Goal: Task Accomplishment & Management: Manage account settings

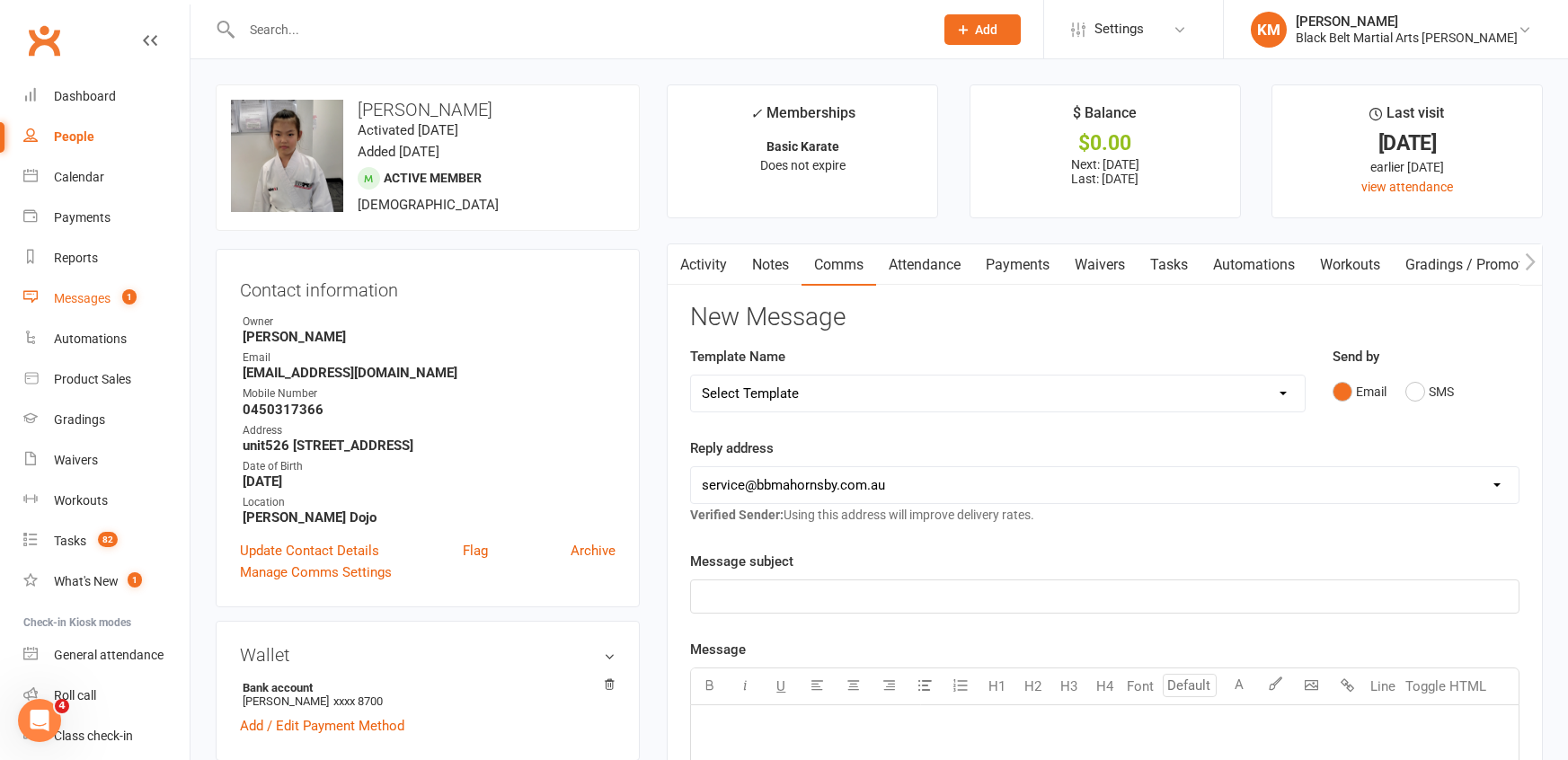
click at [88, 292] on div "Messages" at bounding box center [81, 298] width 56 height 15
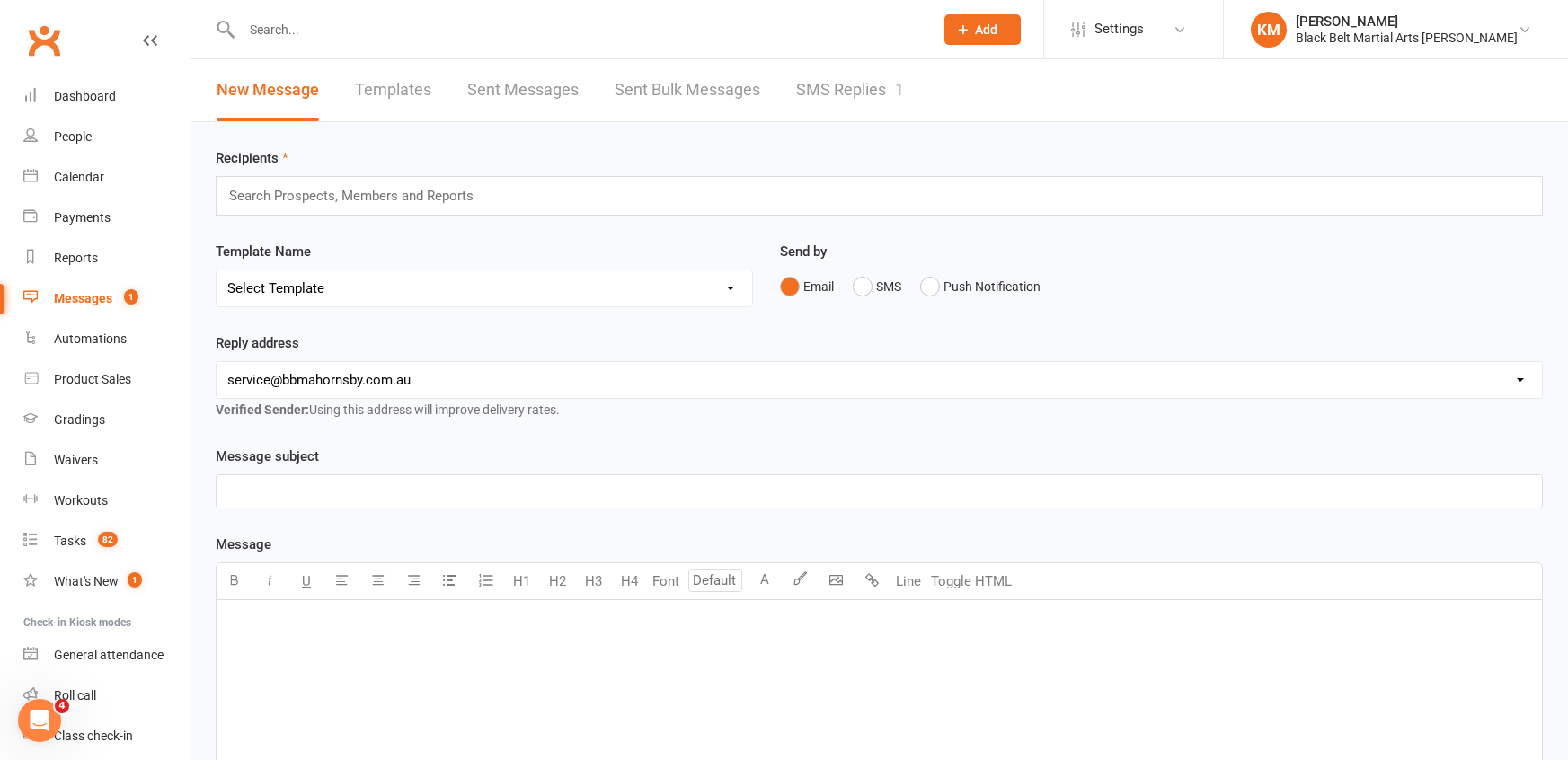
click at [825, 96] on link "SMS Replies 1" at bounding box center [850, 90] width 108 height 62
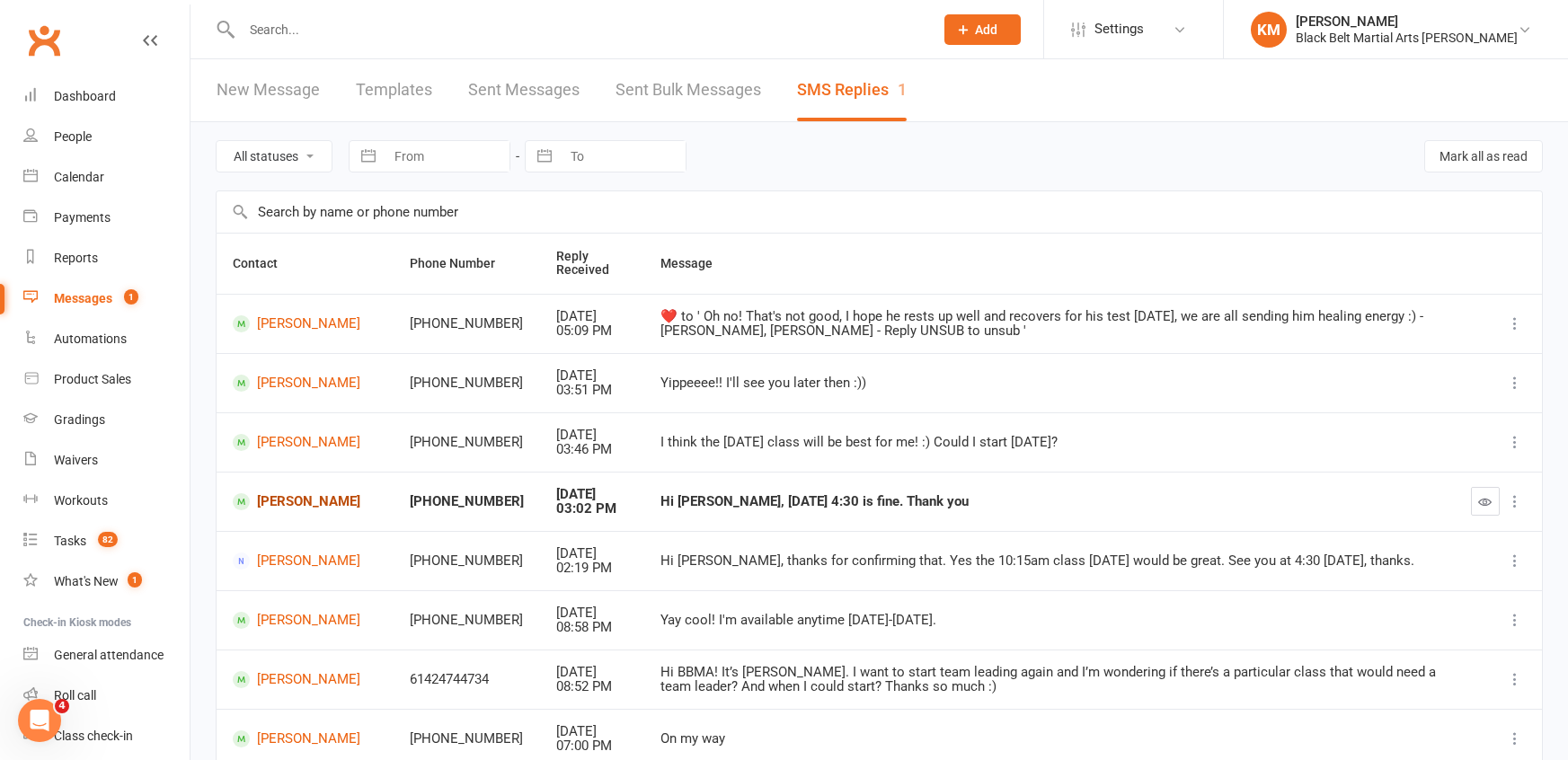
click at [284, 500] on link "[PERSON_NAME]" at bounding box center [305, 501] width 145 height 17
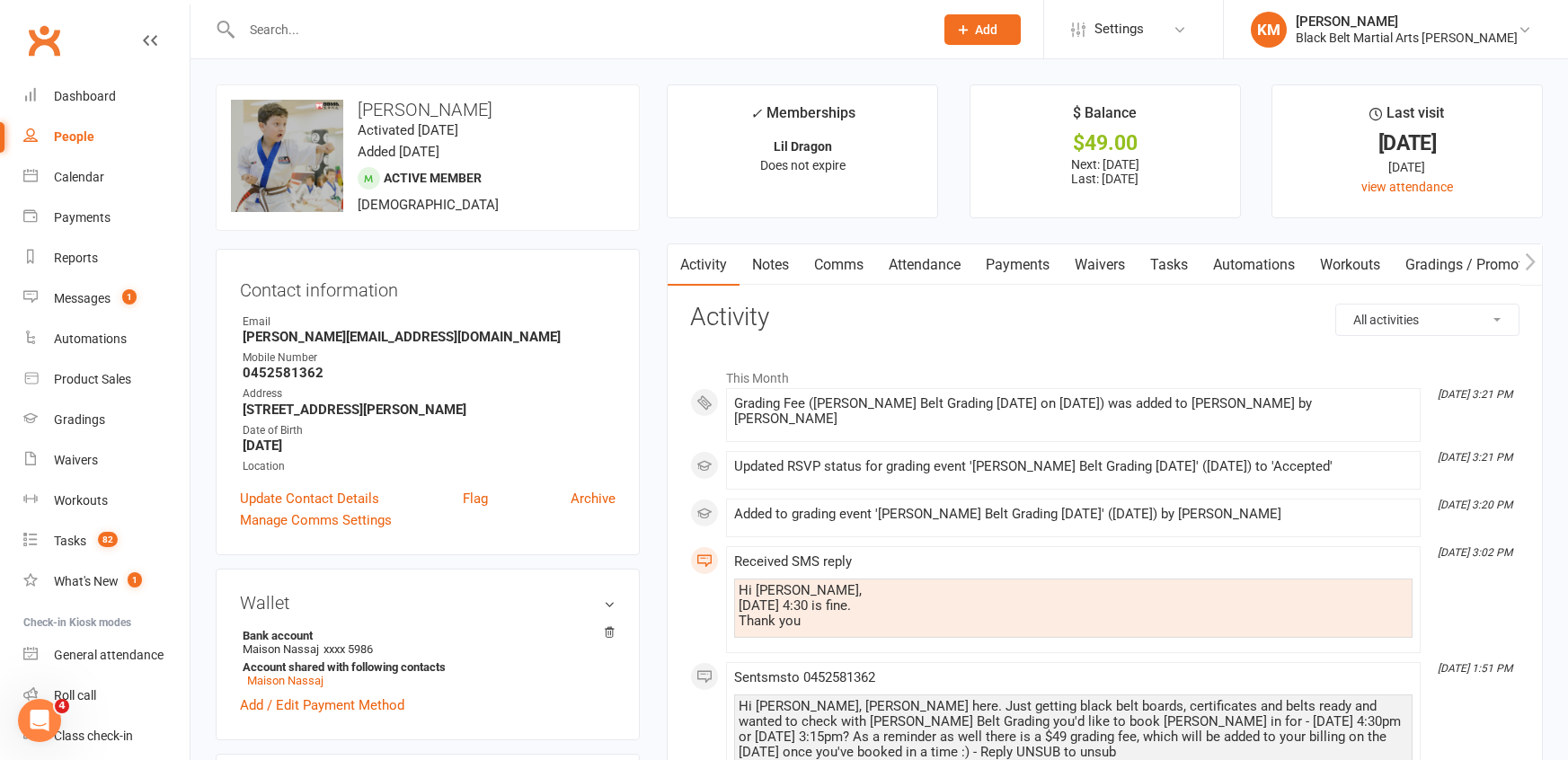
click at [1037, 257] on link "Payments" at bounding box center [1018, 265] width 89 height 42
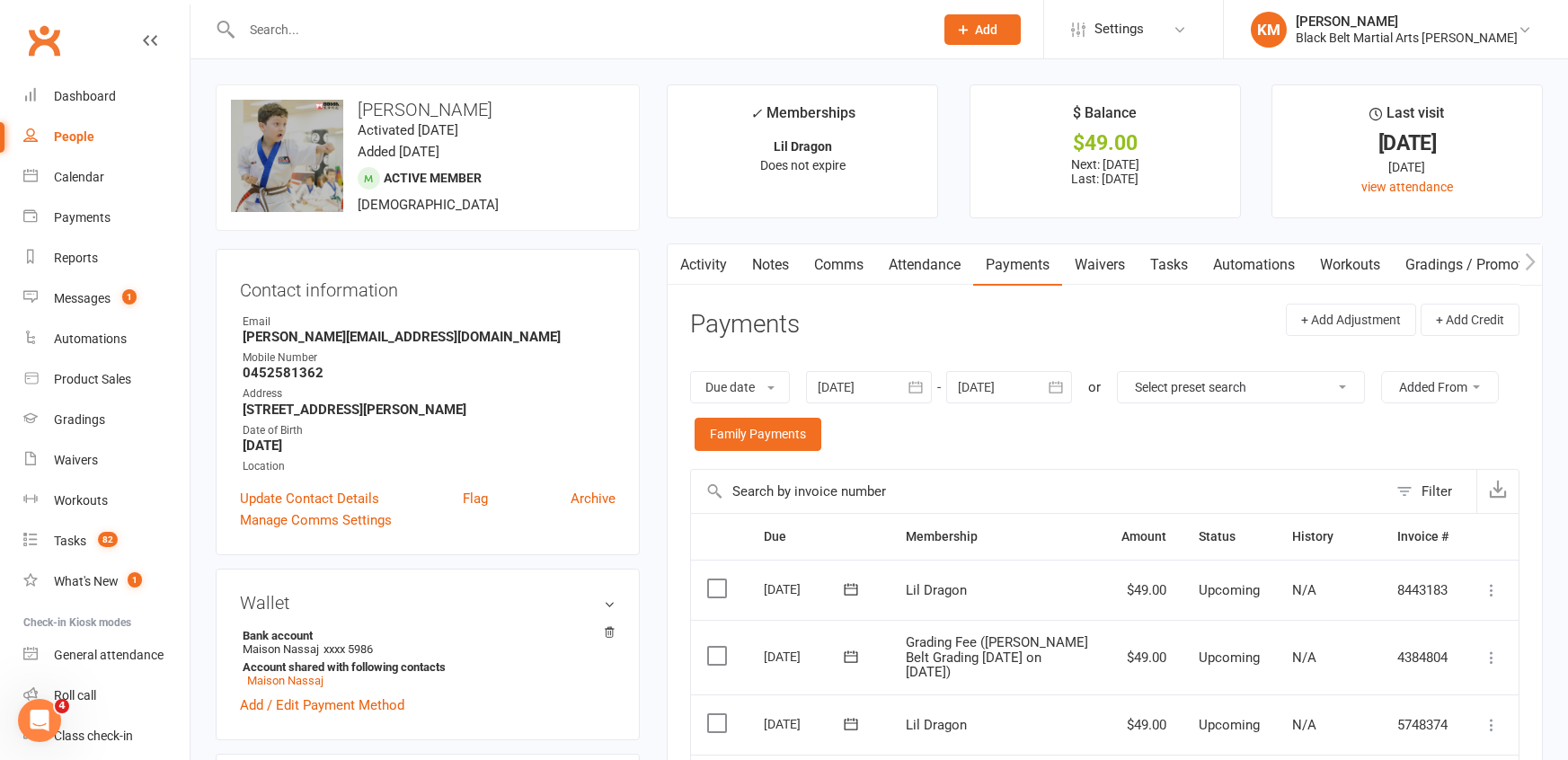
click at [705, 257] on link "Activity" at bounding box center [704, 265] width 72 height 42
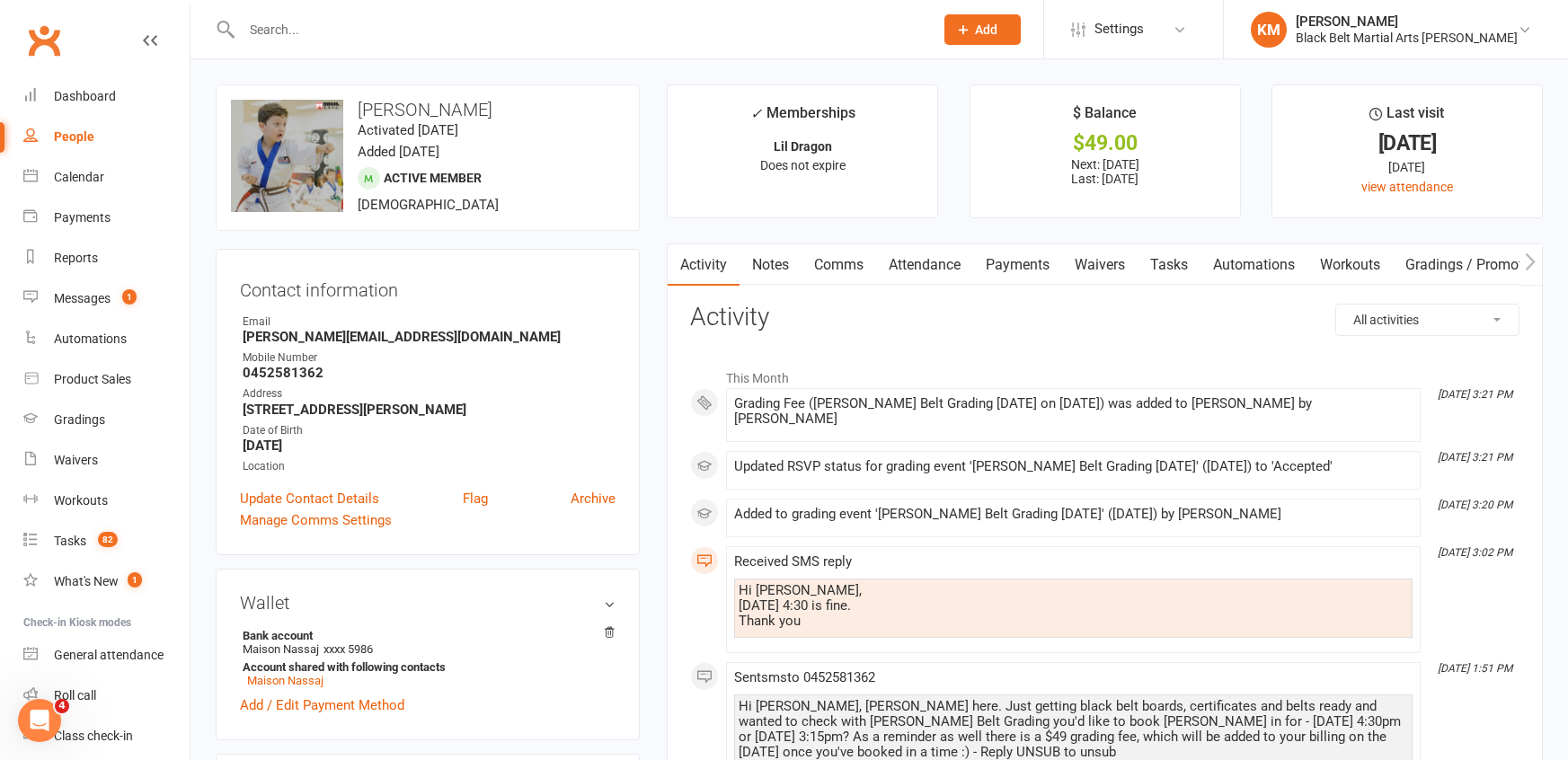
click at [923, 272] on link "Attendance" at bounding box center [924, 265] width 97 height 42
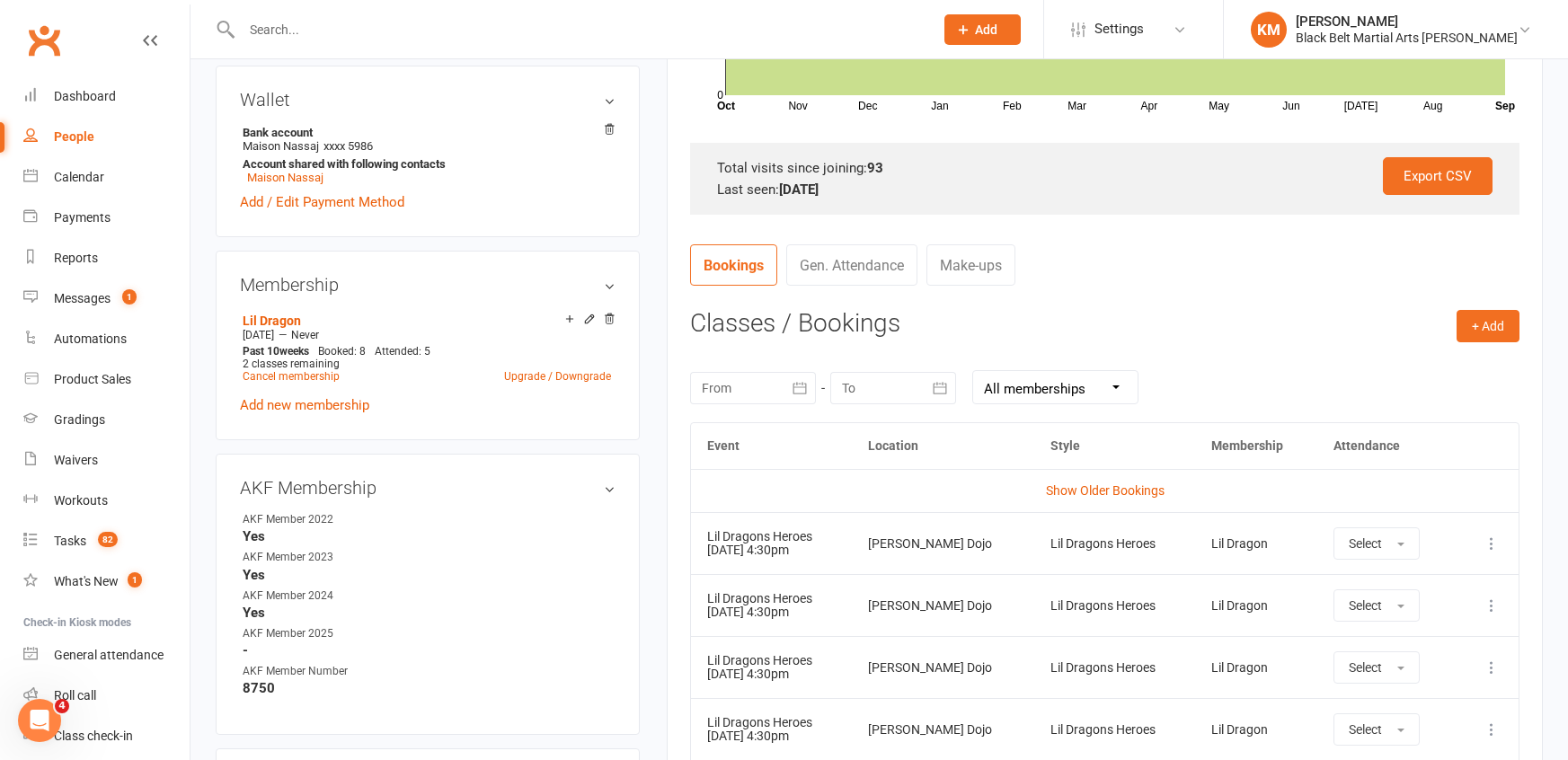
scroll to position [507, 0]
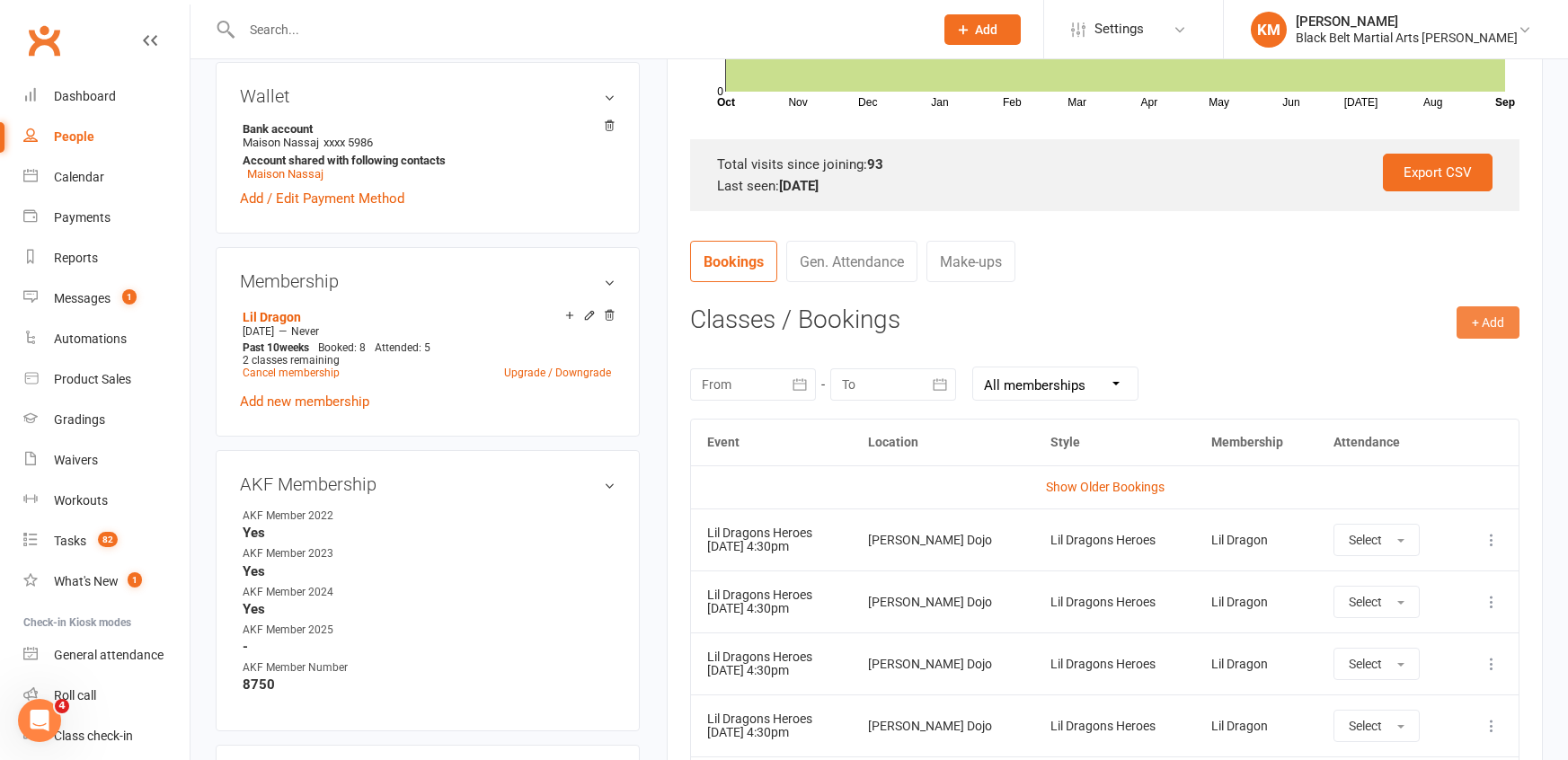
click at [1503, 336] on button "+ Add" at bounding box center [1489, 322] width 63 height 32
click at [1452, 363] on link "Book Event" at bounding box center [1429, 363] width 178 height 36
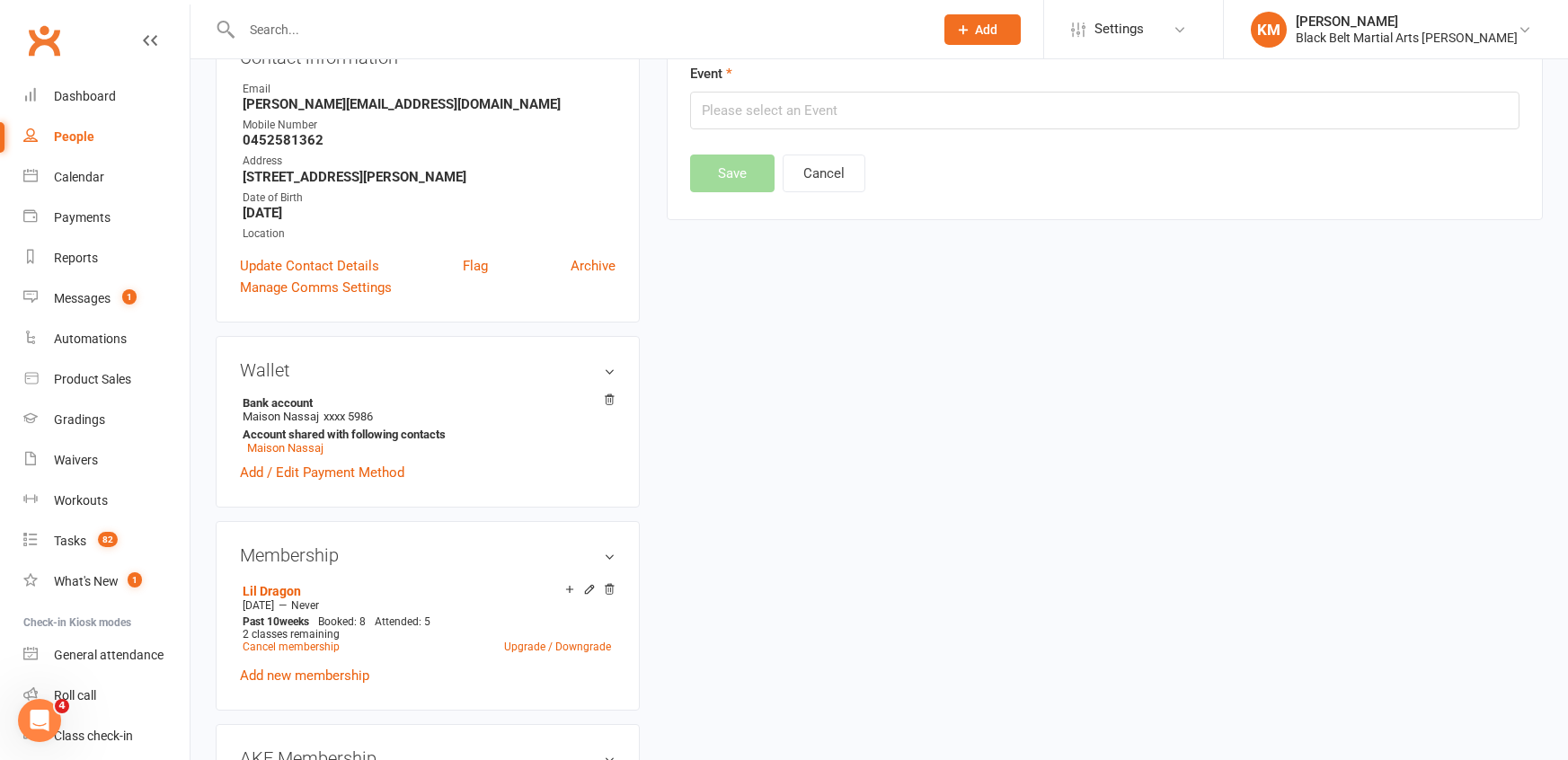
scroll to position [152, 0]
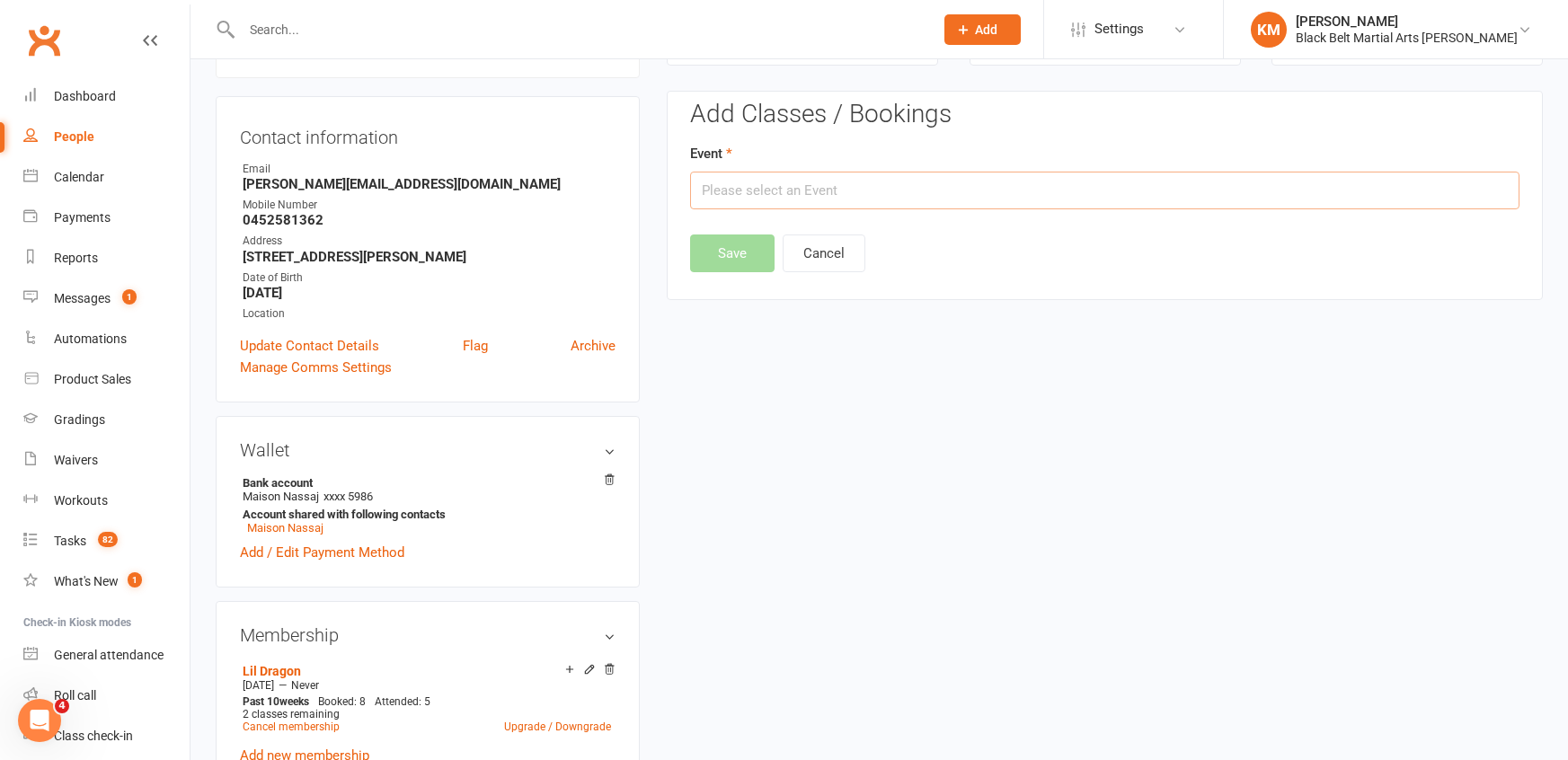
click at [1089, 179] on input "text" at bounding box center [1104, 190] width 829 height 38
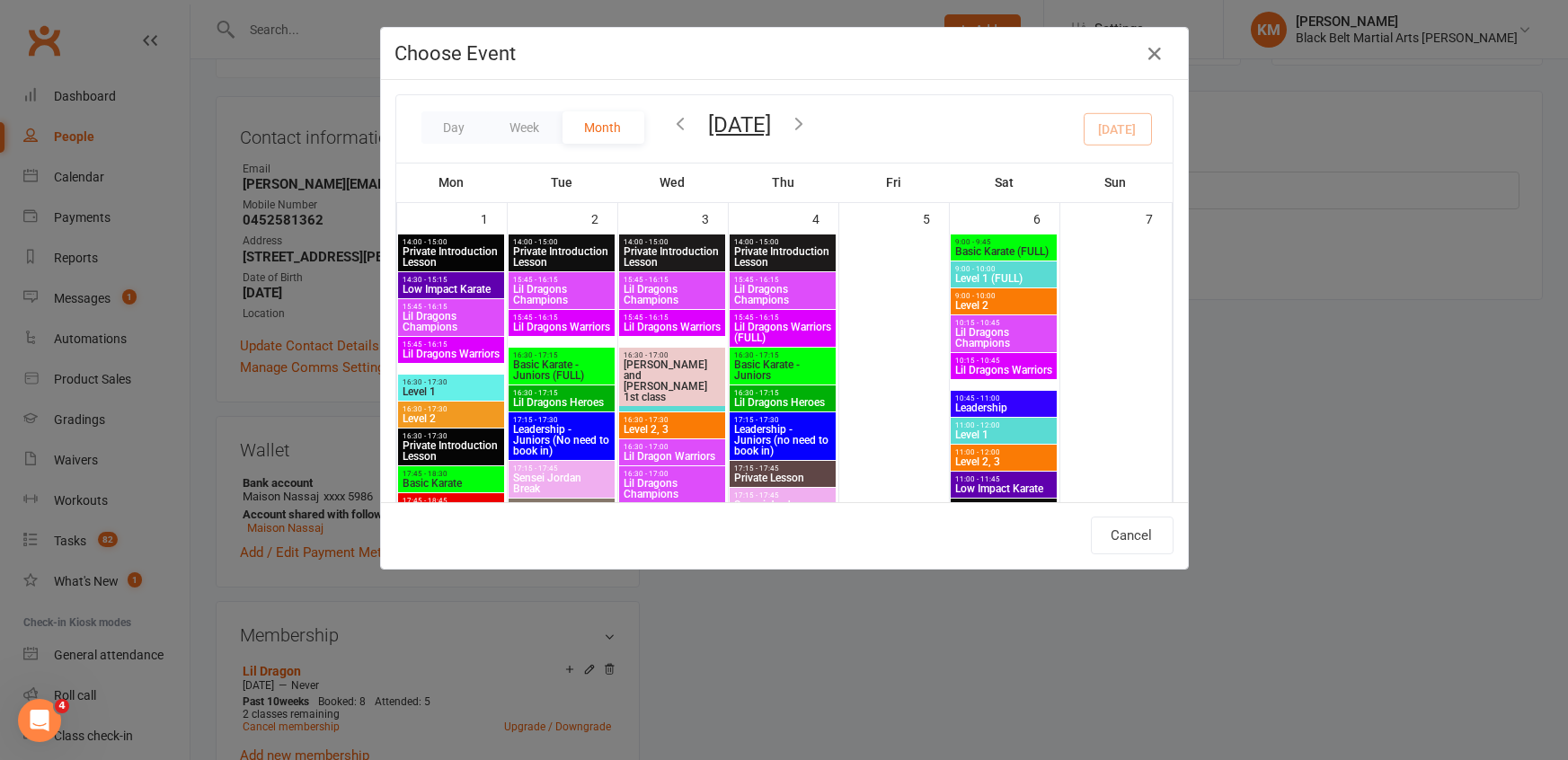
scroll to position [2883, 0]
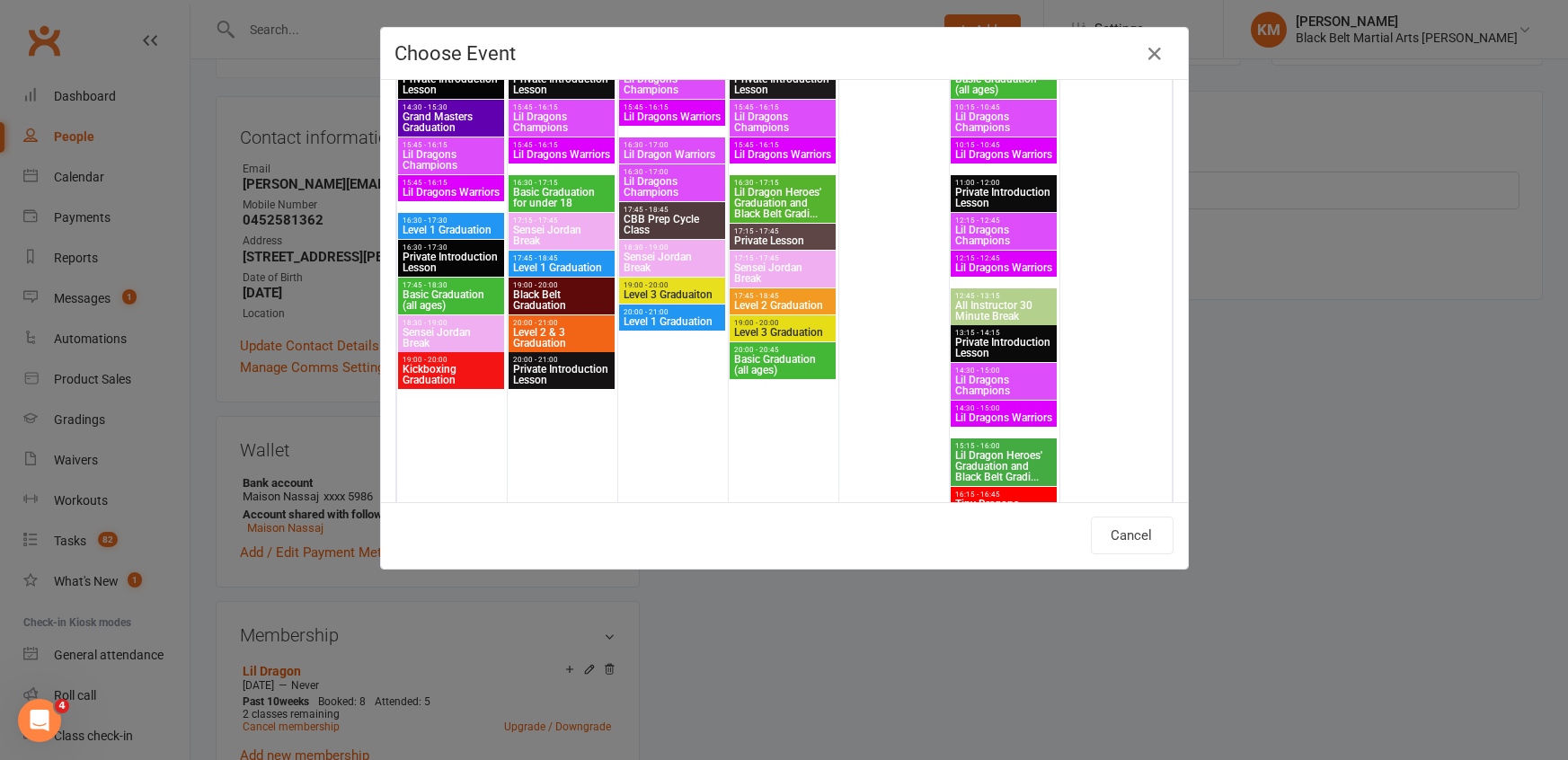
click at [788, 197] on span "Lil Dragon Heroes' Graduation and Black Belt Gradi..." at bounding box center [782, 202] width 99 height 32
type input "Lil Dragon Heroes' Graduation and Black Belt Gradi... - Sep 25, 2025 4:30:00 PM"
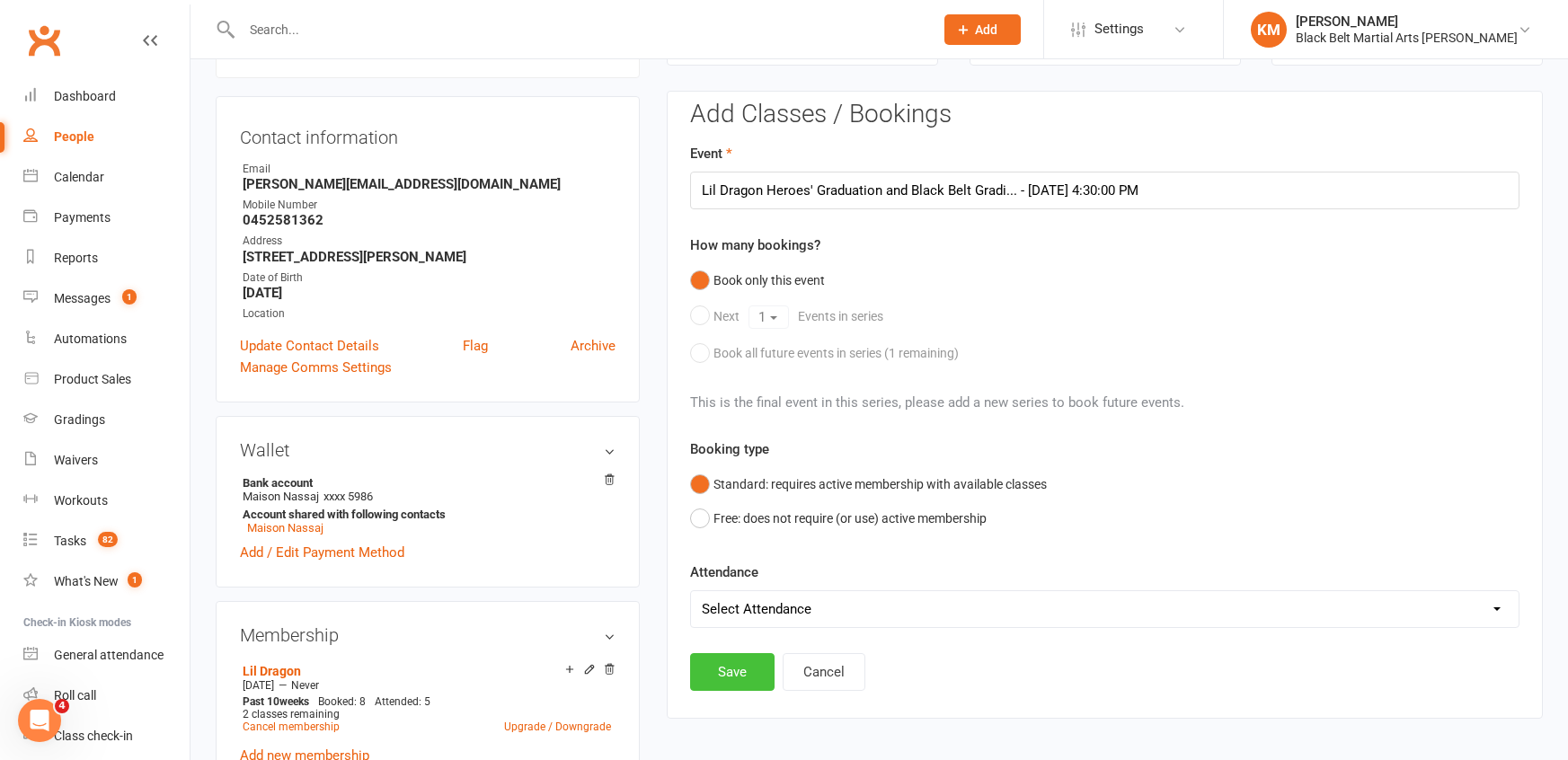
click at [709, 680] on button "Save" at bounding box center [731, 671] width 84 height 38
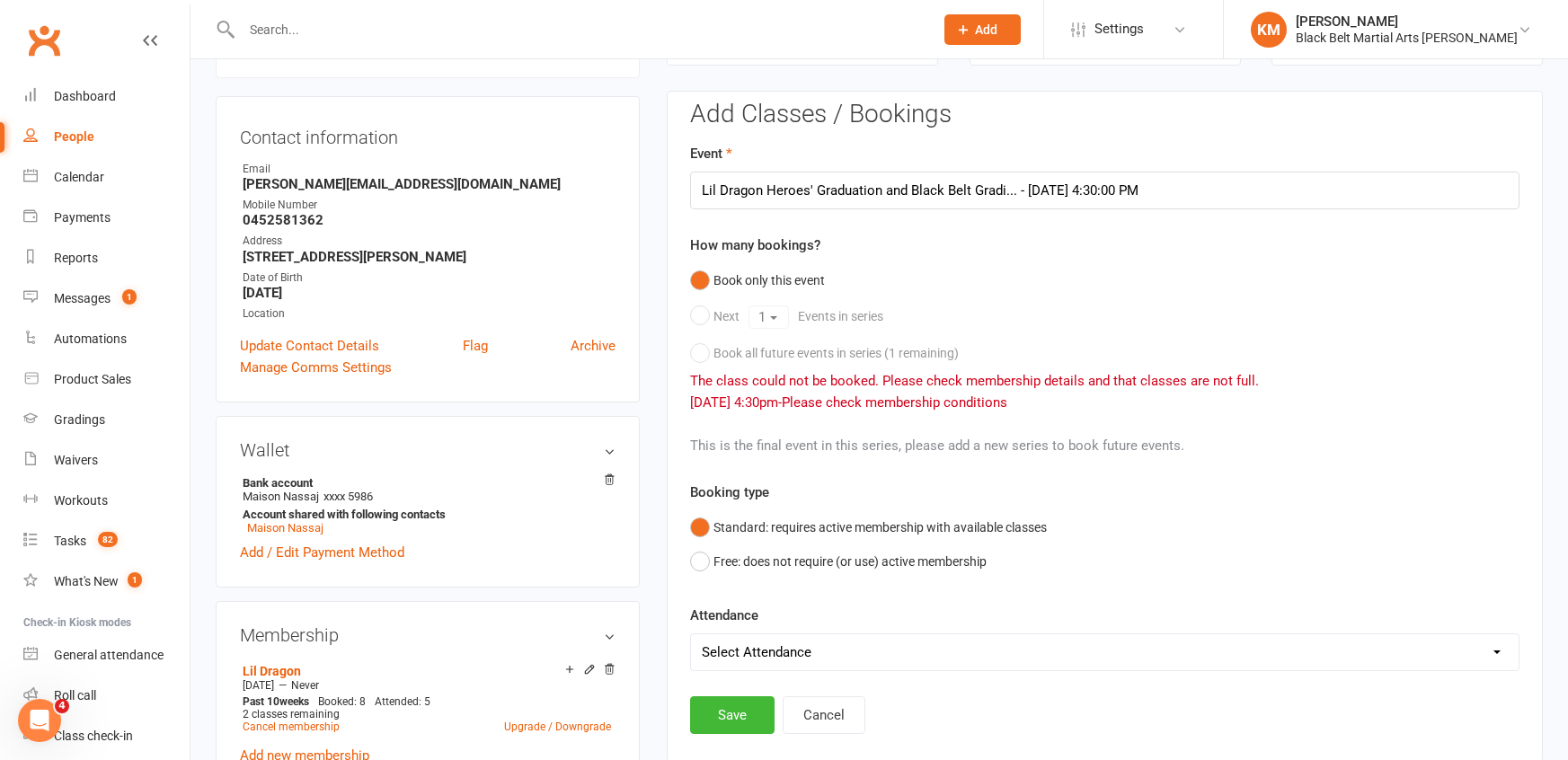
click at [713, 589] on form "Event Lil Dragon Heroes' Graduation and Black Belt Gradi... - Sep 25, 2025 4:30…" at bounding box center [1104, 407] width 829 height 528
click at [711, 563] on button "Free: does not require (or use) active membership" at bounding box center [838, 561] width 296 height 34
click at [714, 724] on button "Save" at bounding box center [731, 715] width 84 height 38
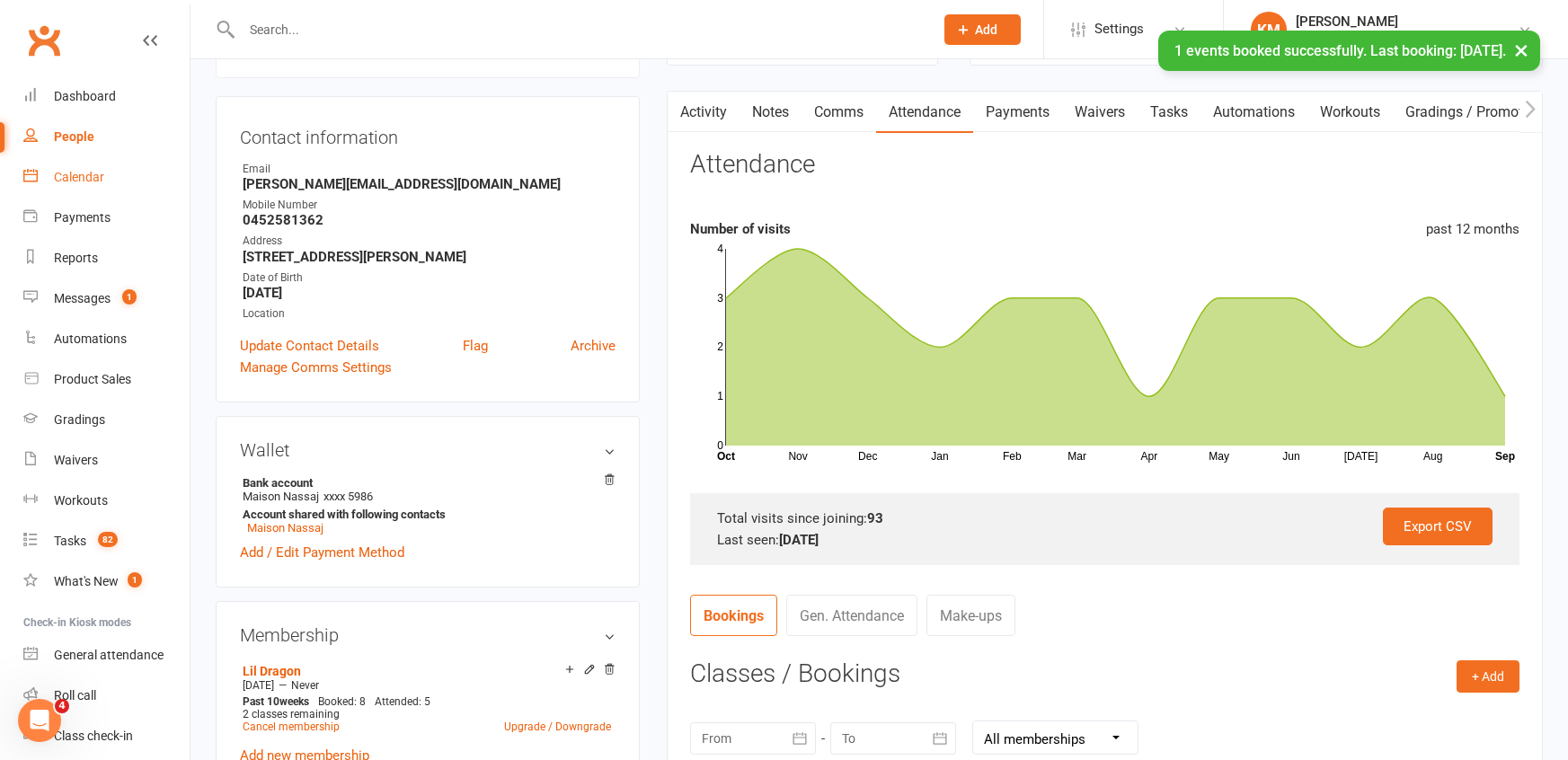
click at [85, 186] on link "Calendar" at bounding box center [106, 177] width 166 height 41
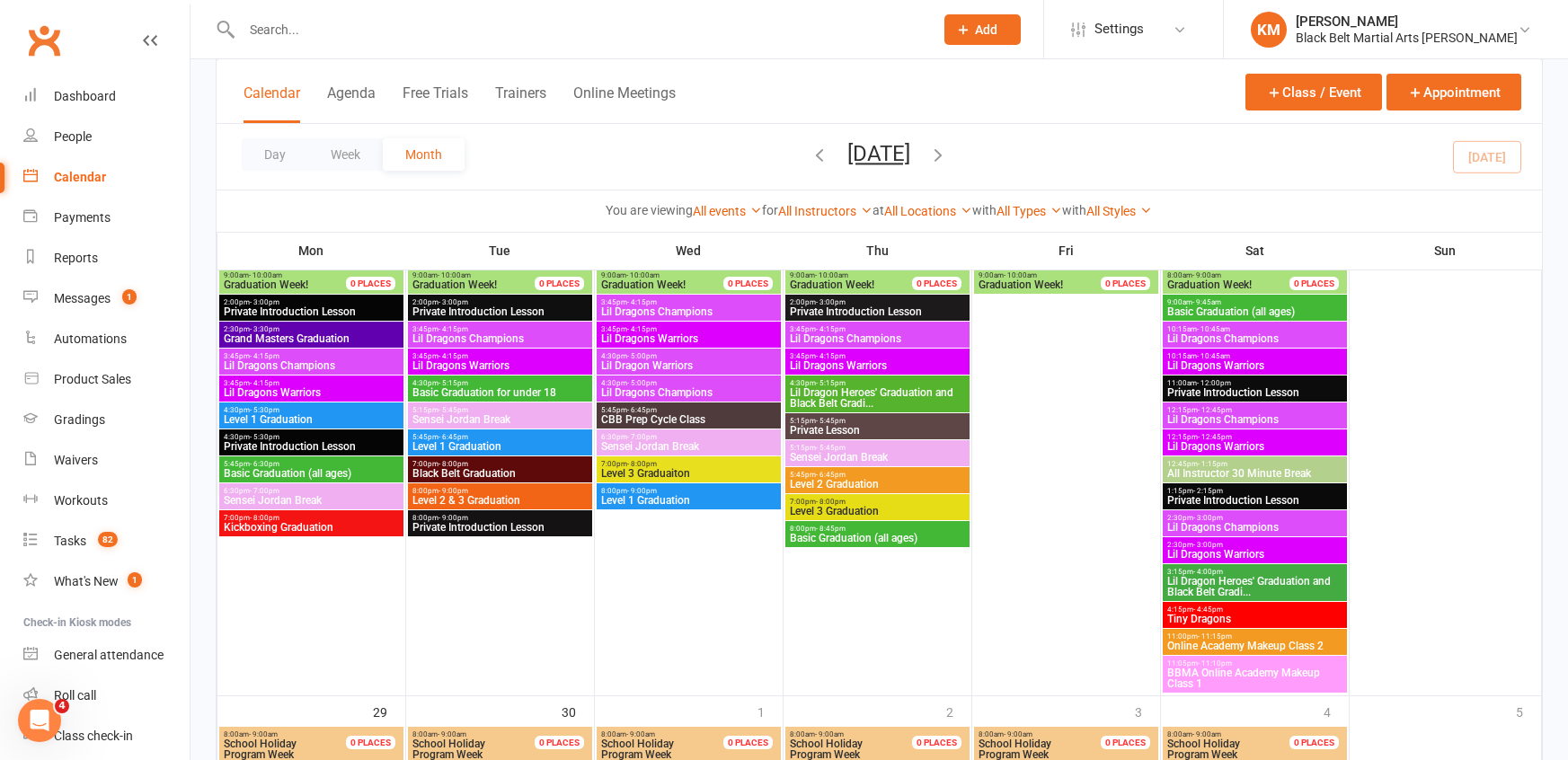
scroll to position [2510, 0]
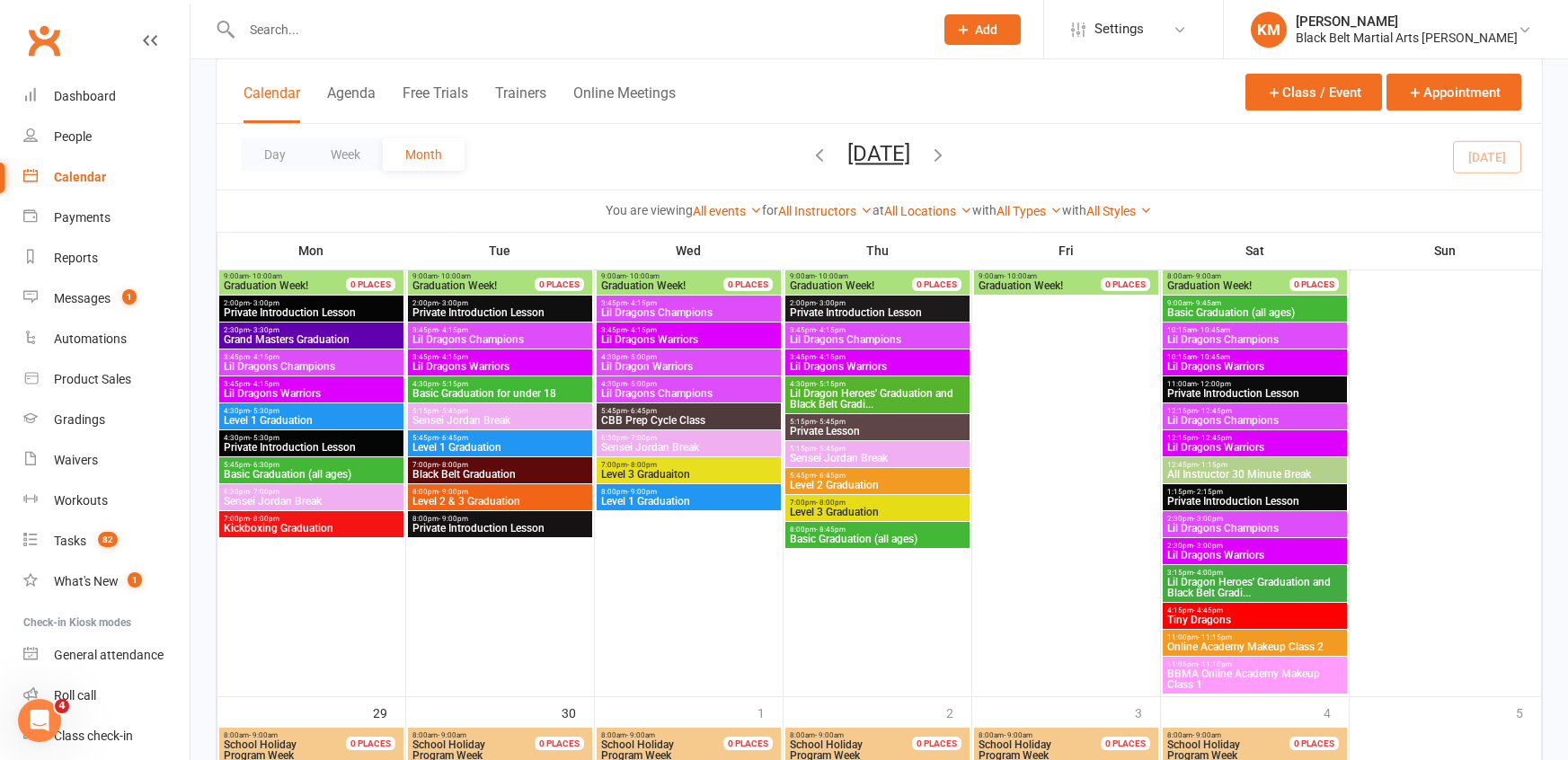
click at [1301, 587] on span "Lil Dragon Heroes' Graduation and Black Belt Gradi..." at bounding box center [1255, 587] width 177 height 21
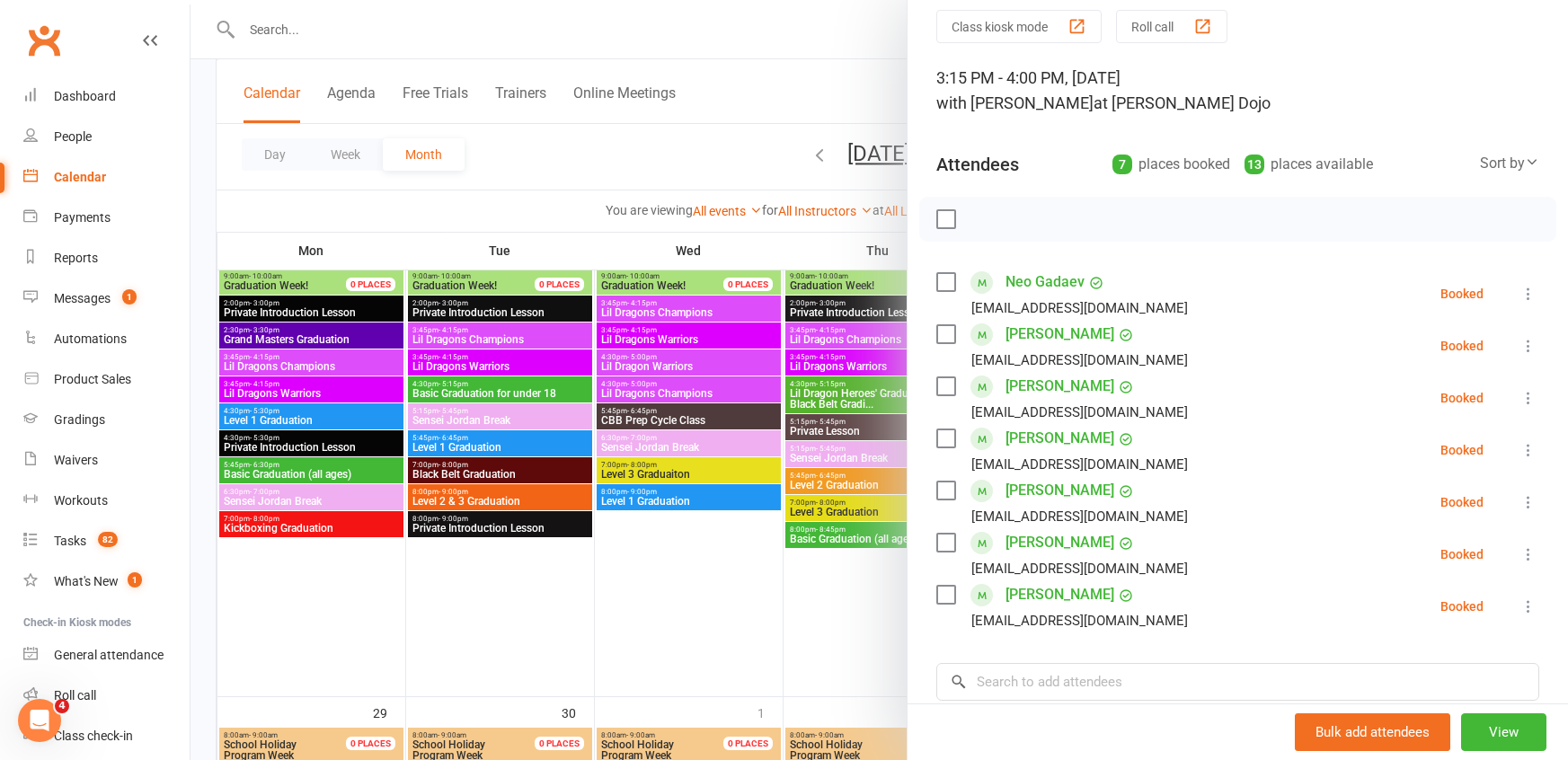
scroll to position [70, 0]
click at [754, 80] on div at bounding box center [879, 380] width 1378 height 760
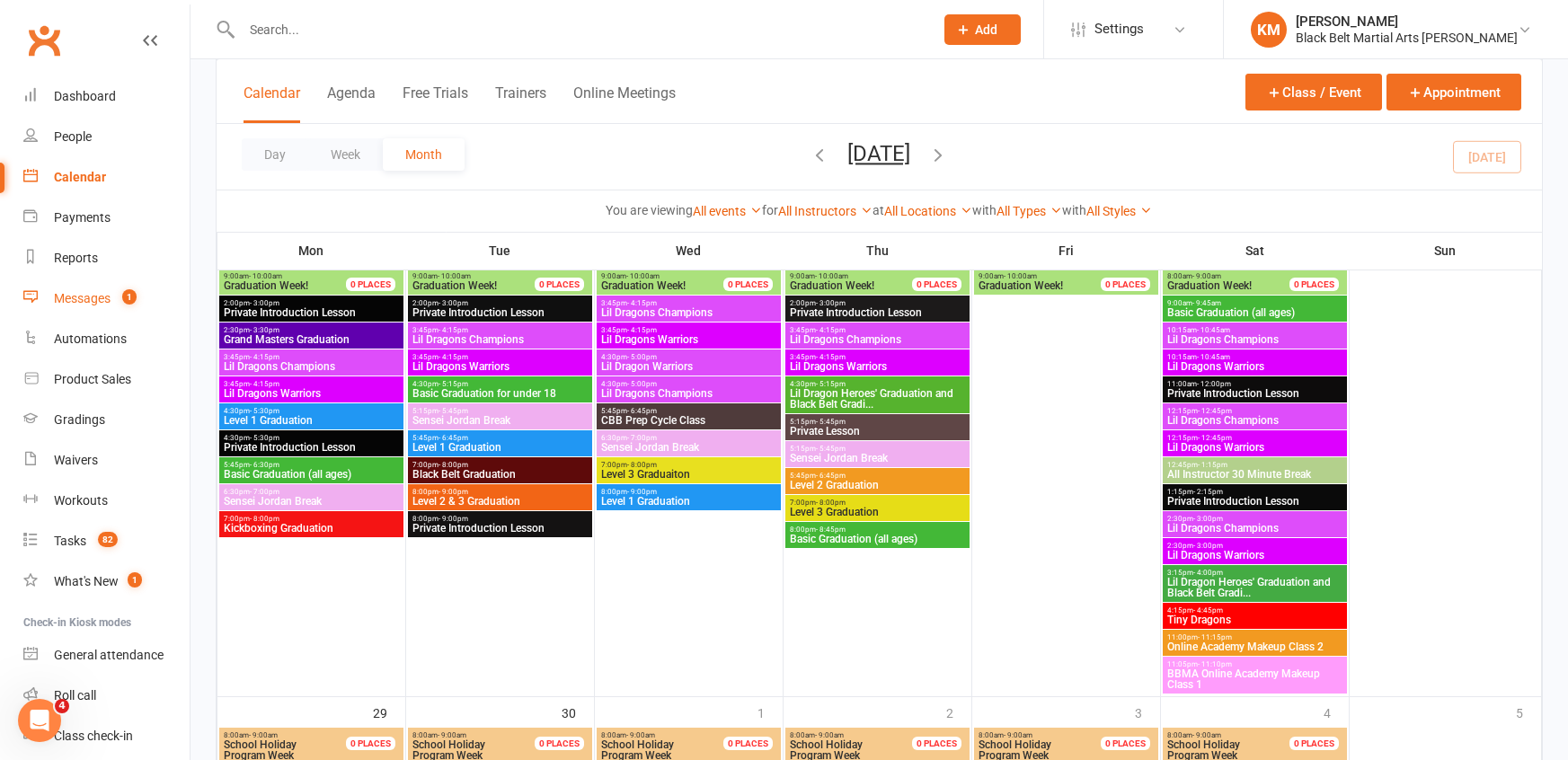
click at [93, 298] on div "Messages" at bounding box center [81, 298] width 56 height 15
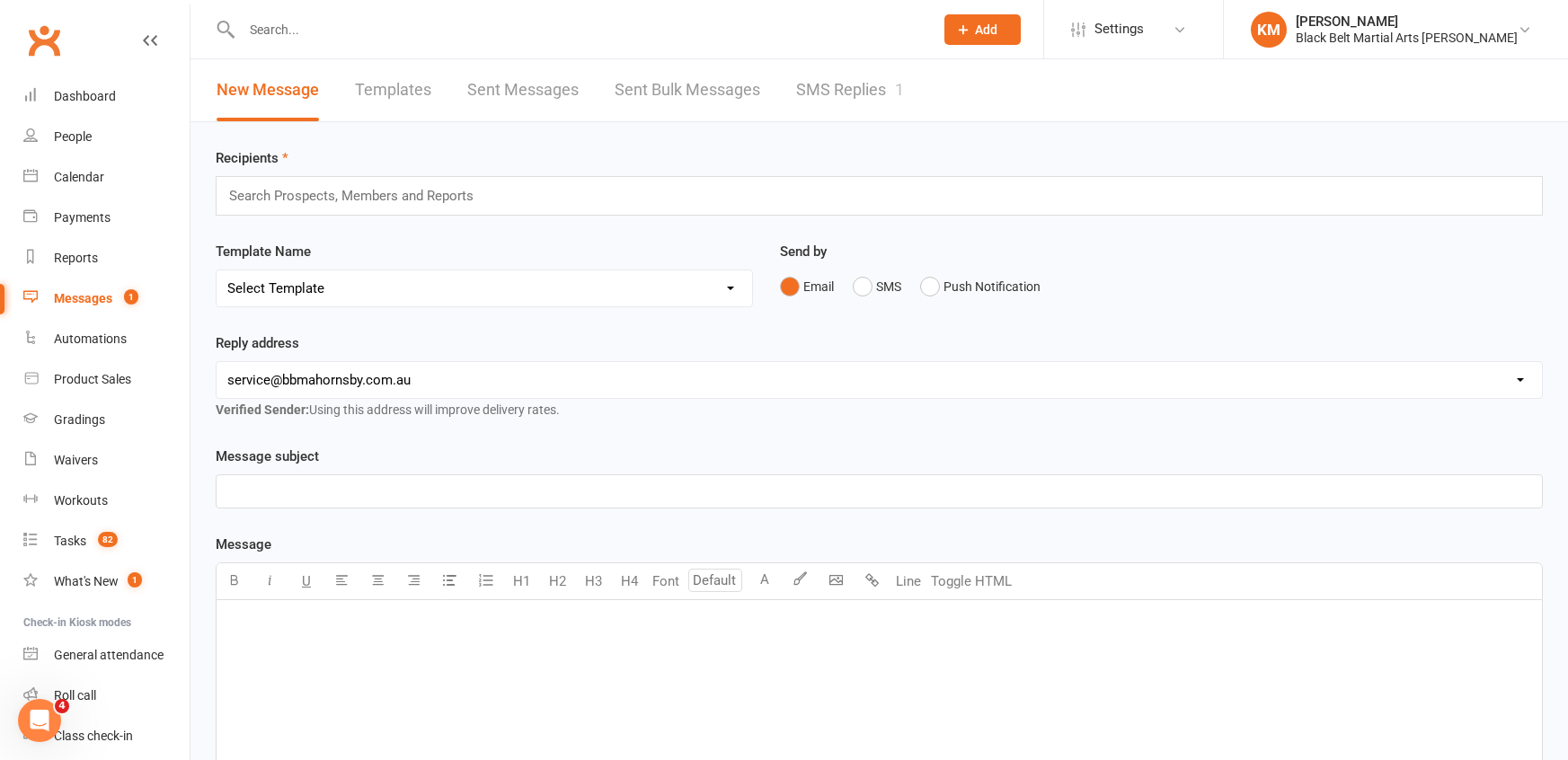
click at [850, 75] on link "SMS Replies 1" at bounding box center [850, 90] width 108 height 62
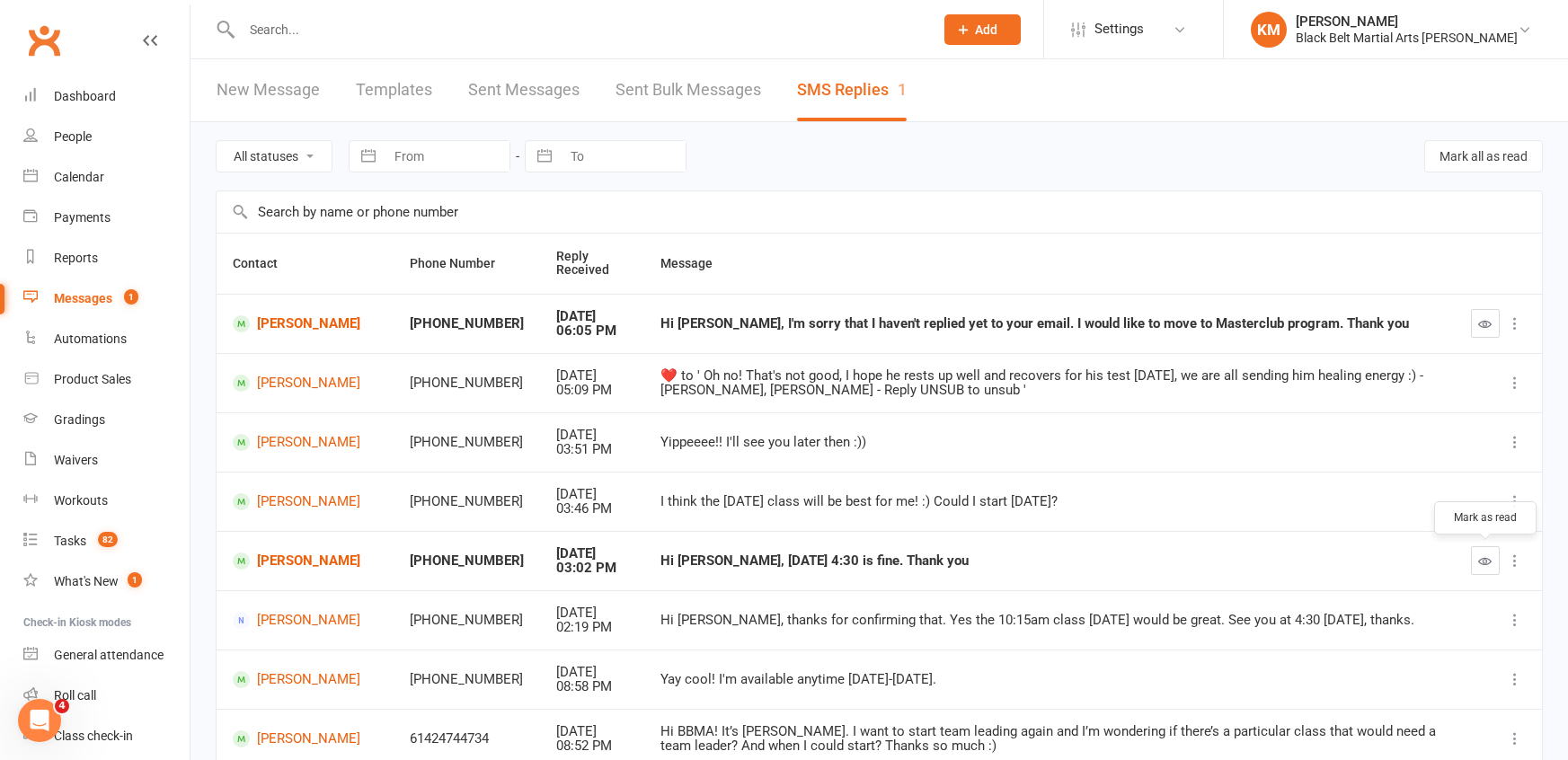
click at [1488, 556] on icon "button" at bounding box center [1486, 561] width 14 height 14
click at [284, 332] on link "Justyna Zabierowska" at bounding box center [305, 324] width 145 height 17
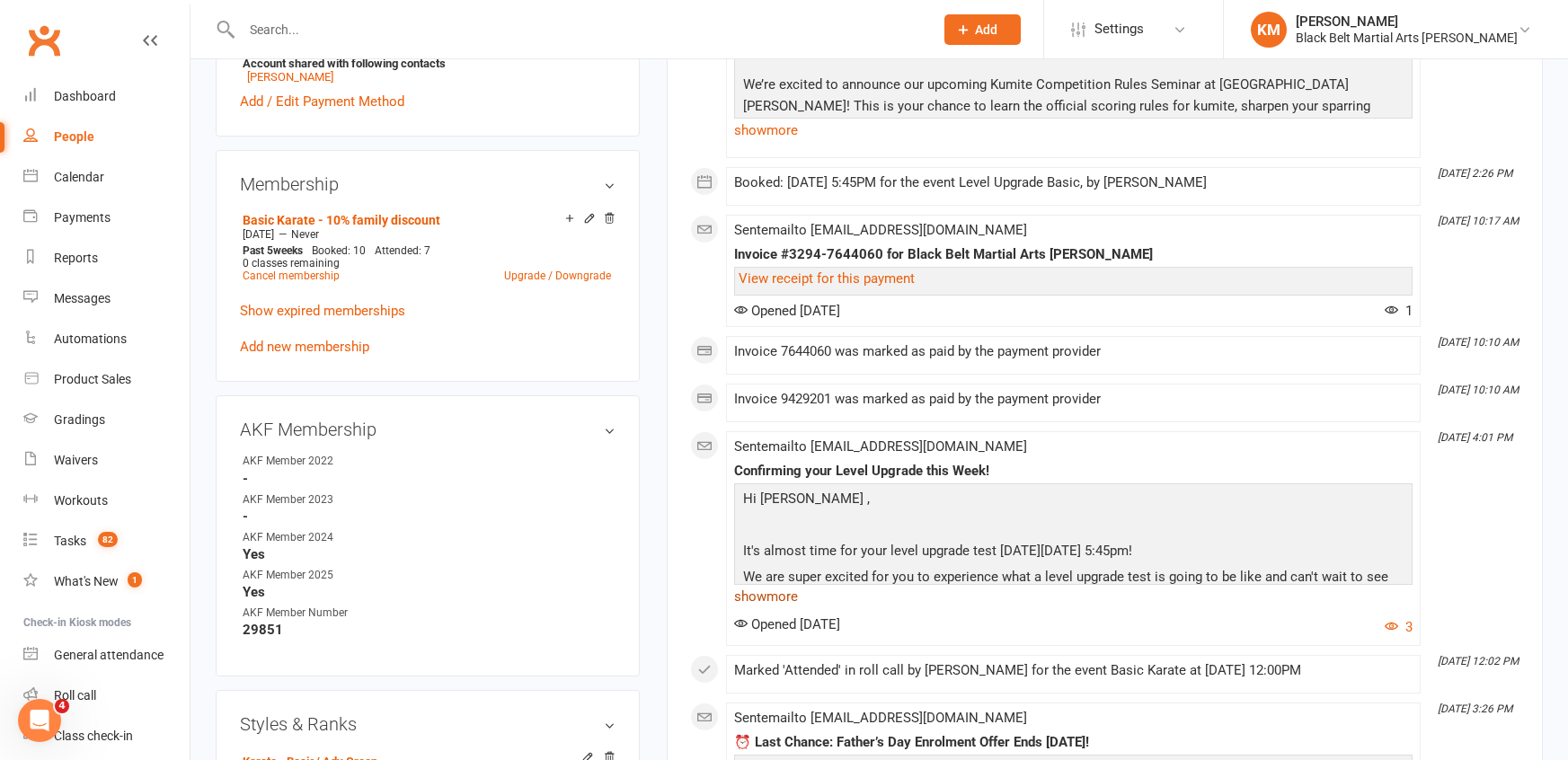
click at [797, 598] on link "show more" at bounding box center [1073, 597] width 679 height 25
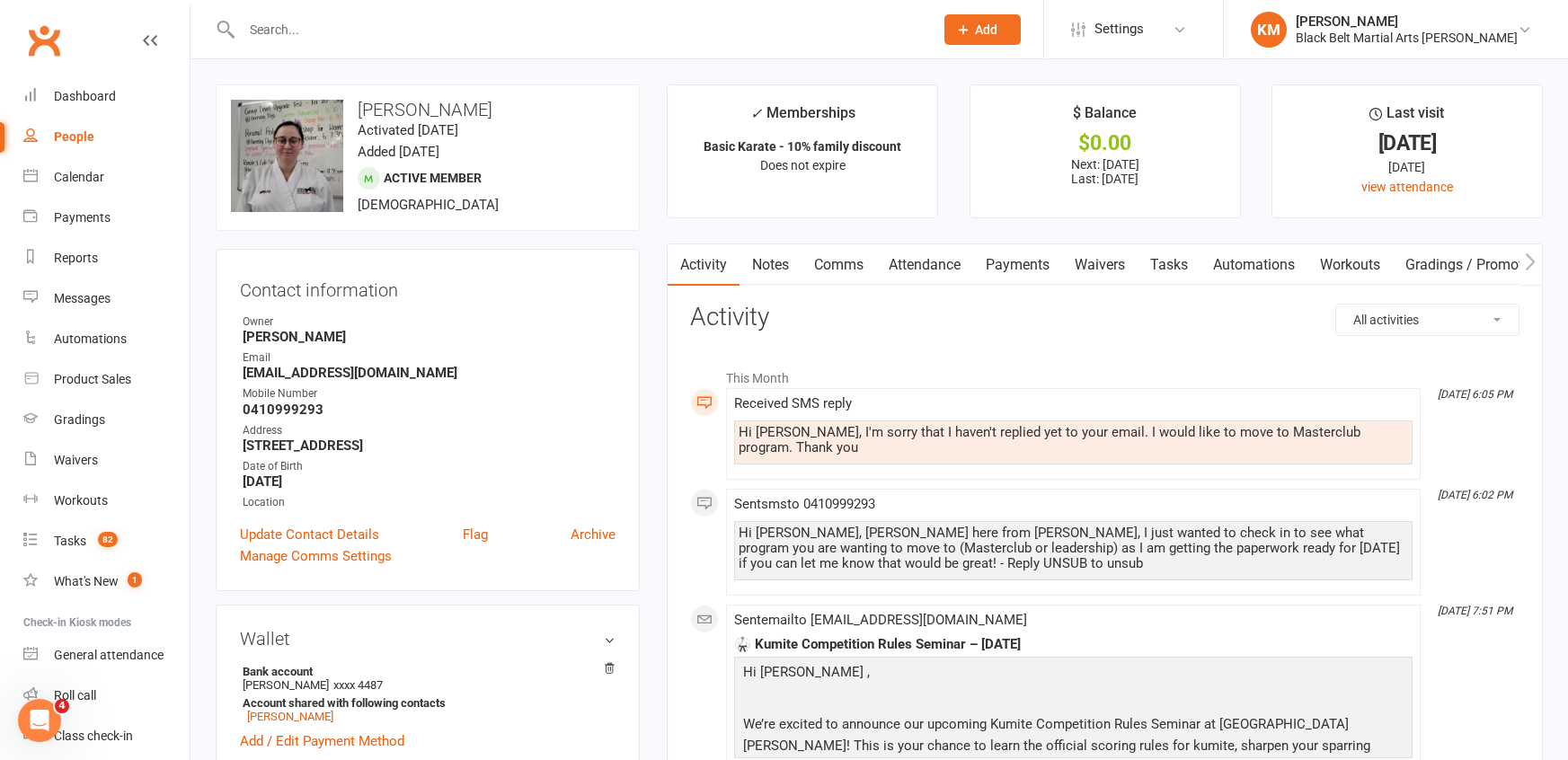
click at [1023, 275] on link "Payments" at bounding box center [1018, 265] width 89 height 42
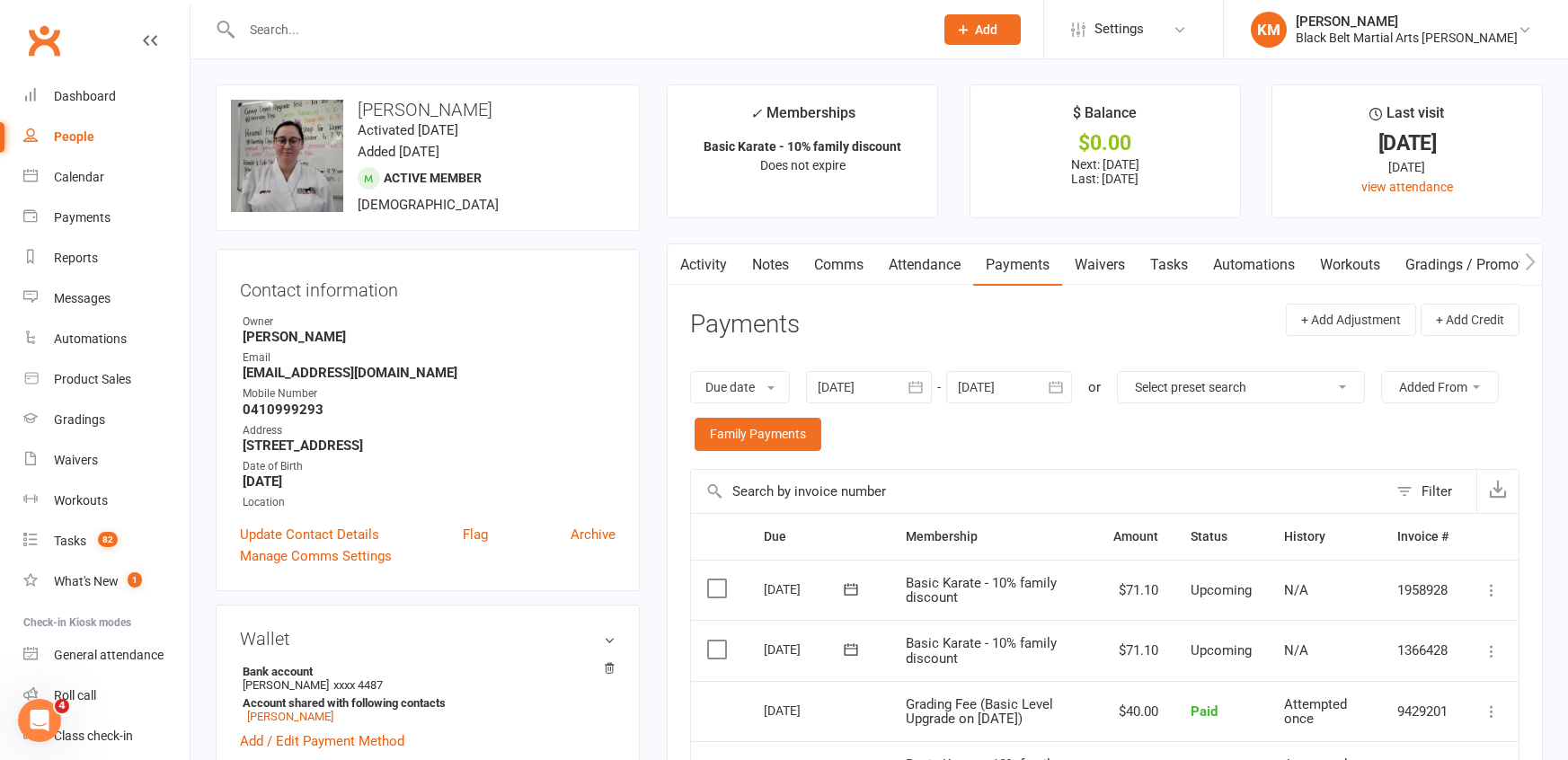
click at [1049, 392] on icon "button" at bounding box center [1055, 387] width 18 height 18
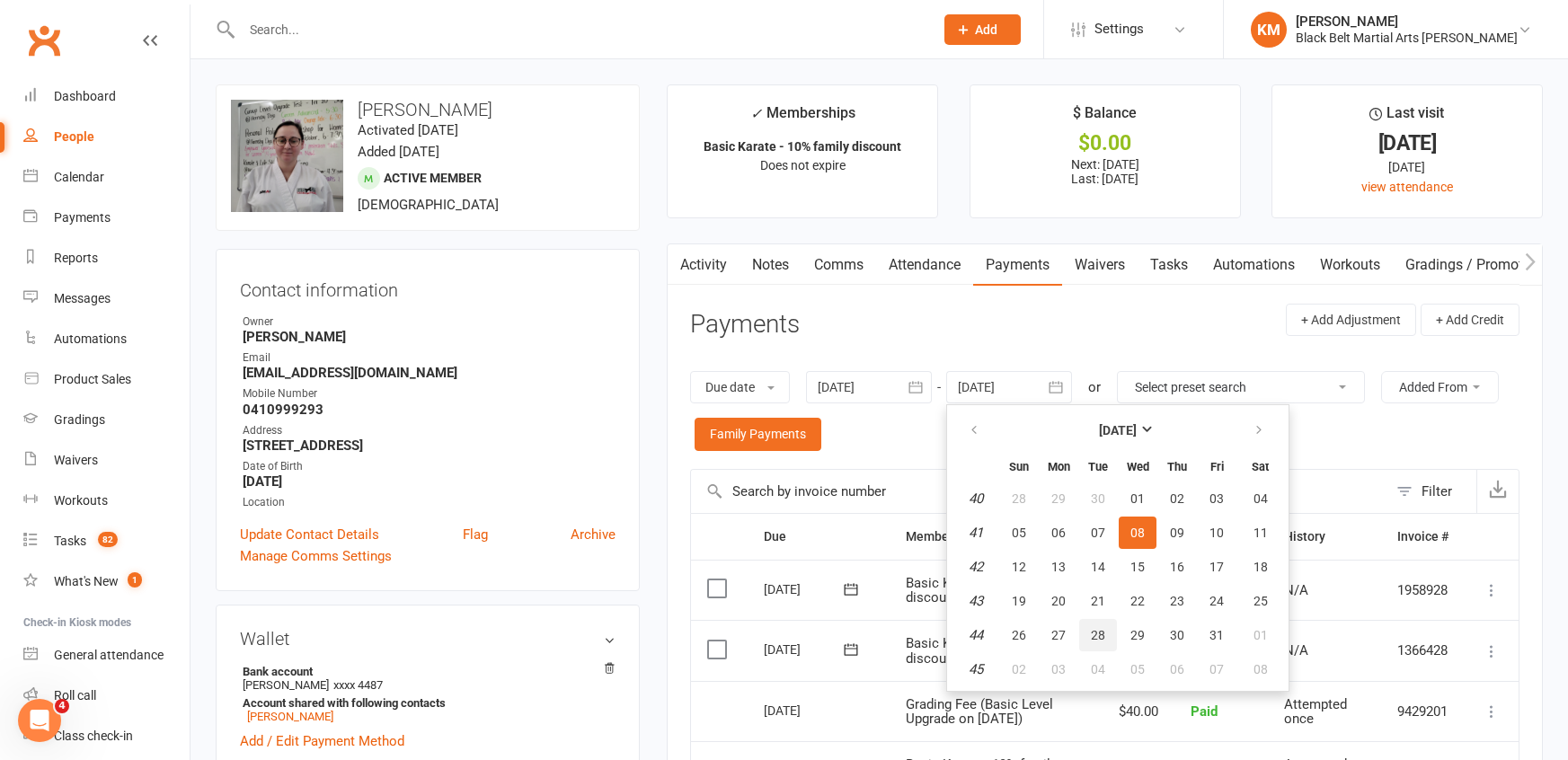
click at [1098, 621] on button "28" at bounding box center [1098, 635] width 38 height 32
type input "28 Oct 2025"
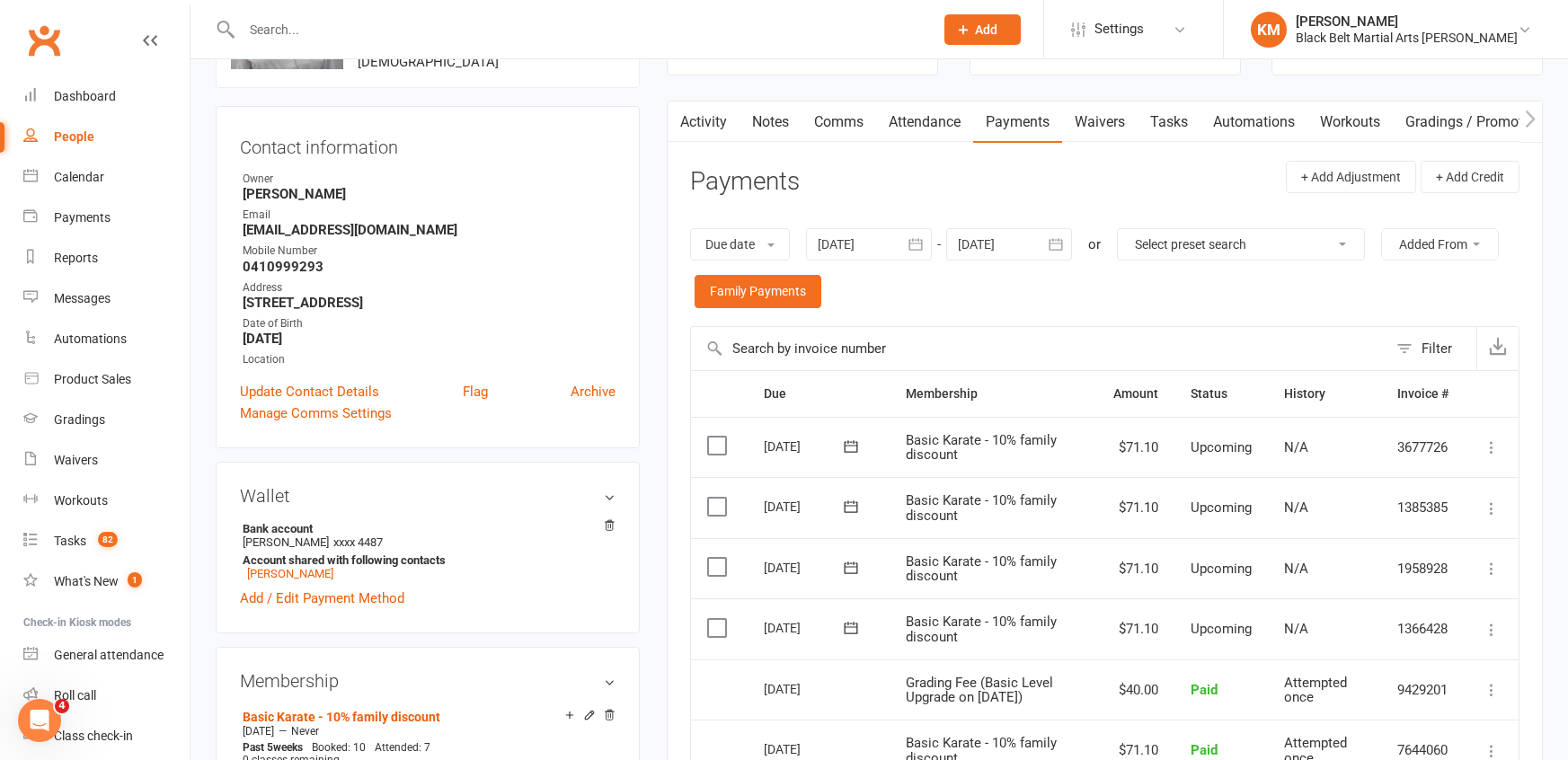
scroll to position [143, 0]
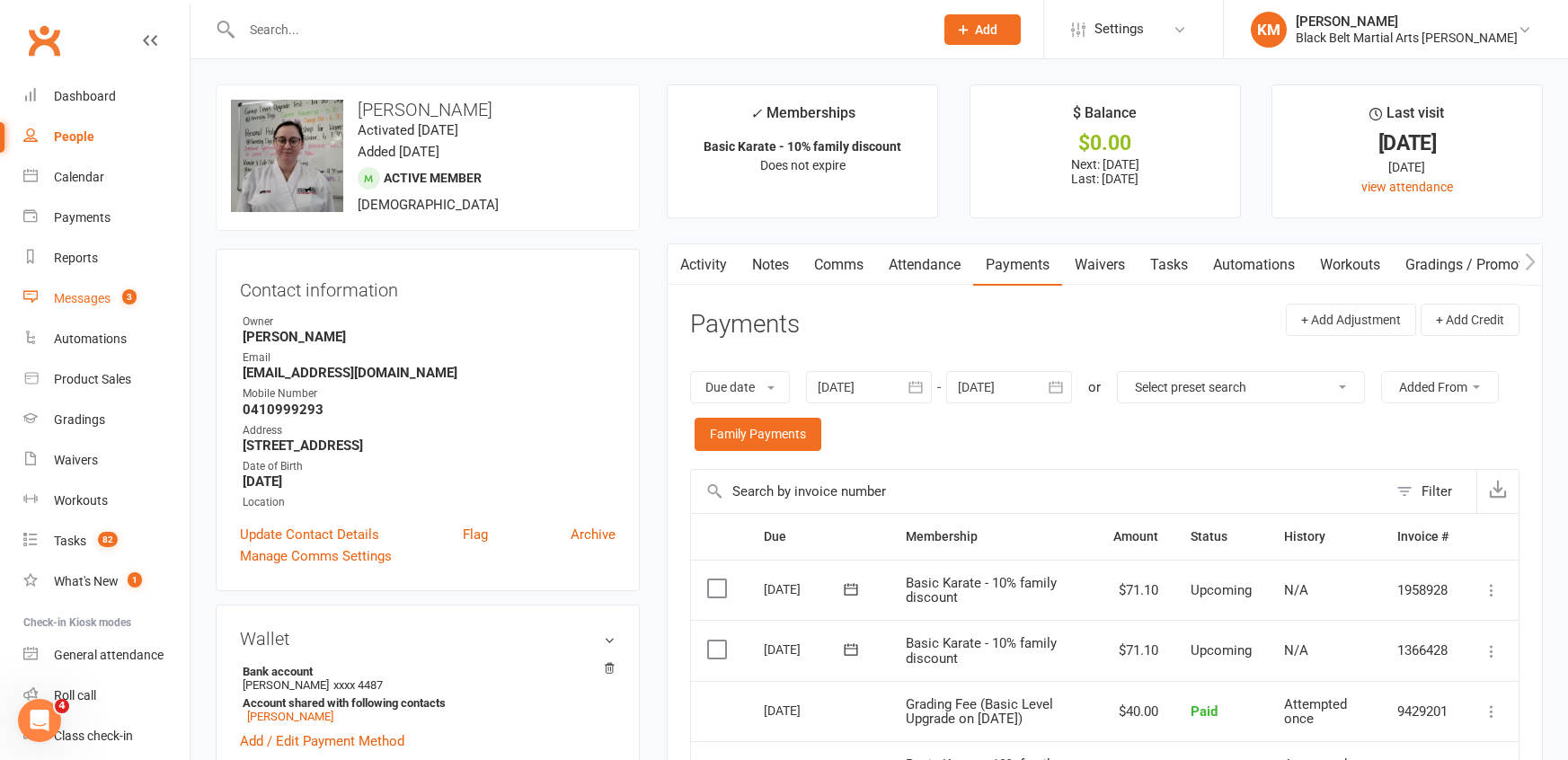
click at [93, 312] on link "Messages 3" at bounding box center [106, 299] width 166 height 41
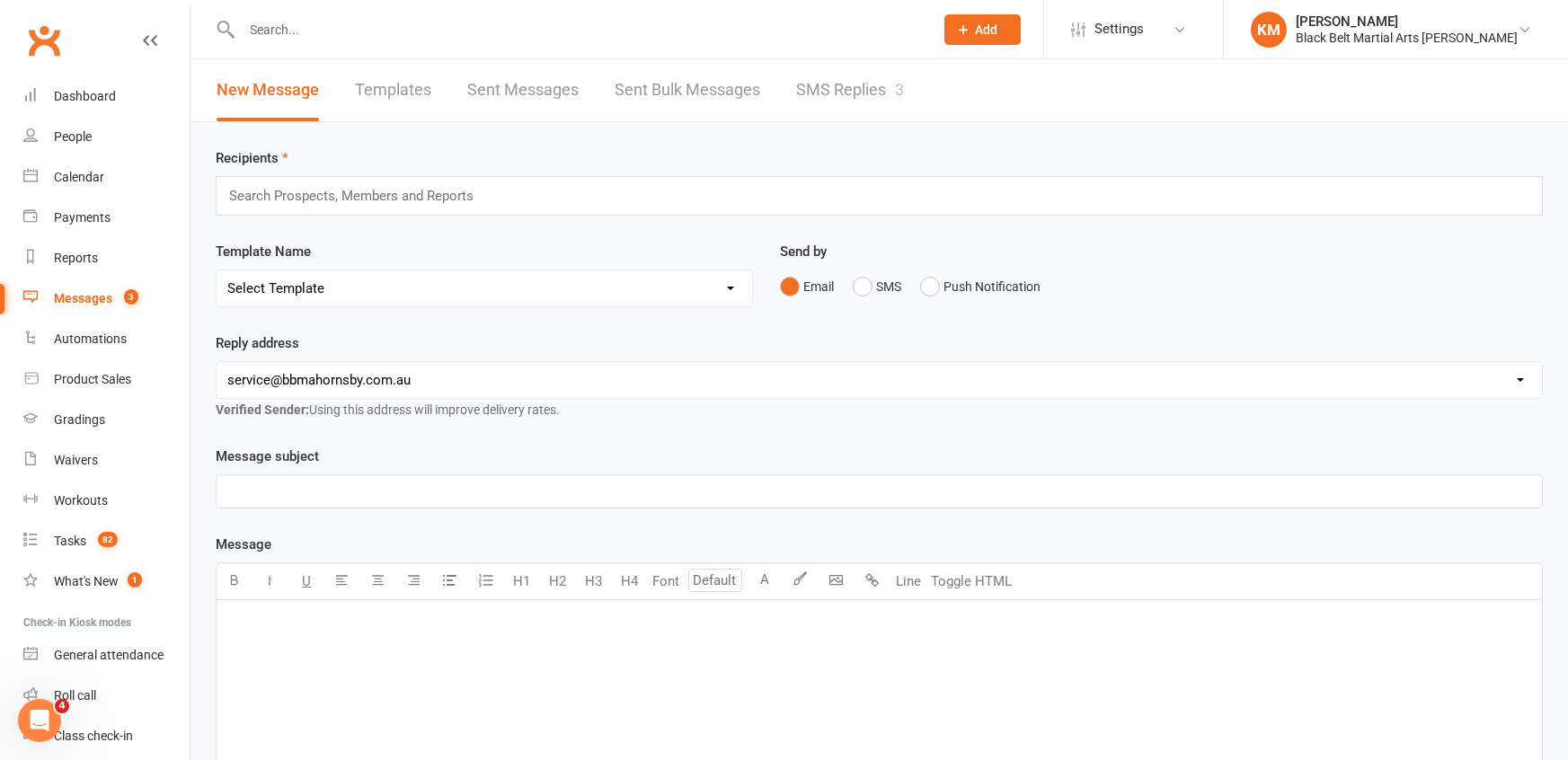
click at [879, 107] on link "SMS Replies 3" at bounding box center [850, 90] width 108 height 62
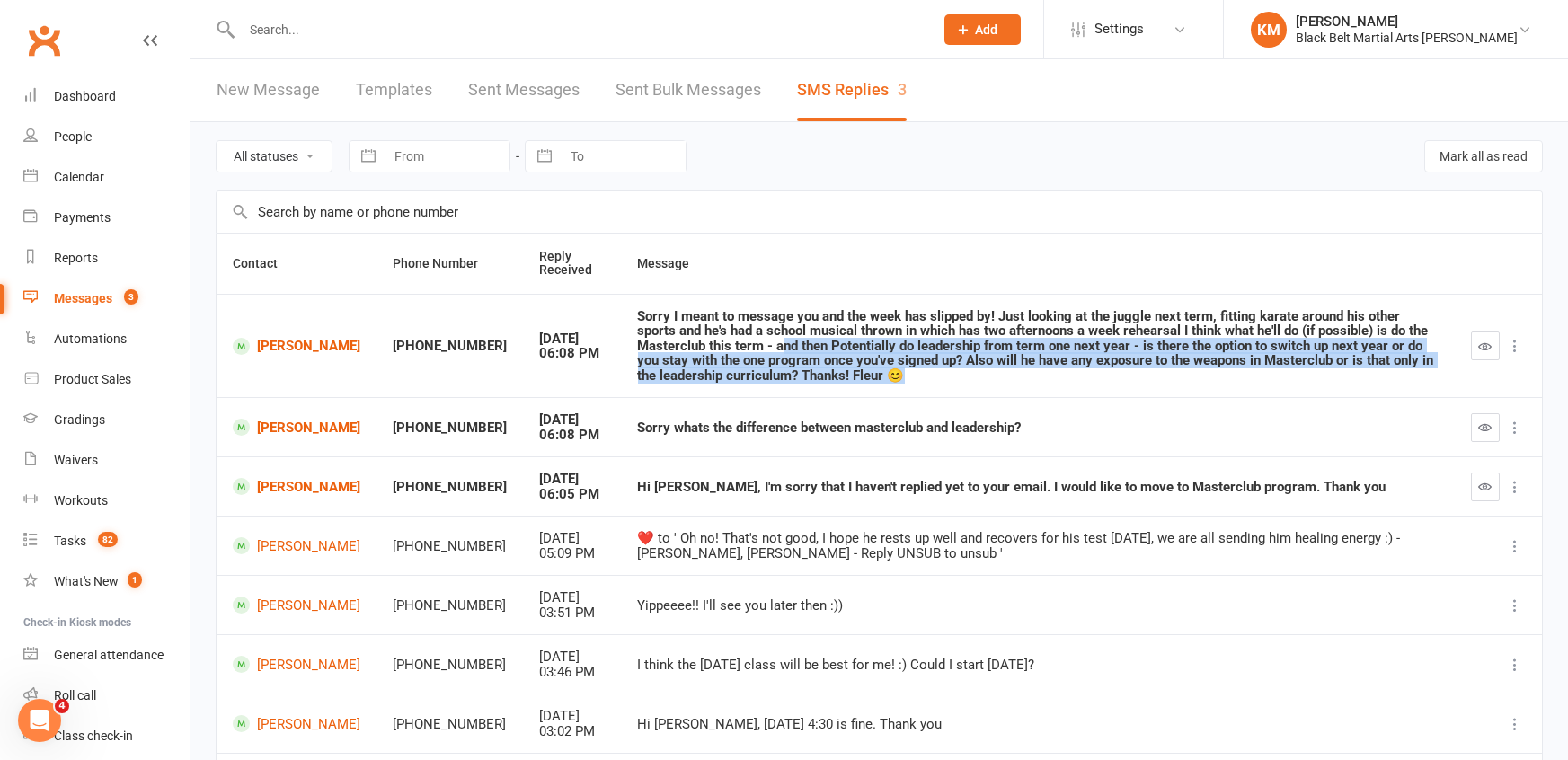
drag, startPoint x: 760, startPoint y: 347, endPoint x: 1430, endPoint y: 375, distance: 670.6
click at [1430, 375] on div "Sorry I meant to message you and the week has slipped by! Just looking at the j…" at bounding box center [1038, 346] width 801 height 75
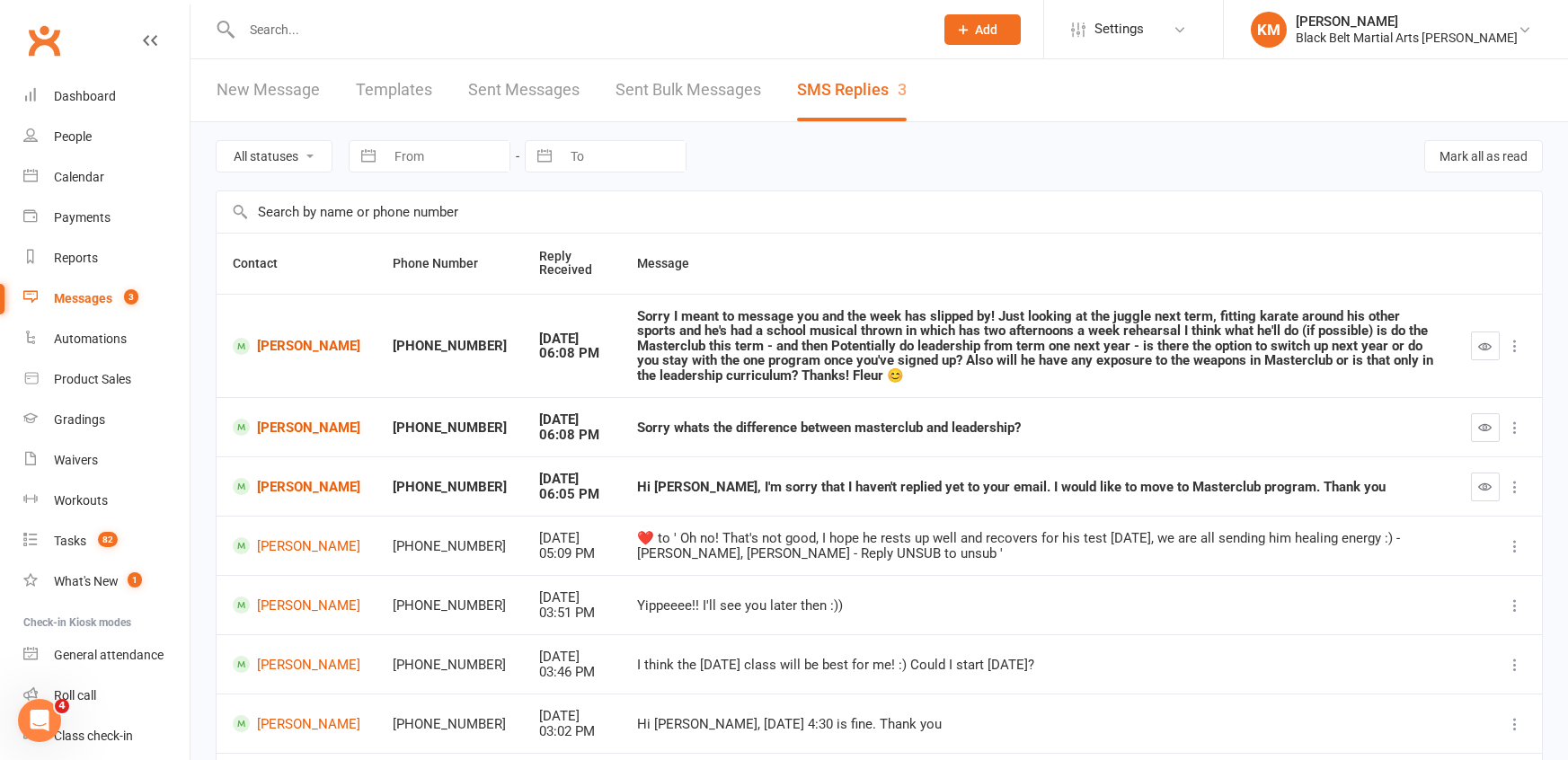
click at [1421, 472] on td "Hi Kathryn, I'm sorry that I haven't replied yet to your email. I would like to…" at bounding box center [1038, 486] width 833 height 59
click at [1487, 485] on icon "button" at bounding box center [1486, 487] width 14 height 14
click at [284, 428] on link "[PERSON_NAME]" at bounding box center [296, 427] width 127 height 17
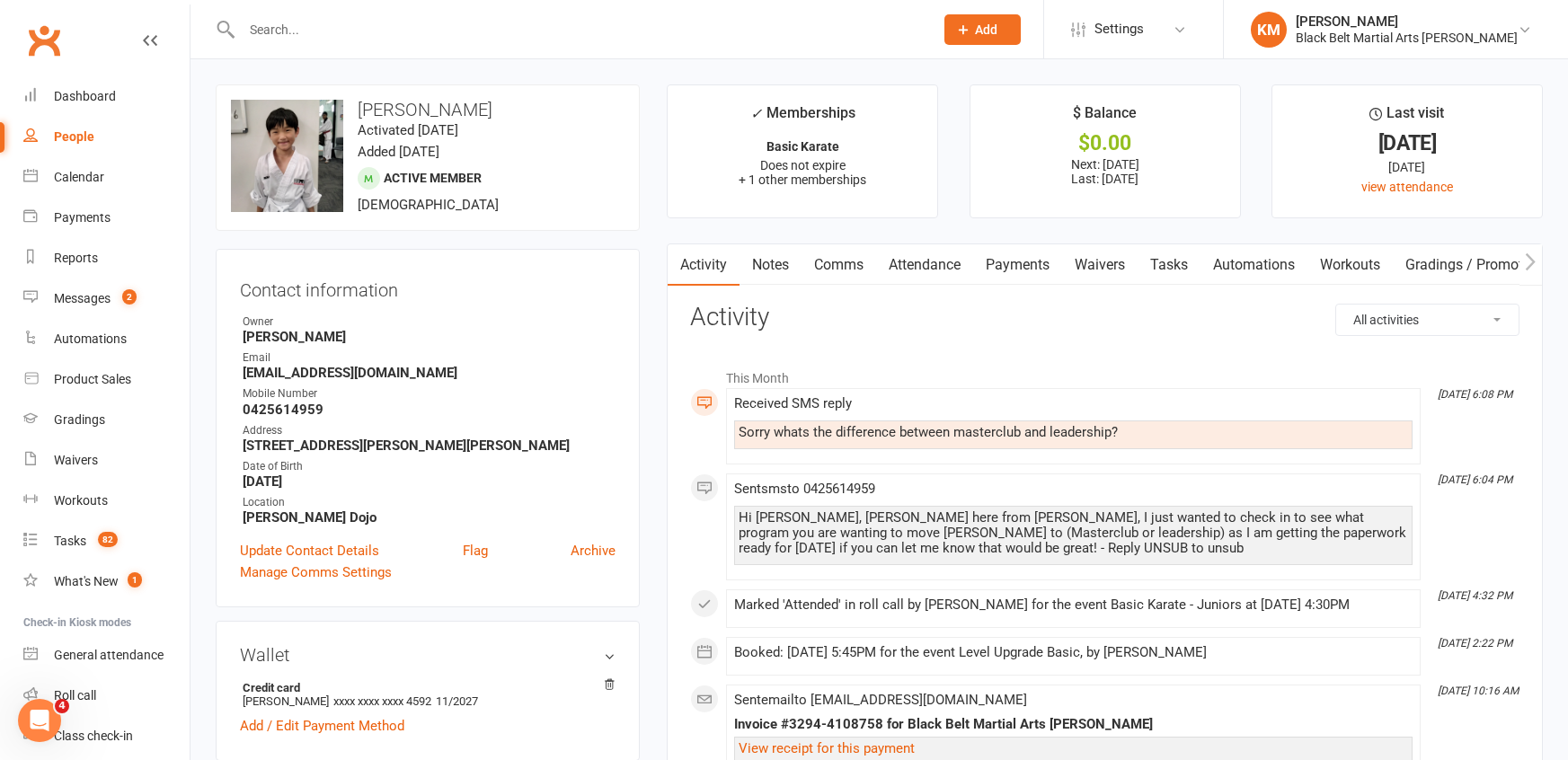
click at [781, 516] on div "Hi Patricia, Kathryn here from BBMA Hornsby, I just wanted to check in to see w…" at bounding box center [1073, 534] width 669 height 46
copy div "Patricia"
click at [821, 256] on link "Comms" at bounding box center [838, 265] width 75 height 42
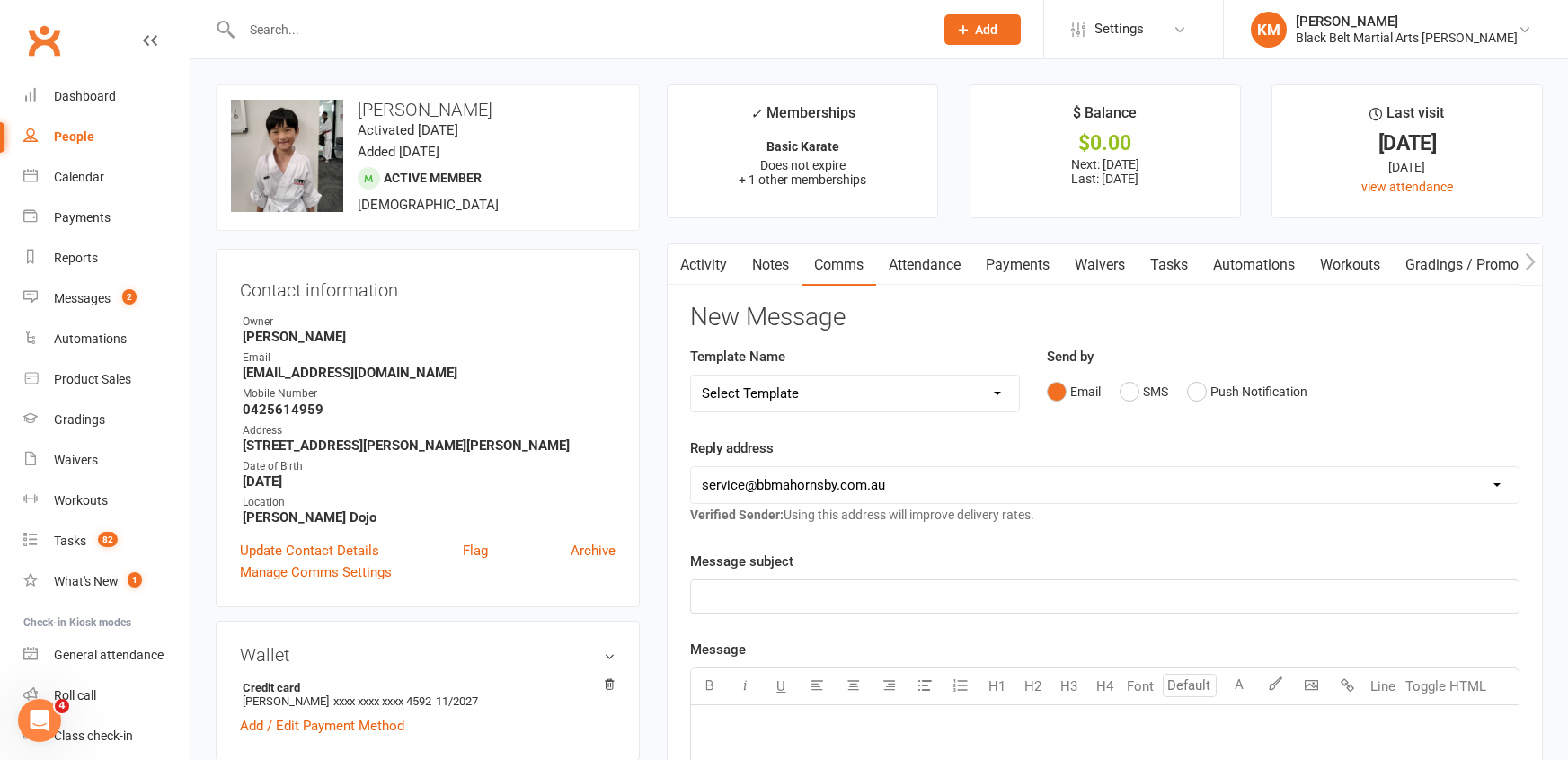
click at [704, 251] on link "Activity" at bounding box center [704, 265] width 72 height 42
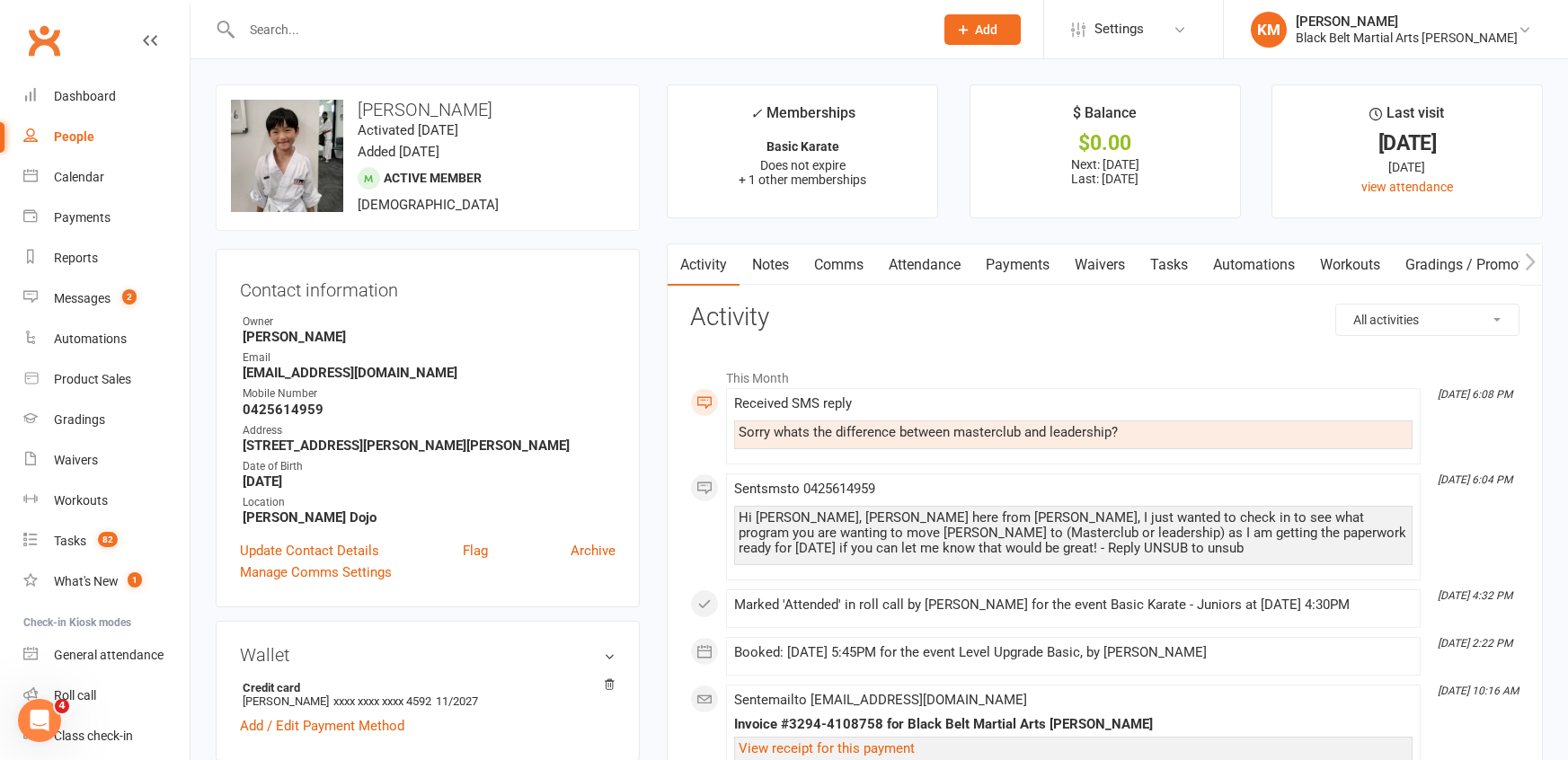
click at [822, 265] on link "Comms" at bounding box center [838, 265] width 75 height 42
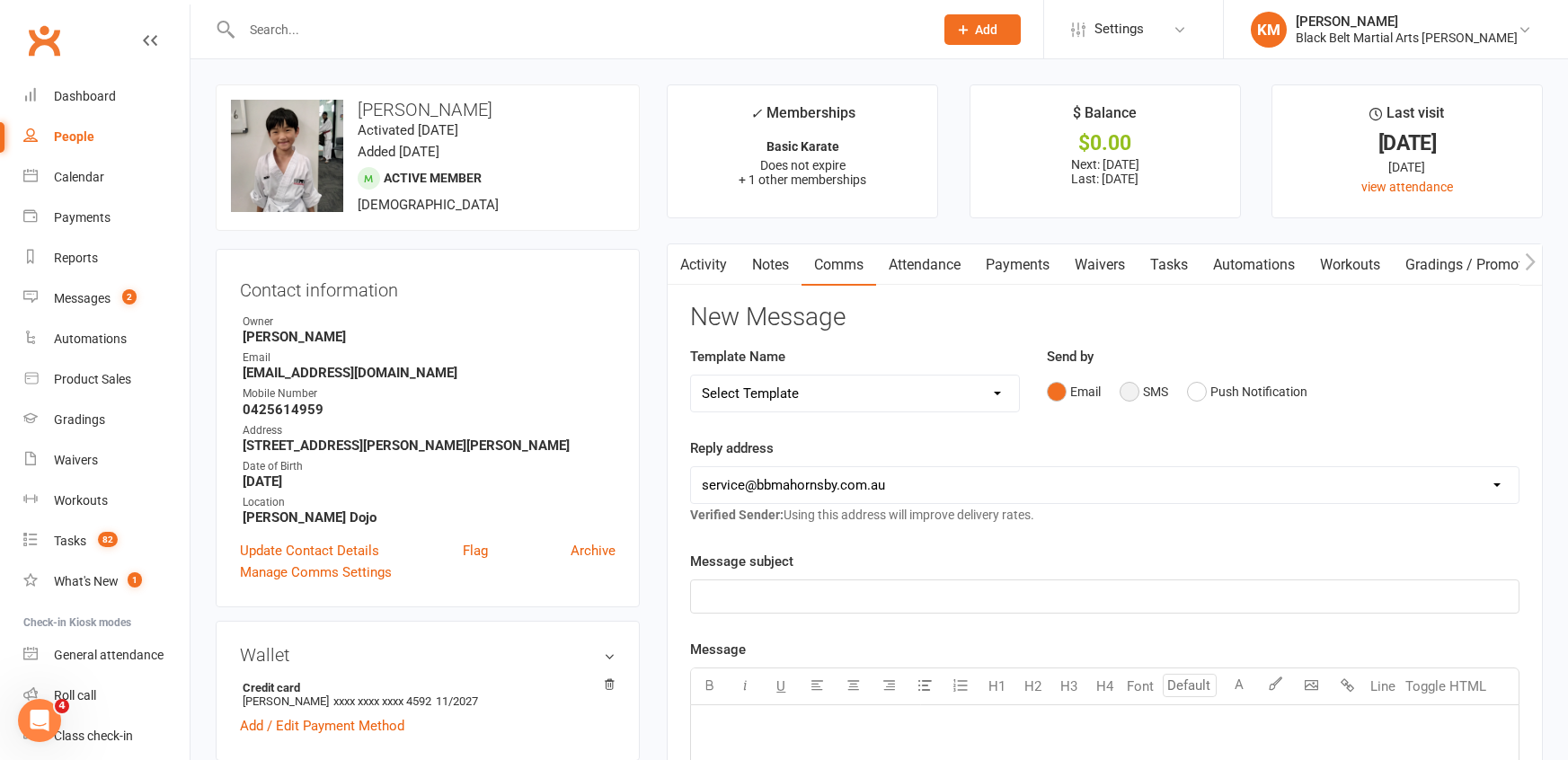
click at [1151, 385] on button "SMS" at bounding box center [1144, 392] width 49 height 34
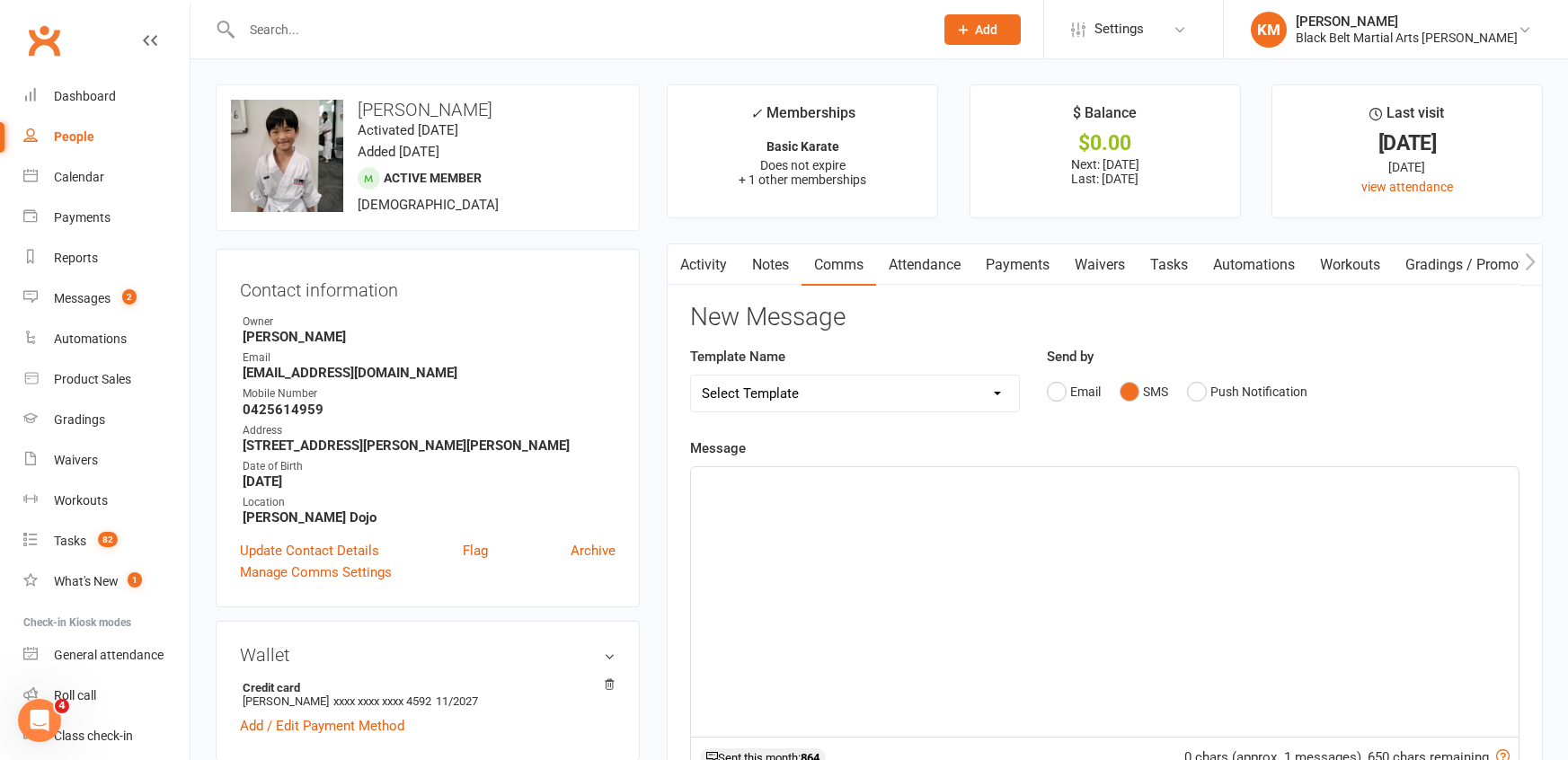
click at [1089, 498] on div "﻿" at bounding box center [1104, 602] width 827 height 270
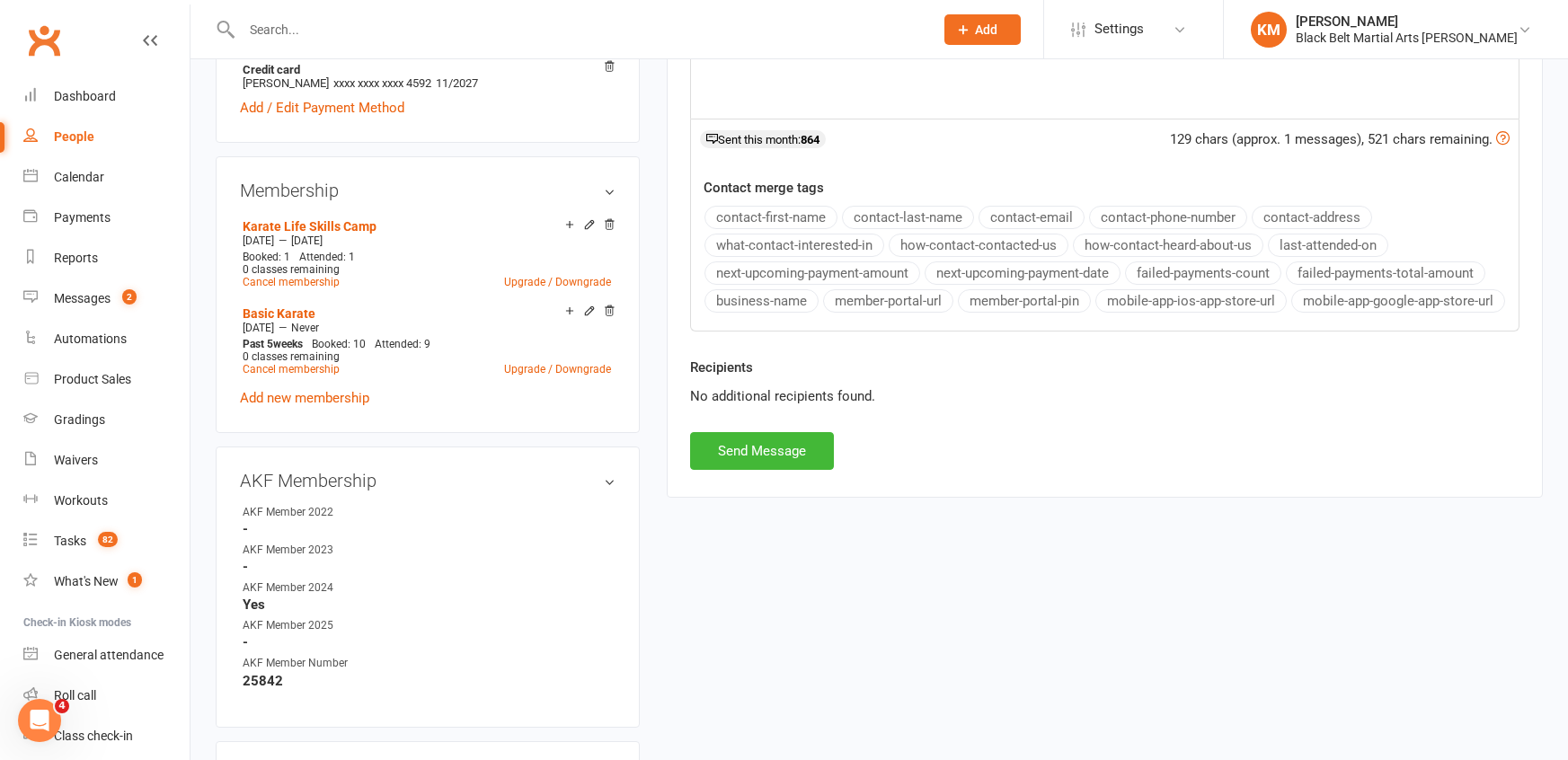
scroll to position [677, 0]
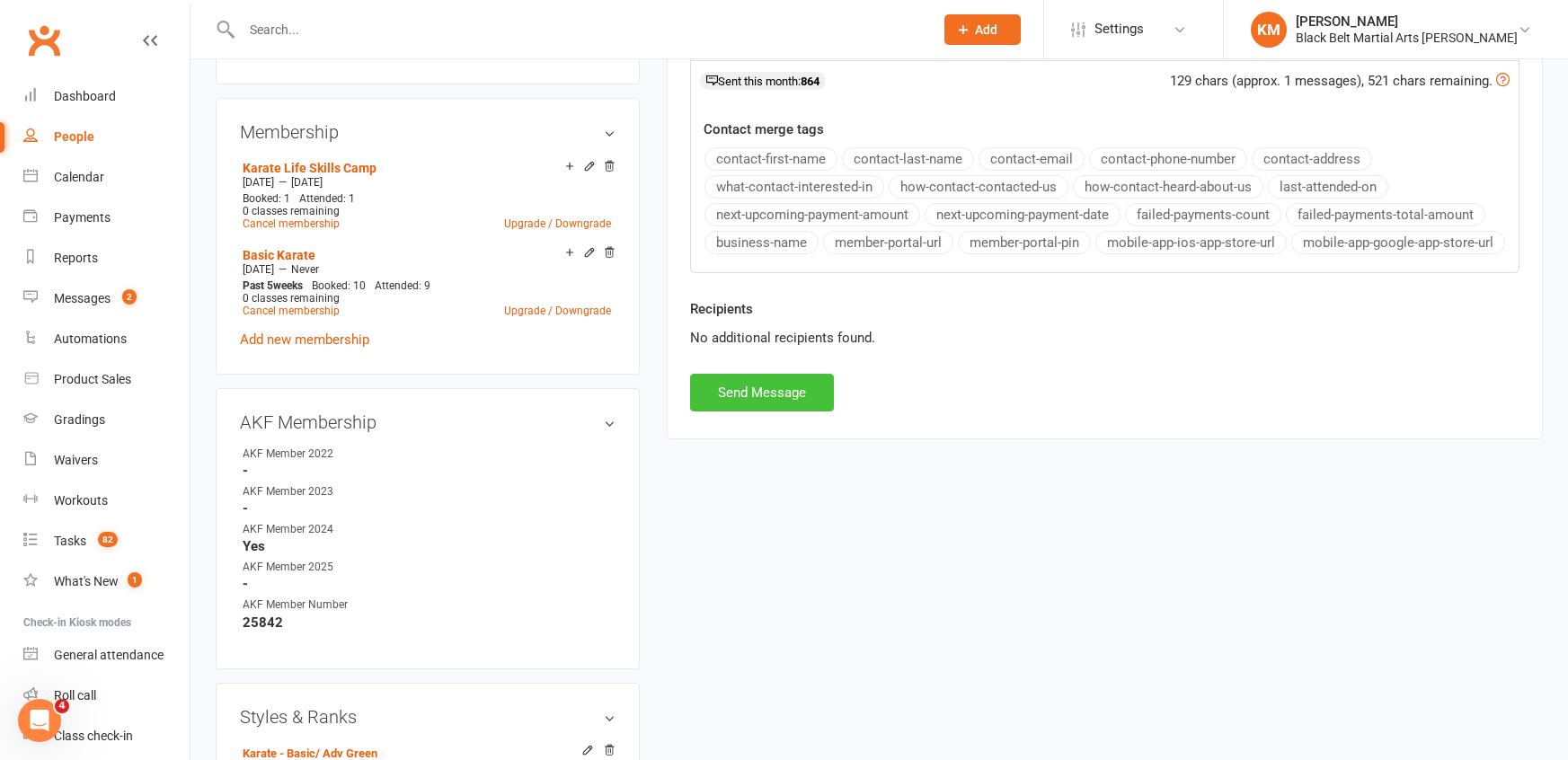
click at [718, 400] on button "Send Message" at bounding box center [762, 392] width 144 height 38
click at [120, 284] on link "Messages 2" at bounding box center [106, 299] width 166 height 41
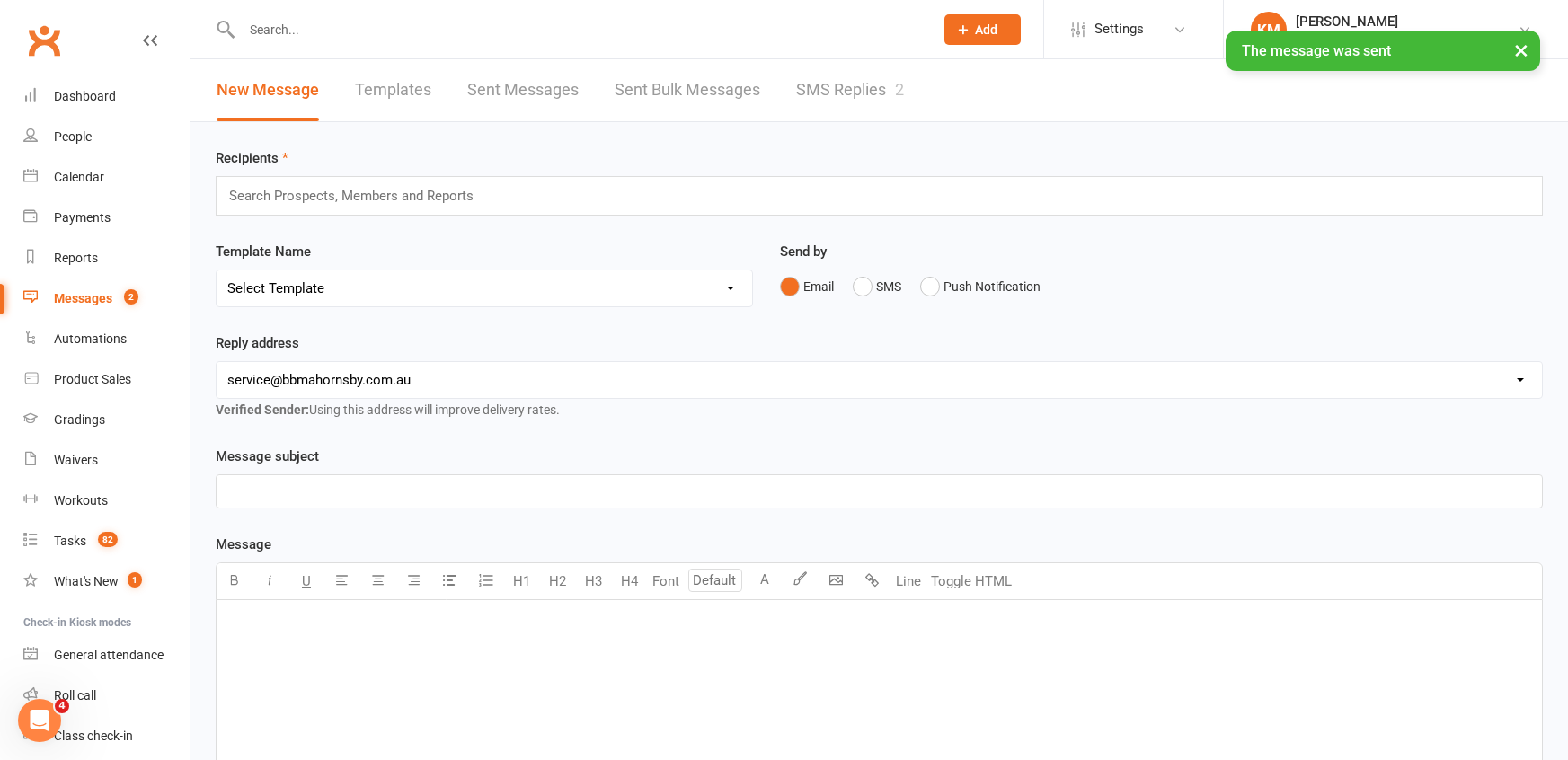
click at [800, 93] on link "SMS Replies 2" at bounding box center [850, 90] width 108 height 62
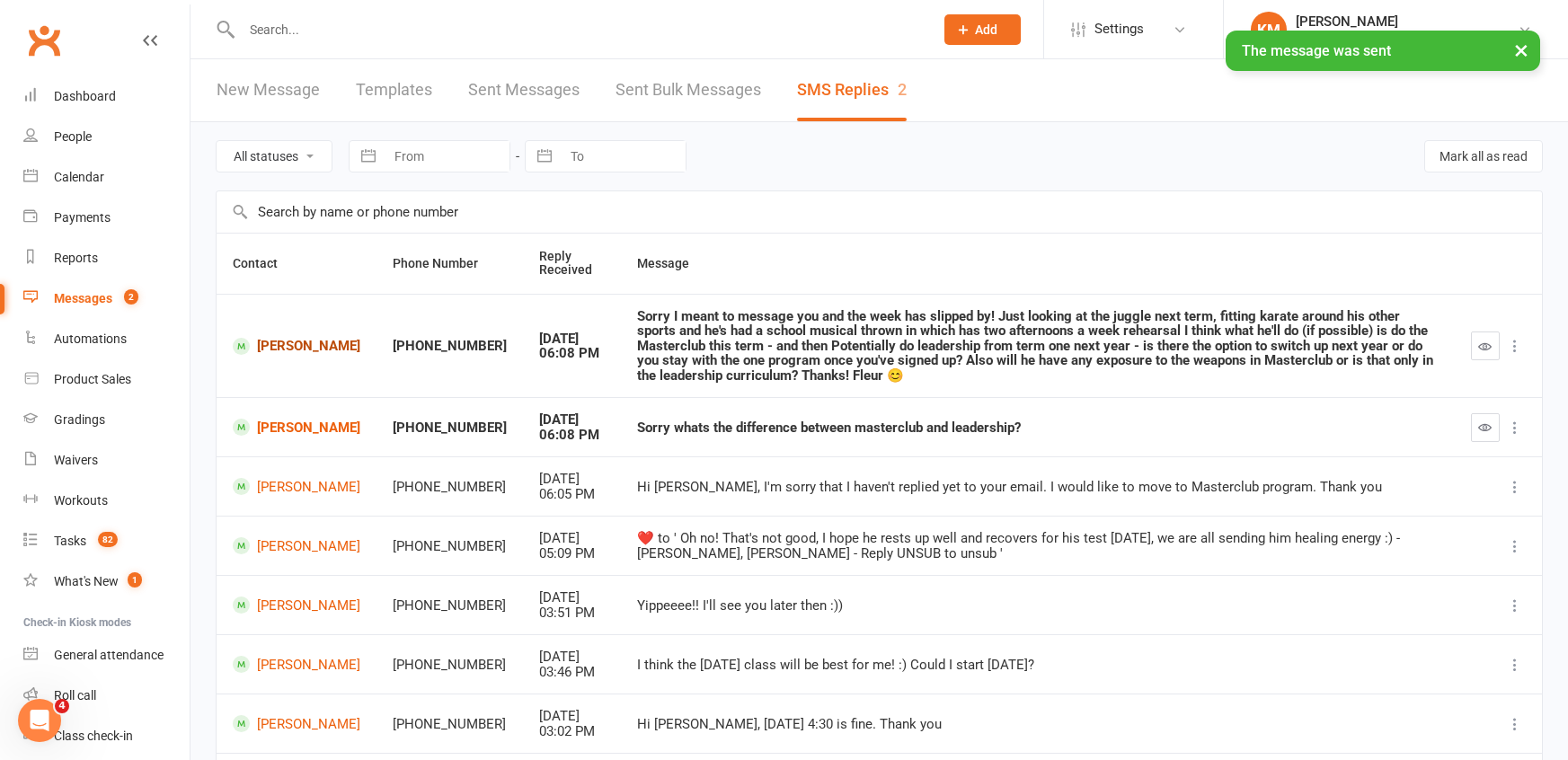
click at [275, 348] on link "Hamish Ronald" at bounding box center [296, 346] width 127 height 17
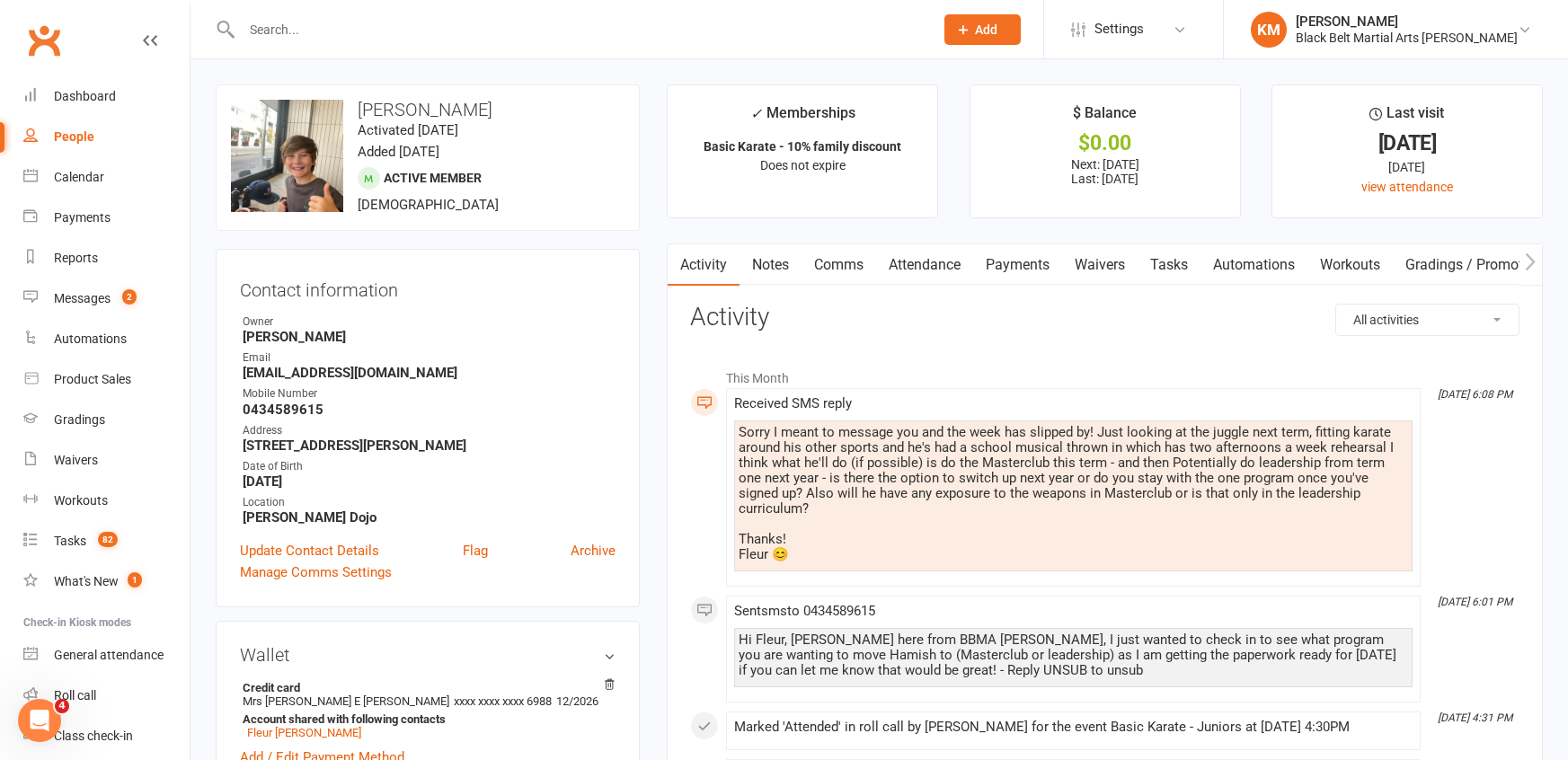
click at [821, 258] on link "Comms" at bounding box center [838, 265] width 75 height 42
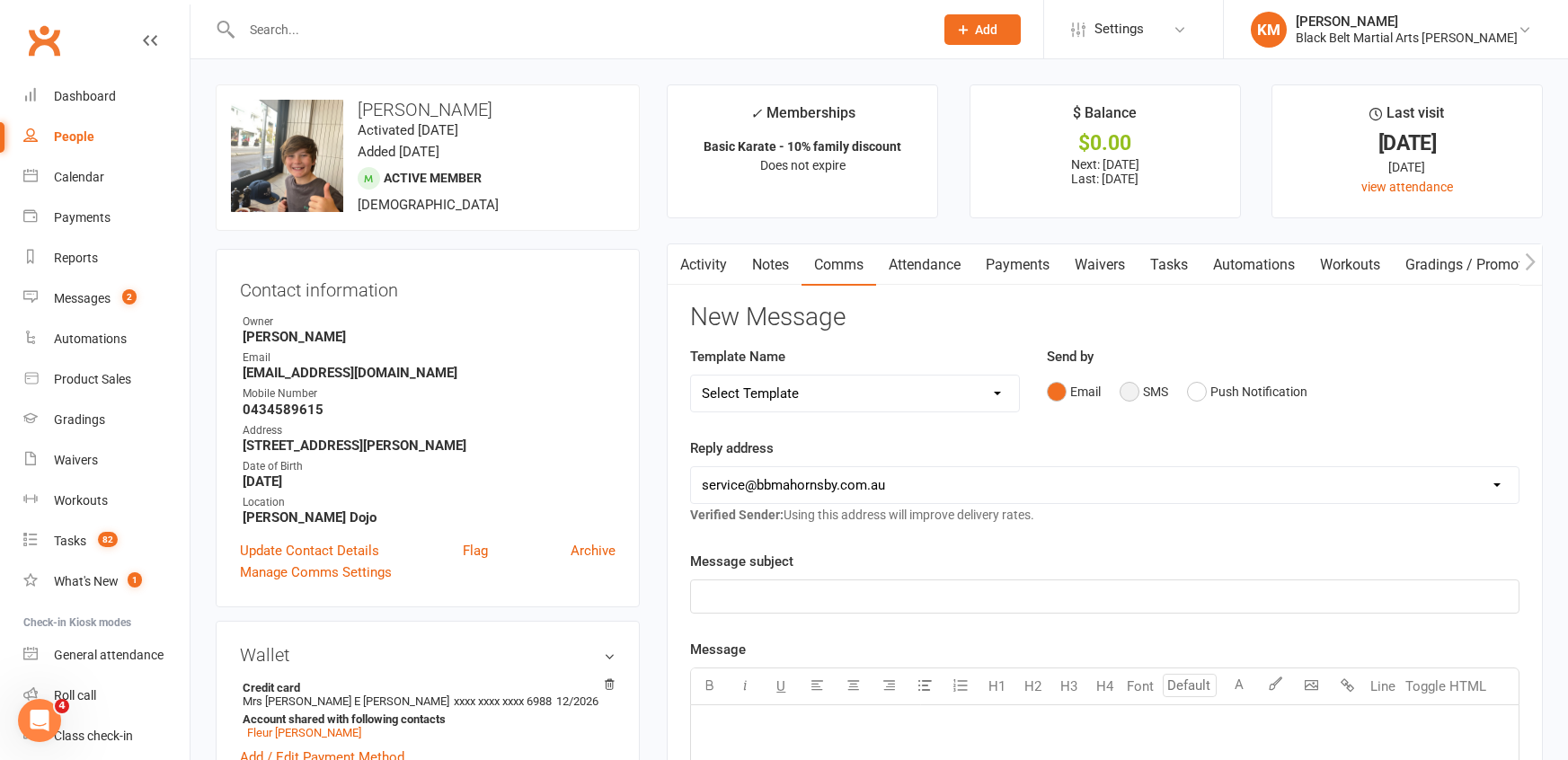
click at [1141, 392] on button "SMS" at bounding box center [1144, 392] width 49 height 34
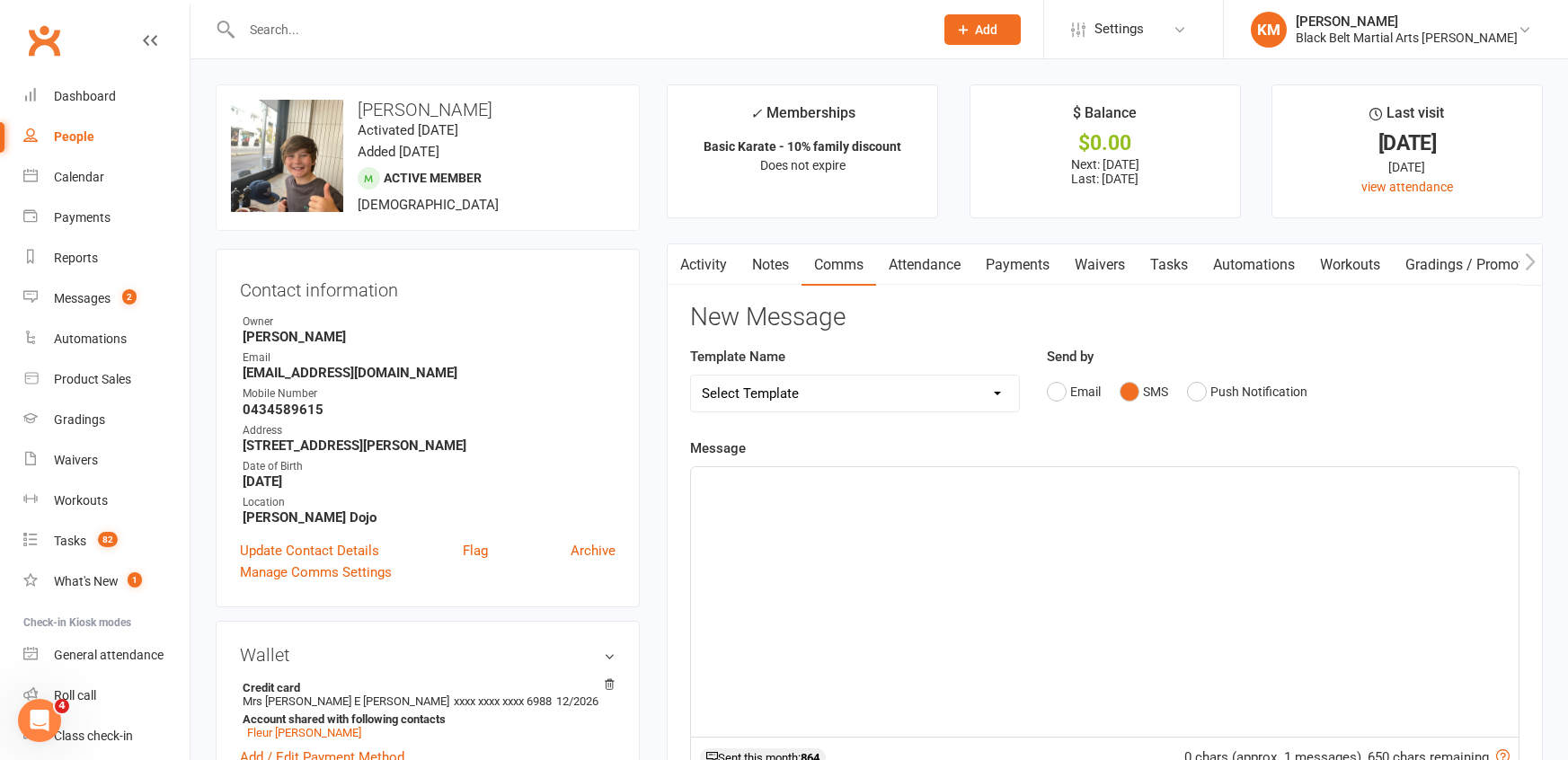
click at [1092, 514] on div "﻿" at bounding box center [1104, 602] width 827 height 270
click at [911, 479] on span "Hi Fleur, Not a problem, We can definately organise that for you" at bounding box center [891, 484] width 379 height 17
click at [1092, 479] on p "Hi Fleur, Not a problem, We can definitely organise that for you" at bounding box center [1104, 483] width 806 height 21
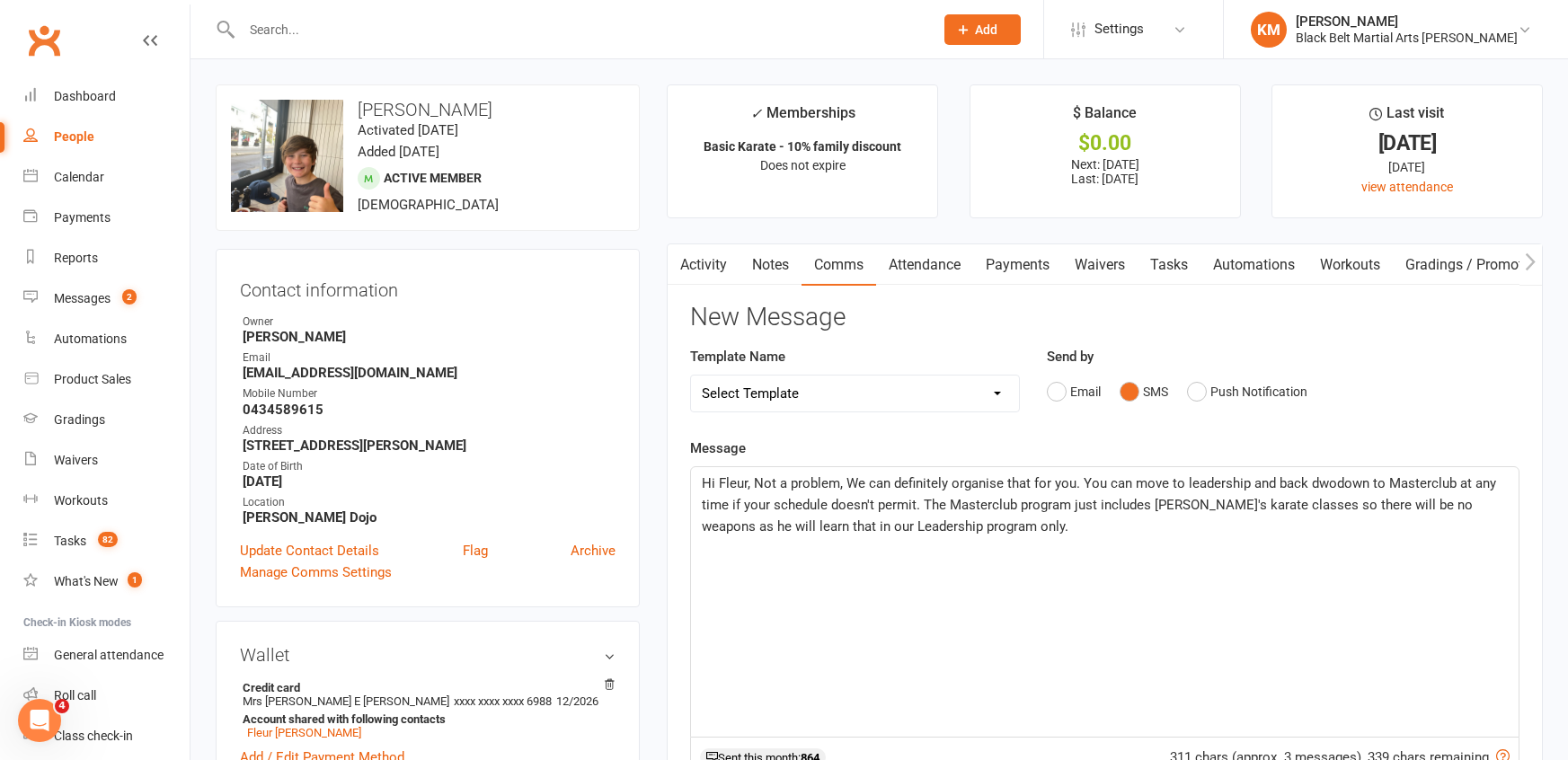
click at [1388, 582] on div "Hi Fleur, Not a problem, We can definitely organise that for you. You can move …" at bounding box center [1104, 602] width 827 height 270
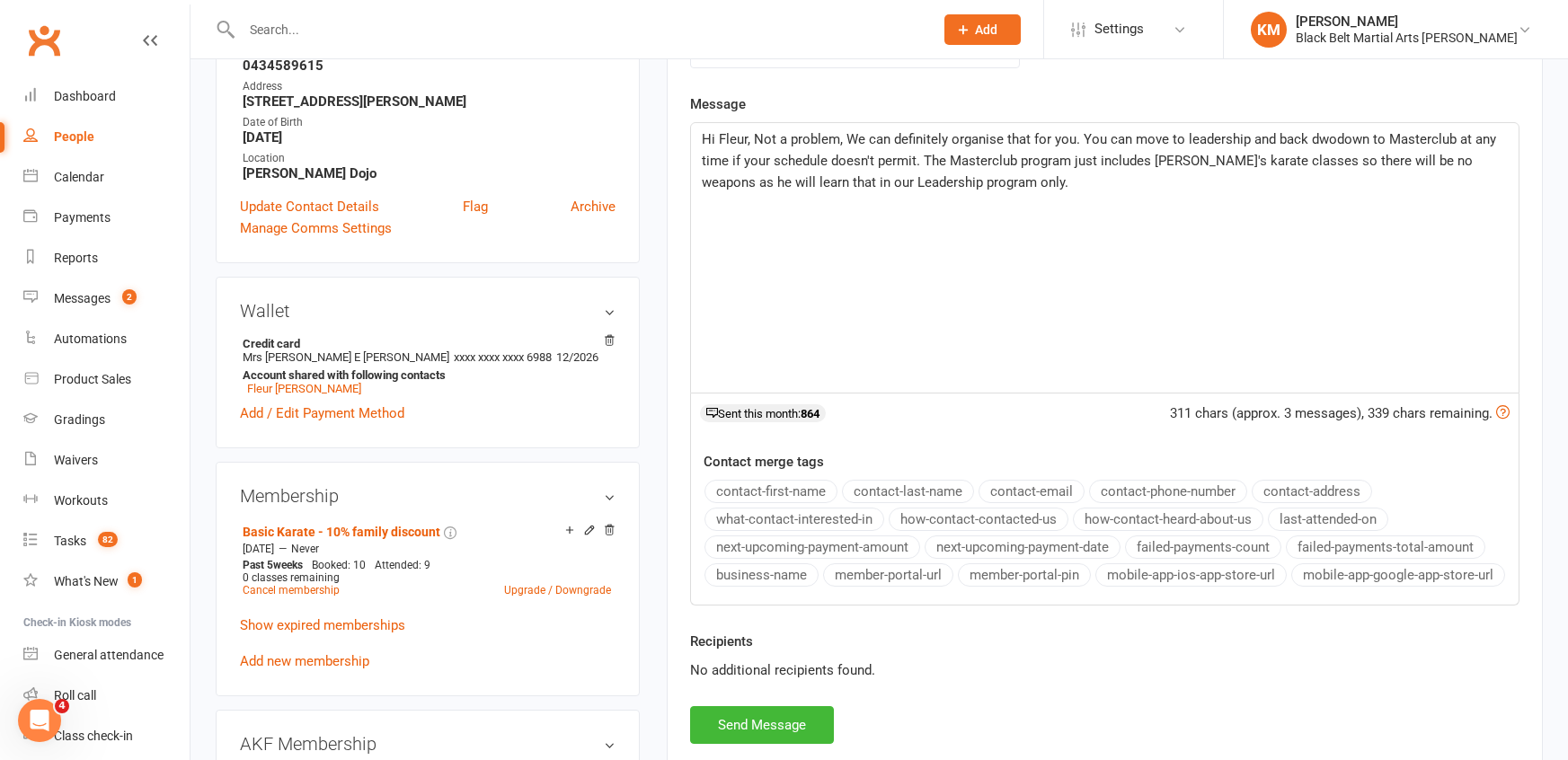
scroll to position [345, 0]
click at [1332, 140] on span "Hi Fleur, Not a problem, We can definitely organise that for you. You can move …" at bounding box center [1101, 160] width 798 height 59
click at [1321, 193] on div "Hi Fleur, Not a problem, We can definitely organise that for you. You can move …" at bounding box center [1104, 257] width 827 height 270
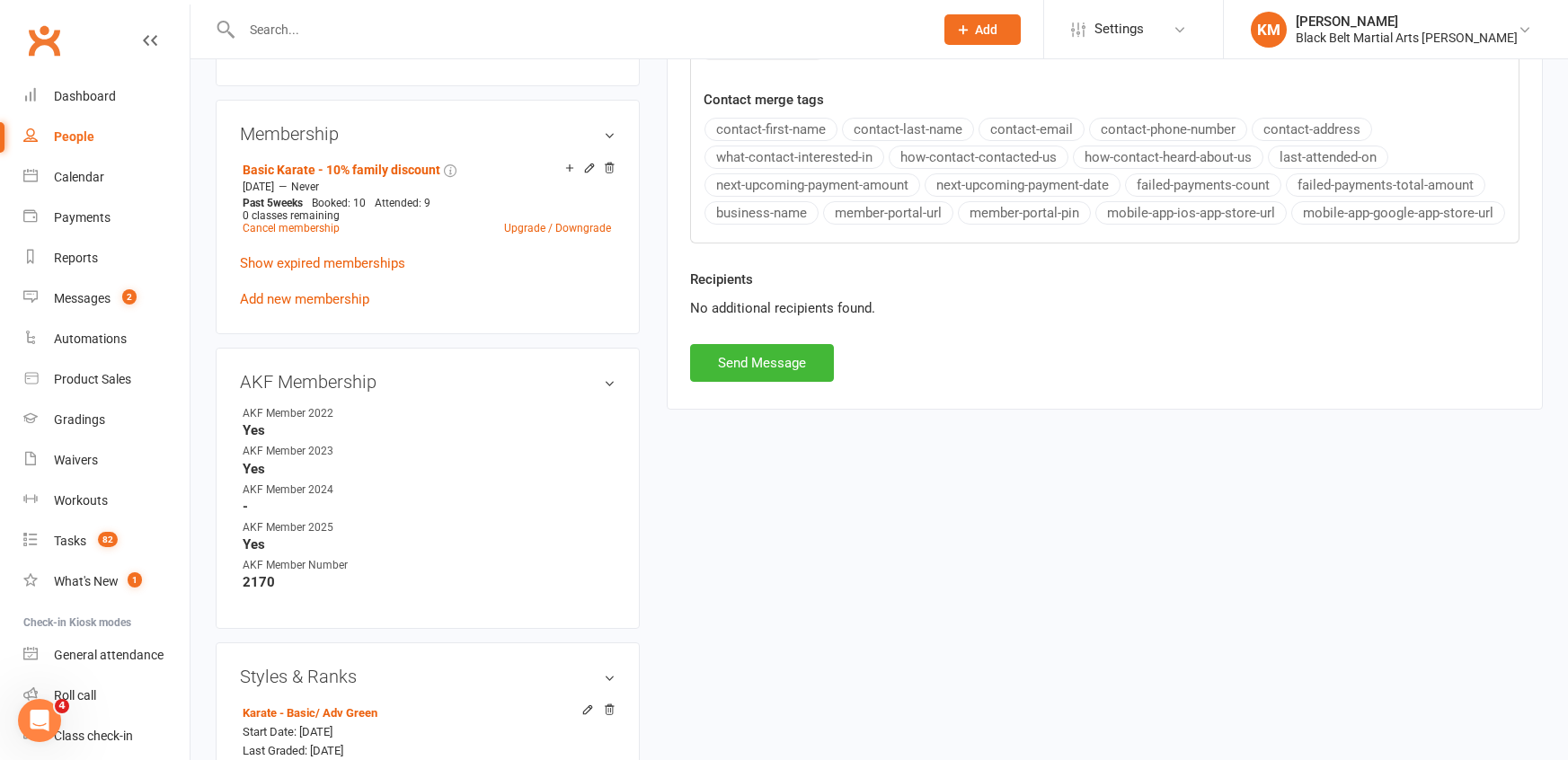
scroll to position [710, 0]
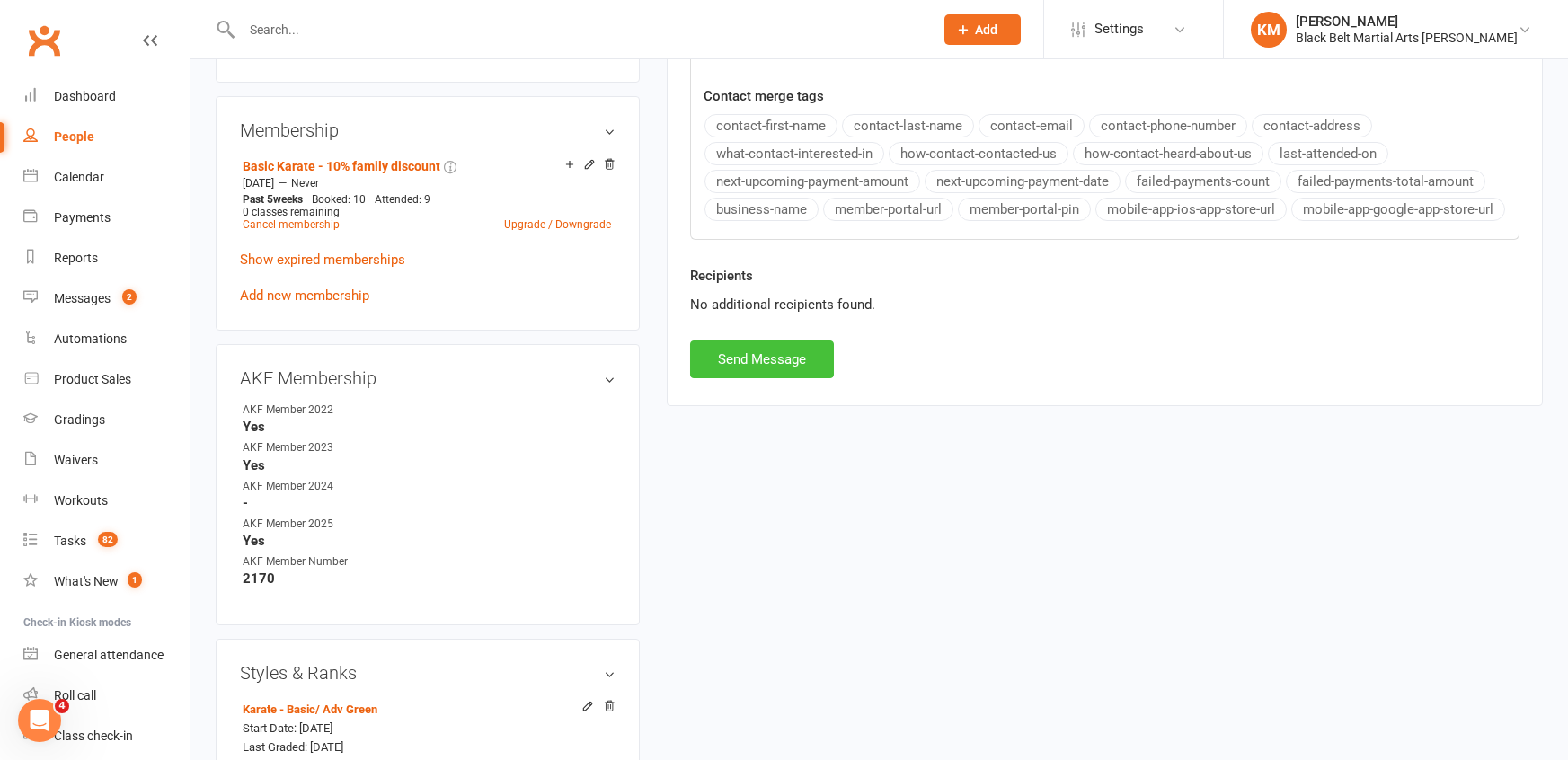
click at [826, 349] on button "Send Message" at bounding box center [762, 359] width 144 height 38
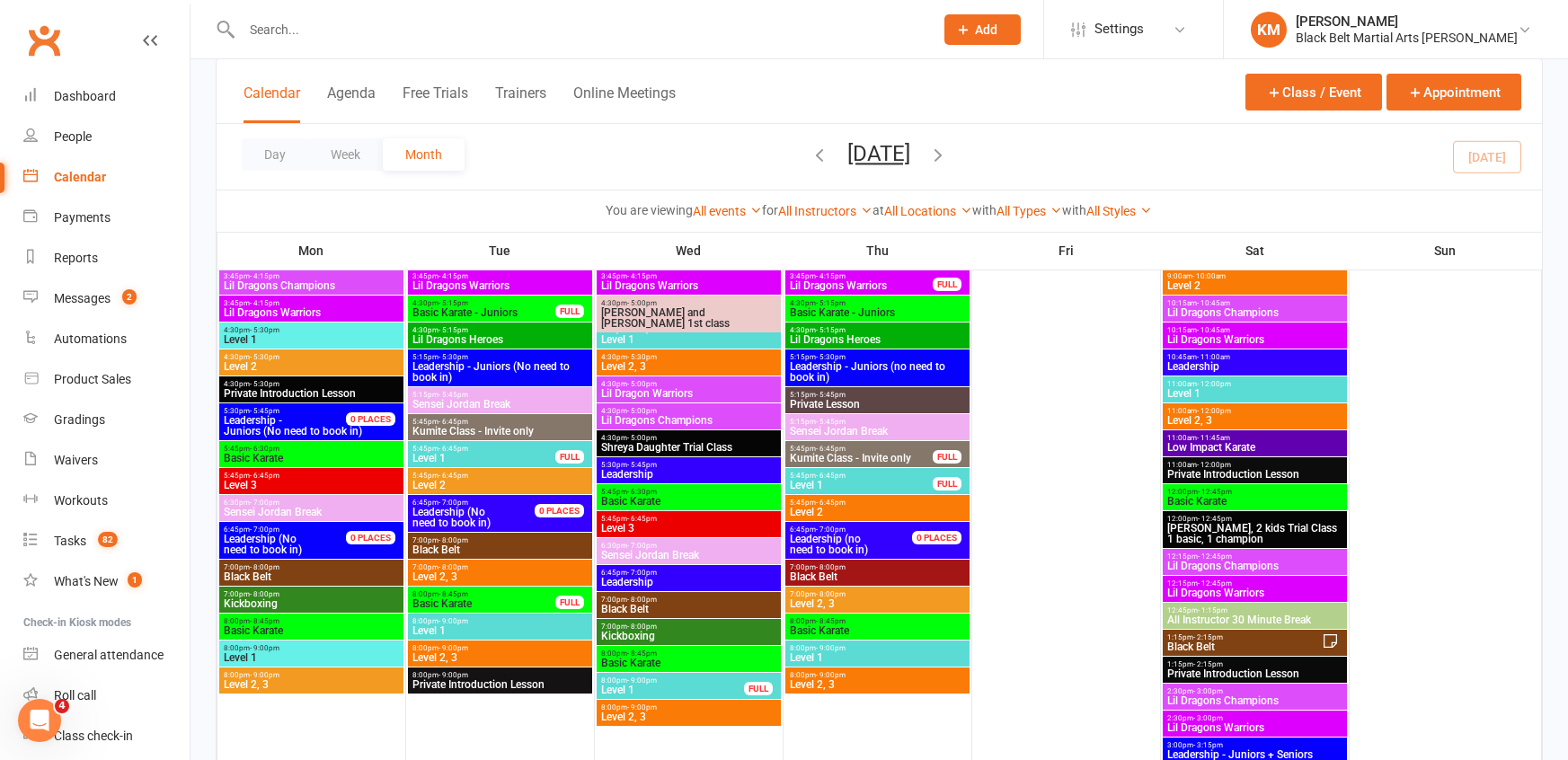
scroll to position [233, 0]
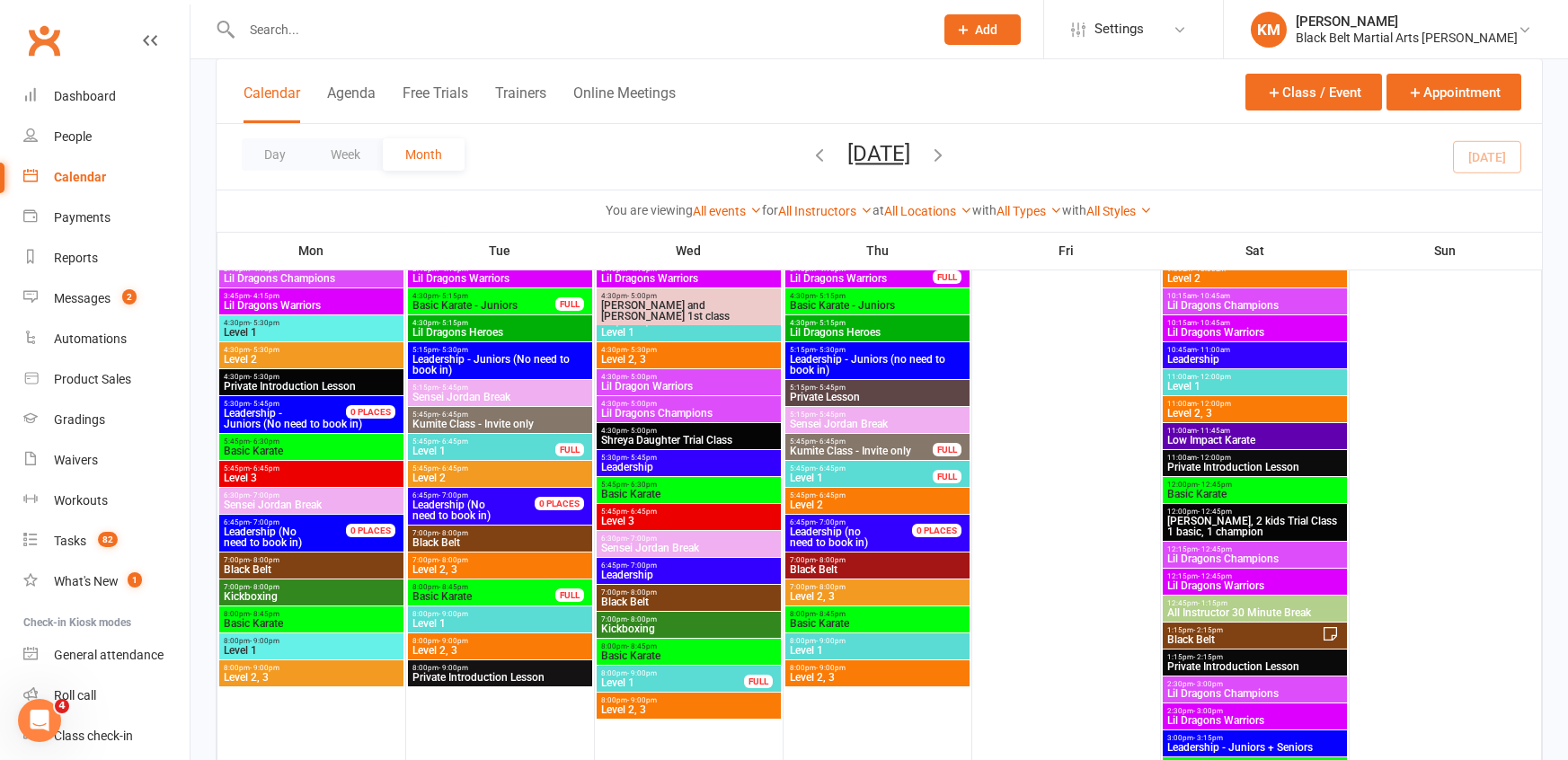
click at [273, 23] on input "text" at bounding box center [579, 29] width 685 height 25
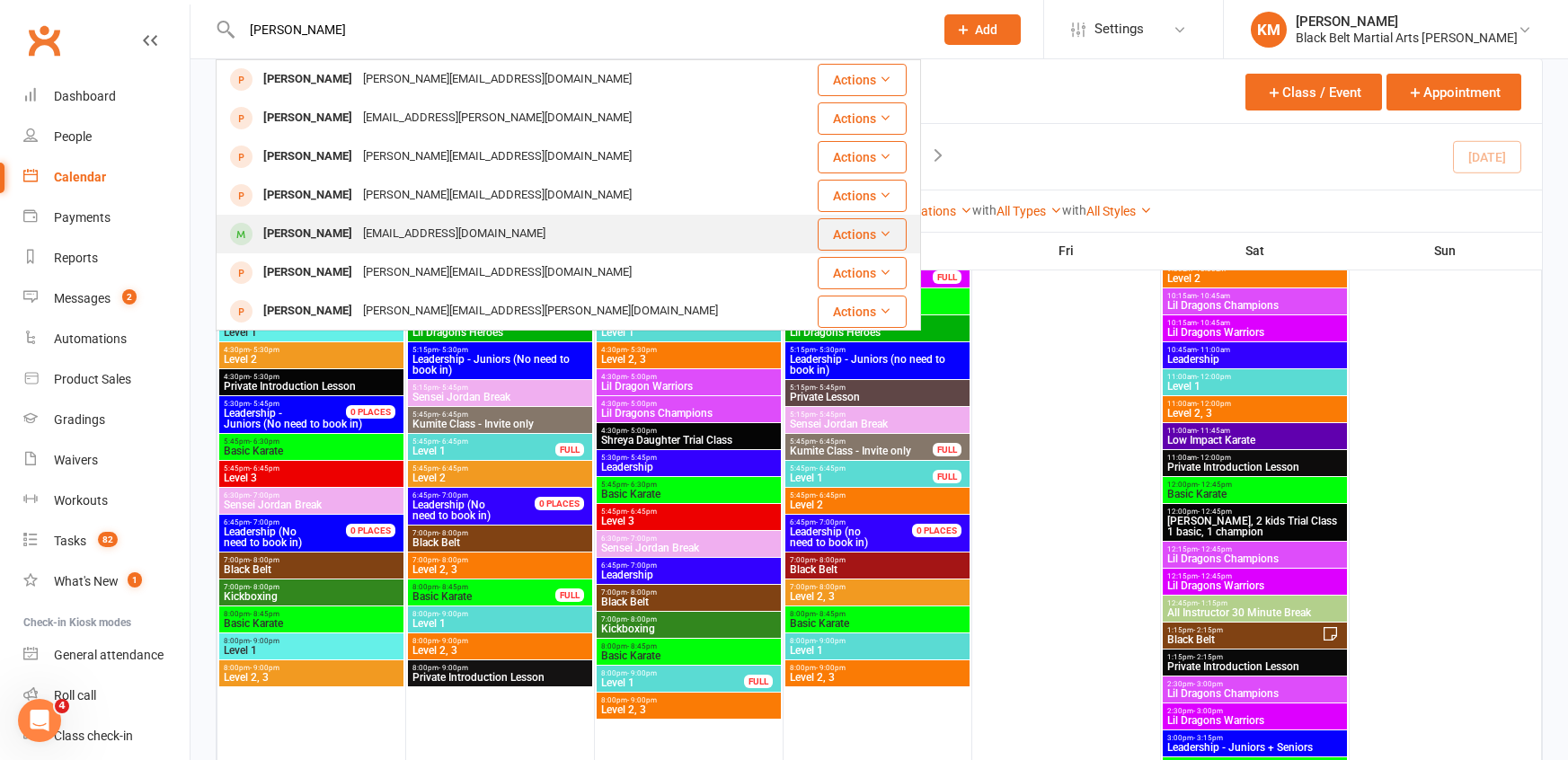
type input "[PERSON_NAME]"
click at [357, 243] on div "[EMAIL_ADDRESS][DOMAIN_NAME]" at bounding box center [453, 234] width 193 height 26
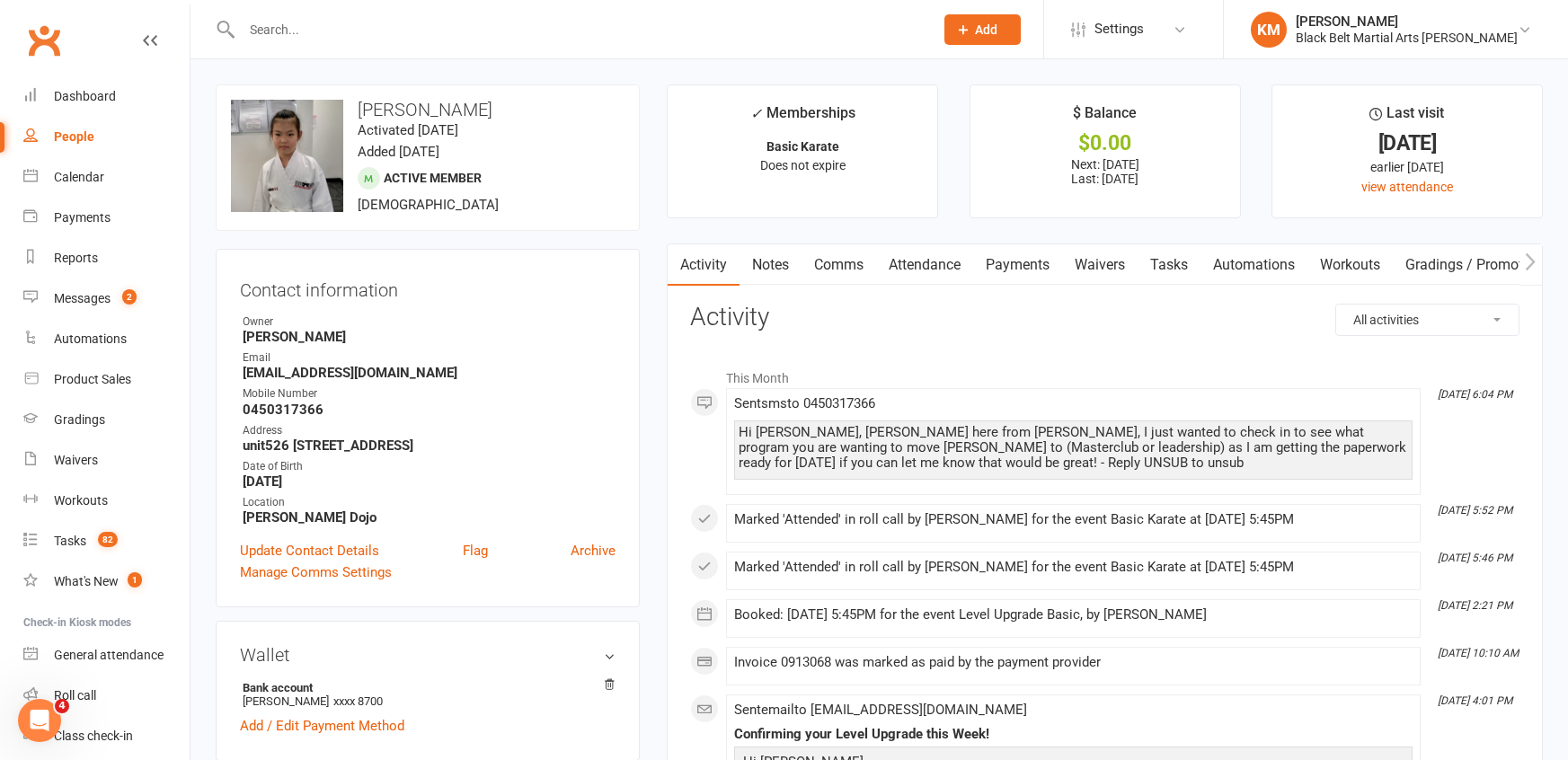
click at [1024, 273] on link "Payments" at bounding box center [1018, 265] width 89 height 42
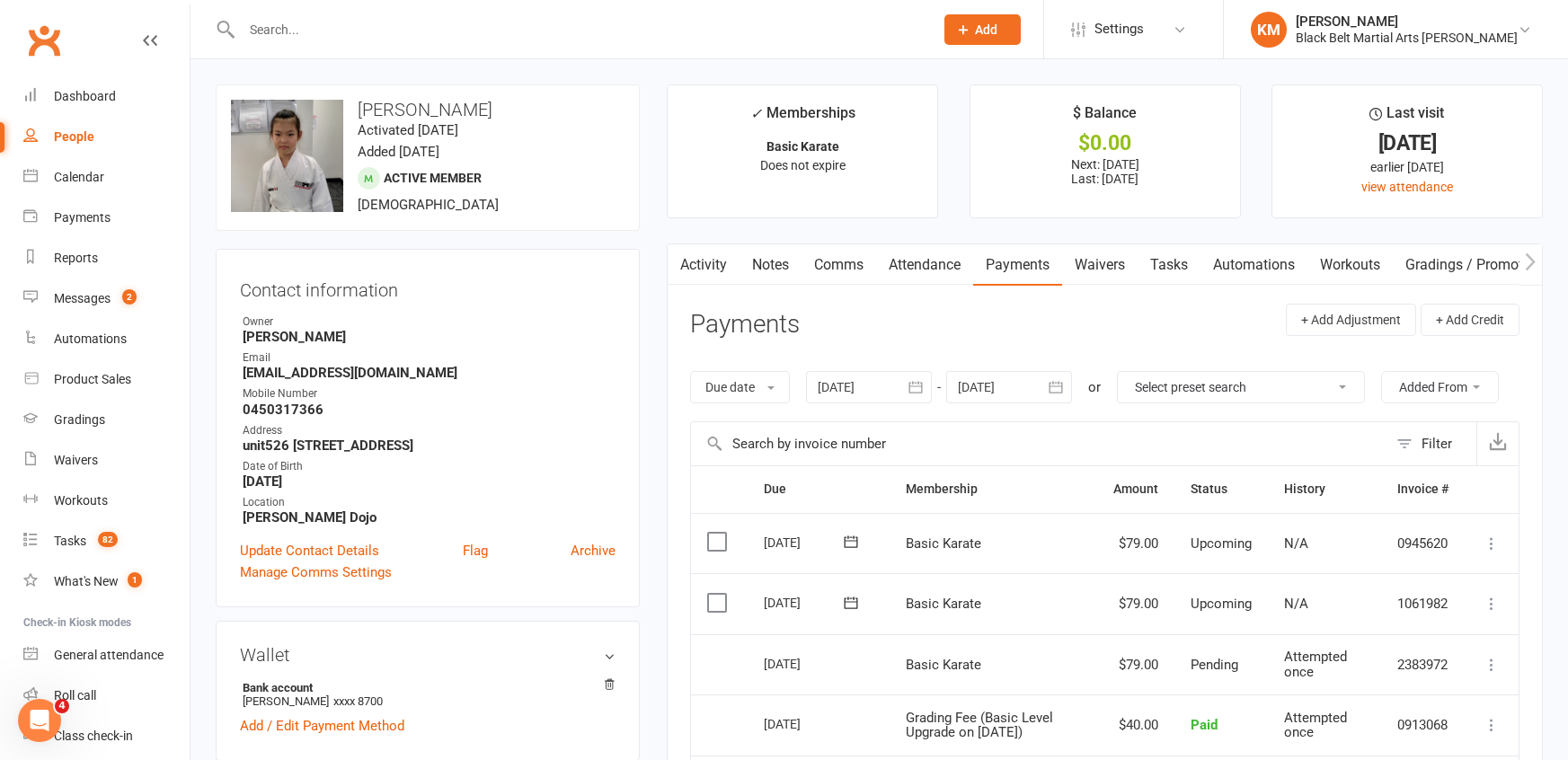
click at [1007, 378] on div at bounding box center [1009, 387] width 126 height 32
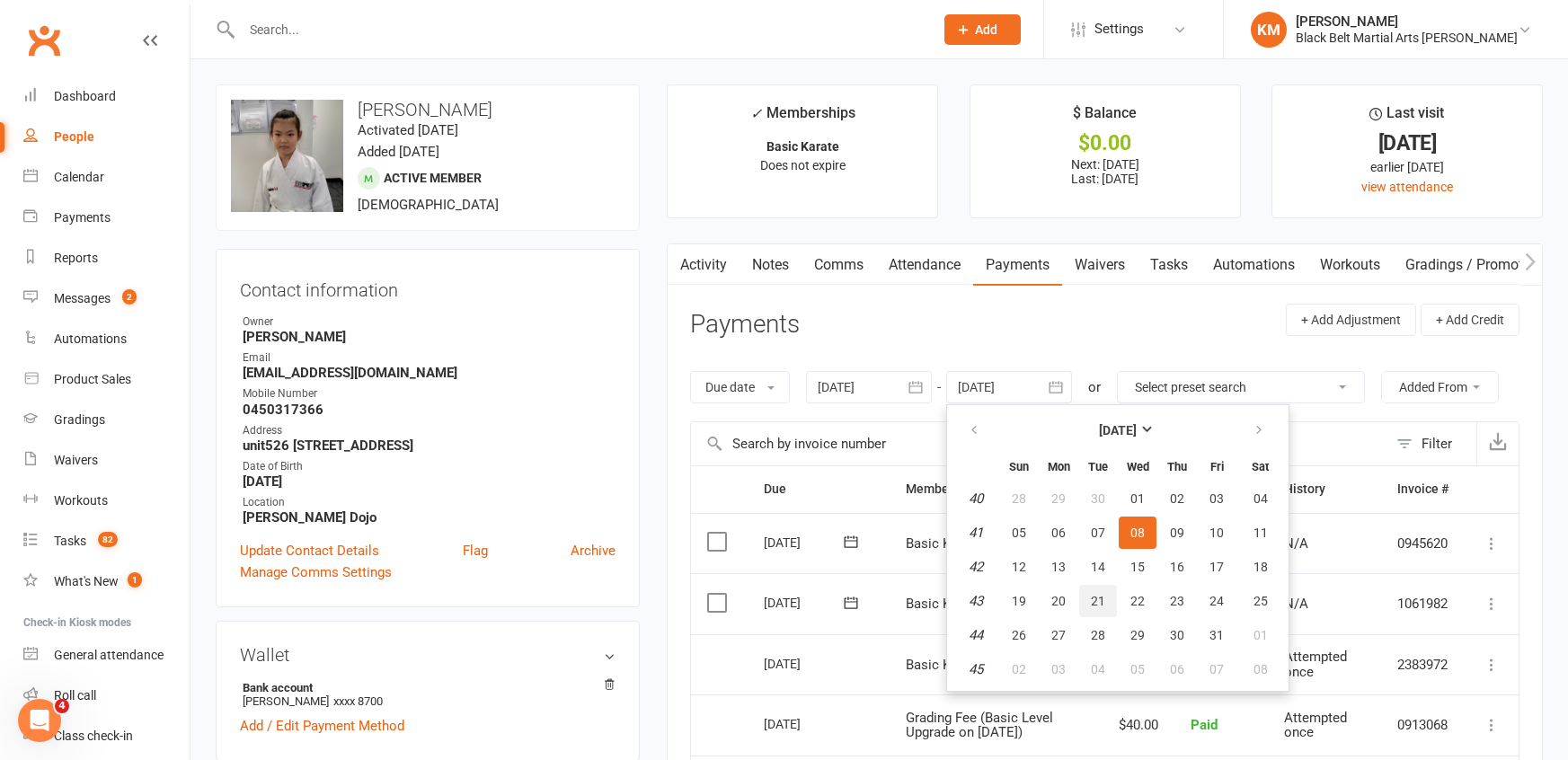
click at [1101, 602] on span "21" at bounding box center [1098, 601] width 15 height 15
type input "21 Oct 2025"
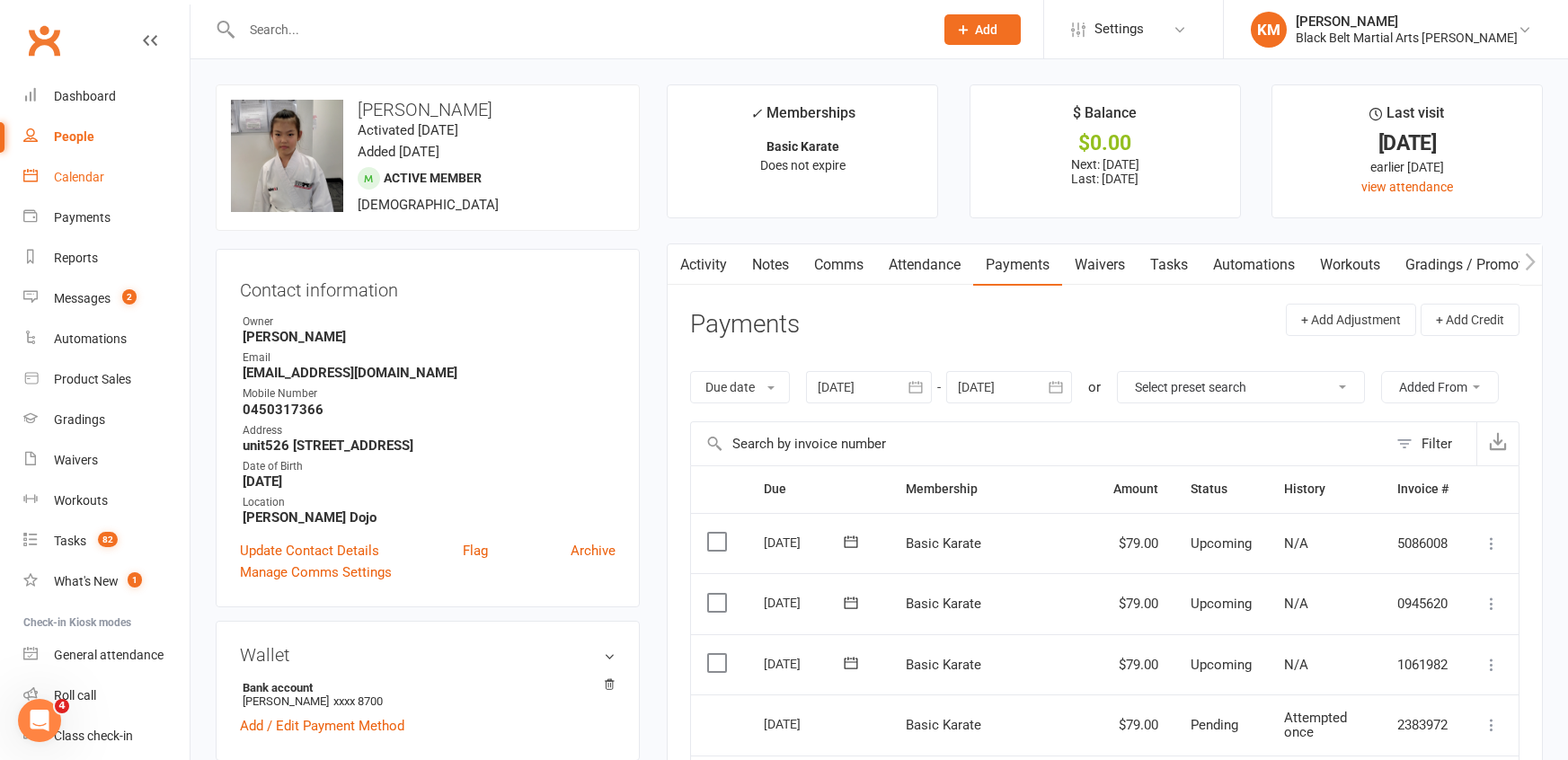
click at [50, 173] on link "Calendar" at bounding box center [106, 177] width 166 height 41
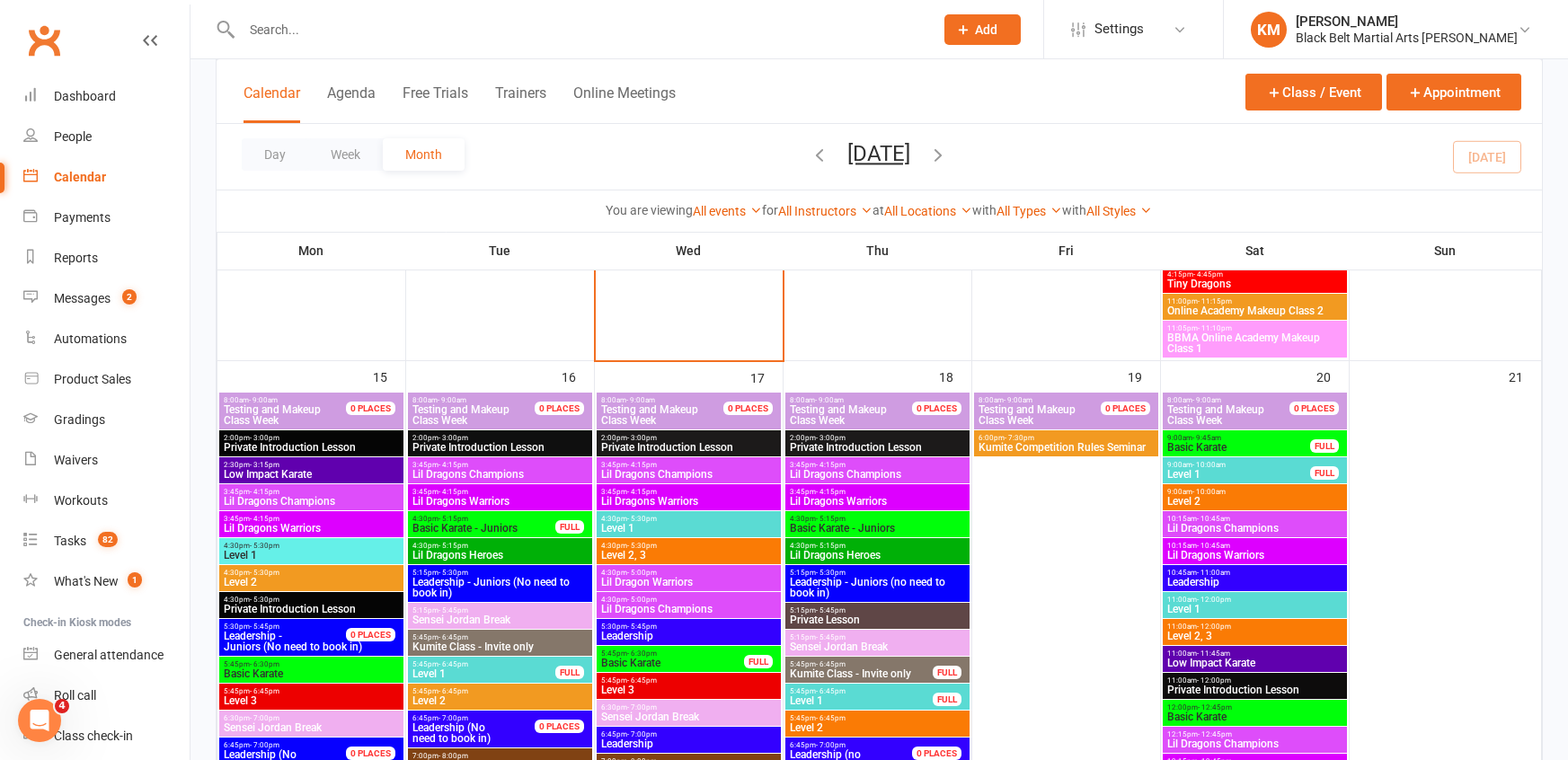
click at [949, 152] on icon "button" at bounding box center [938, 154] width 19 height 19
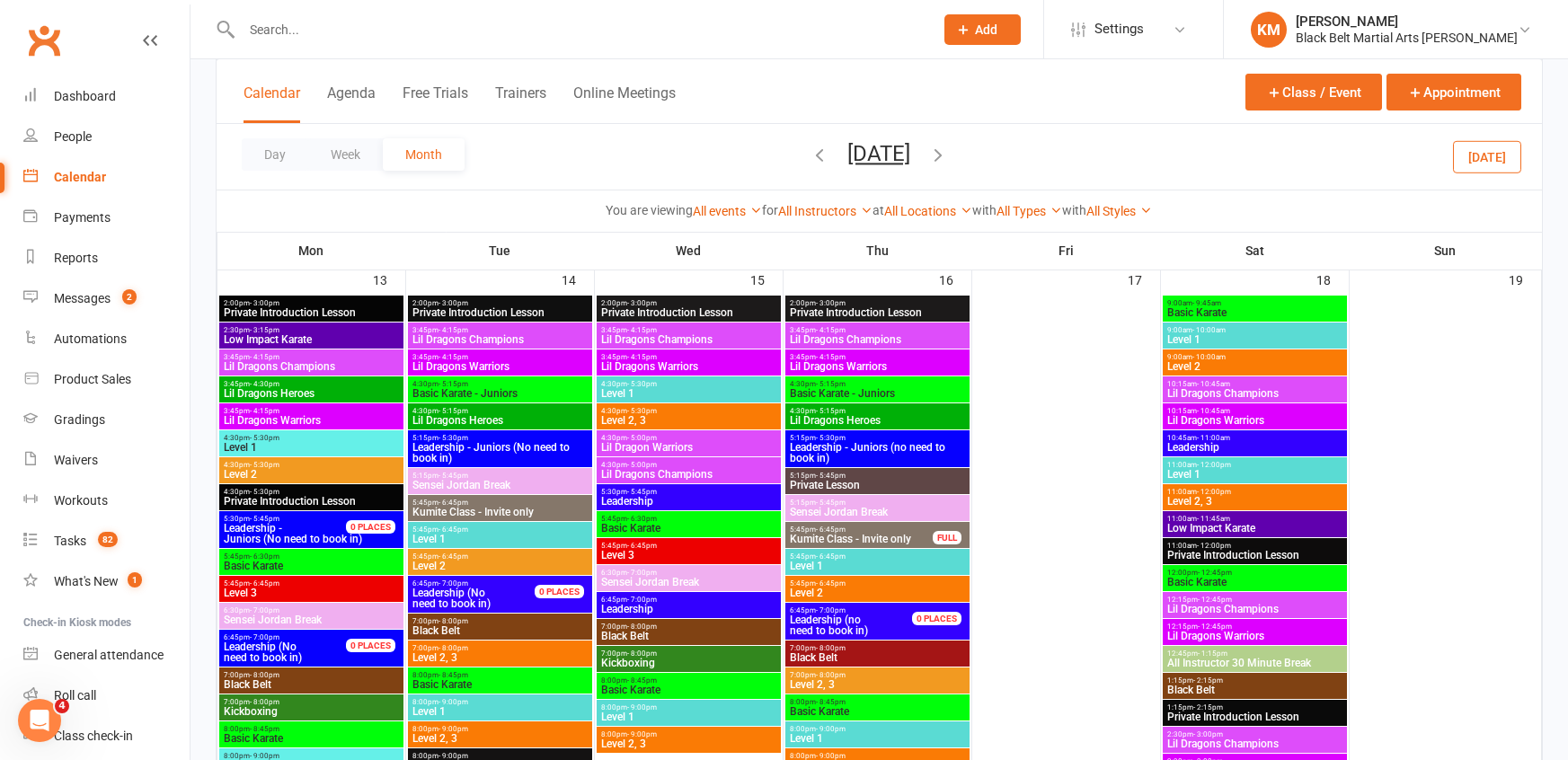
scroll to position [630, 0]
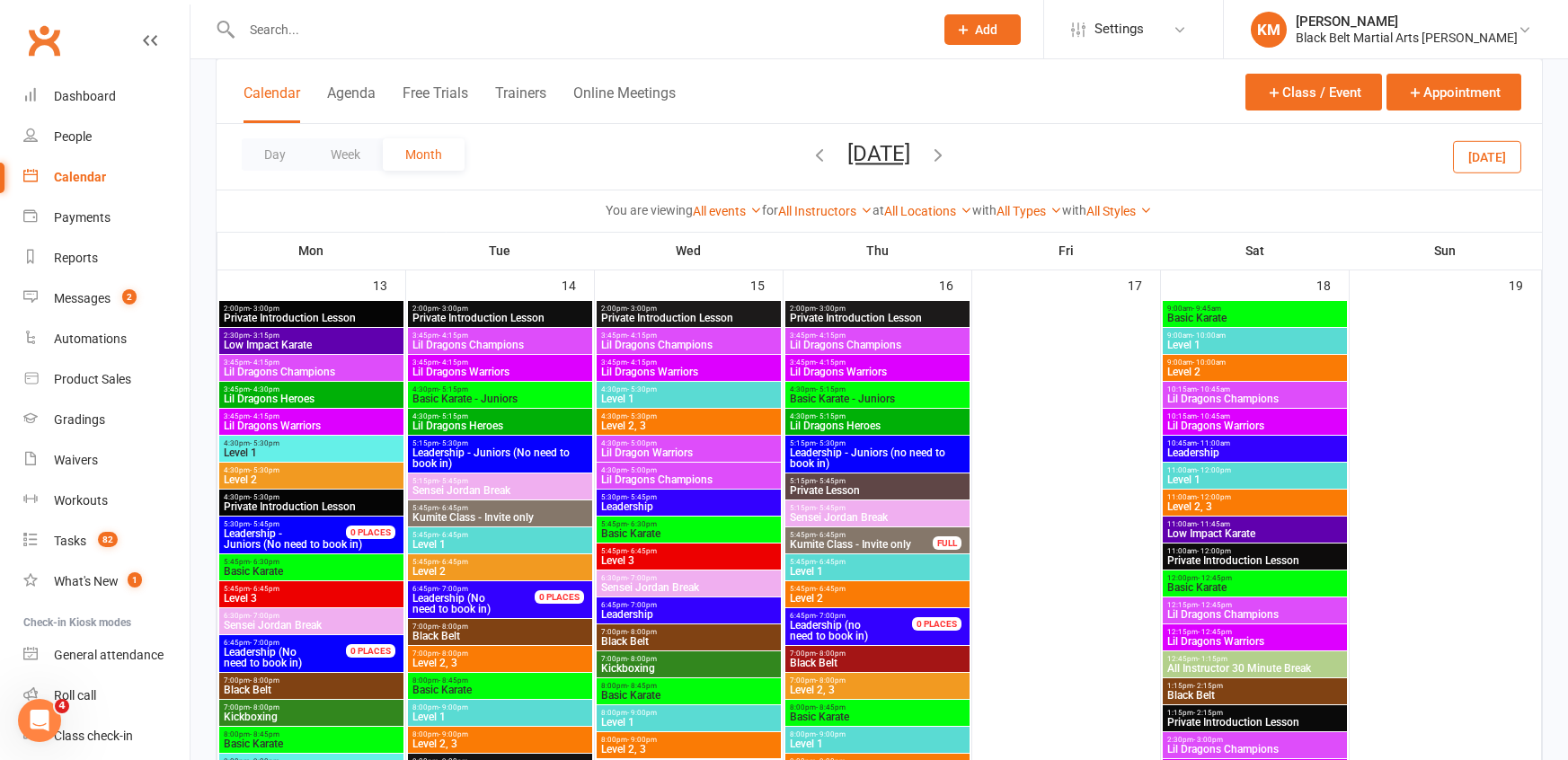
click at [811, 152] on icon "button" at bounding box center [820, 154] width 19 height 19
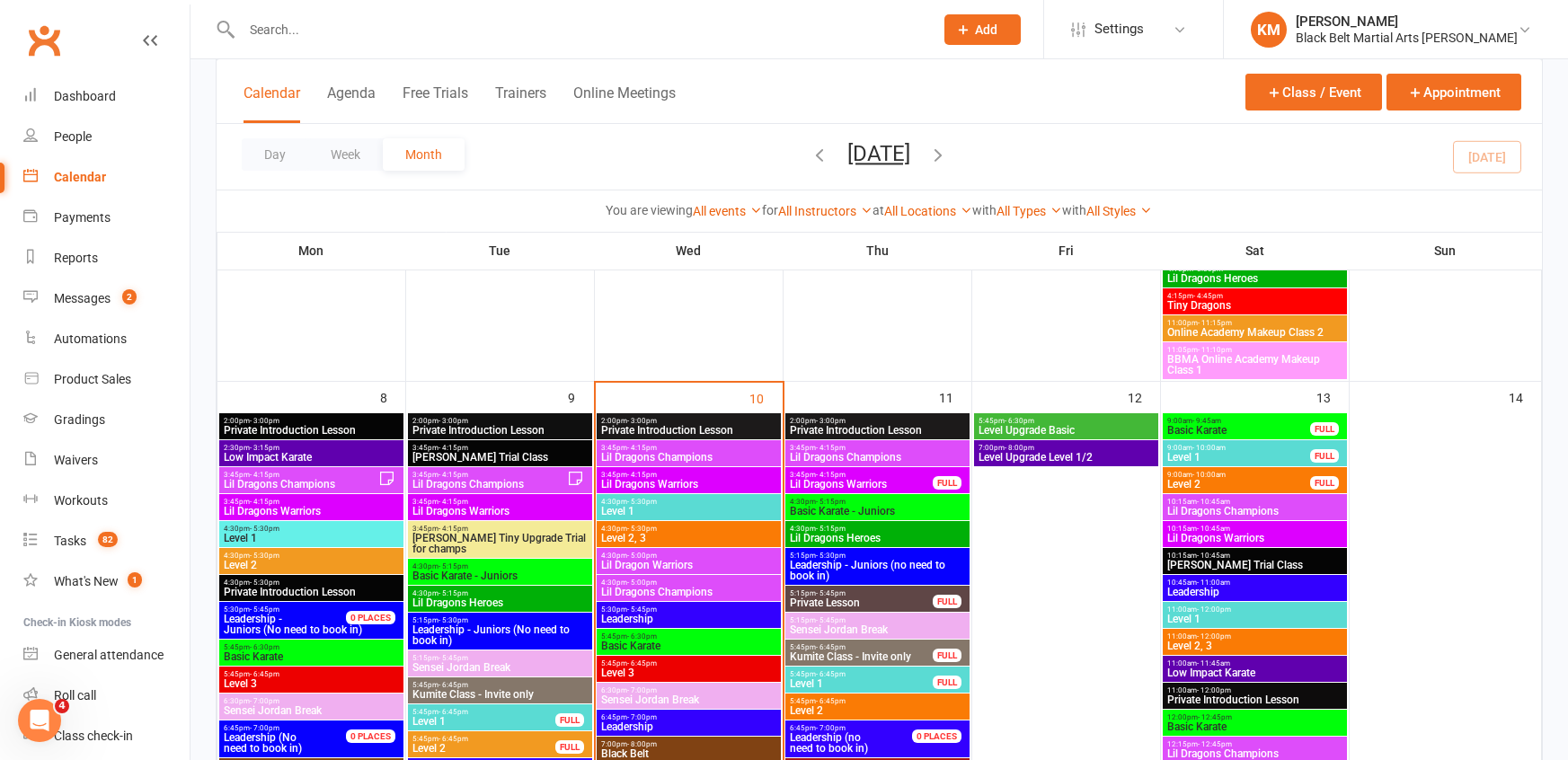
scroll to position [802, 0]
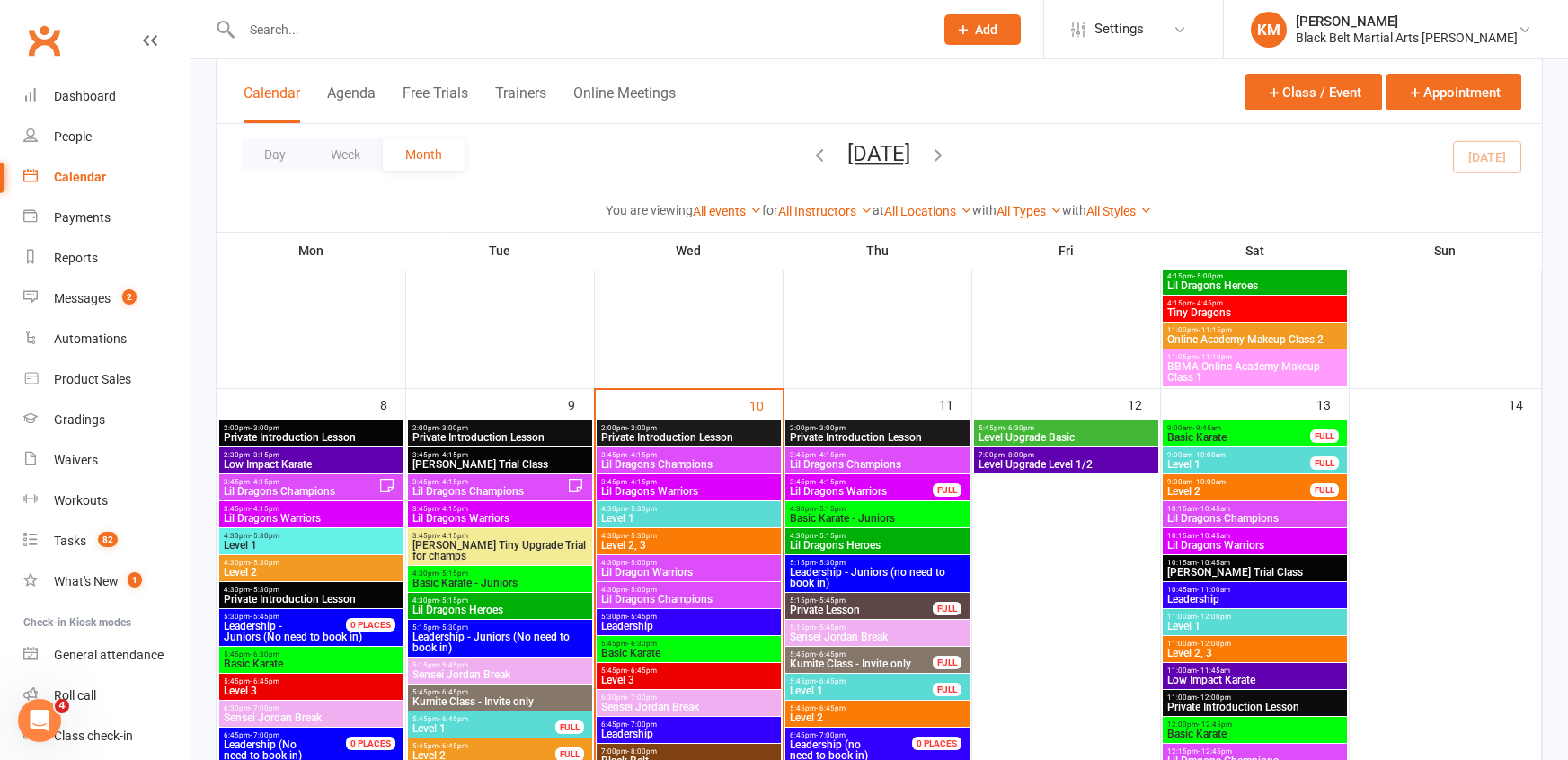
click at [1237, 424] on span "9:00am - 9:45am" at bounding box center [1238, 428] width 145 height 8
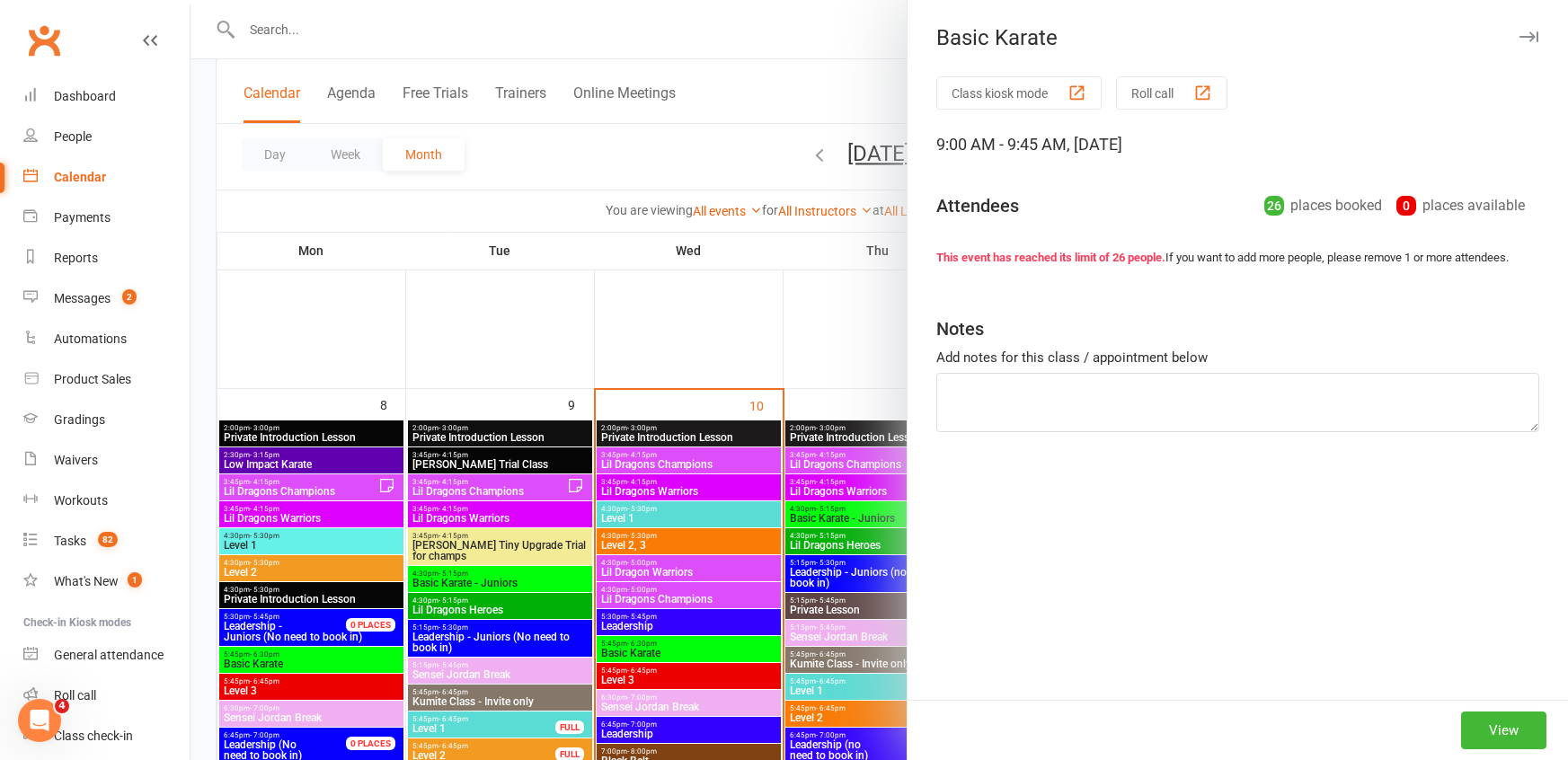
click at [1478, 754] on div "View" at bounding box center [1237, 730] width 660 height 60
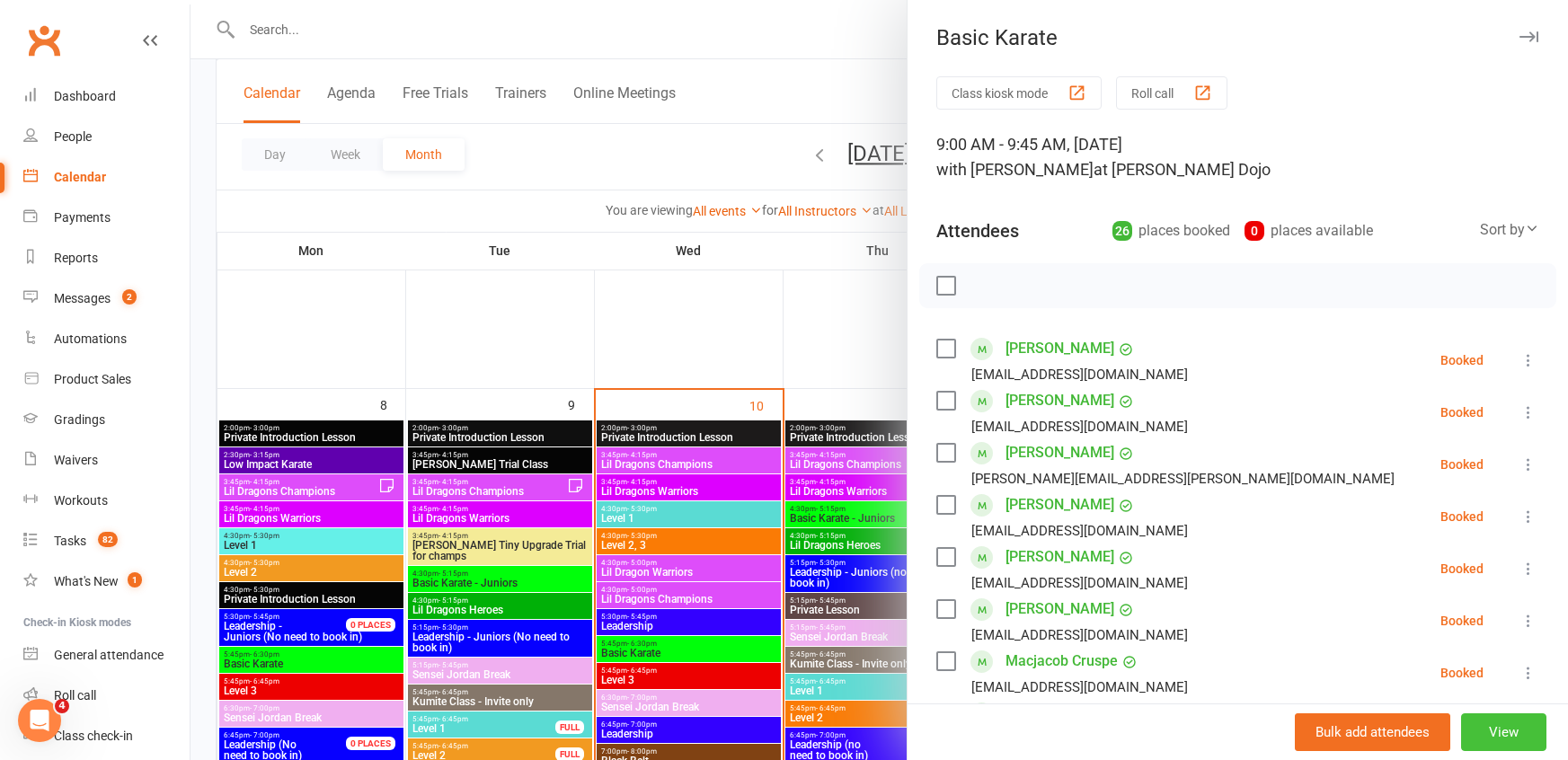
click at [1479, 739] on button "View" at bounding box center [1503, 732] width 85 height 38
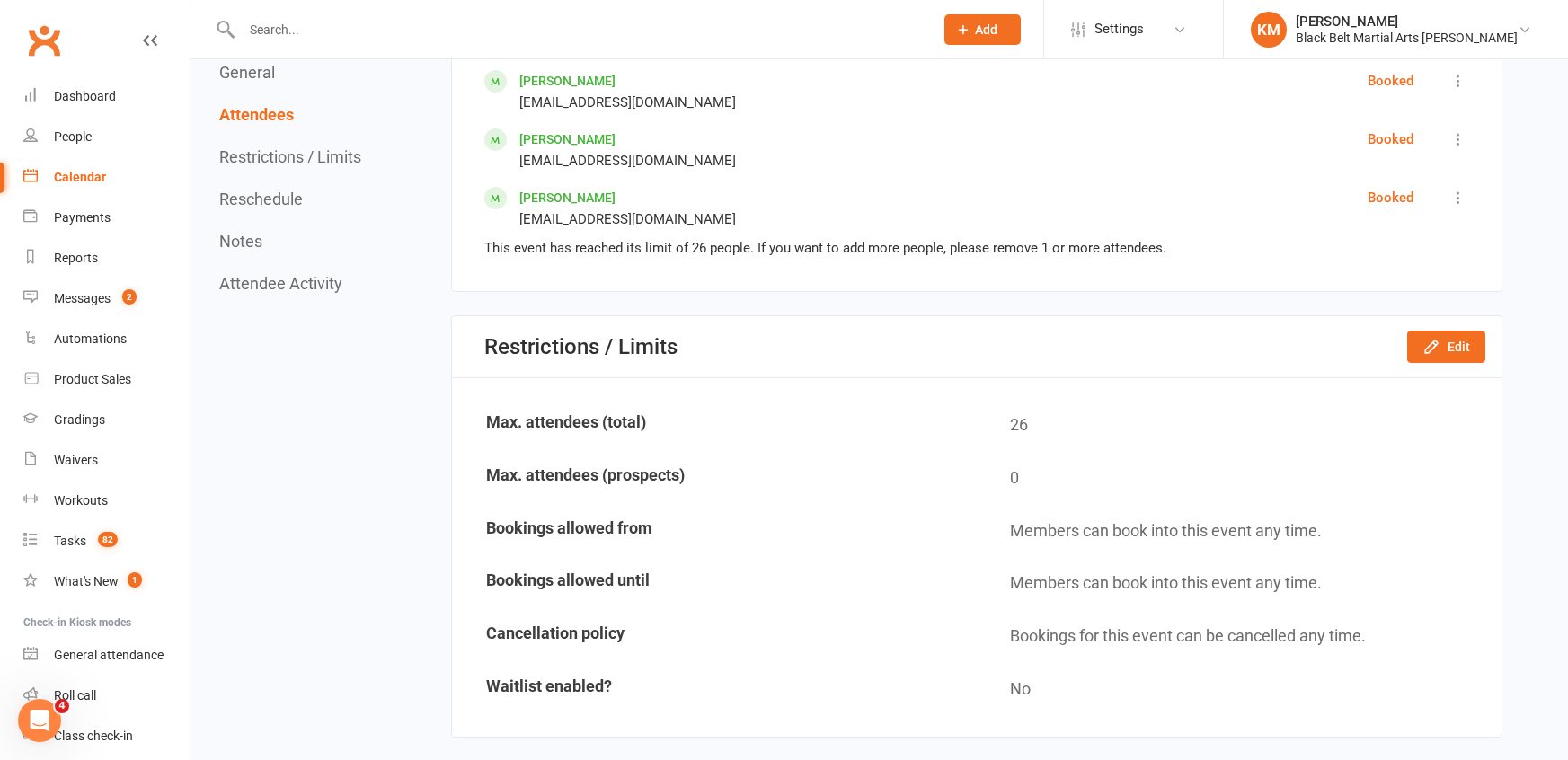
scroll to position [2361, 0]
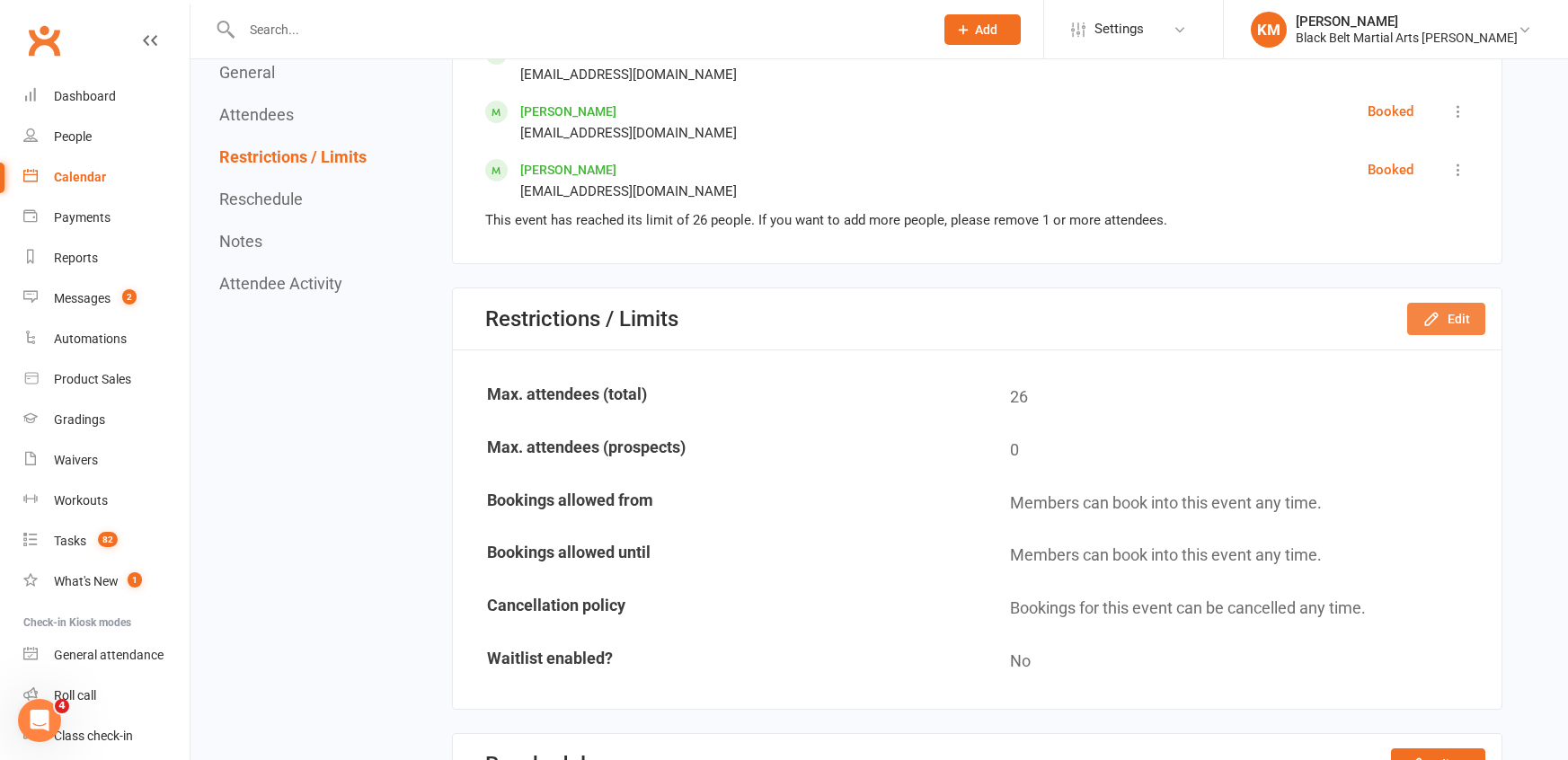
click at [1451, 315] on button "Edit" at bounding box center [1446, 319] width 78 height 32
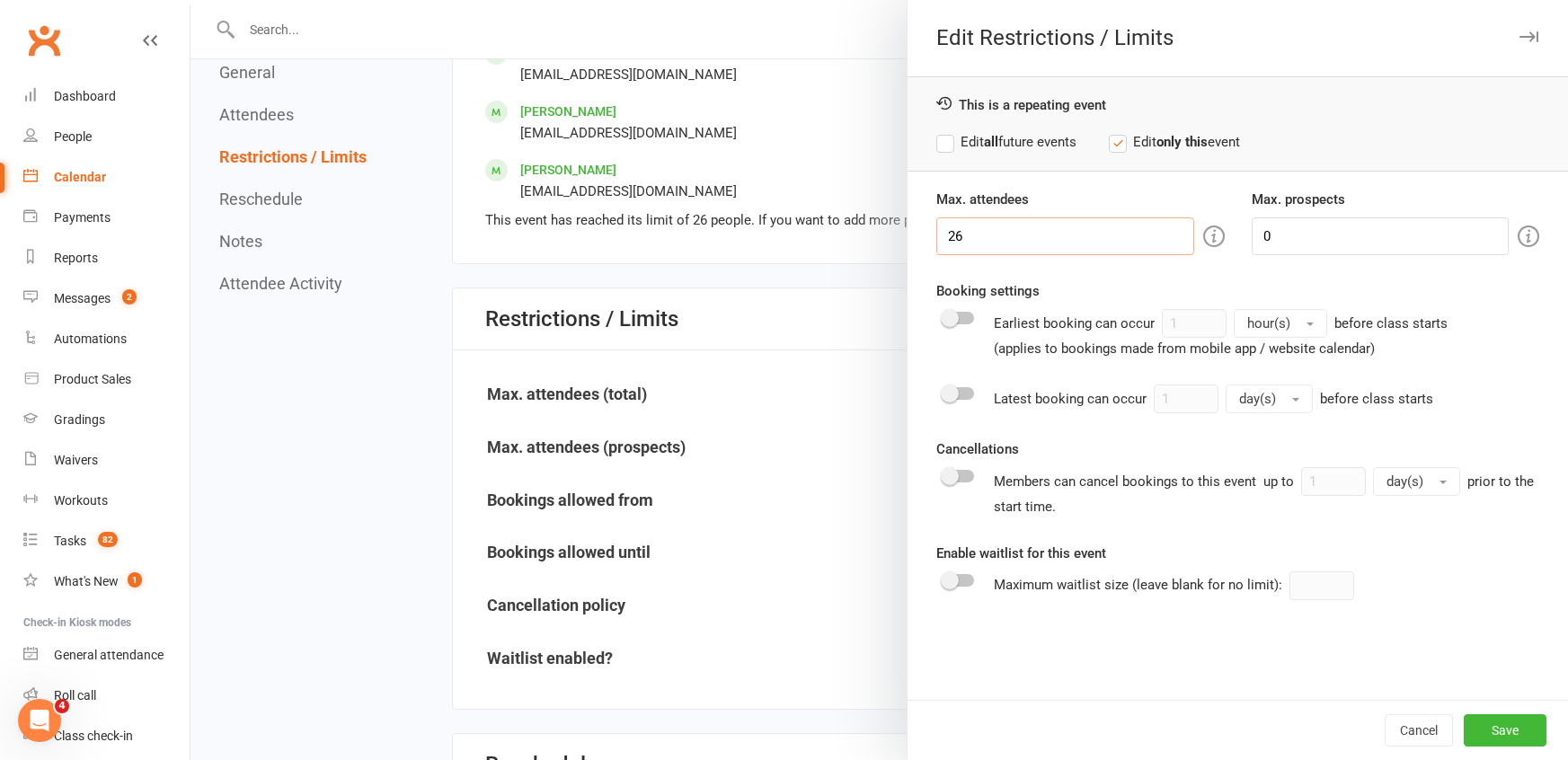
click at [1019, 224] on input "26" at bounding box center [1065, 236] width 257 height 38
type input "27"
click at [1487, 727] on button "Save" at bounding box center [1505, 730] width 83 height 32
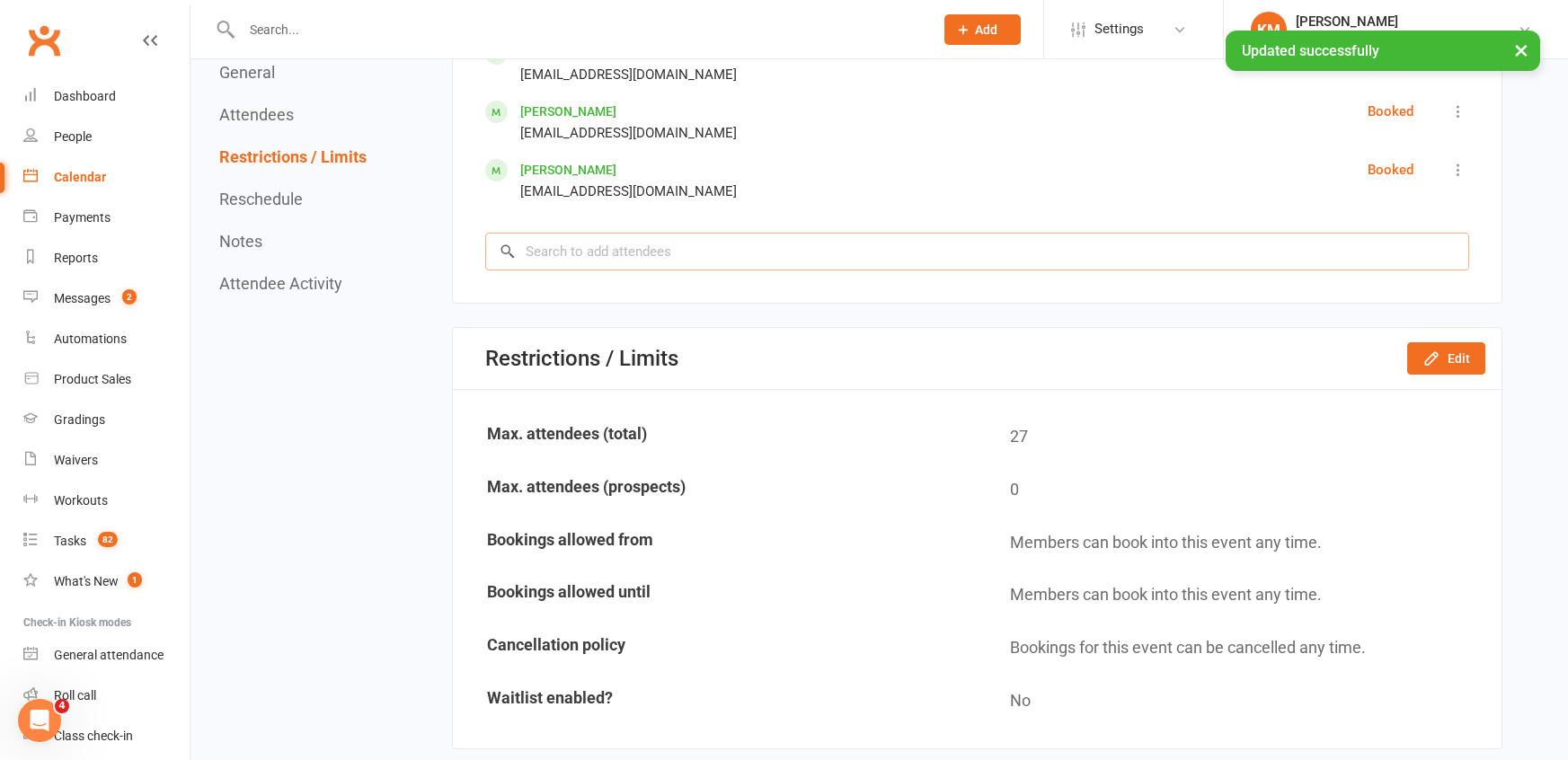
click at [544, 256] on input "search" at bounding box center [978, 251] width 984 height 38
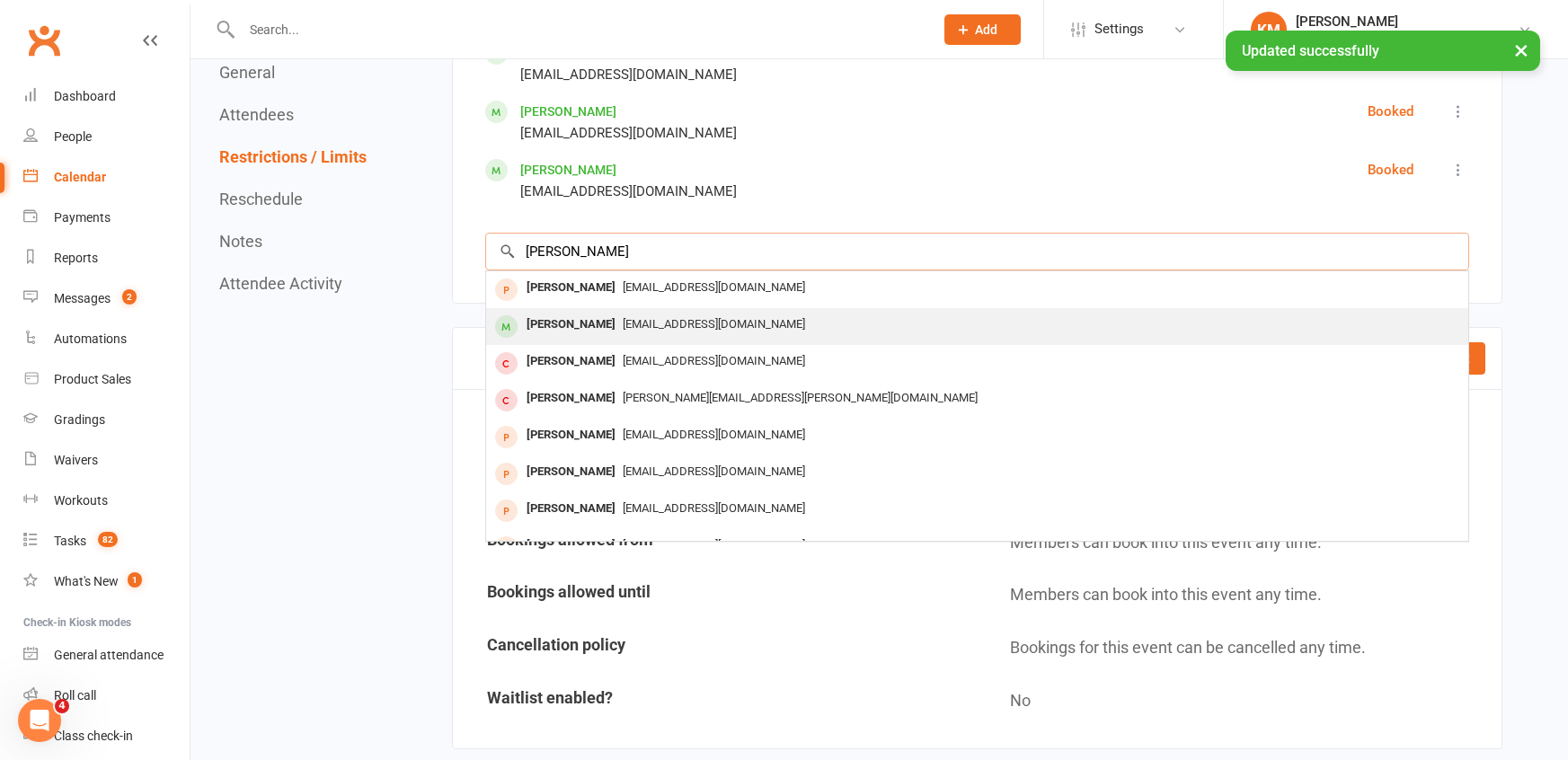
type input "James Pu"
click at [566, 322] on div "James Pullen" at bounding box center [571, 325] width 103 height 26
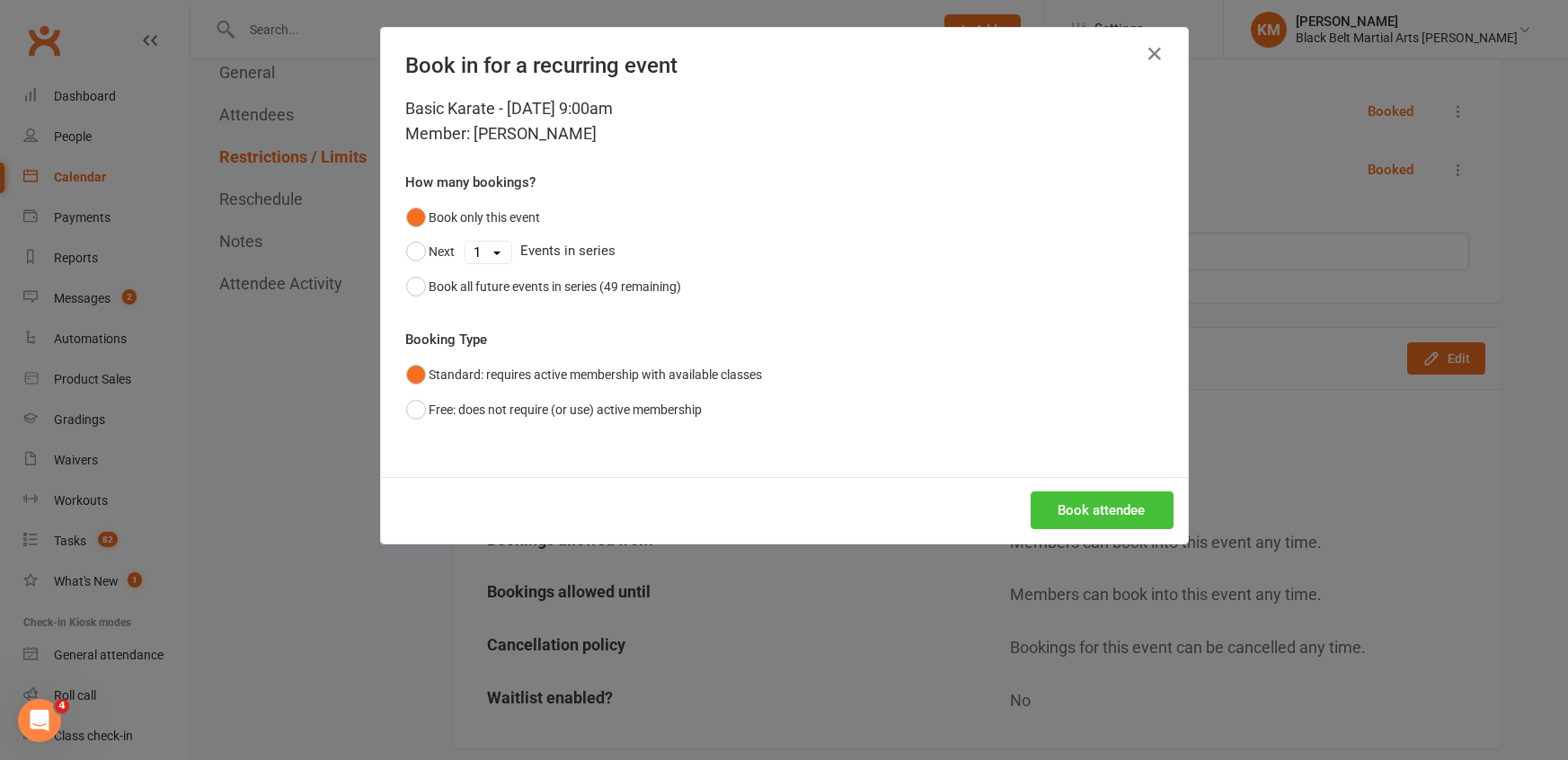
click at [1087, 508] on button "Book attendee" at bounding box center [1102, 510] width 143 height 38
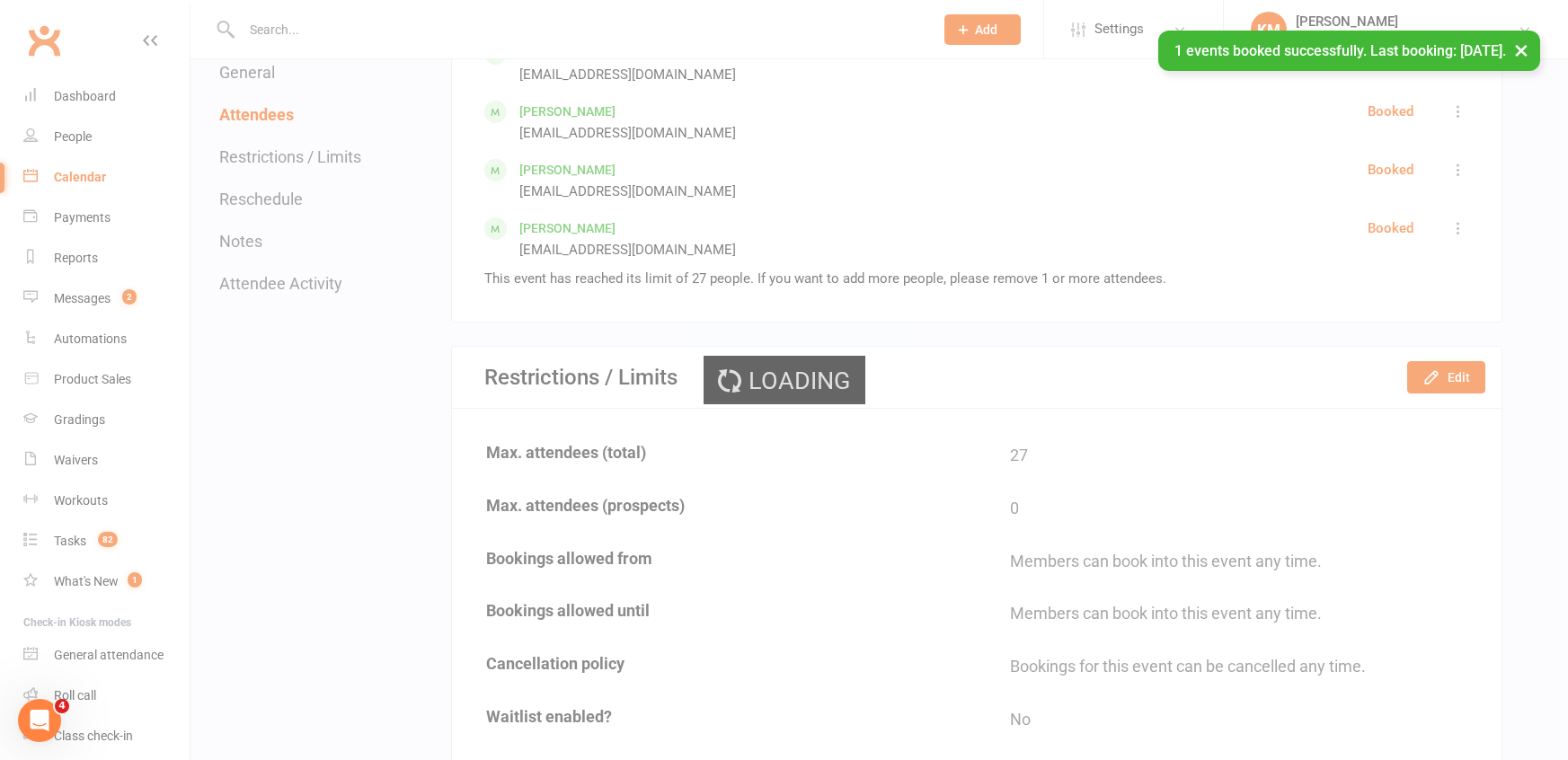
scroll to position [0, 0]
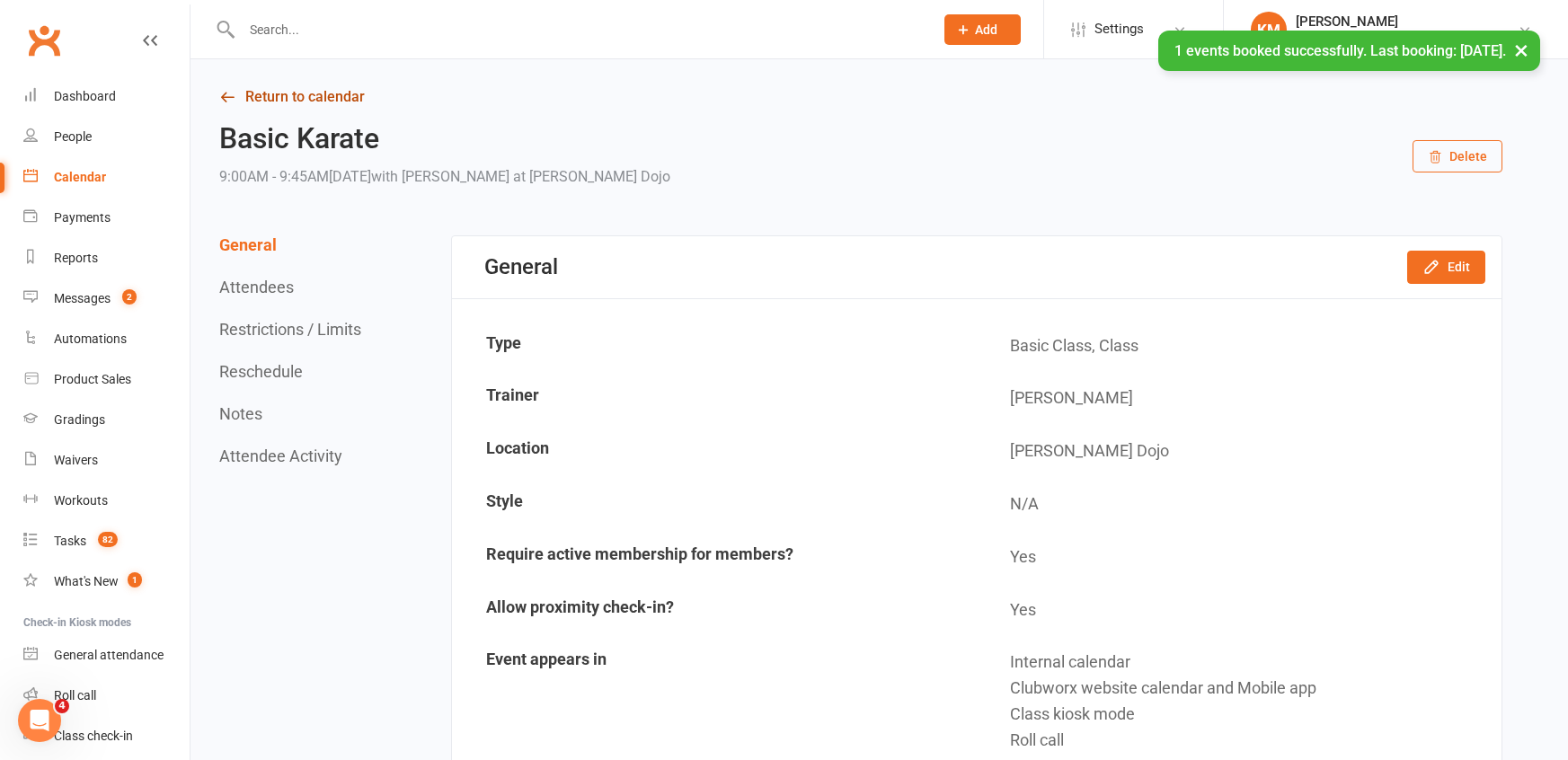
click at [328, 84] on link "Return to calendar" at bounding box center [861, 96] width 1284 height 25
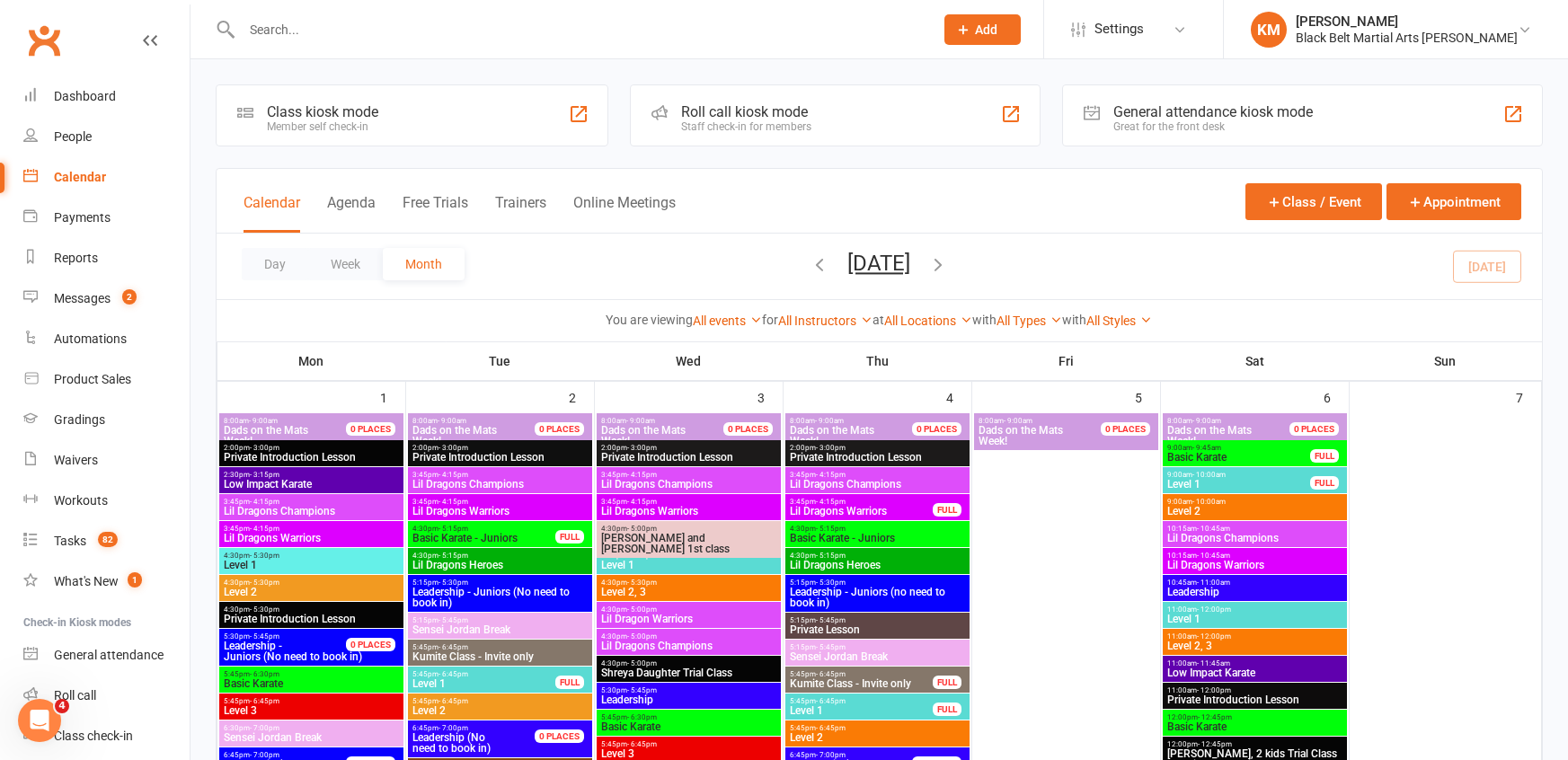
click at [280, 34] on input "text" at bounding box center [579, 29] width 685 height 25
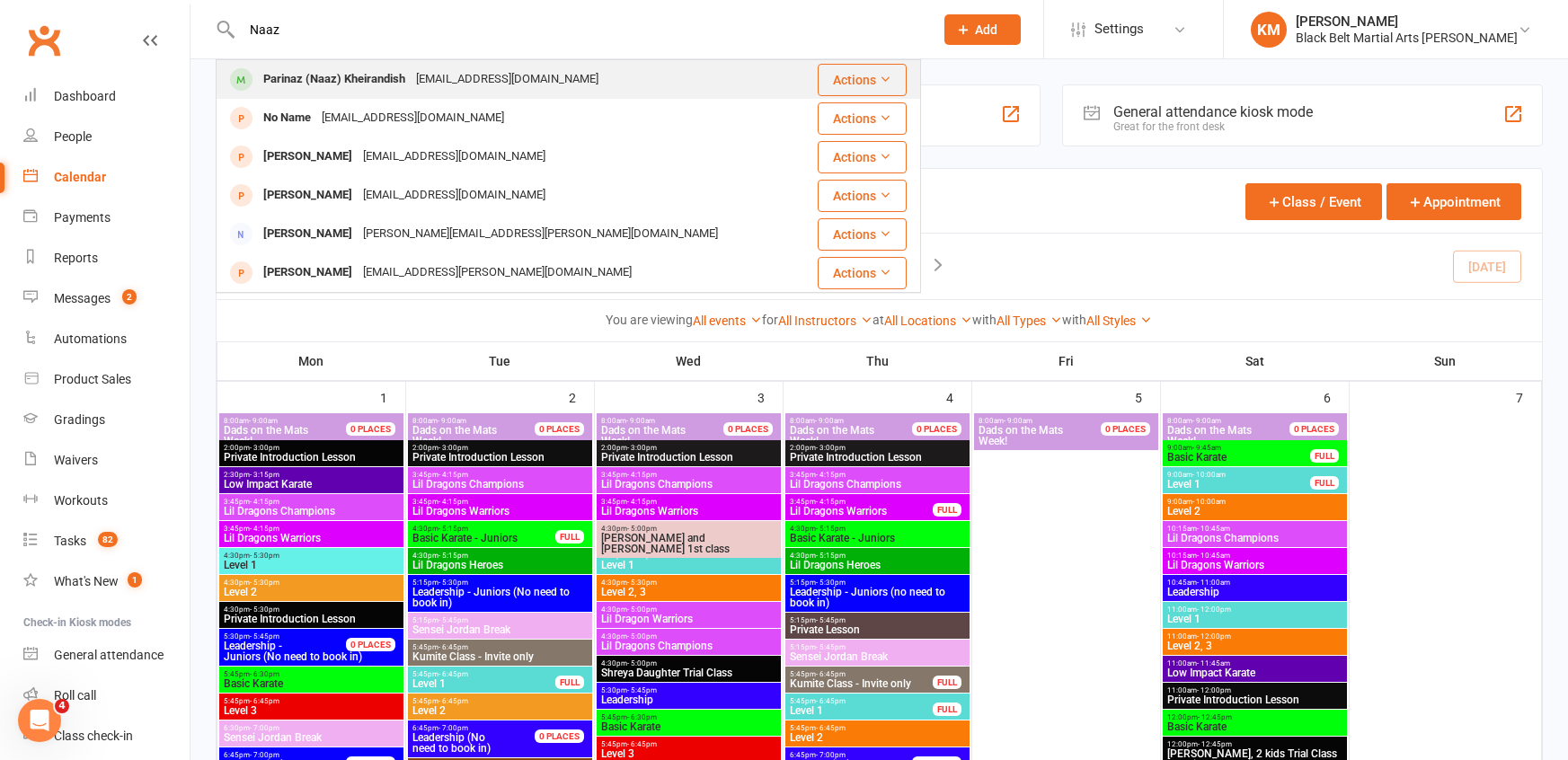
type input "Naaz"
click at [304, 78] on div "Parinaz (Naaz) Kheirandish" at bounding box center [333, 79] width 152 height 26
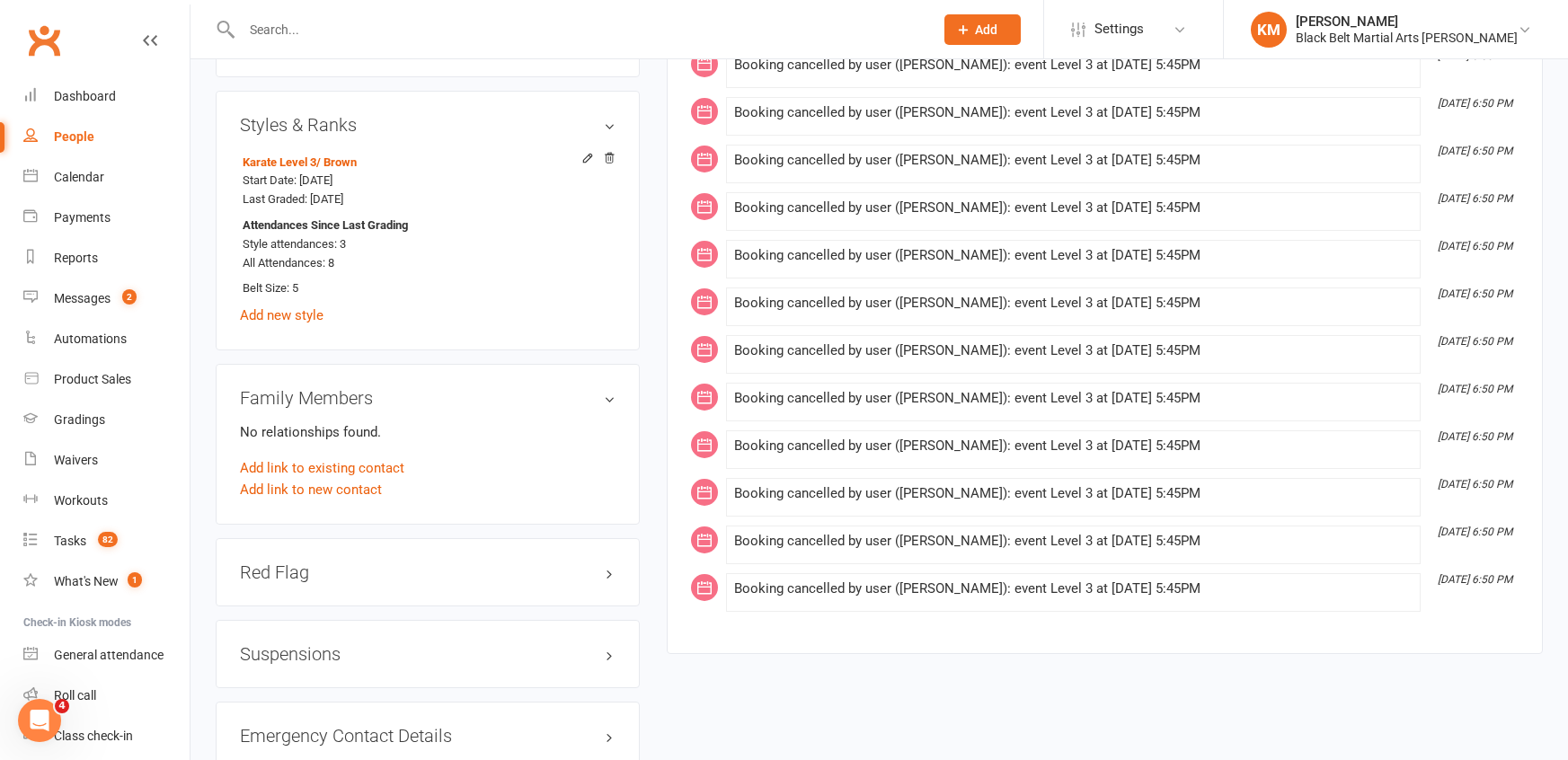
scroll to position [1204, 0]
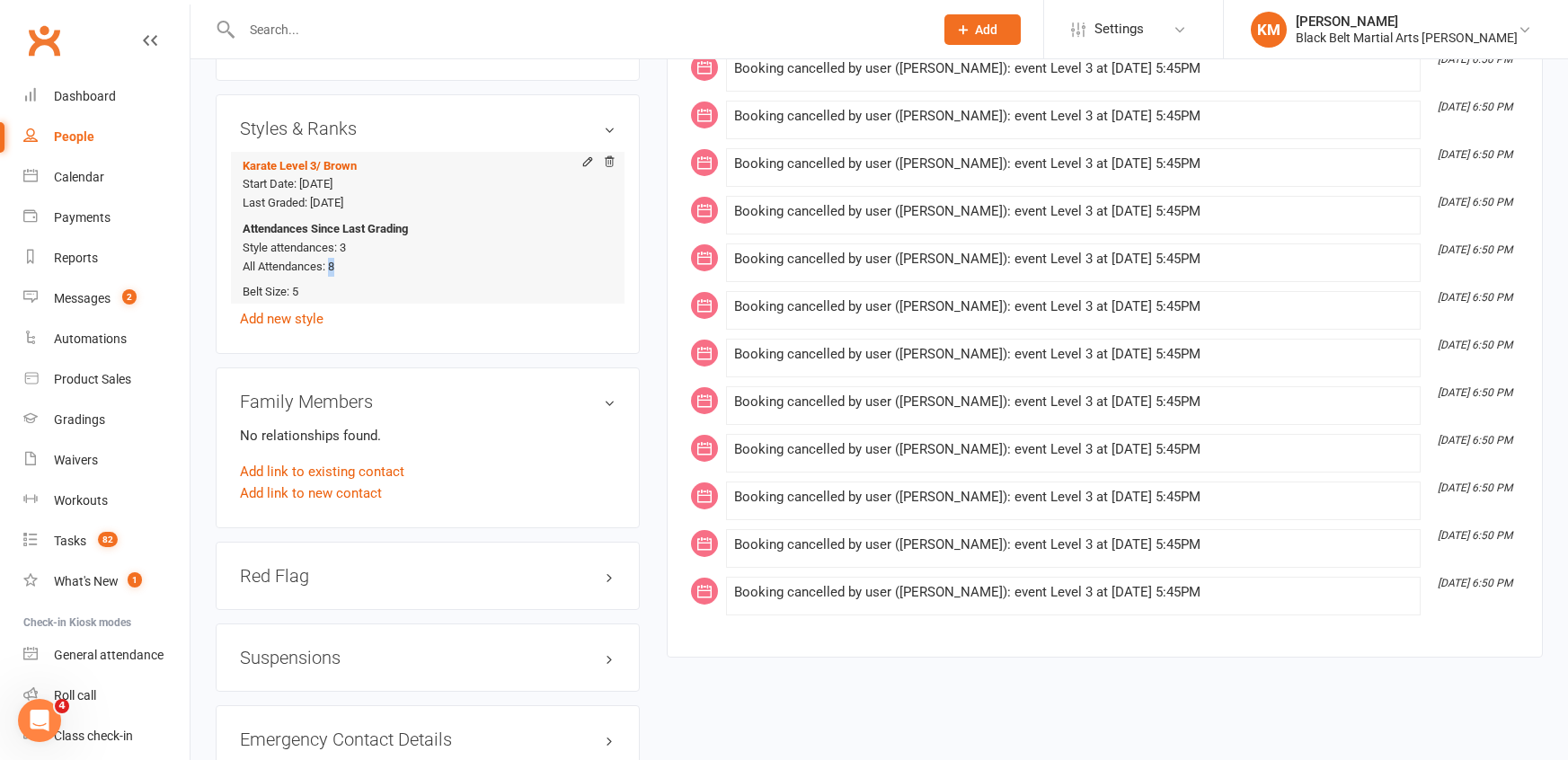
drag, startPoint x: 331, startPoint y: 256, endPoint x: 346, endPoint y: 256, distance: 15.0
click at [346, 256] on div "Attendances Since Last Grading Style attendances: 3 All Attendances: 8" at bounding box center [425, 247] width 364 height 56
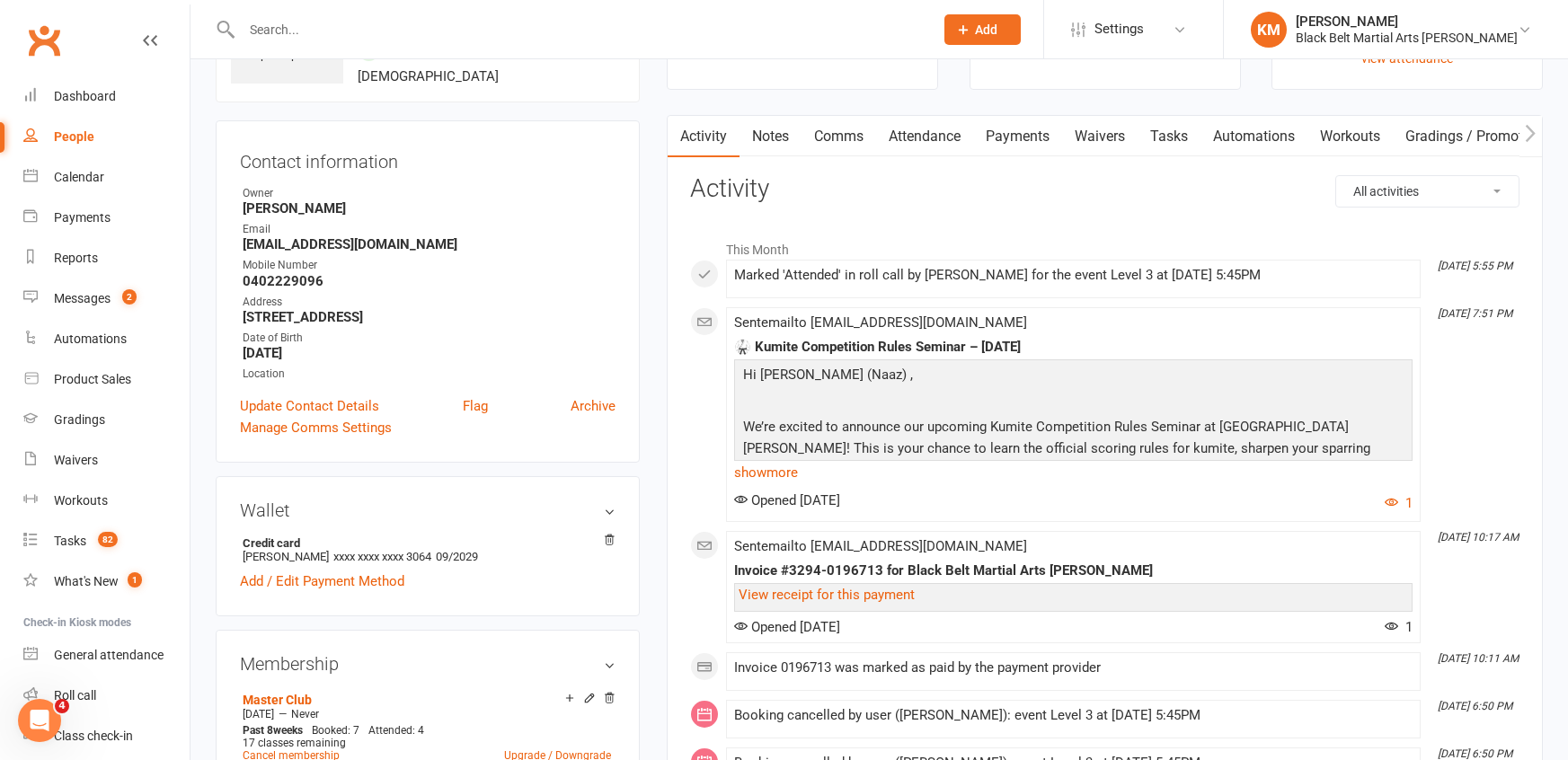
scroll to position [0, 0]
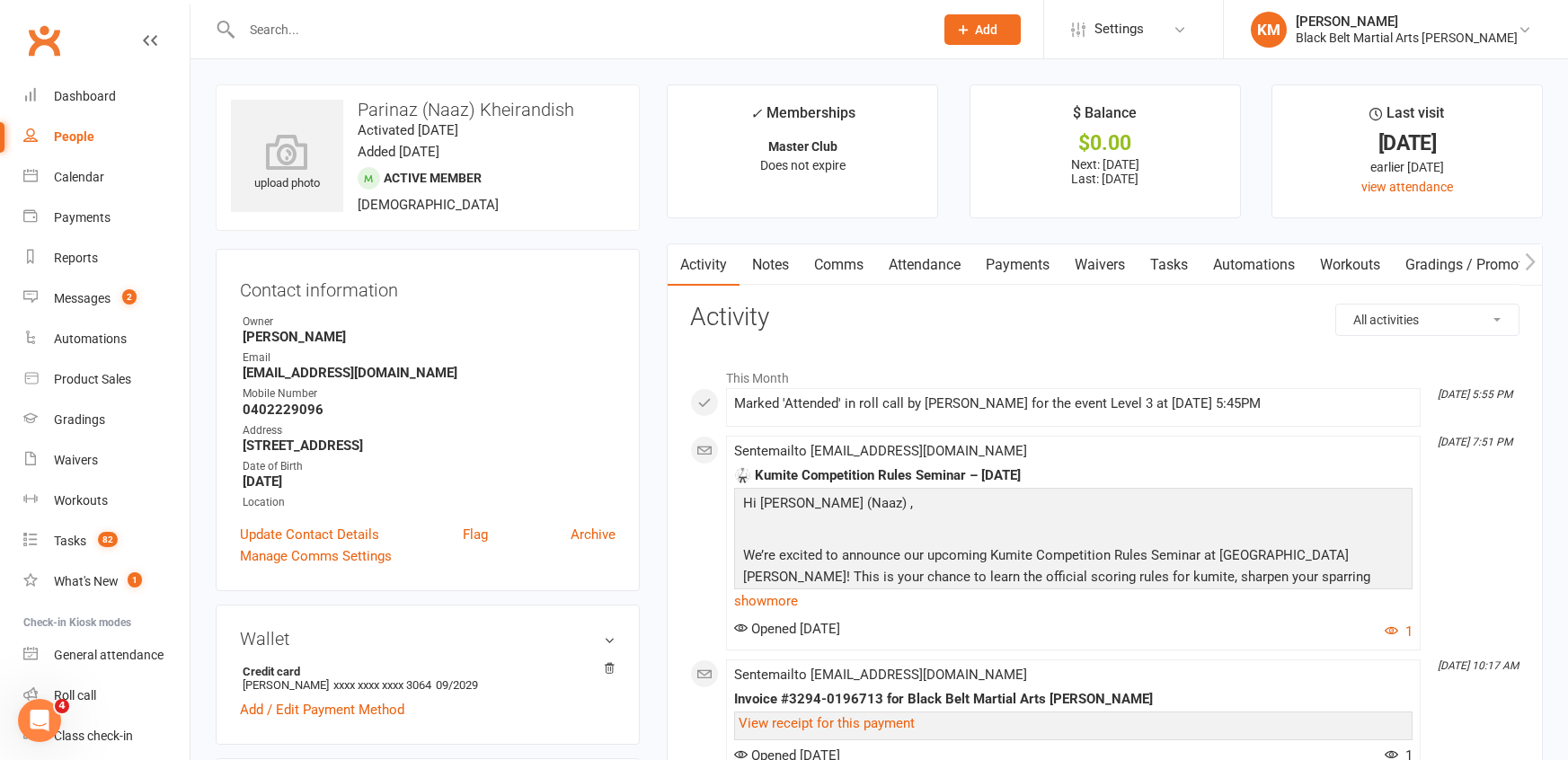
click at [918, 259] on link "Attendance" at bounding box center [924, 265] width 97 height 42
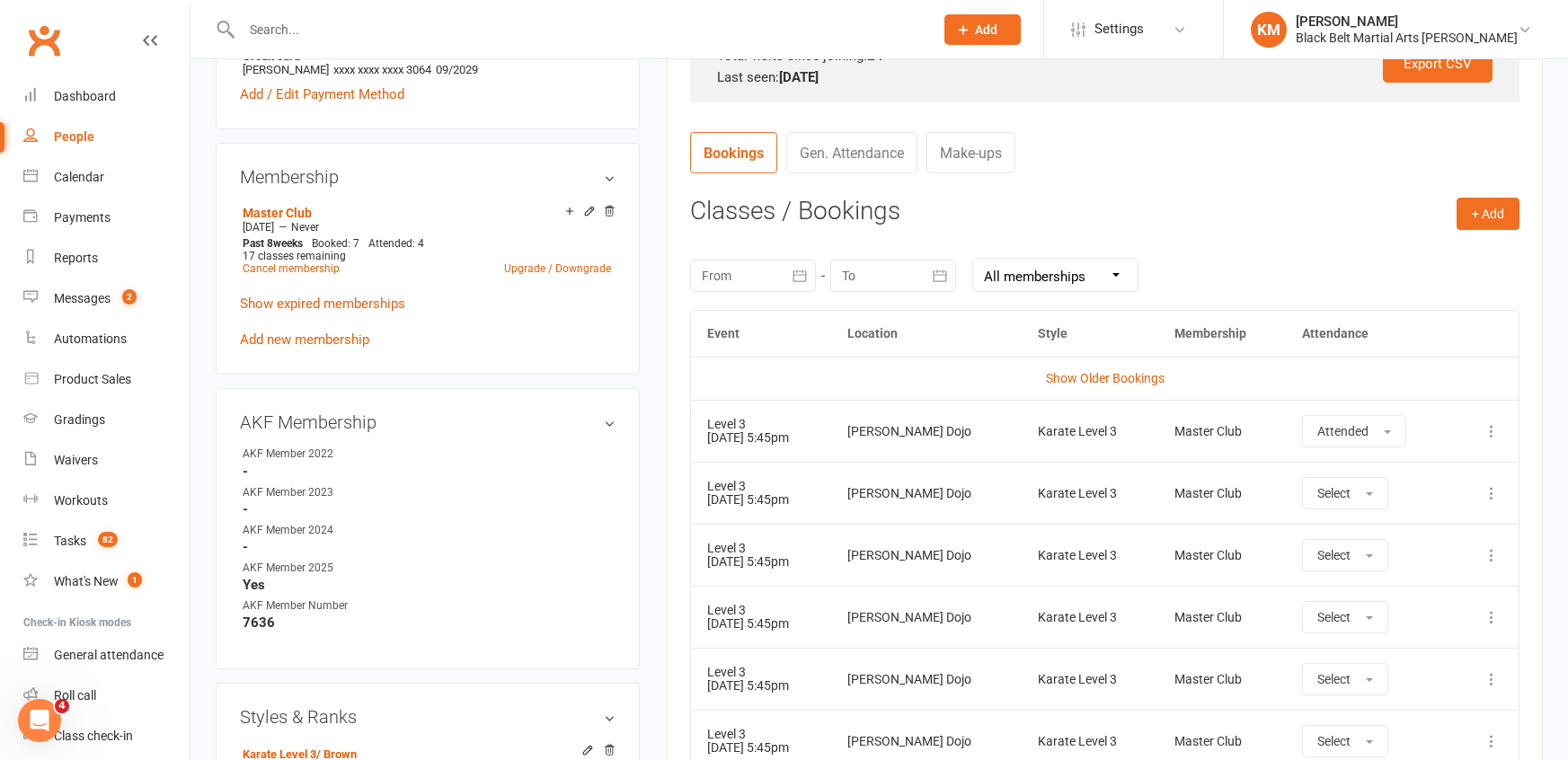
scroll to position [619, 0]
click at [785, 271] on button "button" at bounding box center [800, 272] width 32 height 32
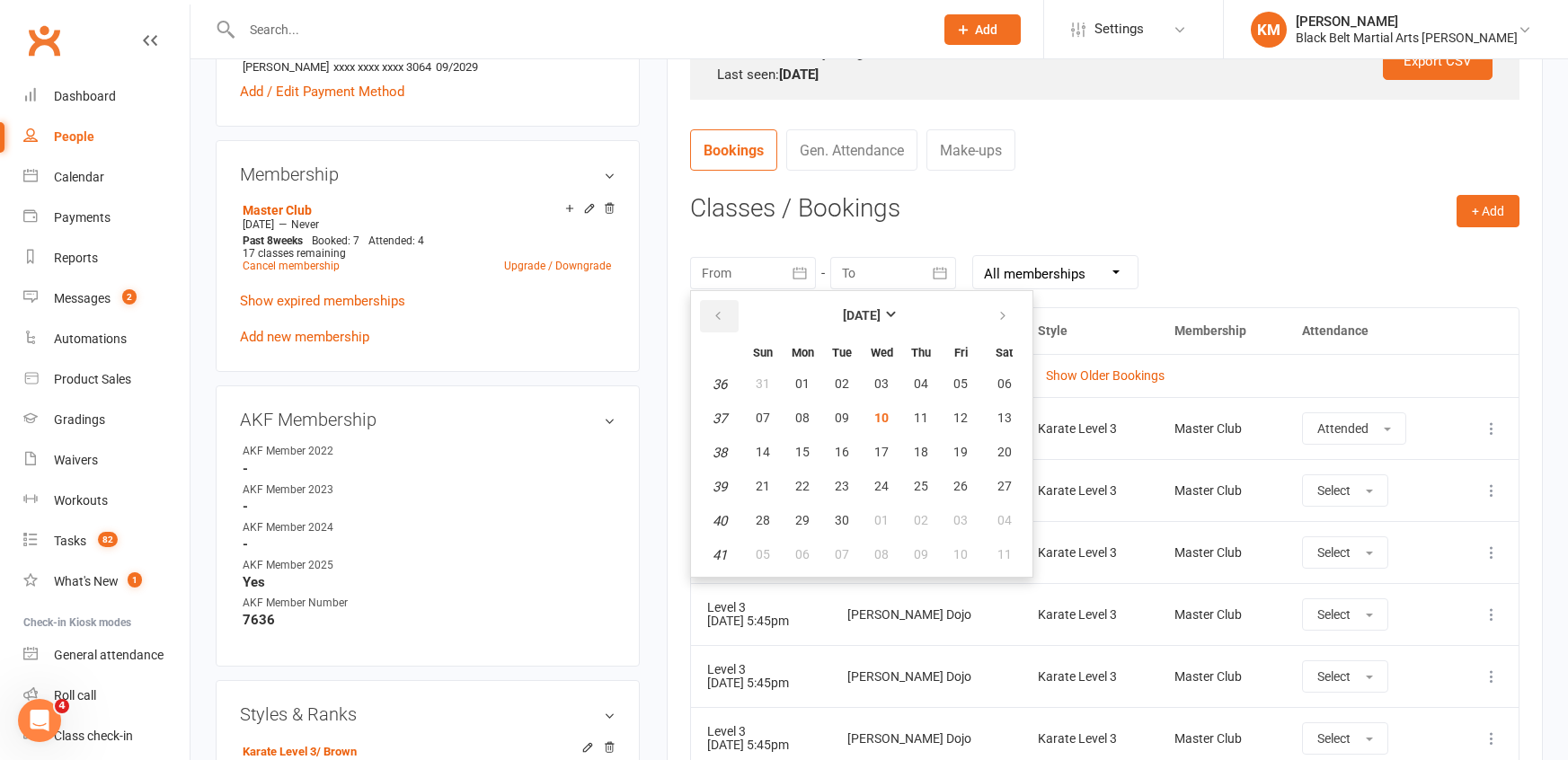
click at [720, 309] on icon "button" at bounding box center [718, 317] width 13 height 15
click at [910, 456] on button "14" at bounding box center [921, 452] width 38 height 32
type input "14 Aug 2025"
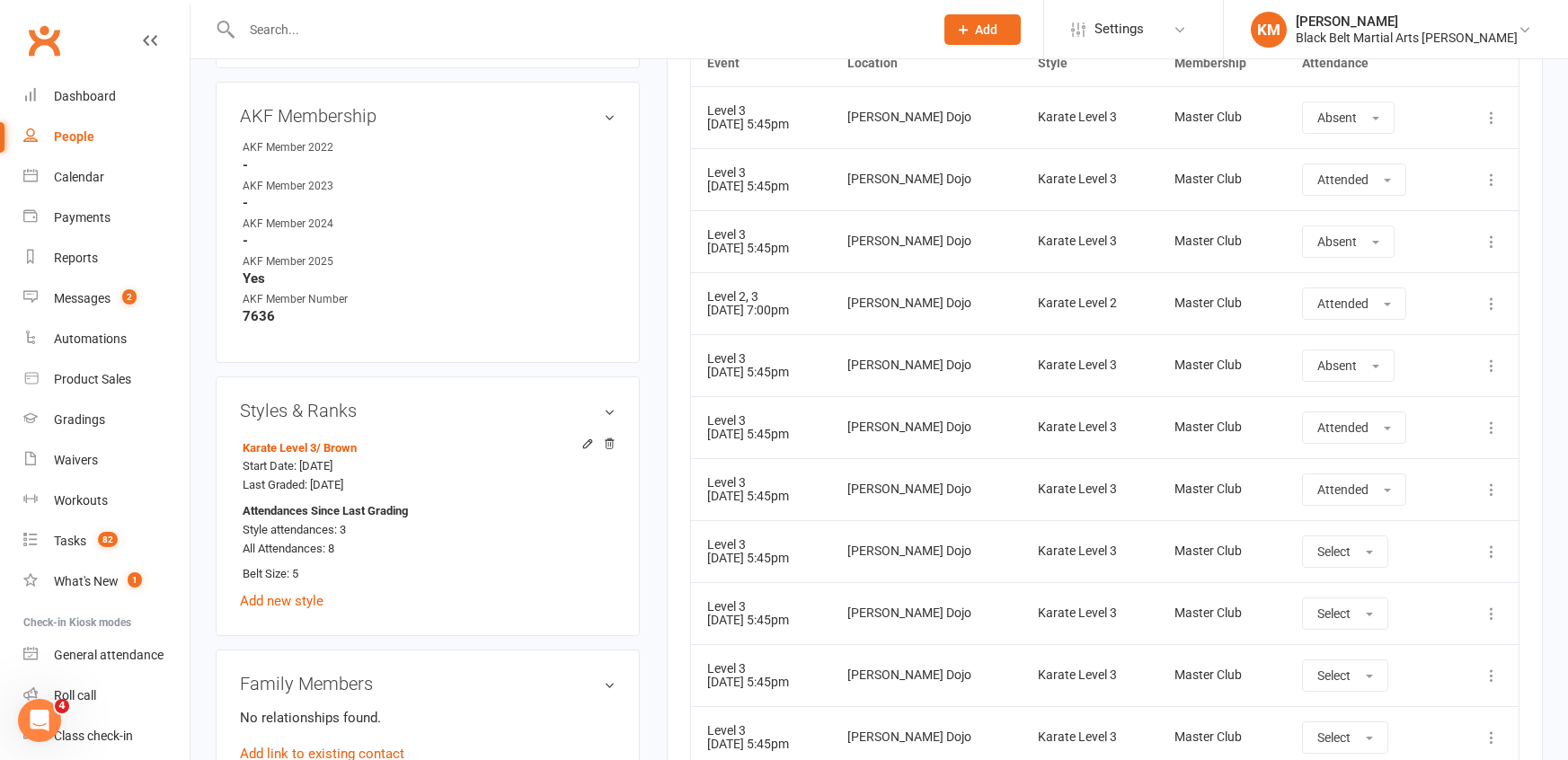
scroll to position [923, 0]
click at [113, 186] on link "Calendar" at bounding box center [106, 177] width 166 height 41
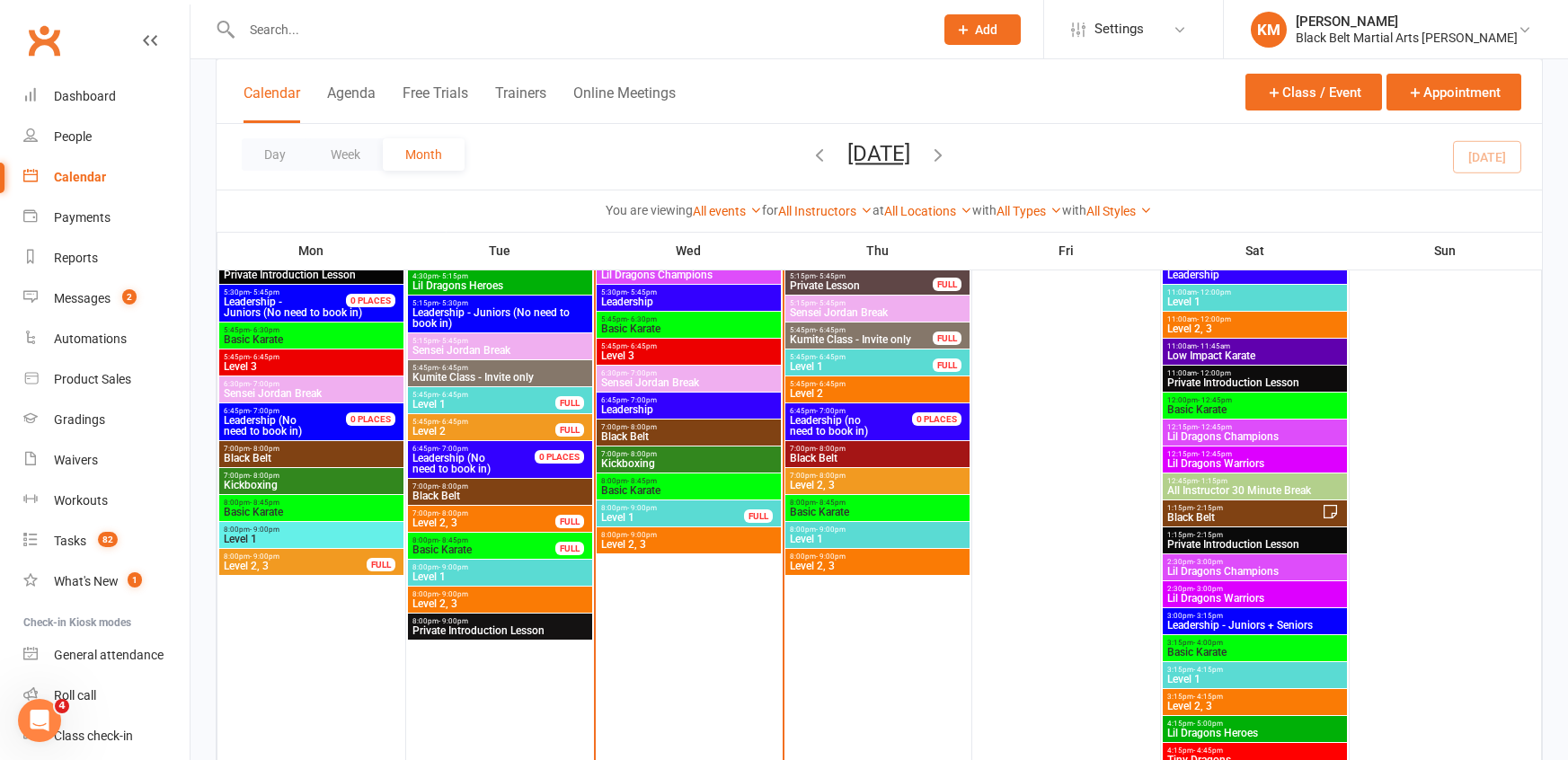
scroll to position [1128, 0]
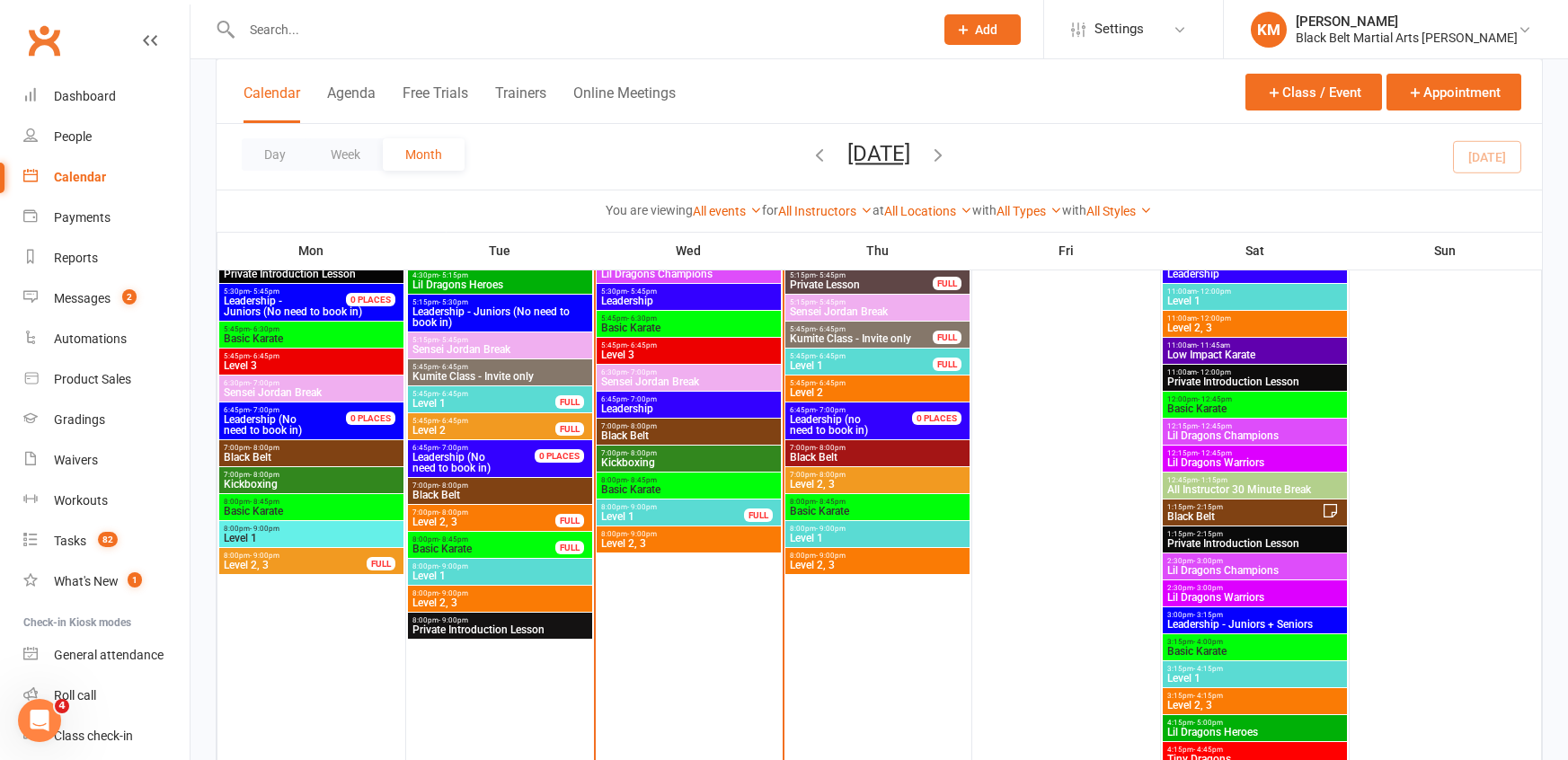
click at [635, 542] on span "Level 2, 3" at bounding box center [689, 544] width 177 height 11
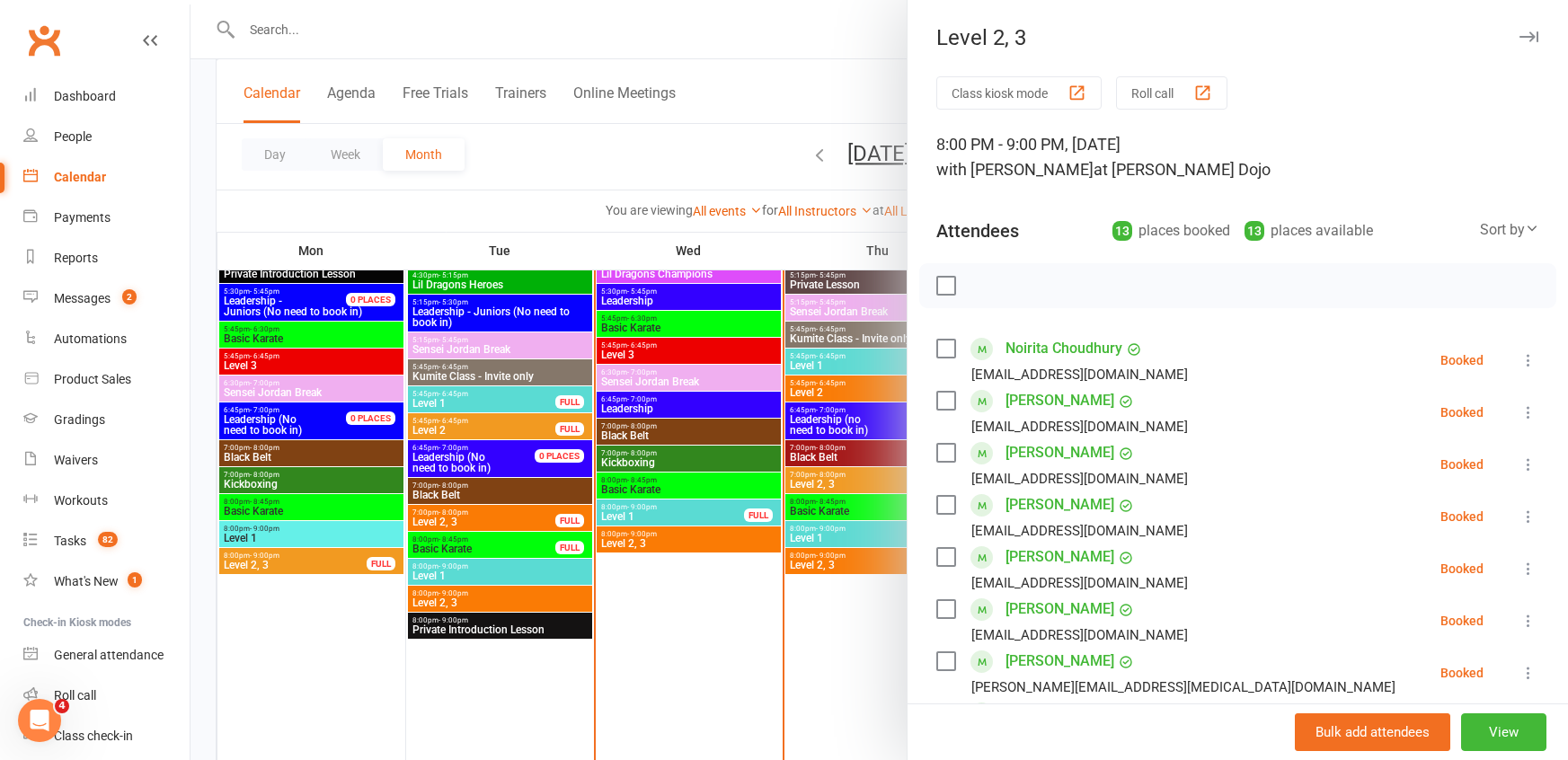
scroll to position [629, 0]
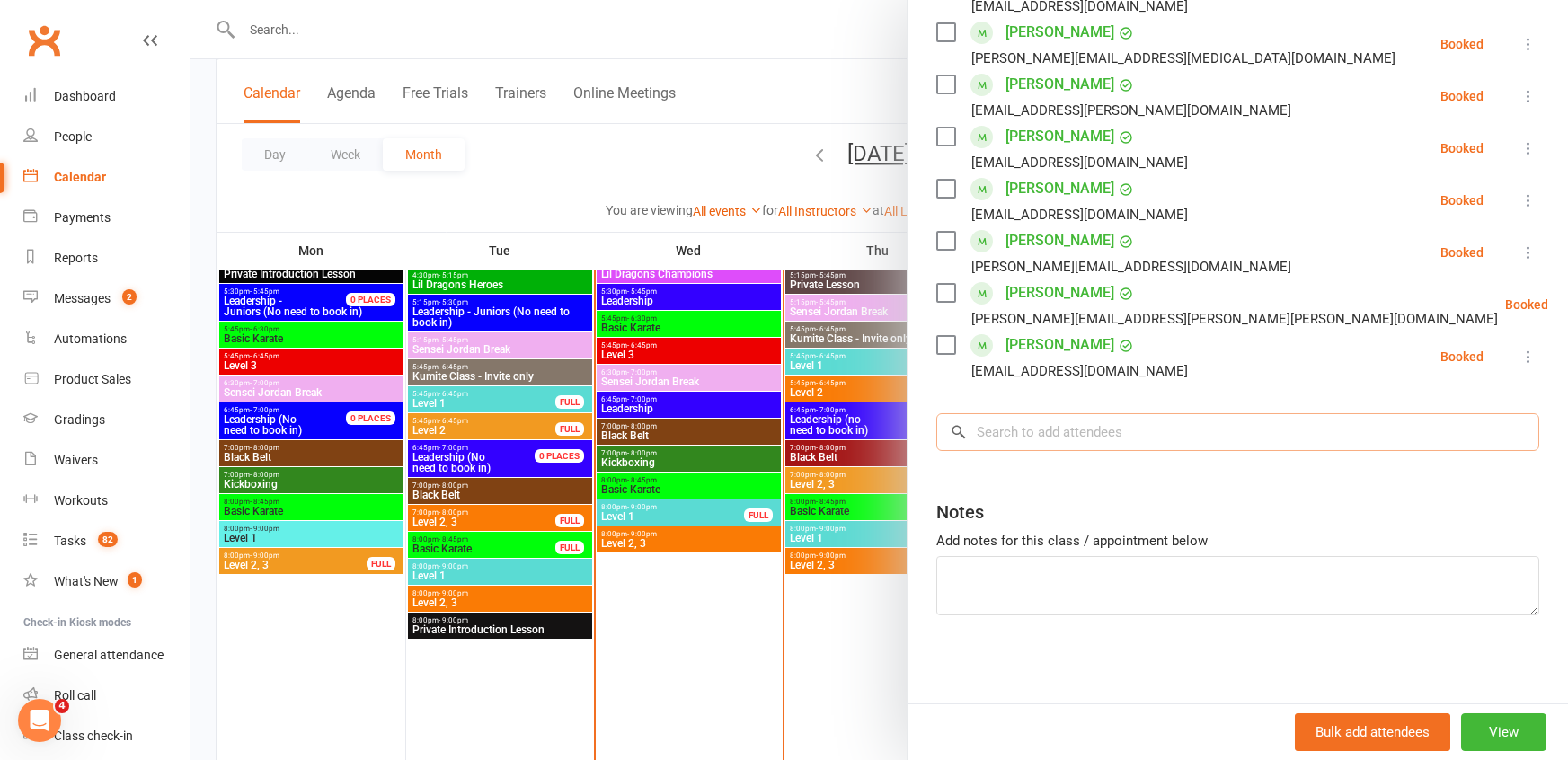
click at [1259, 430] on input "search" at bounding box center [1237, 432] width 603 height 38
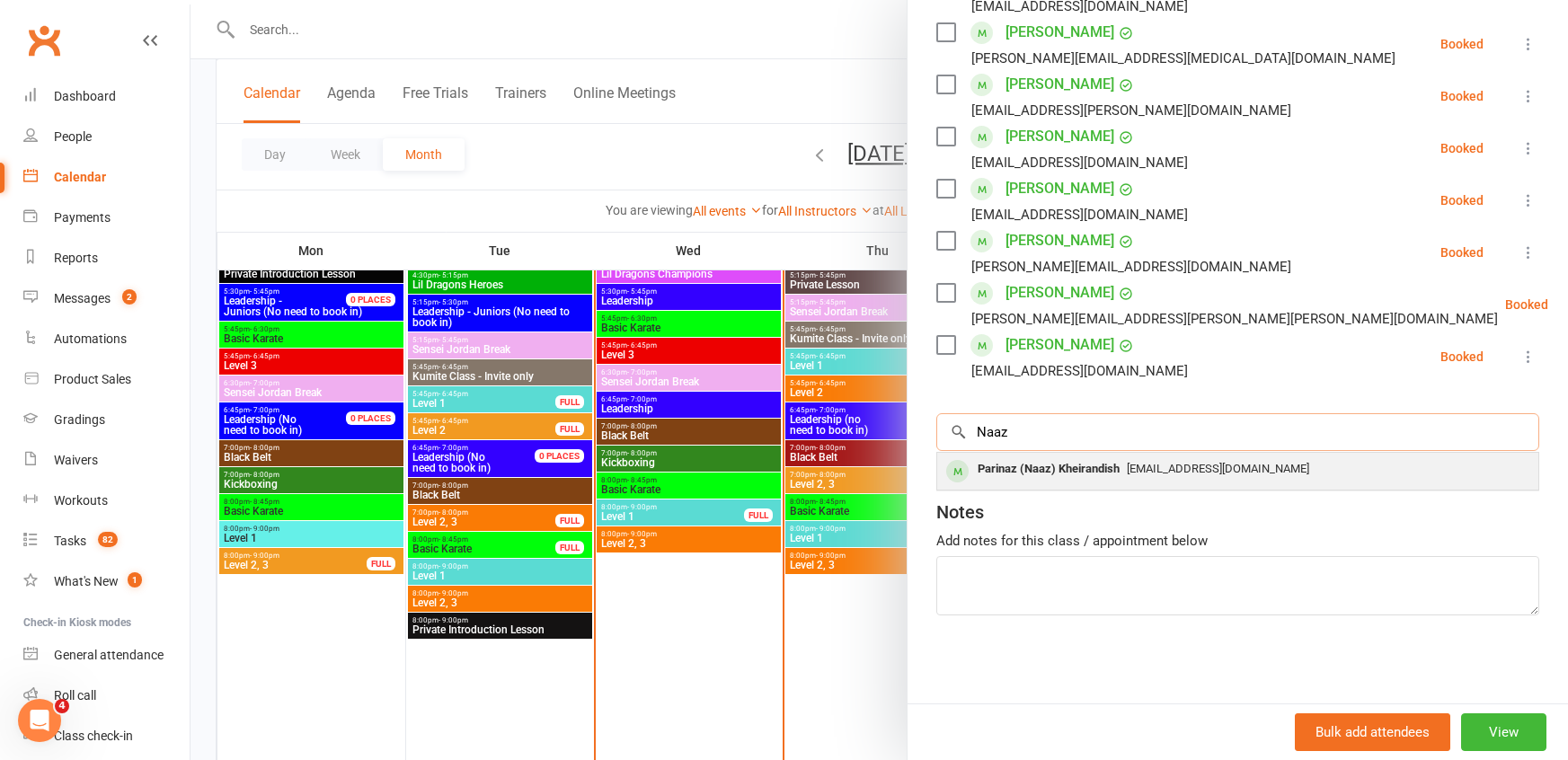
type input "Naaz"
click at [1228, 464] on span "parinazkheirandish@outlook.com" at bounding box center [1218, 468] width 183 height 14
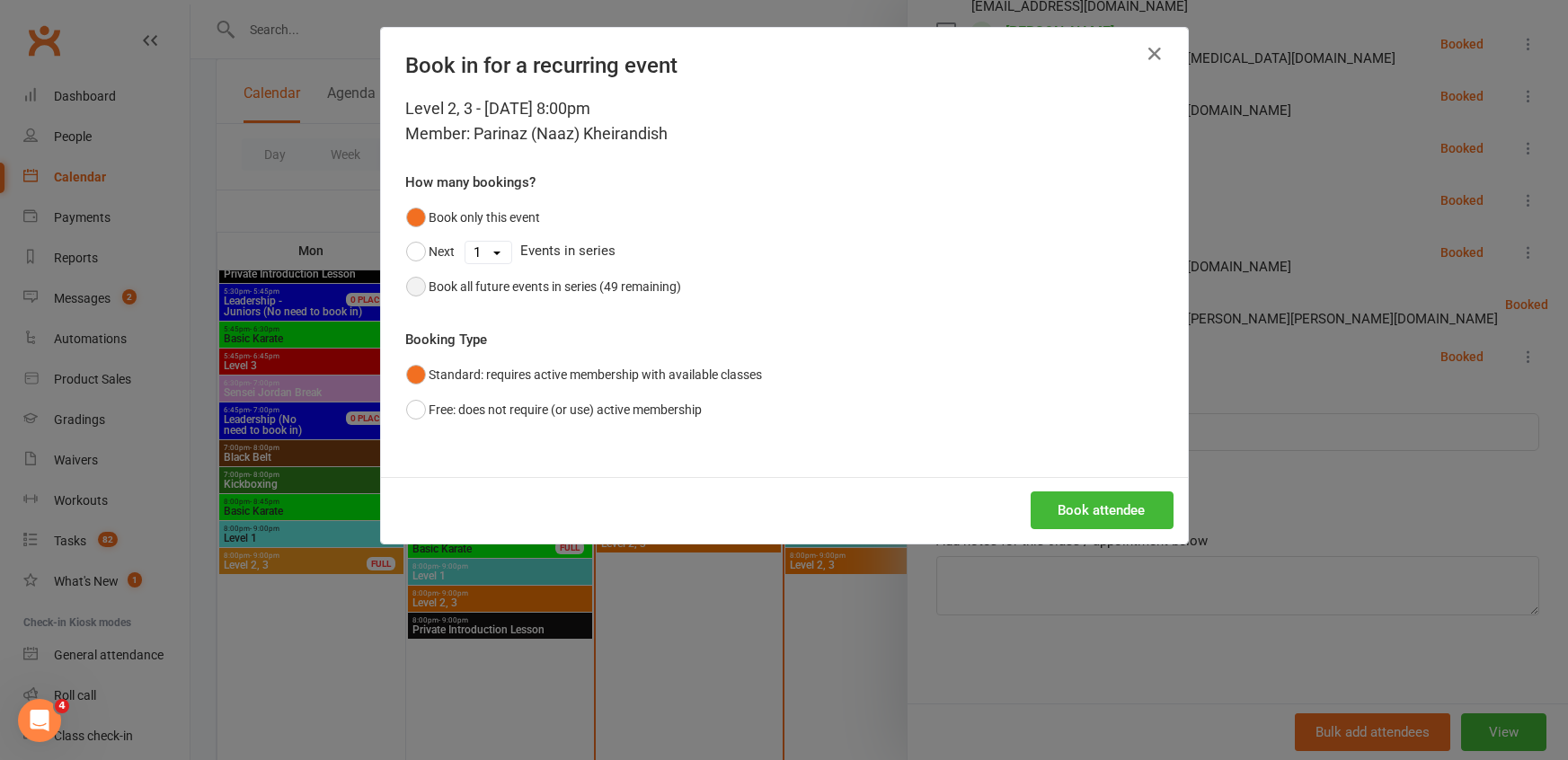
click at [585, 277] on div "Book all future events in series (49 remaining)" at bounding box center [555, 286] width 252 height 19
click at [1033, 505] on button "Book attendee" at bounding box center [1102, 510] width 143 height 38
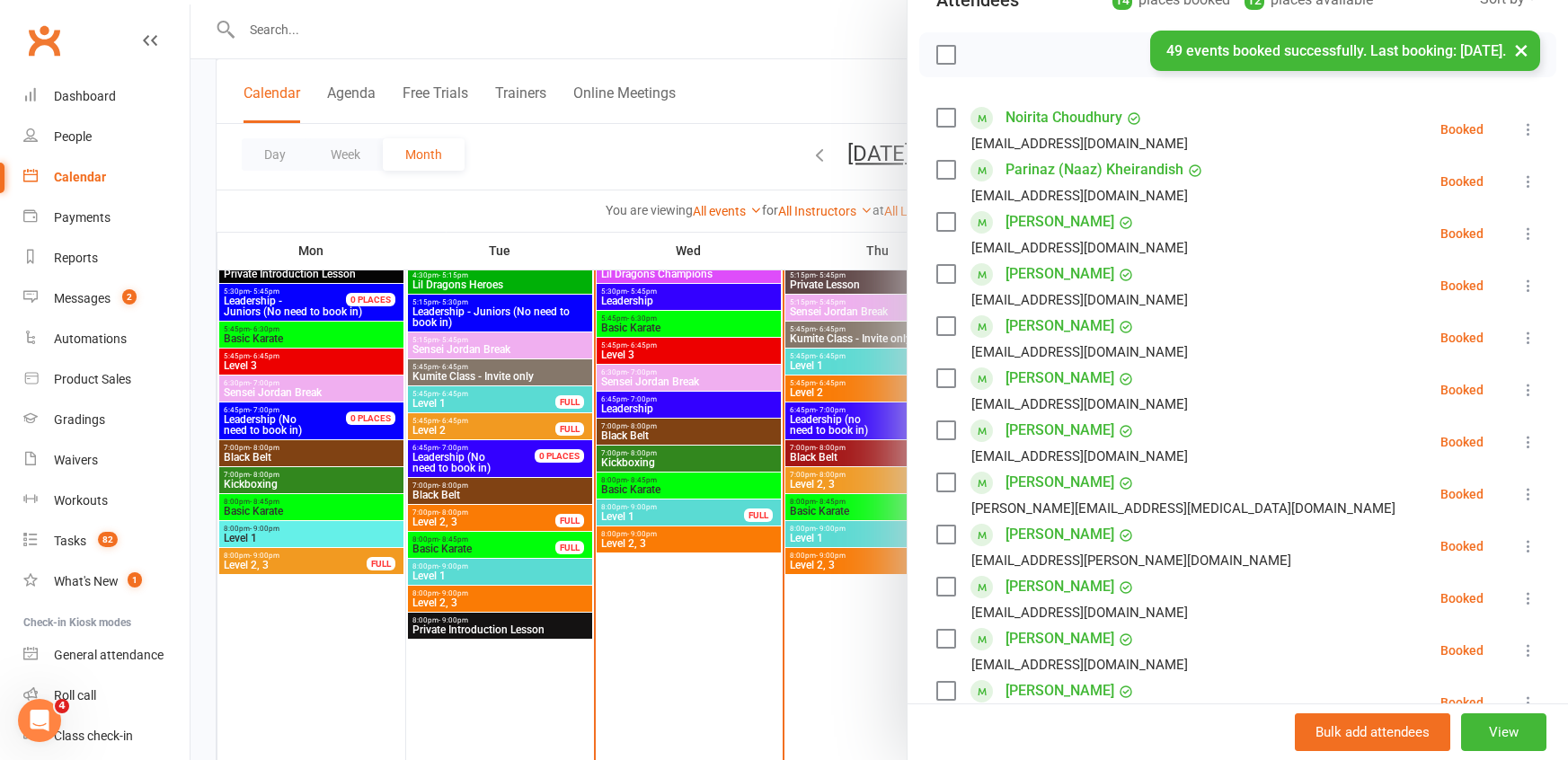
scroll to position [229, 0]
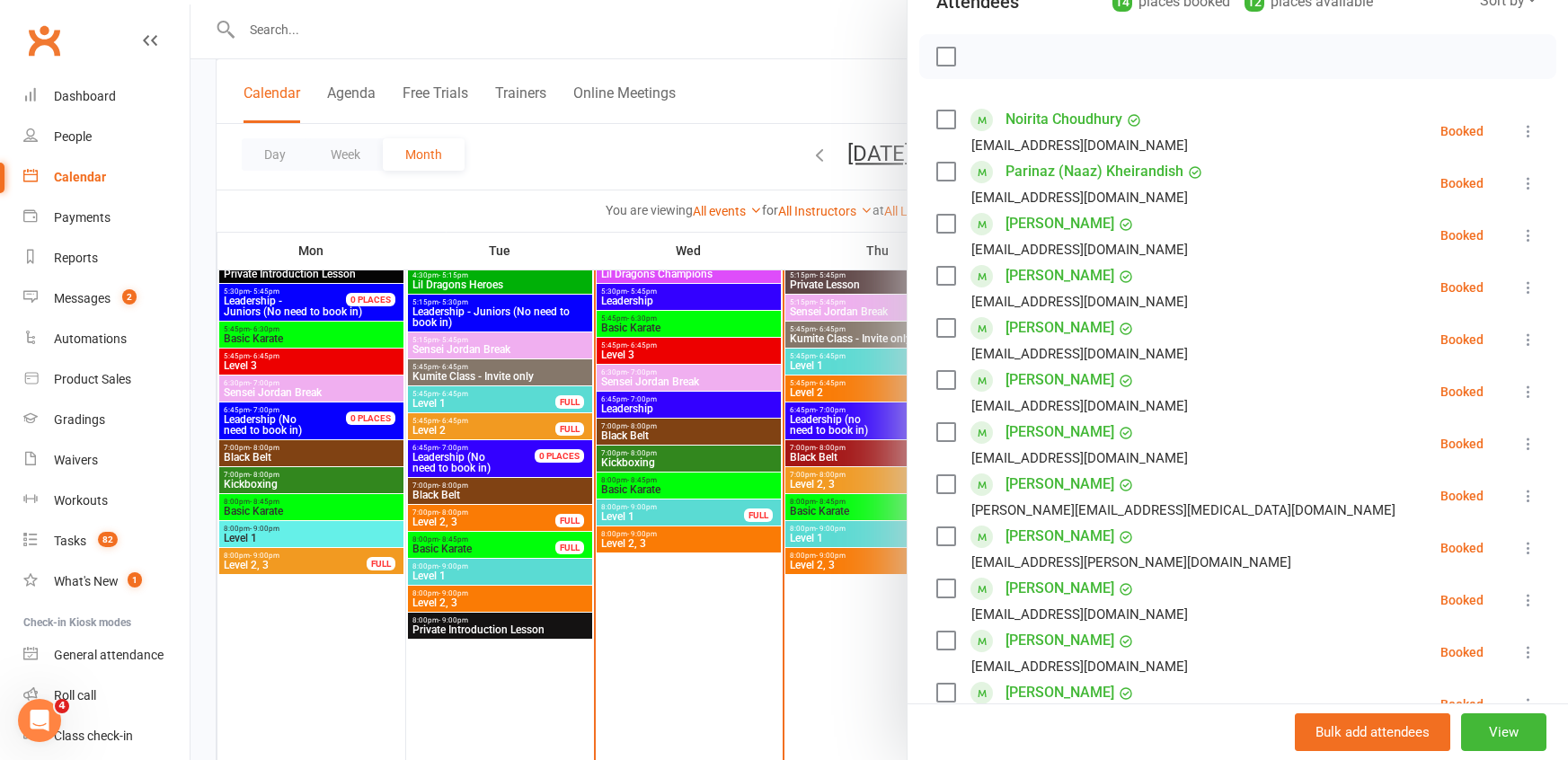
click at [1525, 180] on icon at bounding box center [1528, 183] width 18 height 18
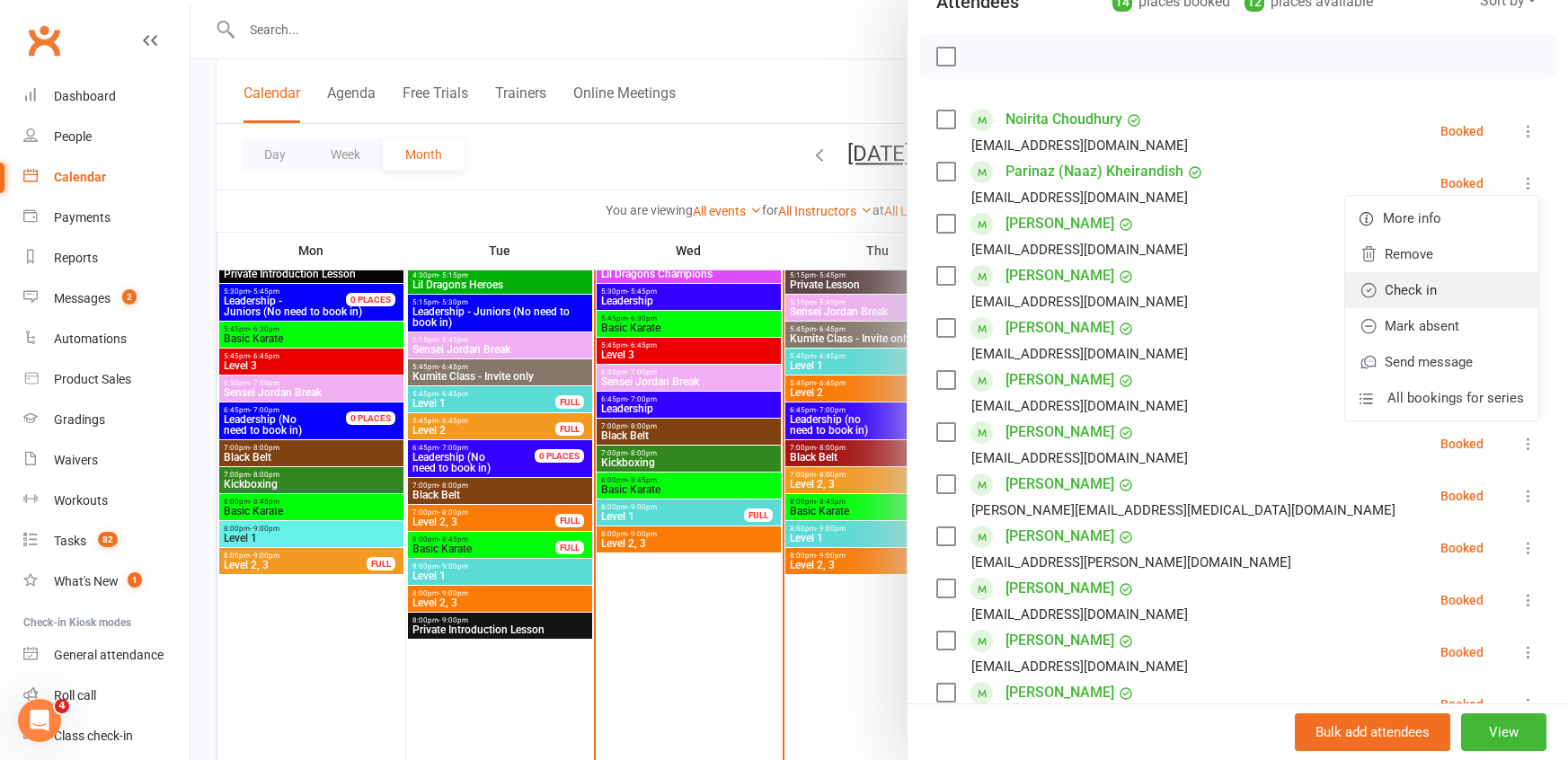
click at [1449, 280] on link "Check in" at bounding box center [1441, 290] width 193 height 36
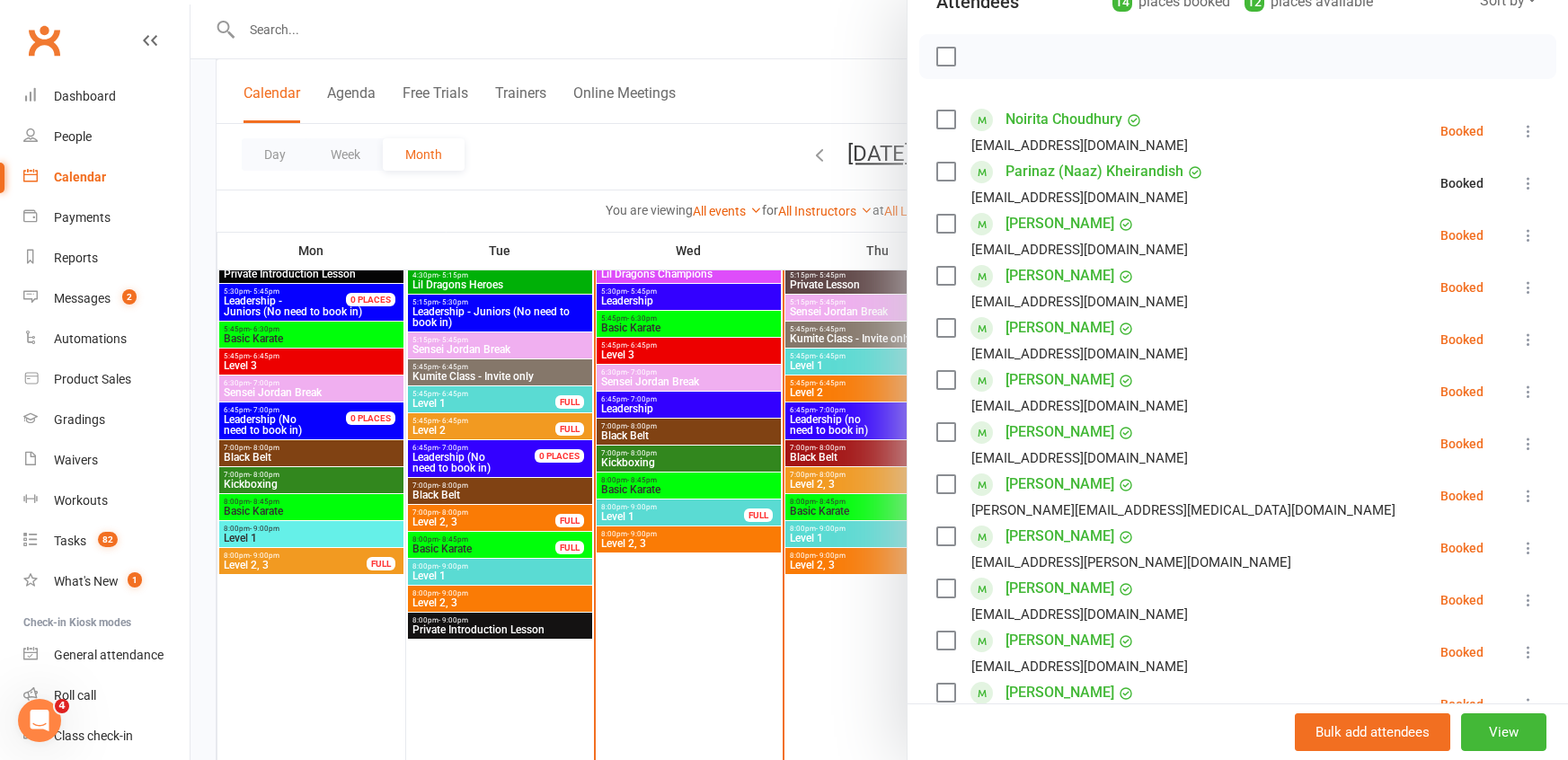
click at [856, 57] on div at bounding box center [879, 380] width 1378 height 760
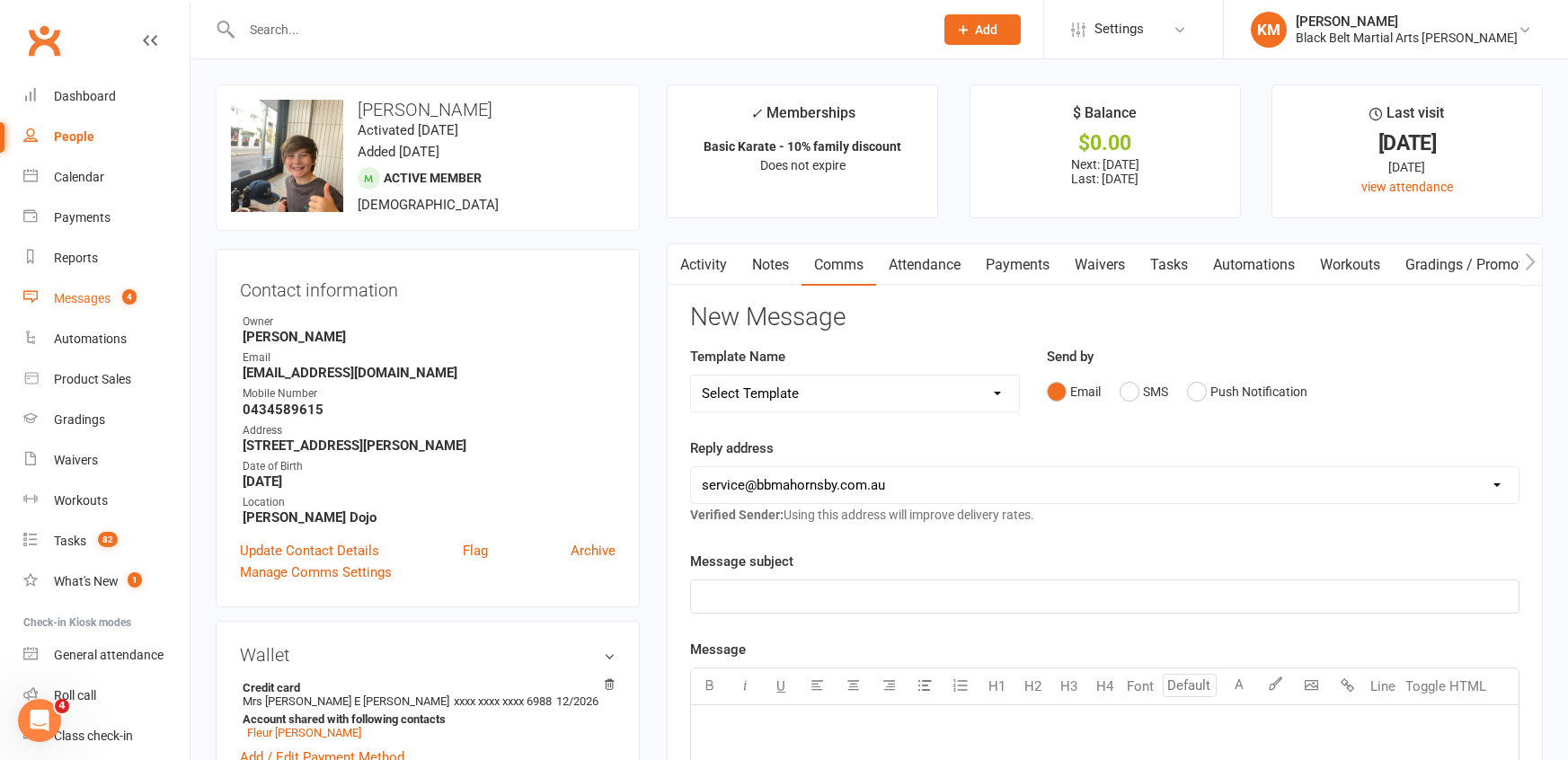
click at [65, 312] on link "Messages 4" at bounding box center [106, 299] width 166 height 41
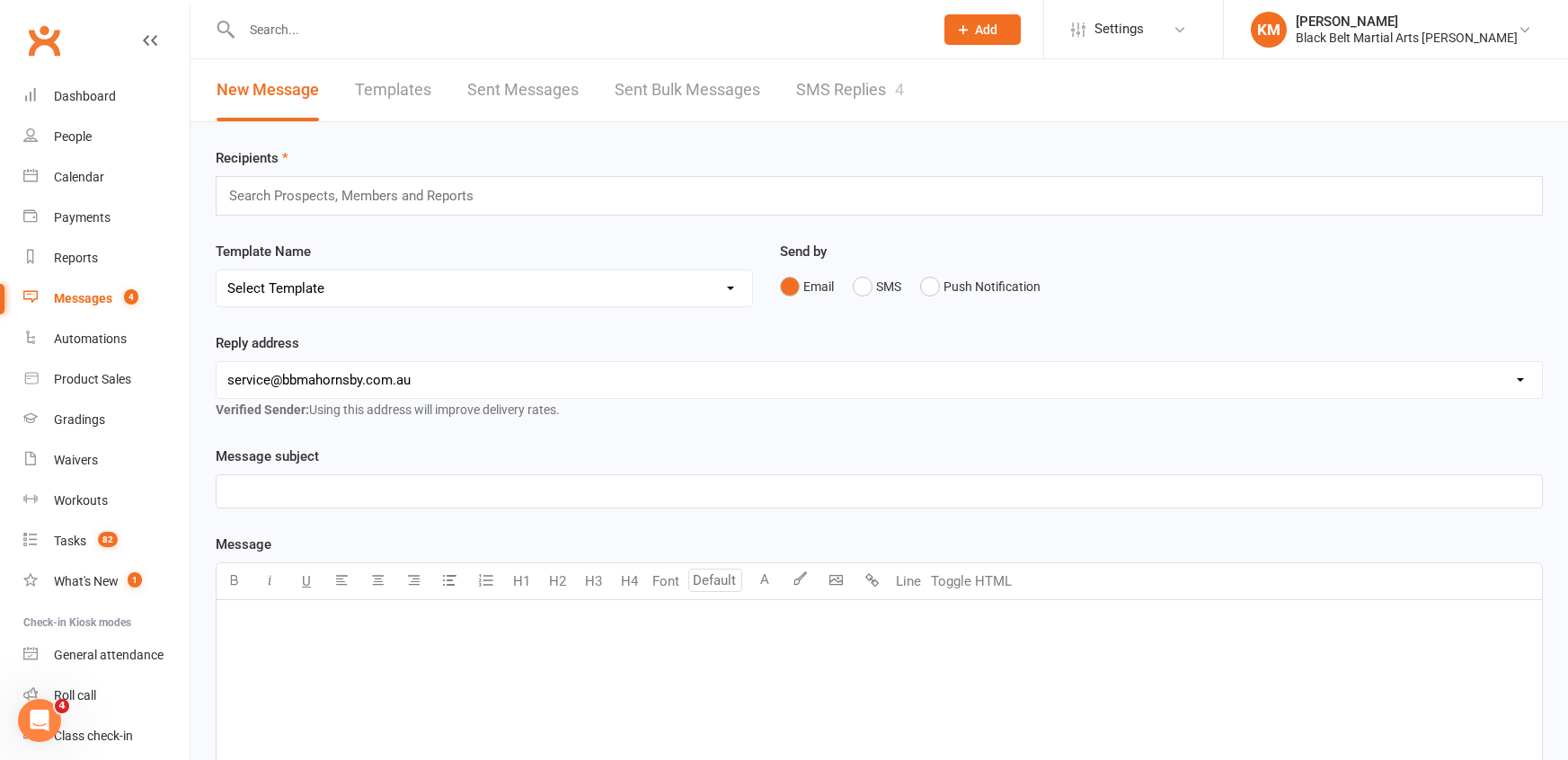
click at [864, 74] on link "SMS Replies 4" at bounding box center [850, 90] width 108 height 62
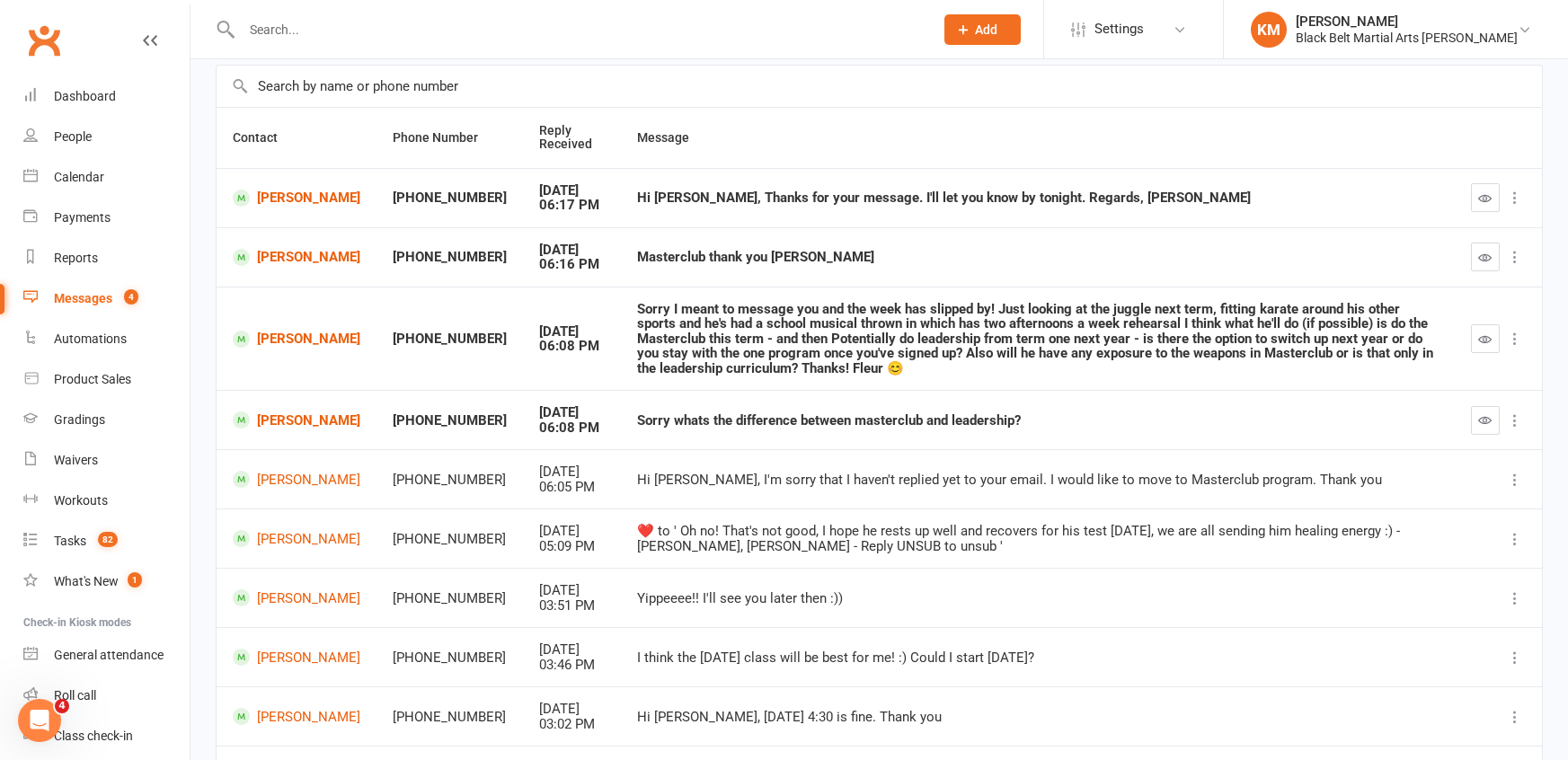
scroll to position [139, 0]
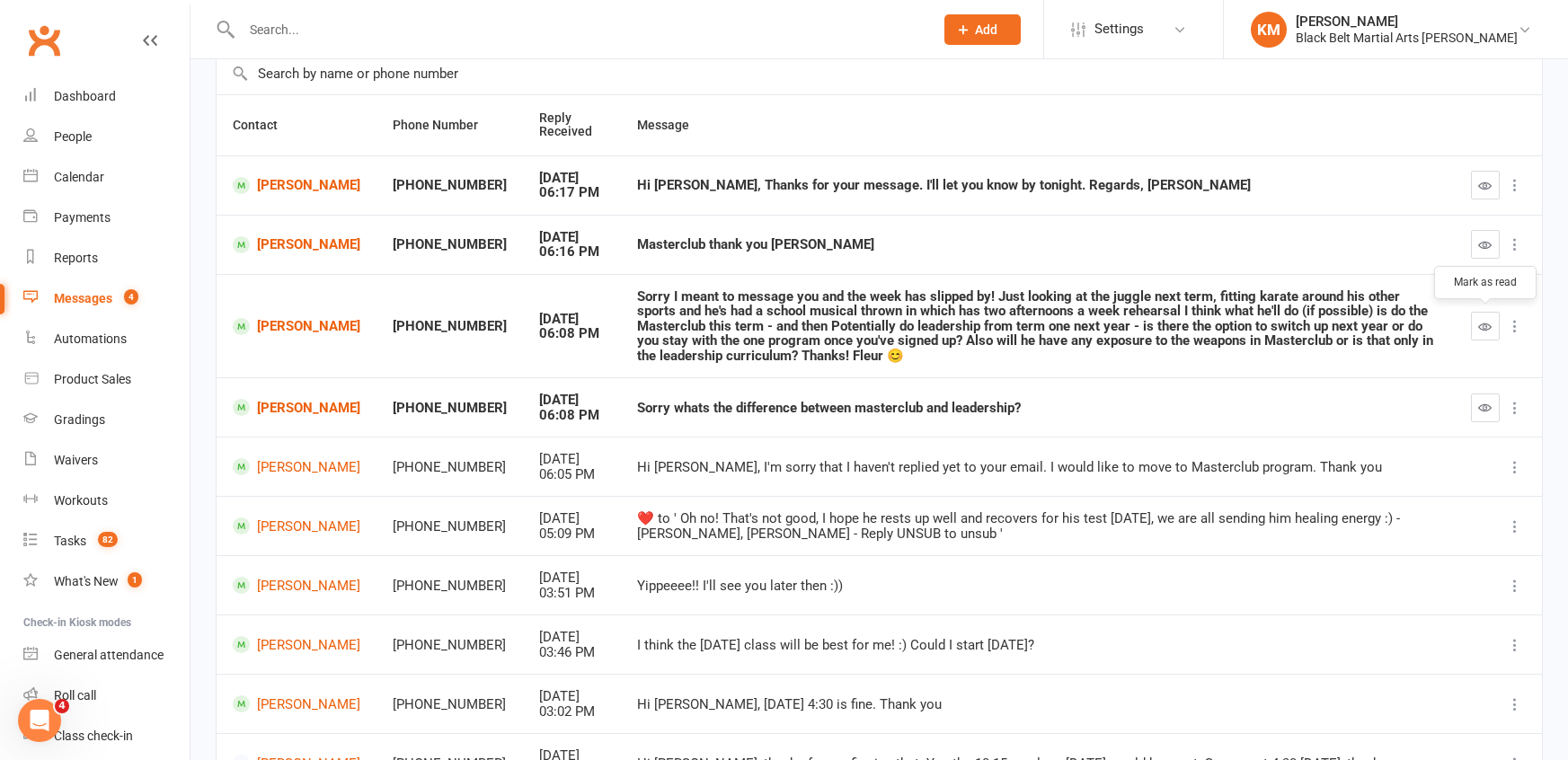
click at [1488, 323] on icon "button" at bounding box center [1486, 326] width 14 height 14
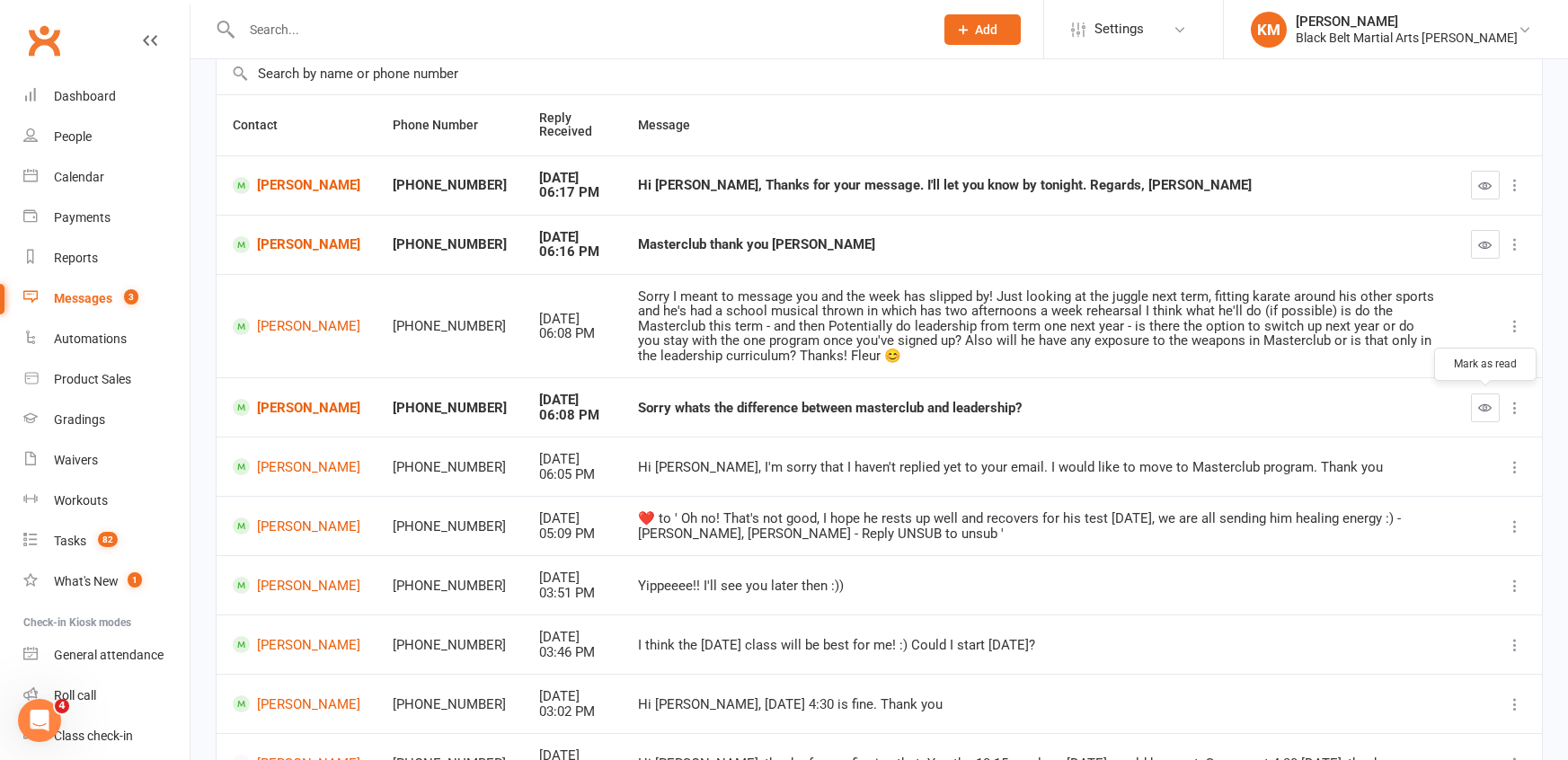
click at [1490, 416] on button "button" at bounding box center [1485, 407] width 29 height 29
click at [266, 241] on link "[PERSON_NAME]" at bounding box center [296, 245] width 127 height 17
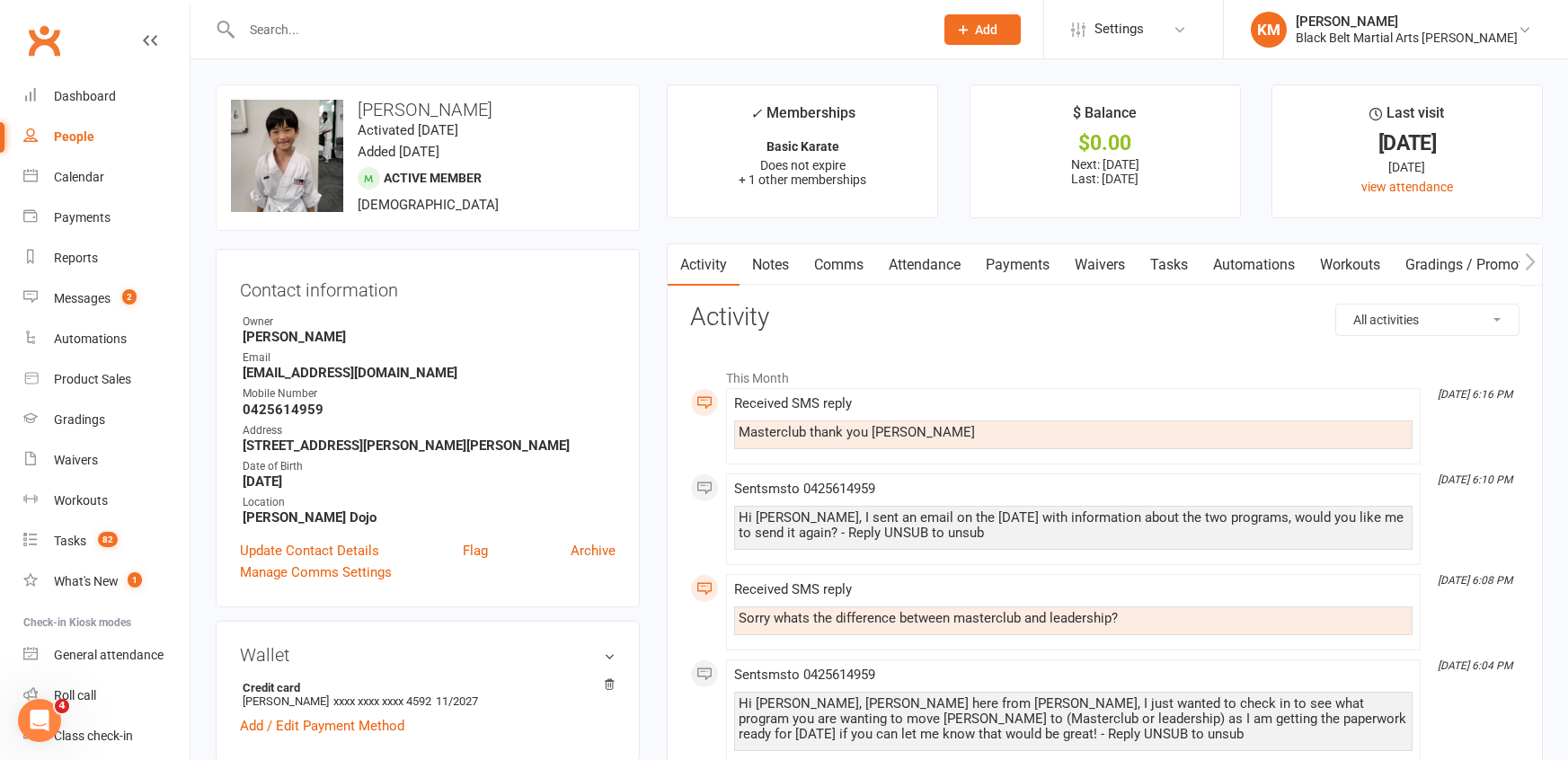
click at [1011, 274] on link "Payments" at bounding box center [1018, 265] width 89 height 42
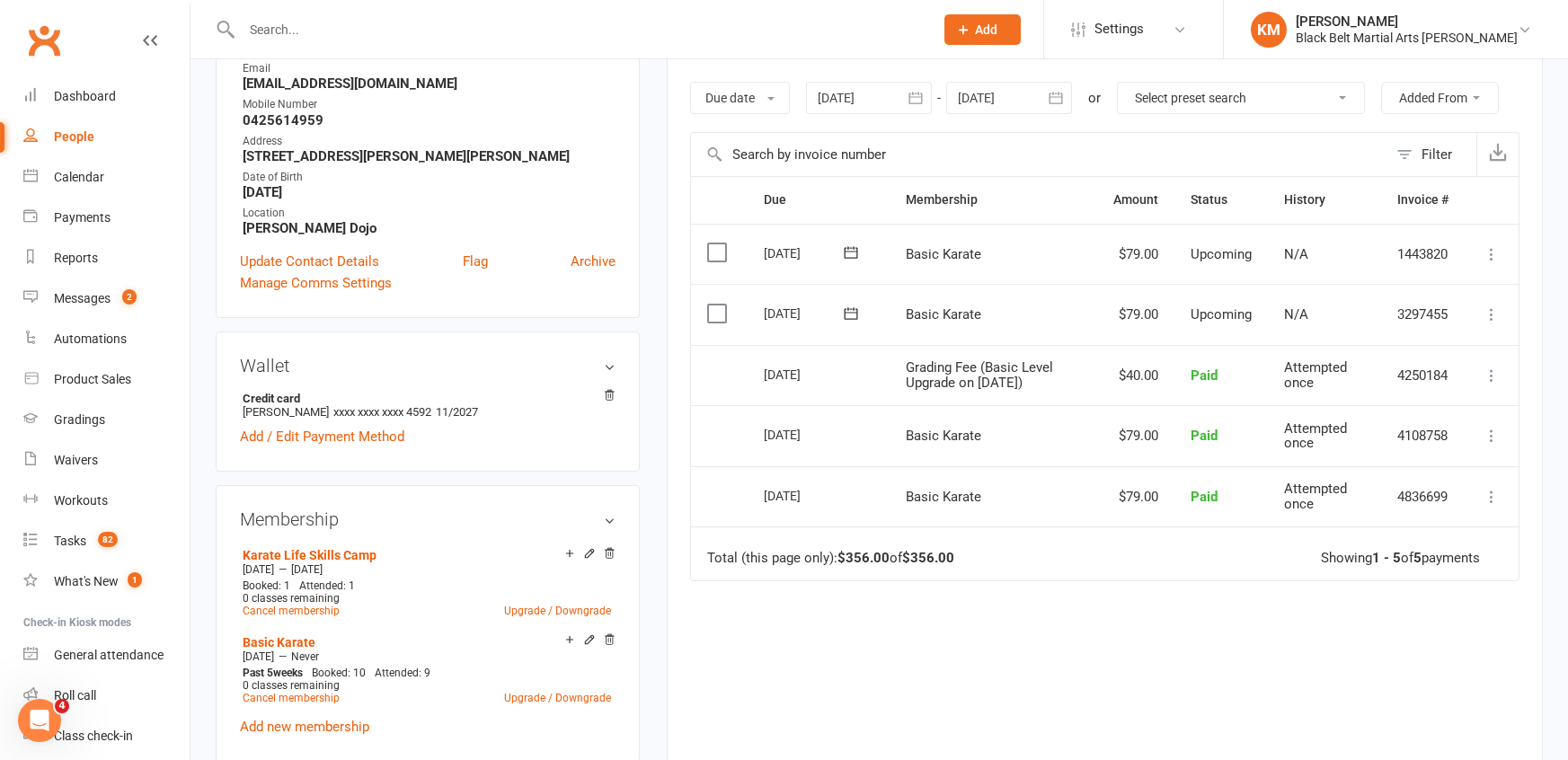
scroll to position [276, 0]
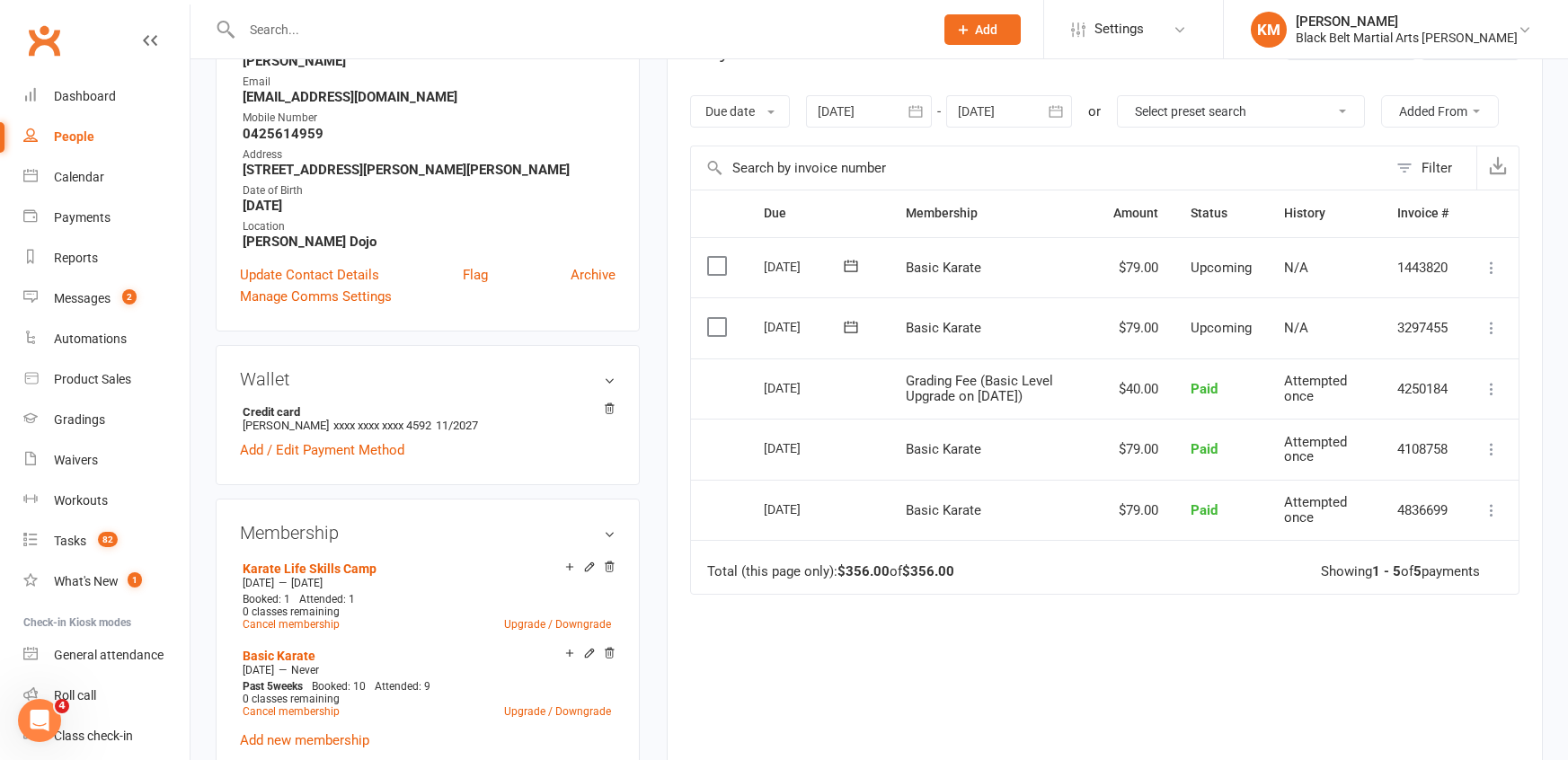
click at [995, 103] on div at bounding box center [1009, 111] width 126 height 32
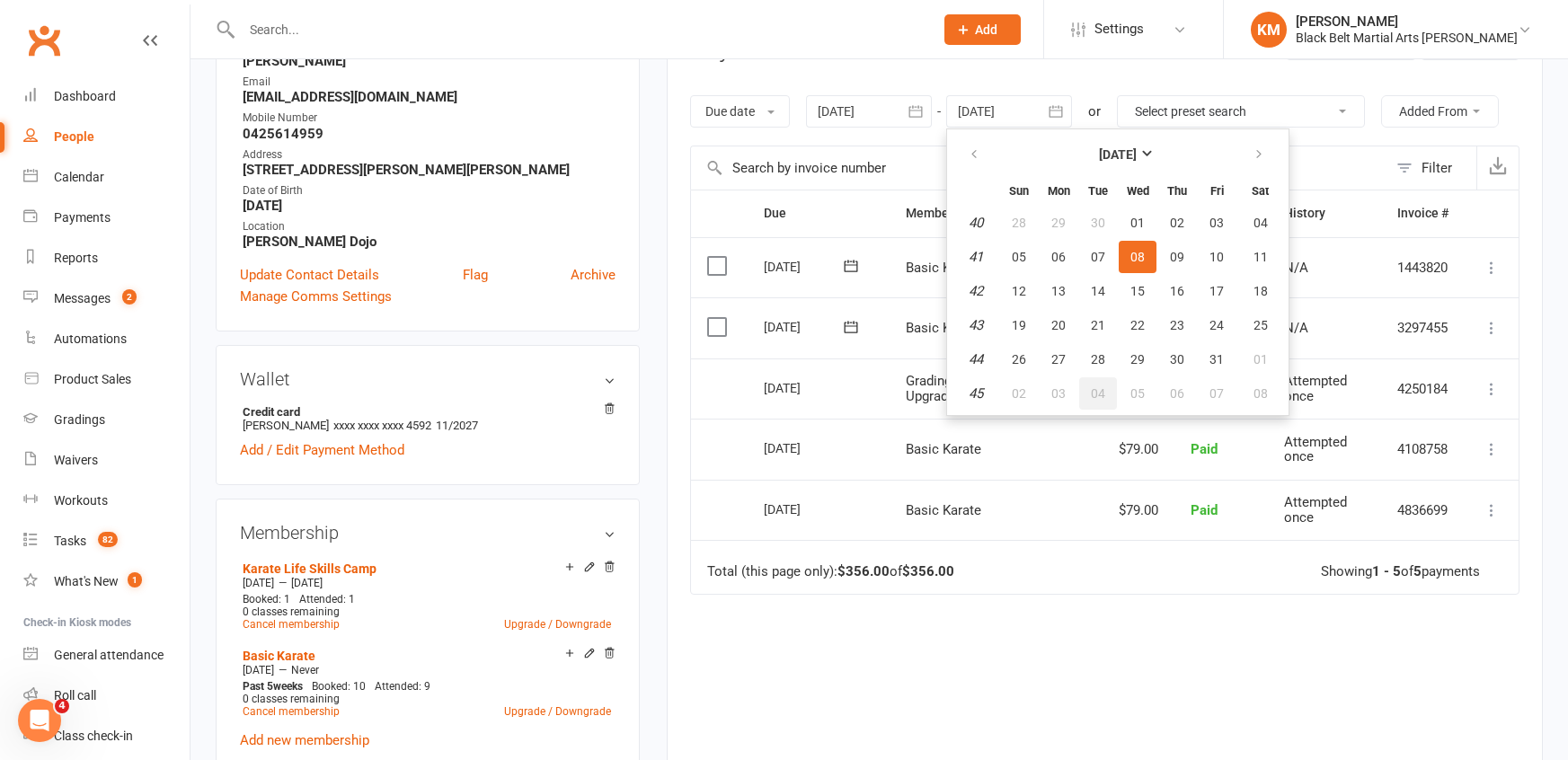
click at [1112, 385] on button "04" at bounding box center [1098, 393] width 38 height 32
type input "04 Nov 2025"
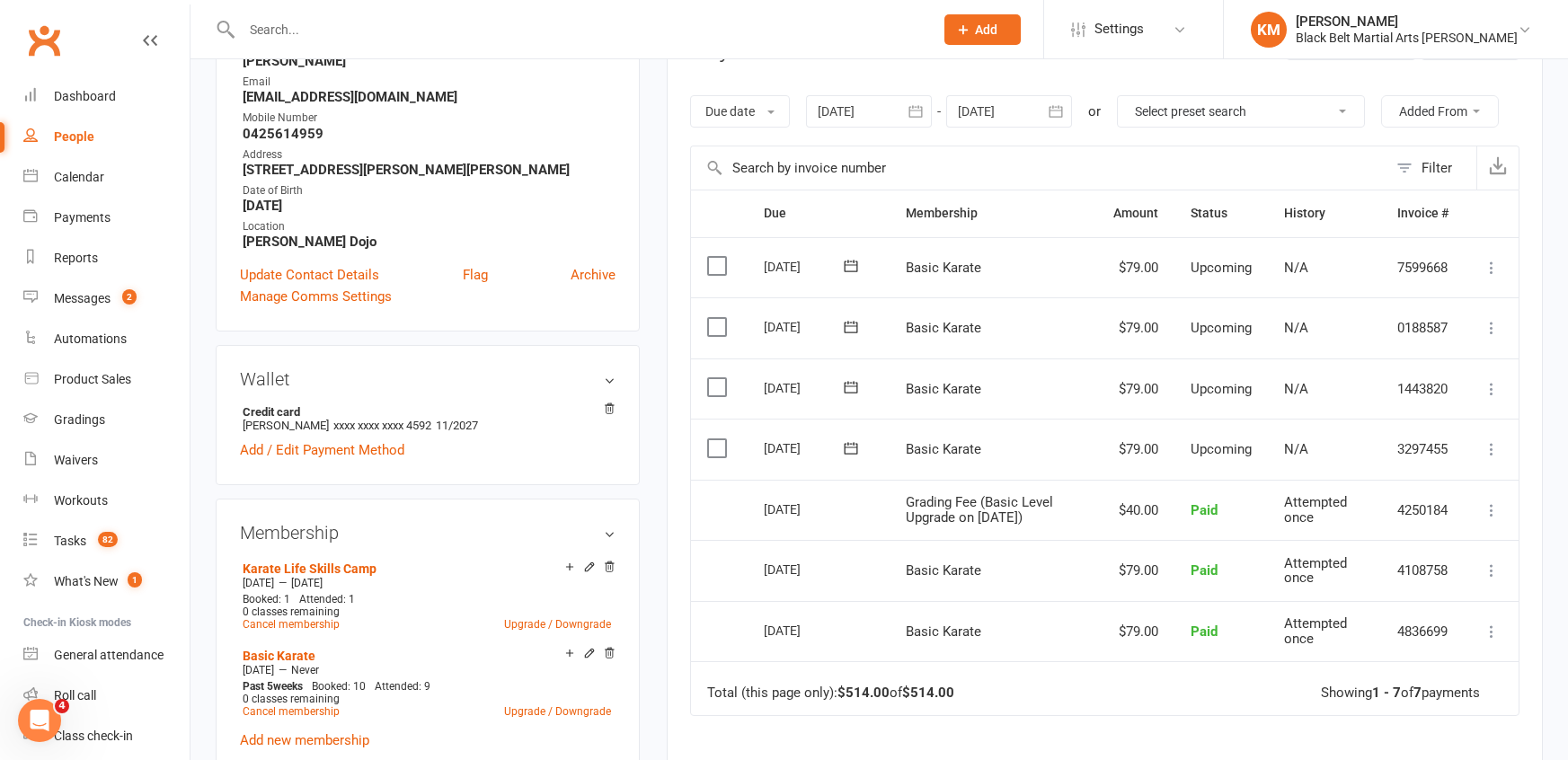
click at [483, 31] on input "text" at bounding box center [579, 29] width 685 height 25
type input "emily"
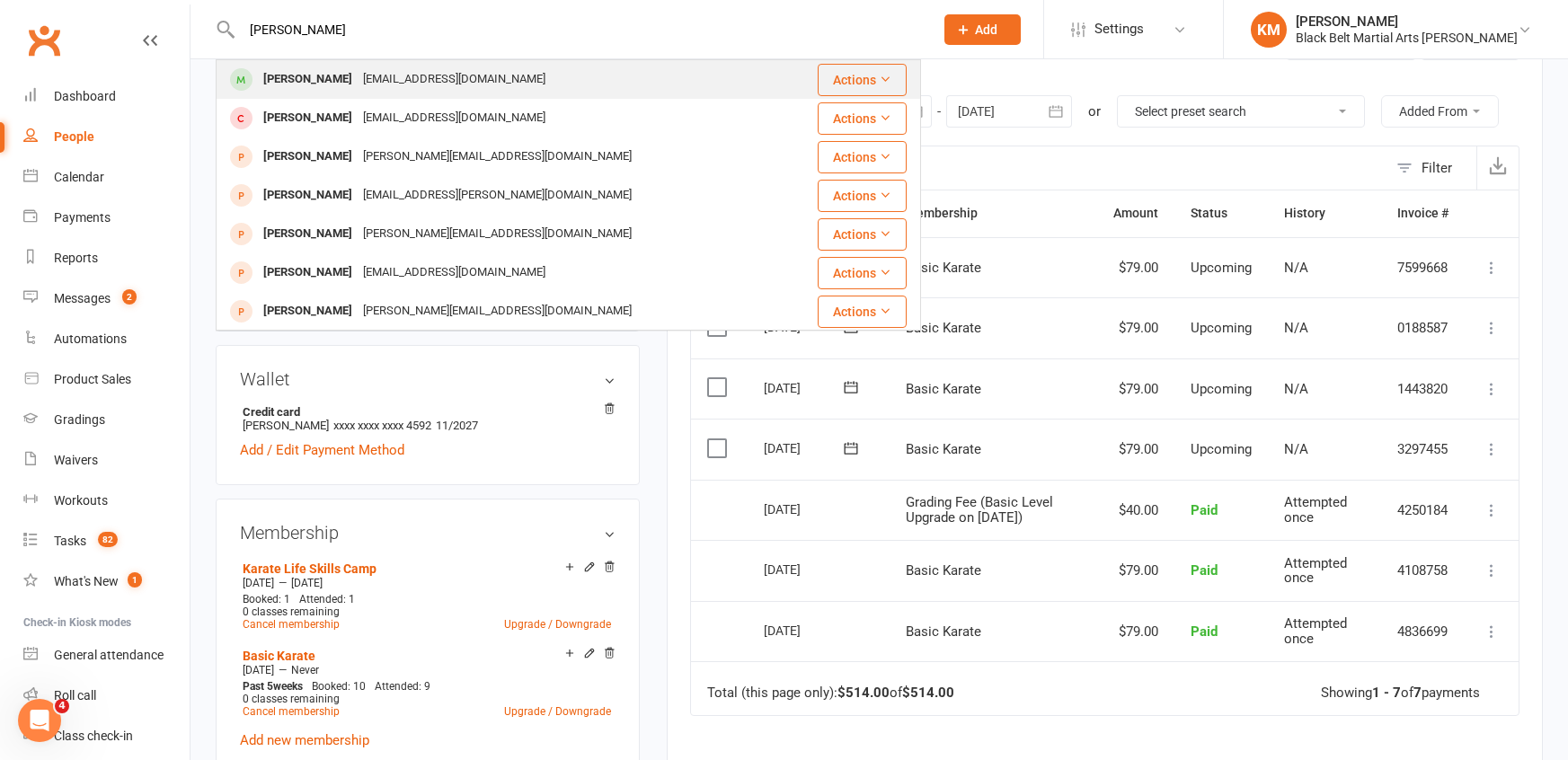
type input "Emily liu"
click at [464, 72] on div "Emily Liu annazn@126.com" at bounding box center [510, 79] width 585 height 37
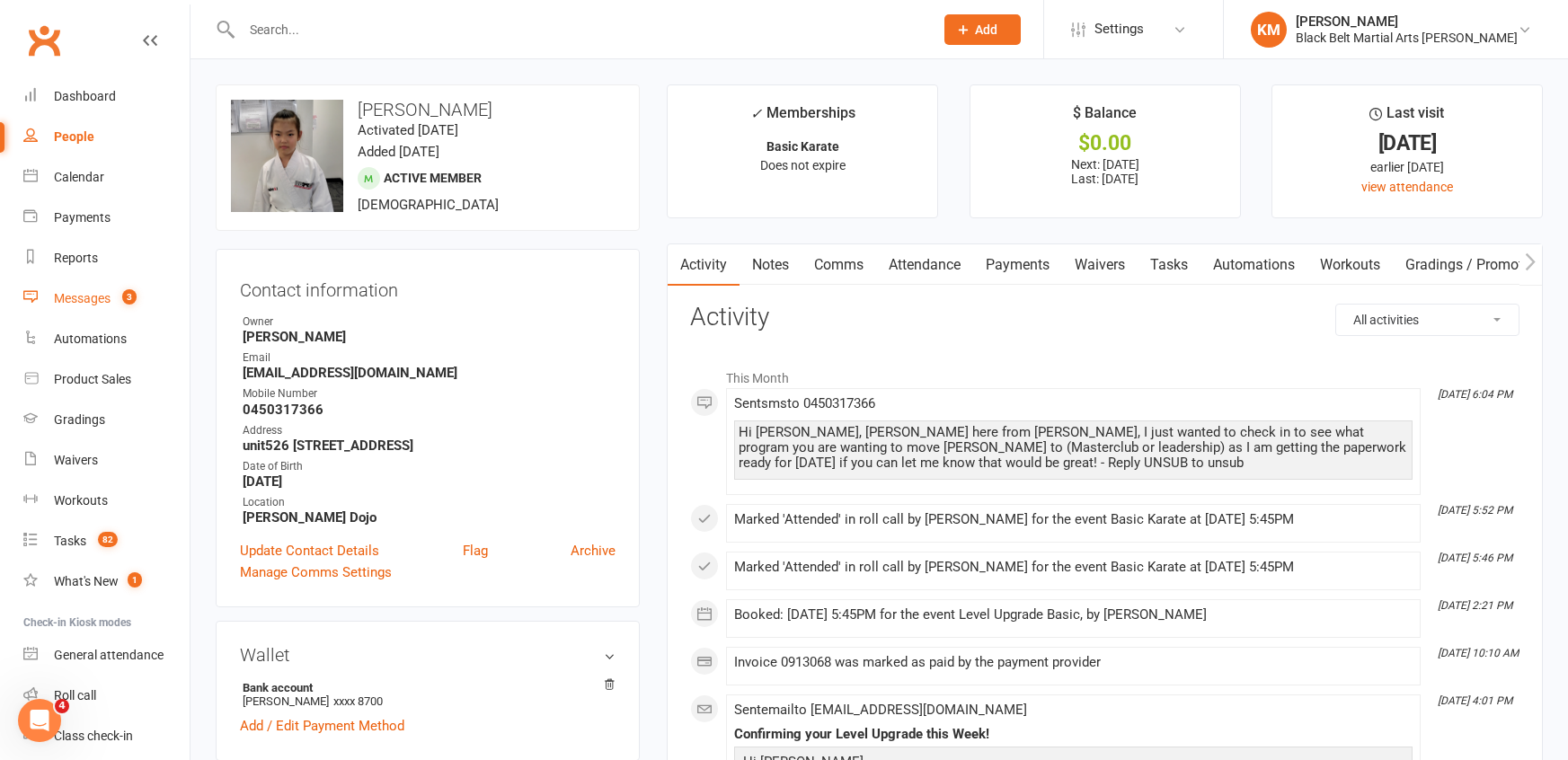
click at [63, 298] on div "Messages" at bounding box center [81, 298] width 56 height 15
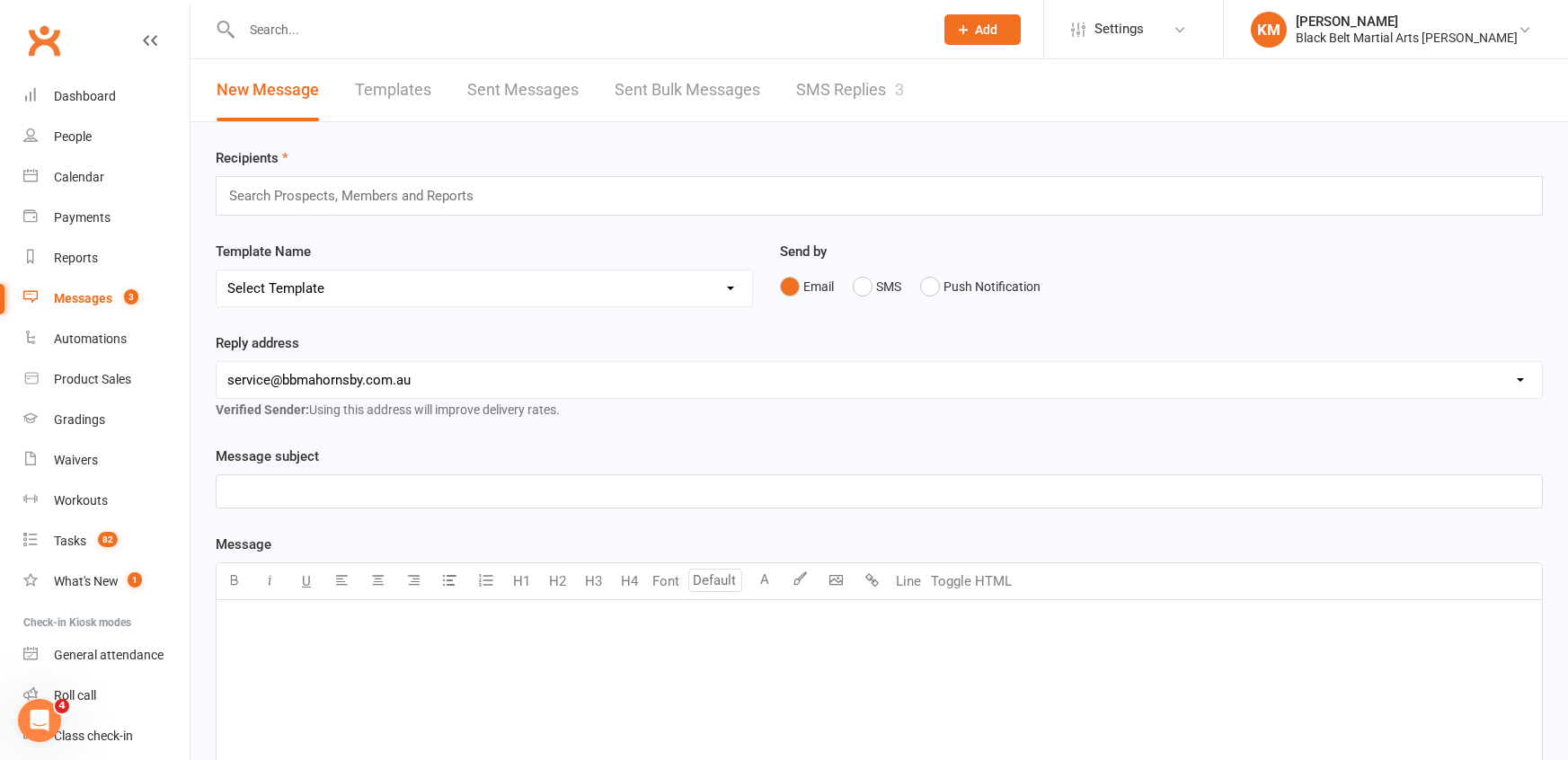
click at [825, 78] on link "SMS Replies 3" at bounding box center [850, 90] width 108 height 62
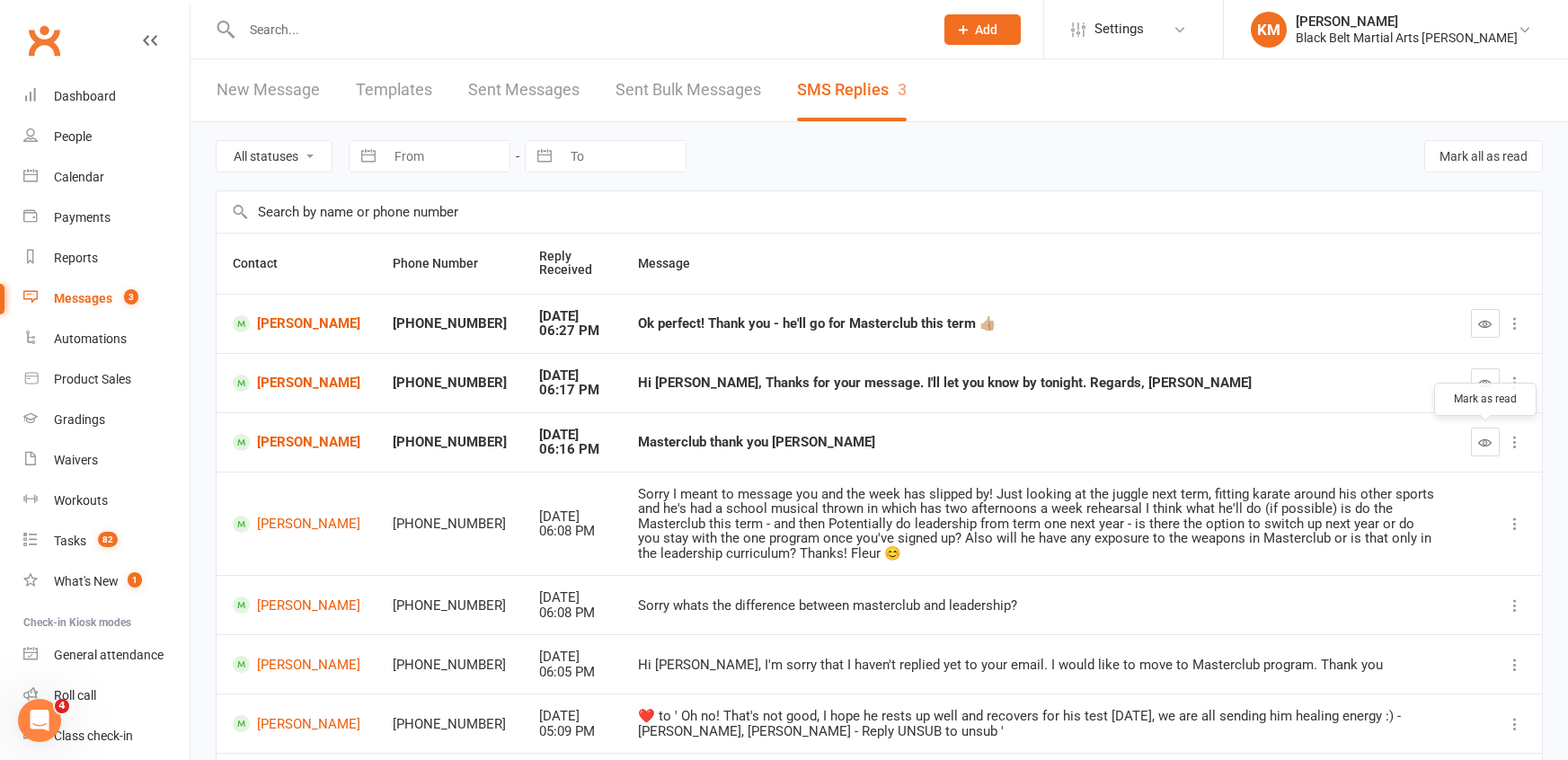
click at [1478, 451] on button "button" at bounding box center [1485, 441] width 29 height 29
click at [277, 320] on link "Hamish Ronald" at bounding box center [296, 324] width 127 height 17
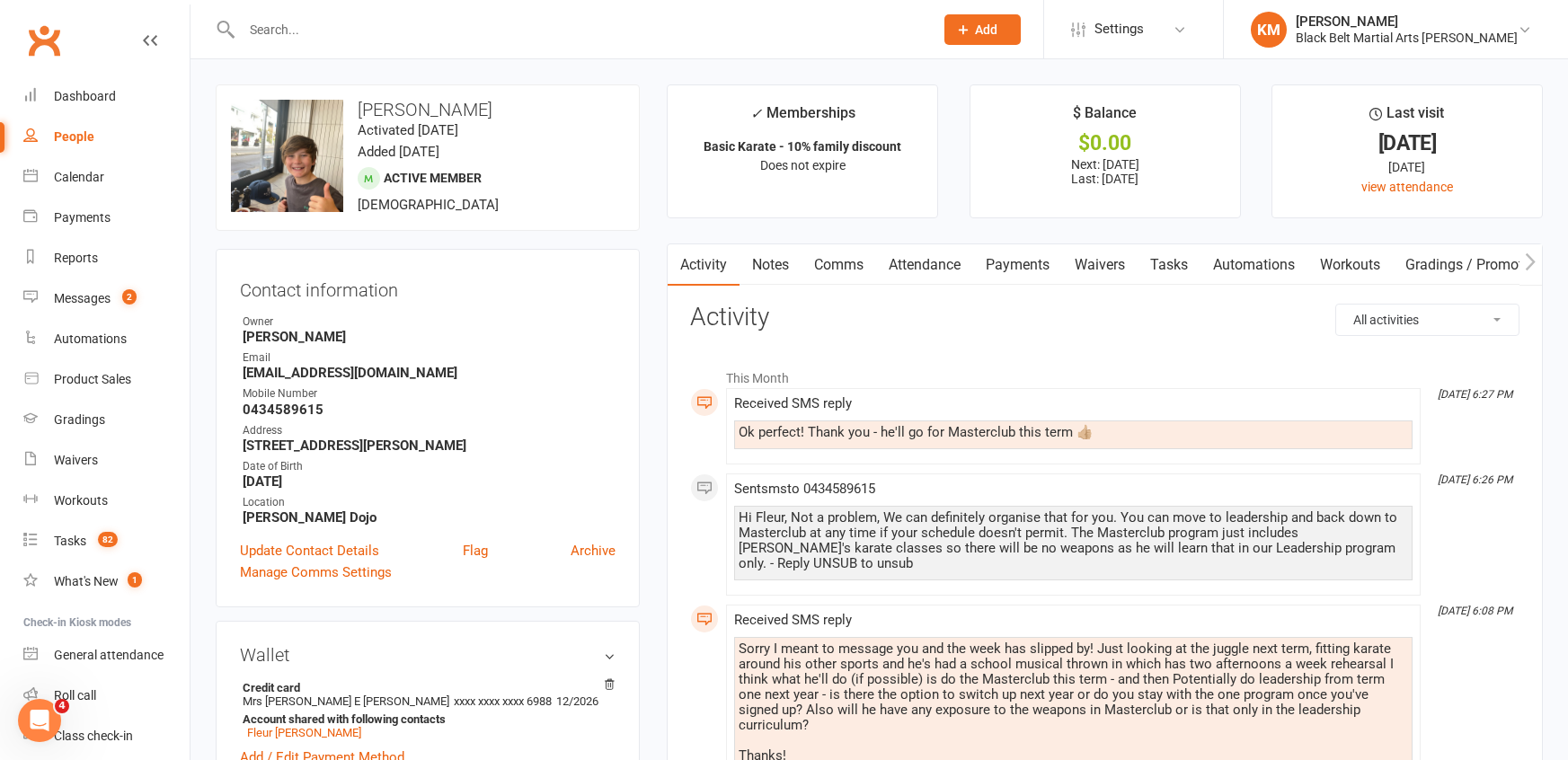
click at [1010, 269] on link "Payments" at bounding box center [1018, 265] width 89 height 42
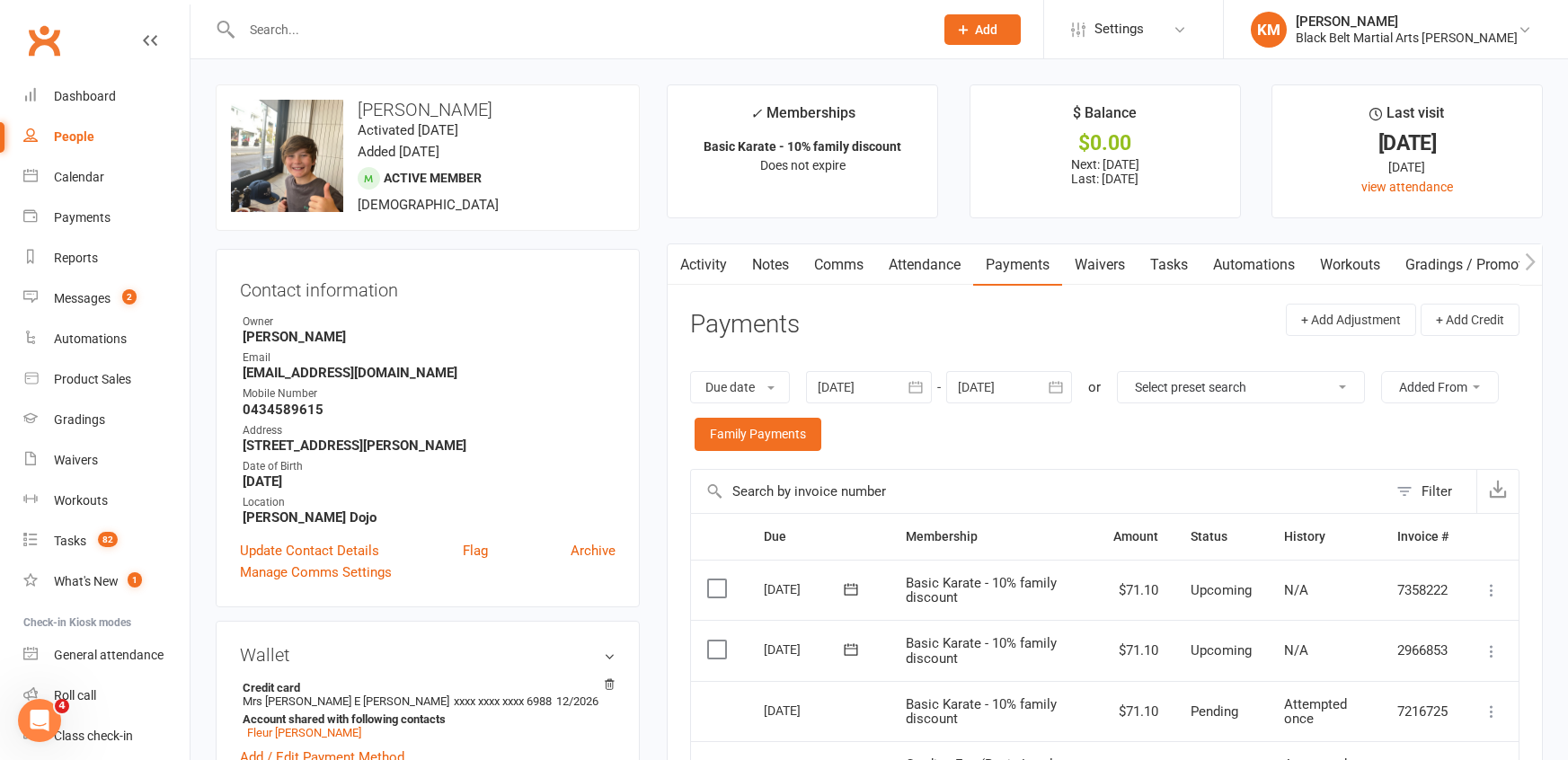
click at [1013, 393] on div at bounding box center [1009, 387] width 126 height 32
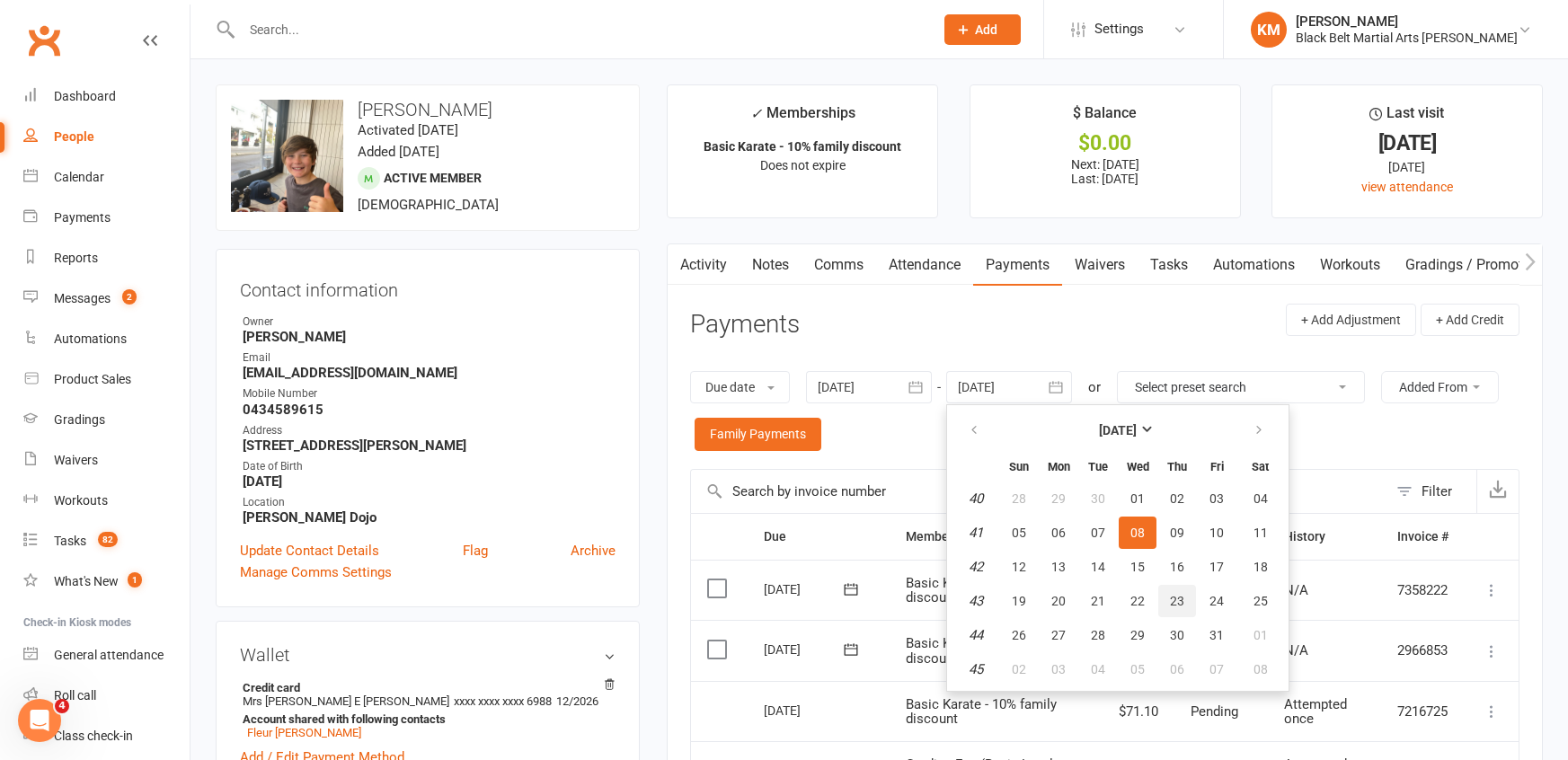
click at [1188, 595] on button "23" at bounding box center [1176, 601] width 38 height 32
type input "23 Oct 2025"
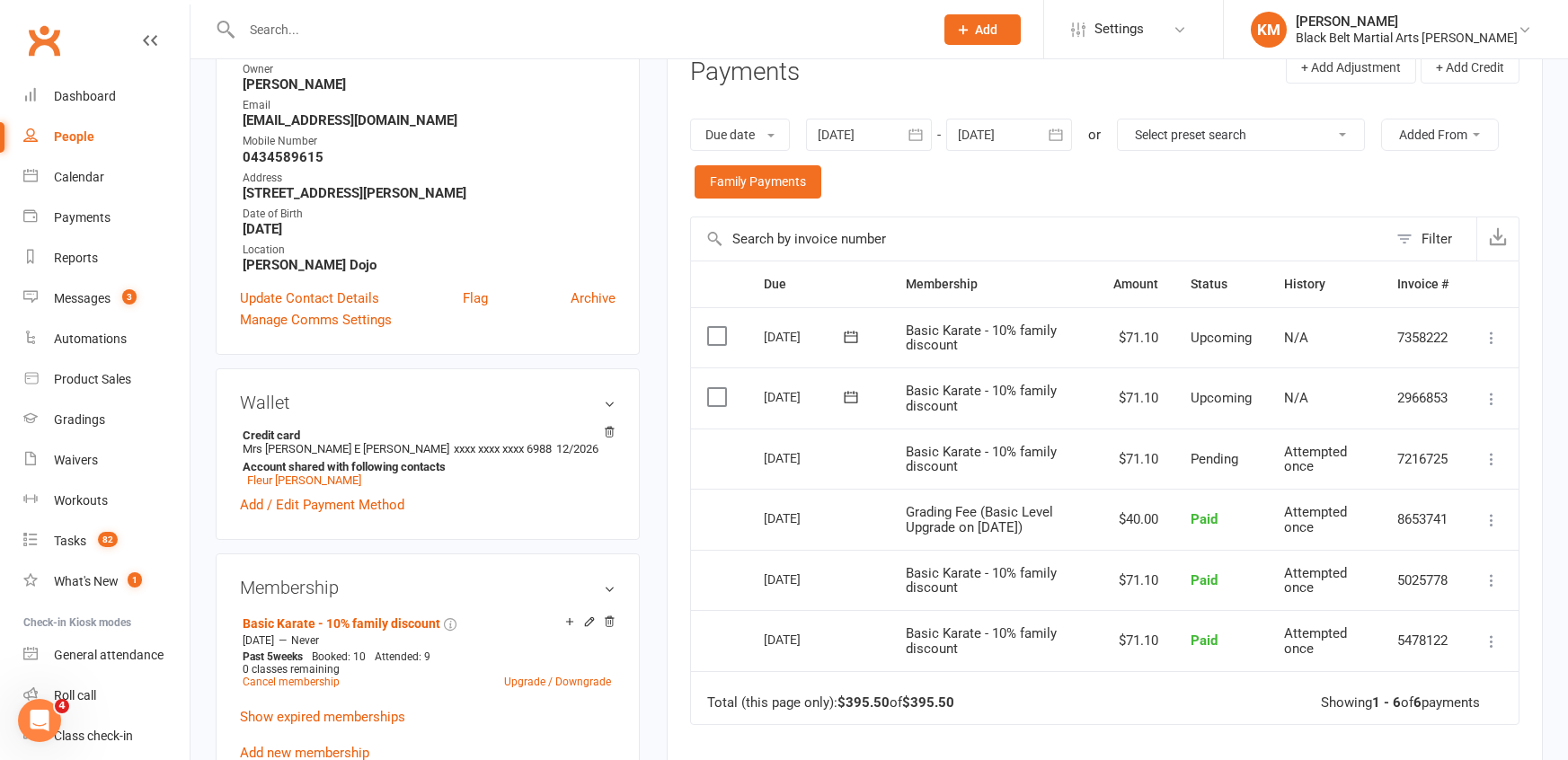
scroll to position [263, 0]
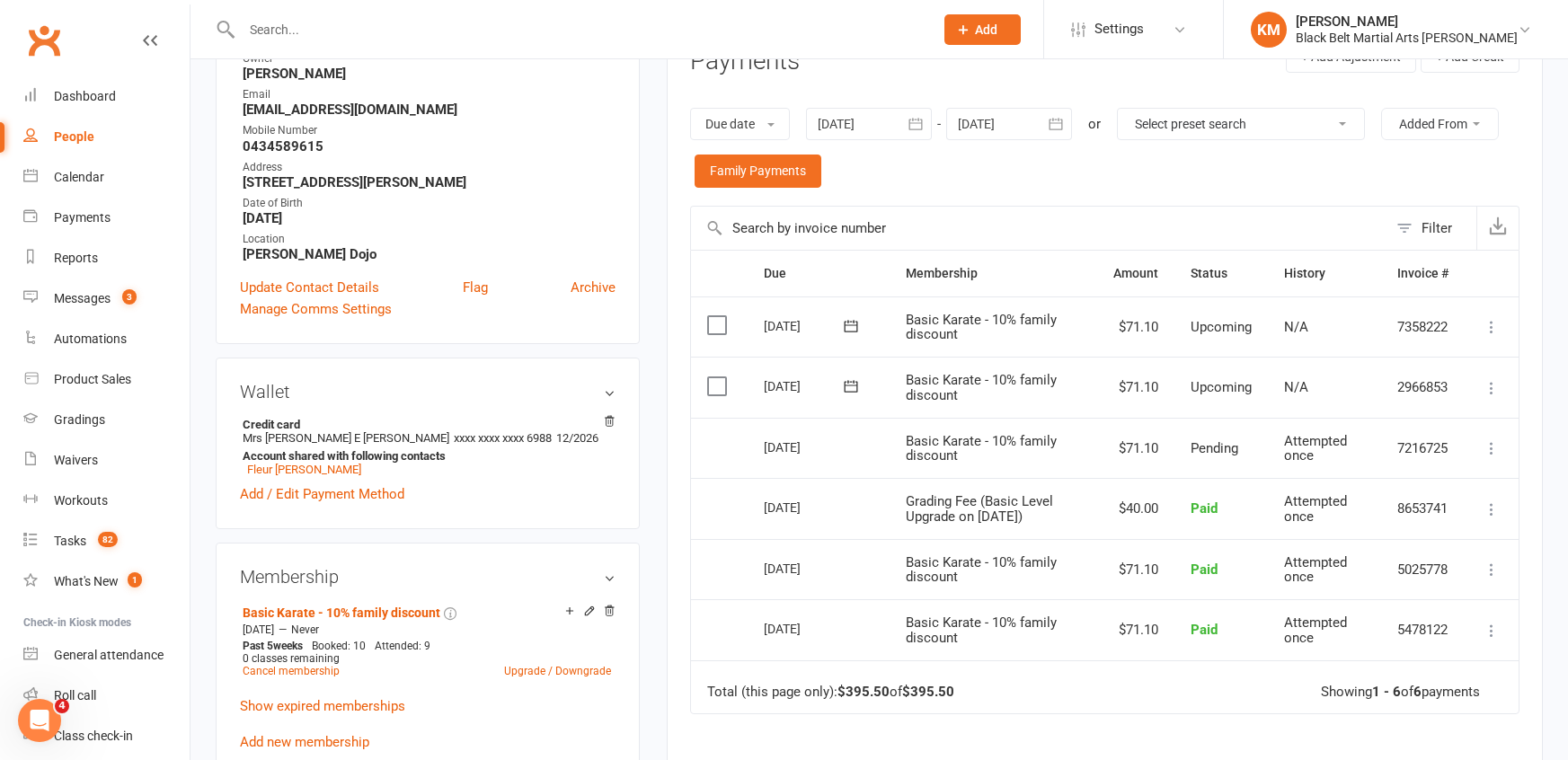
click at [1017, 132] on div at bounding box center [1009, 124] width 126 height 32
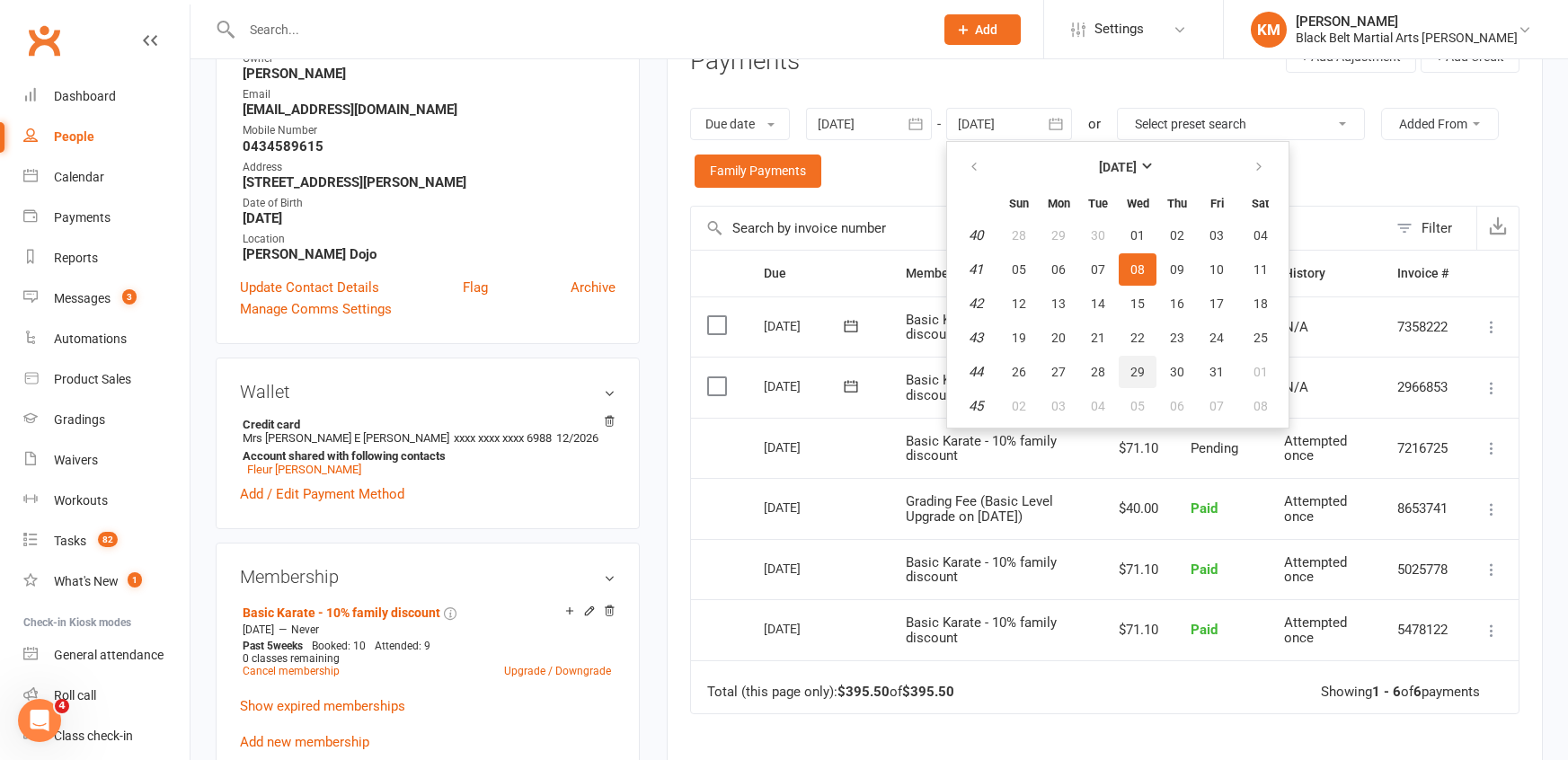
click at [1127, 366] on button "29" at bounding box center [1138, 371] width 38 height 32
type input "[DATE]"
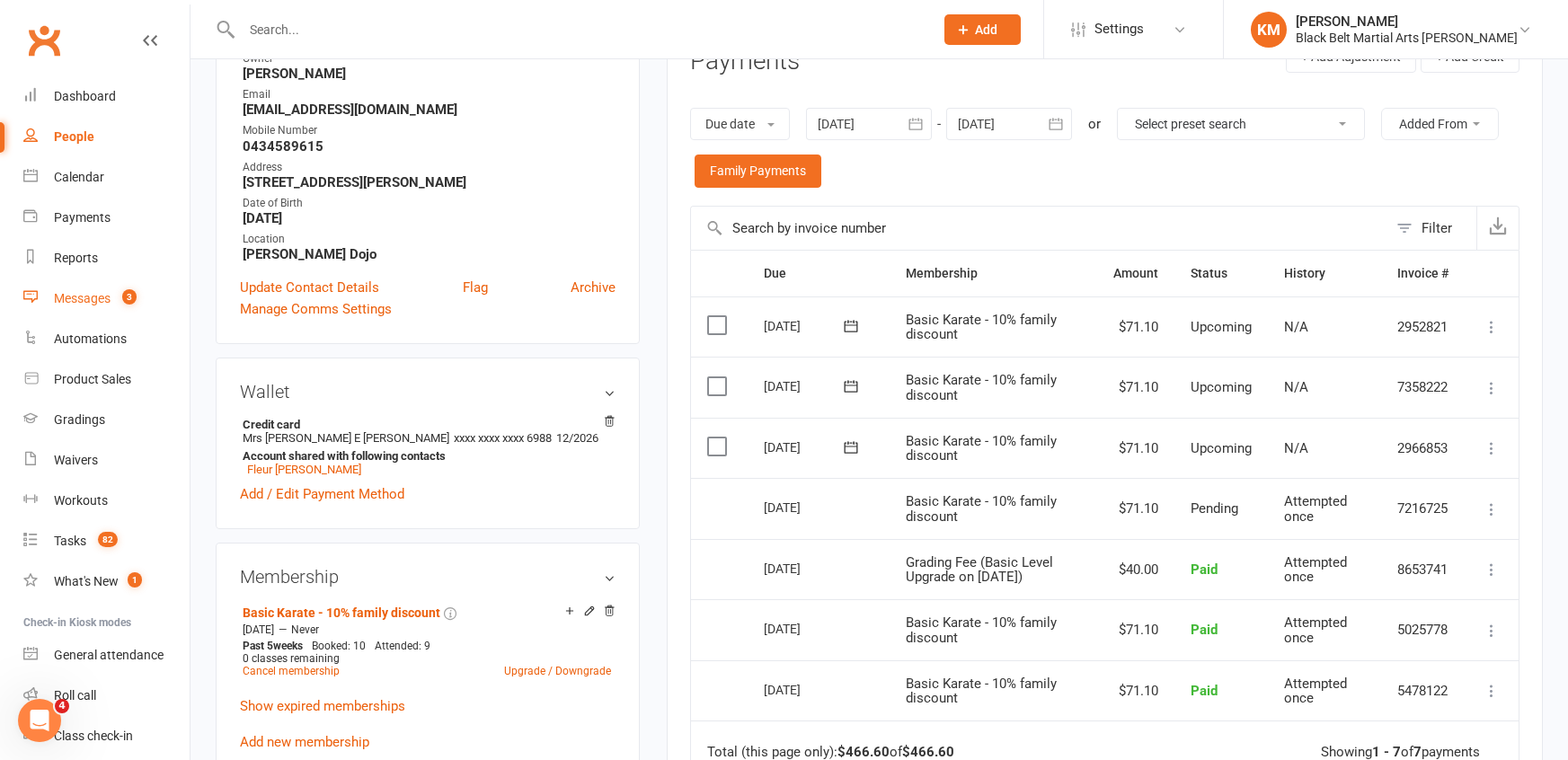
click at [117, 307] on link "Messages 3" at bounding box center [106, 299] width 166 height 41
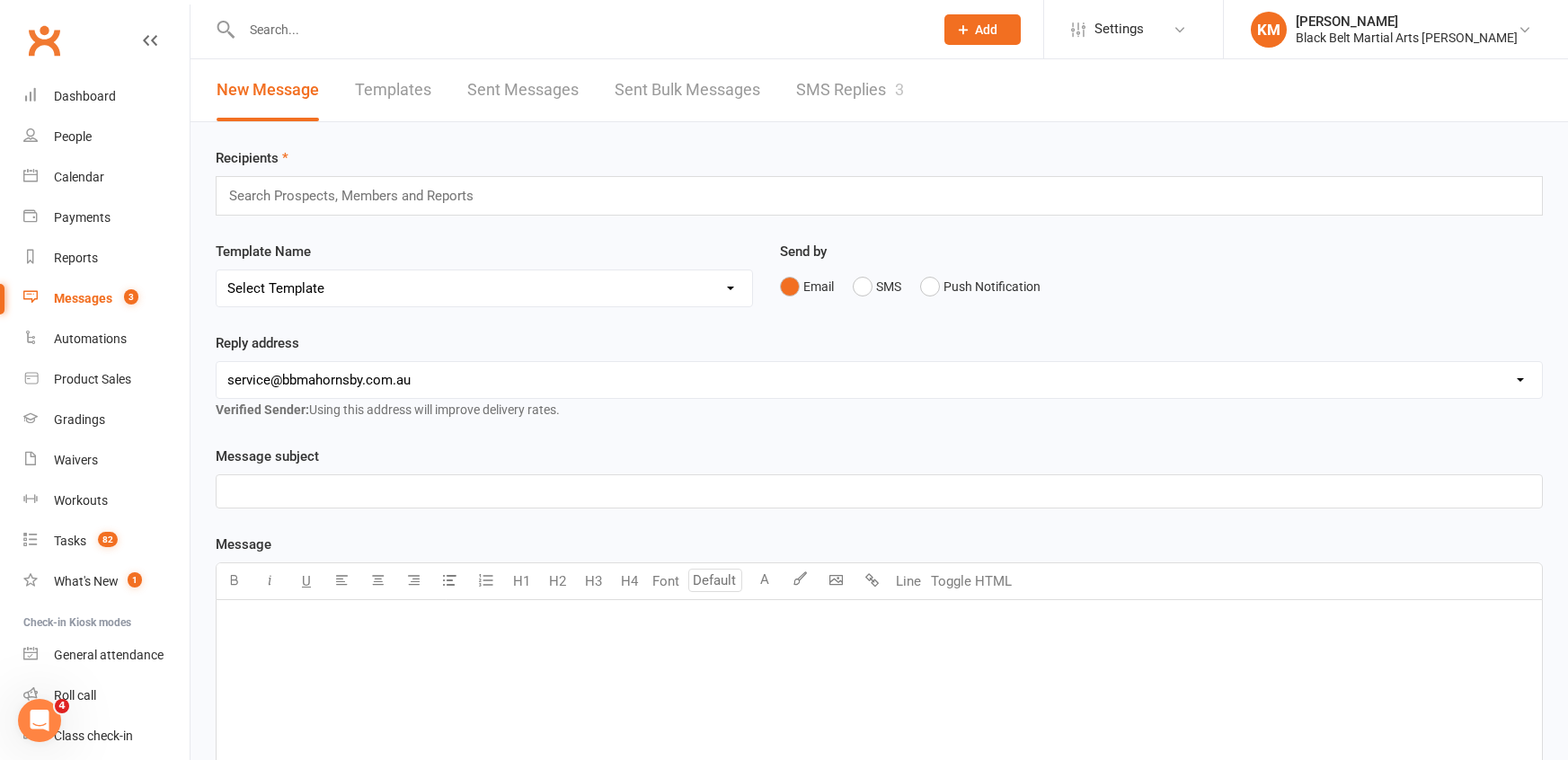
click at [827, 103] on link "SMS Replies 3" at bounding box center [850, 90] width 108 height 62
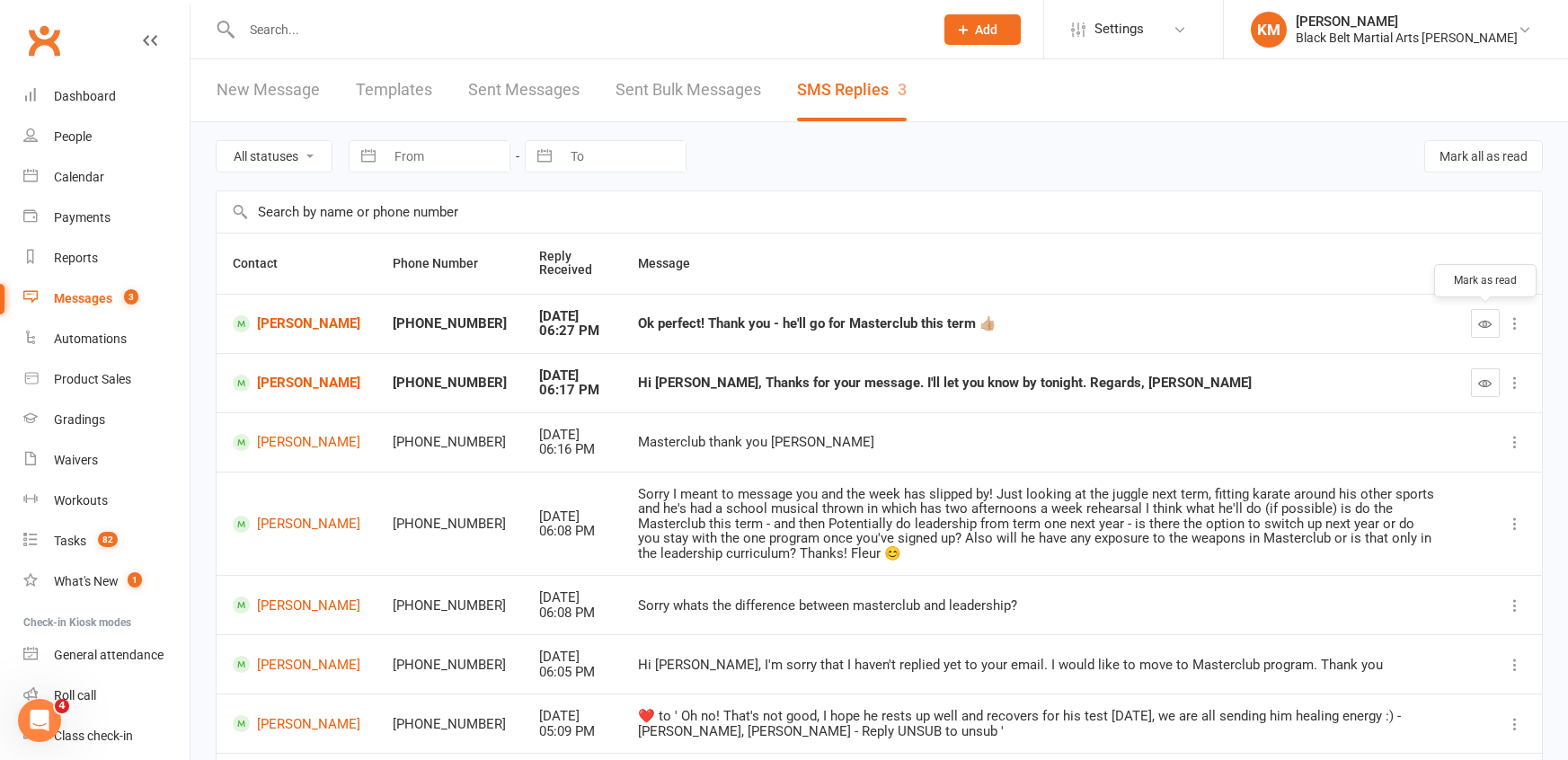
click at [1486, 314] on button "button" at bounding box center [1485, 323] width 29 height 29
click at [1474, 374] on button "button" at bounding box center [1485, 382] width 29 height 29
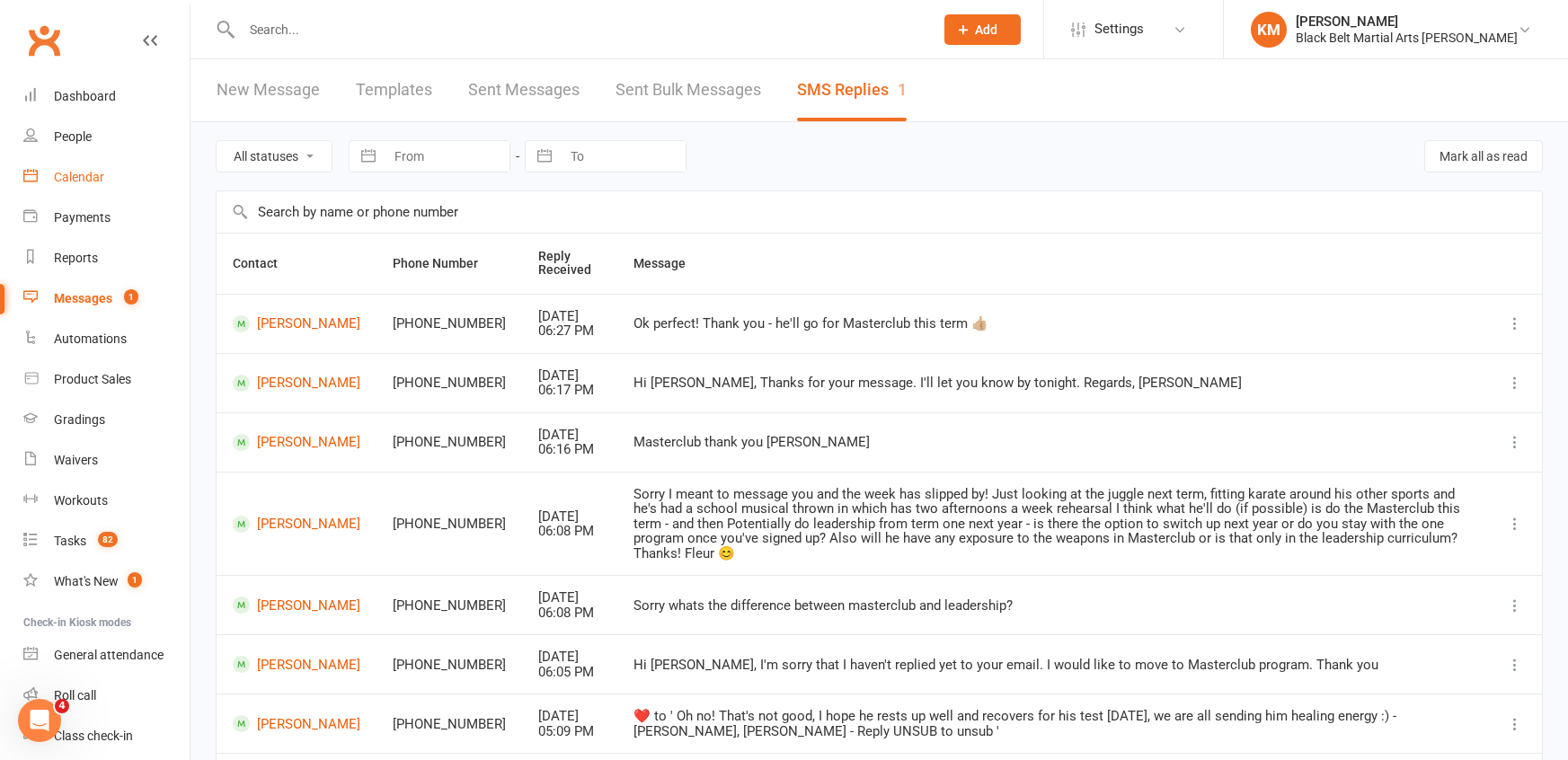
click at [84, 165] on link "Calendar" at bounding box center [106, 177] width 166 height 41
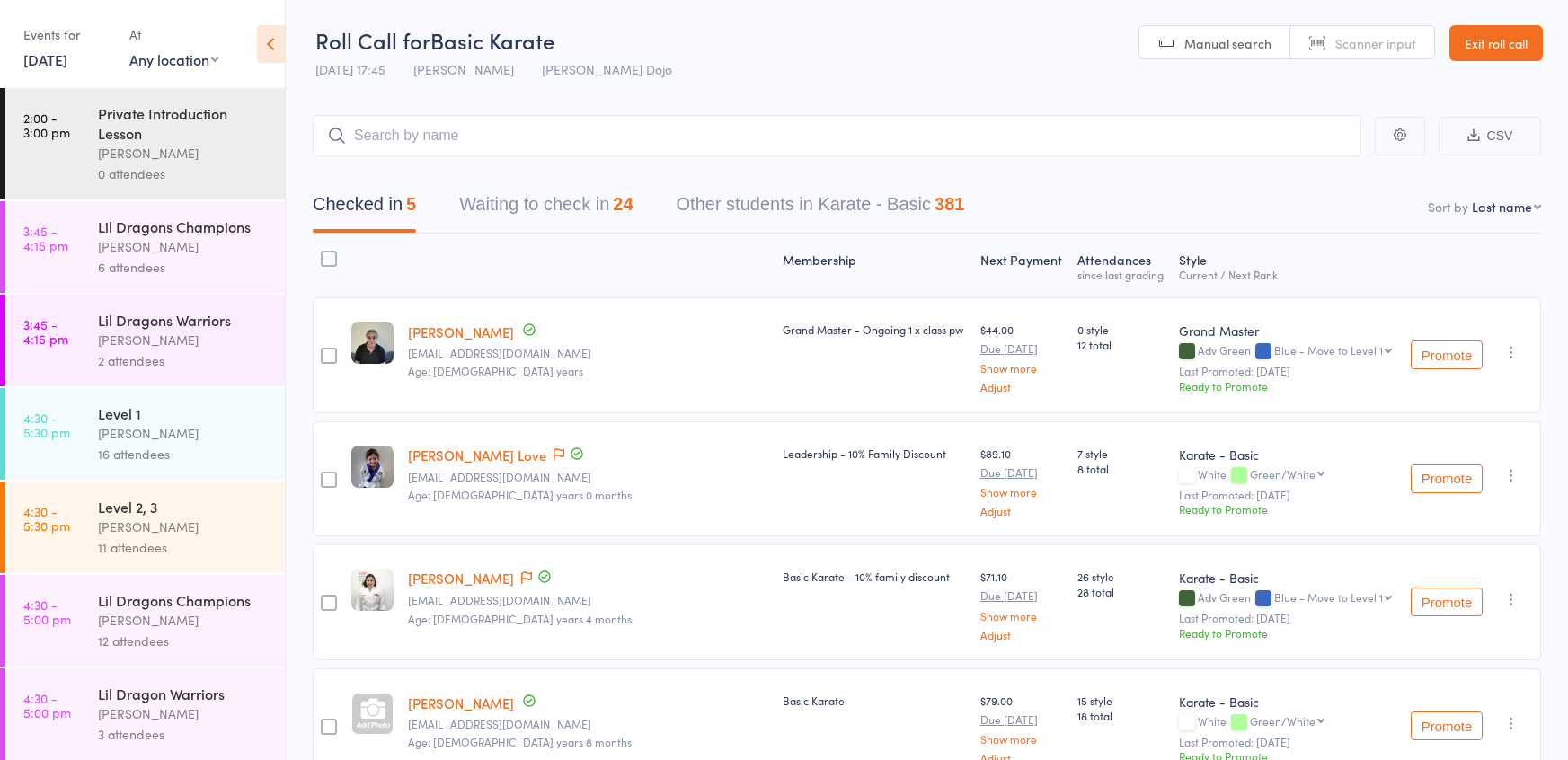
click at [539, 202] on button "Waiting to check in 24" at bounding box center [546, 209] width 174 height 48
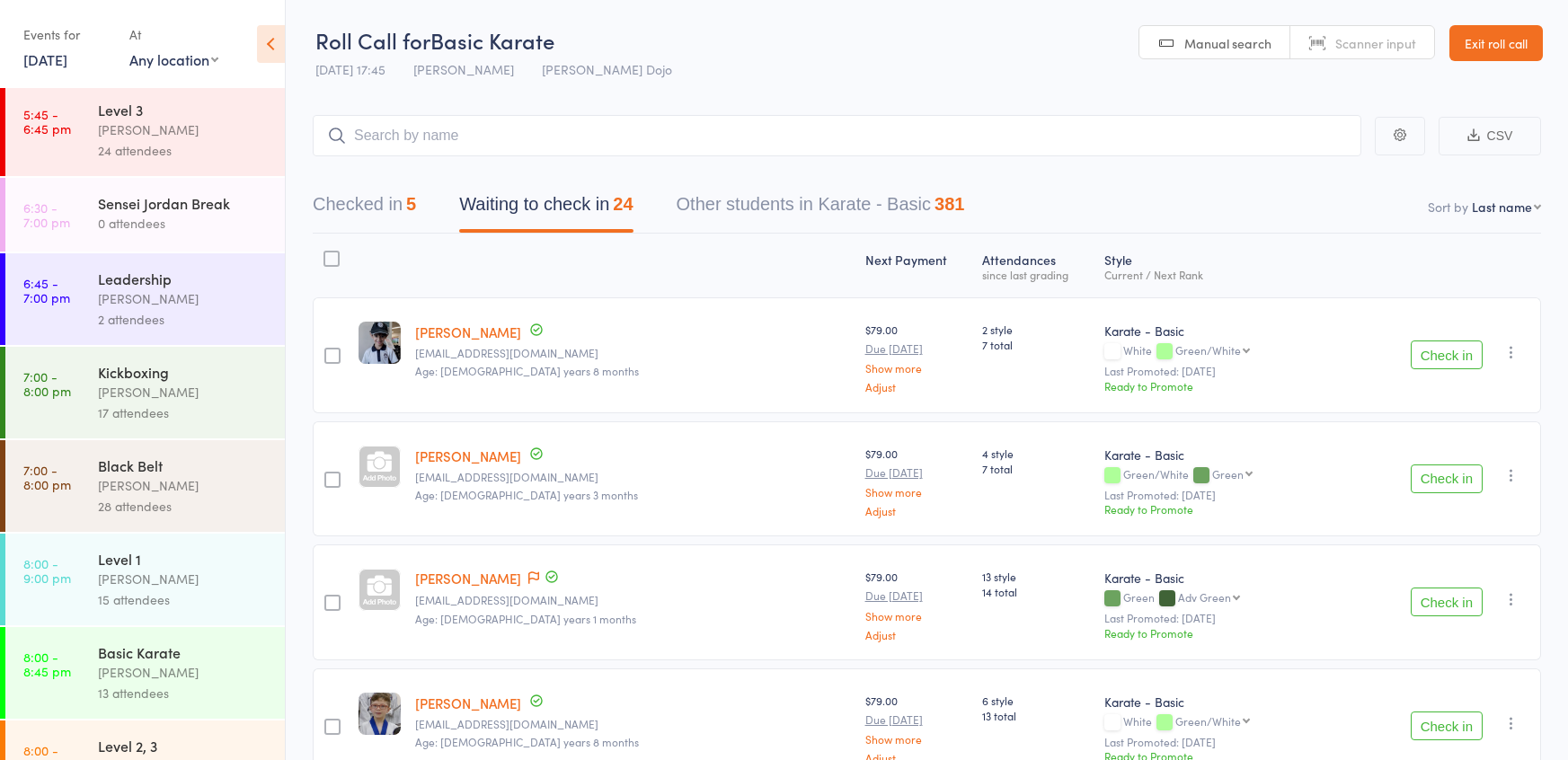
scroll to position [911, 0]
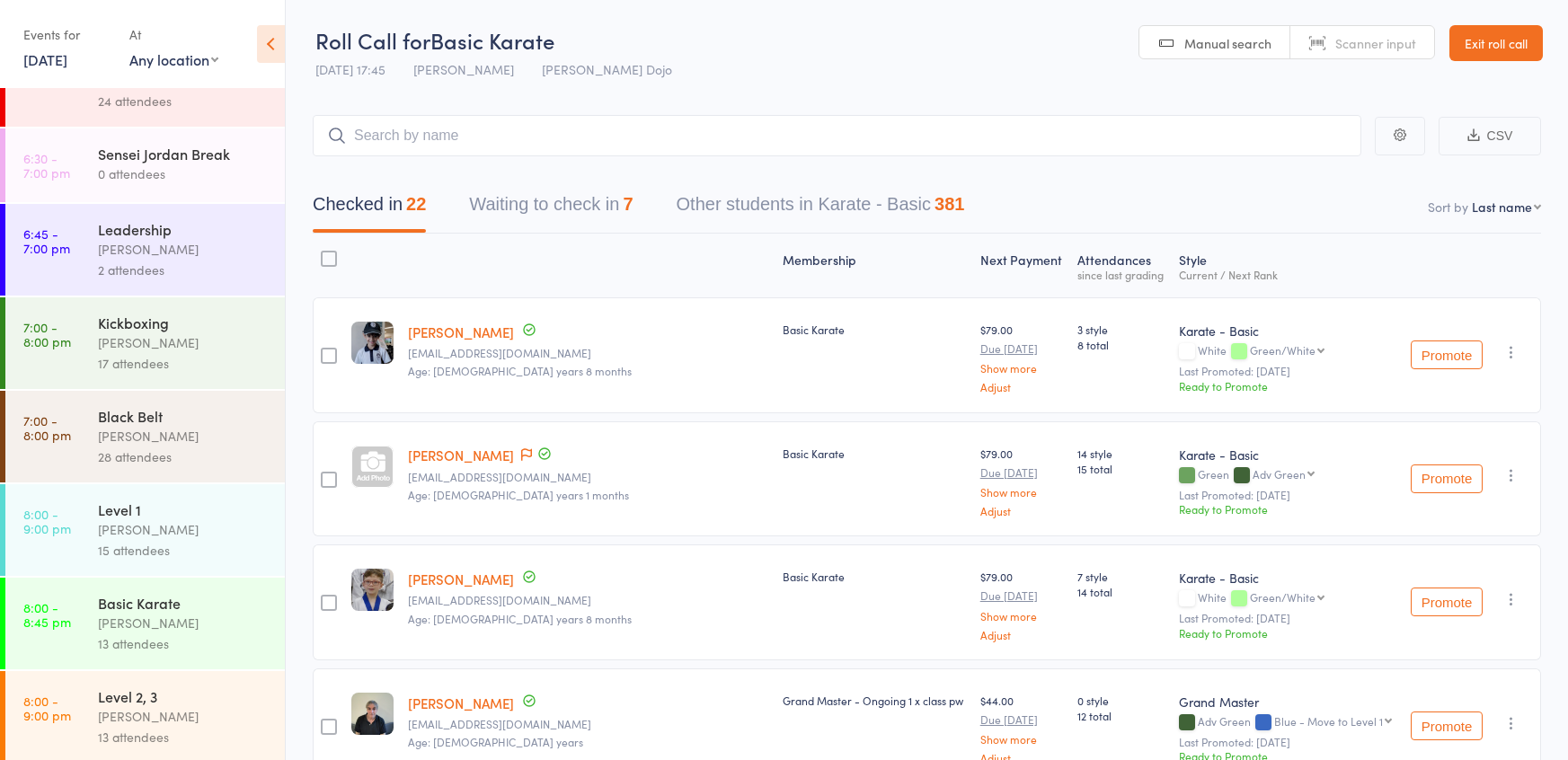
scroll to position [895, 0]
click at [135, 385] on div "Kickboxing [PERSON_NAME] 17 attendees" at bounding box center [191, 344] width 187 height 91
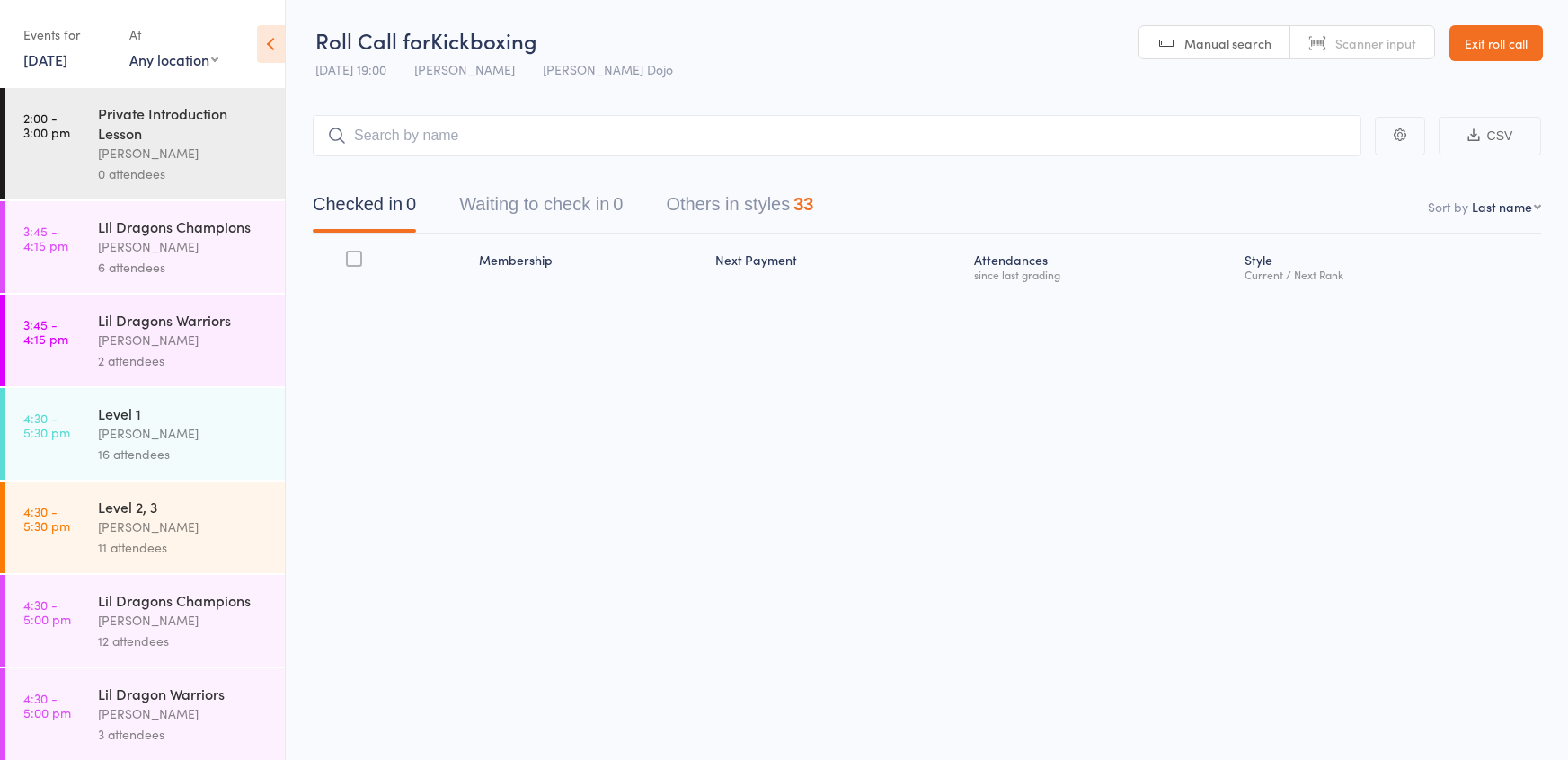
click at [544, 208] on button "Waiting to check in 0" at bounding box center [540, 209] width 163 height 48
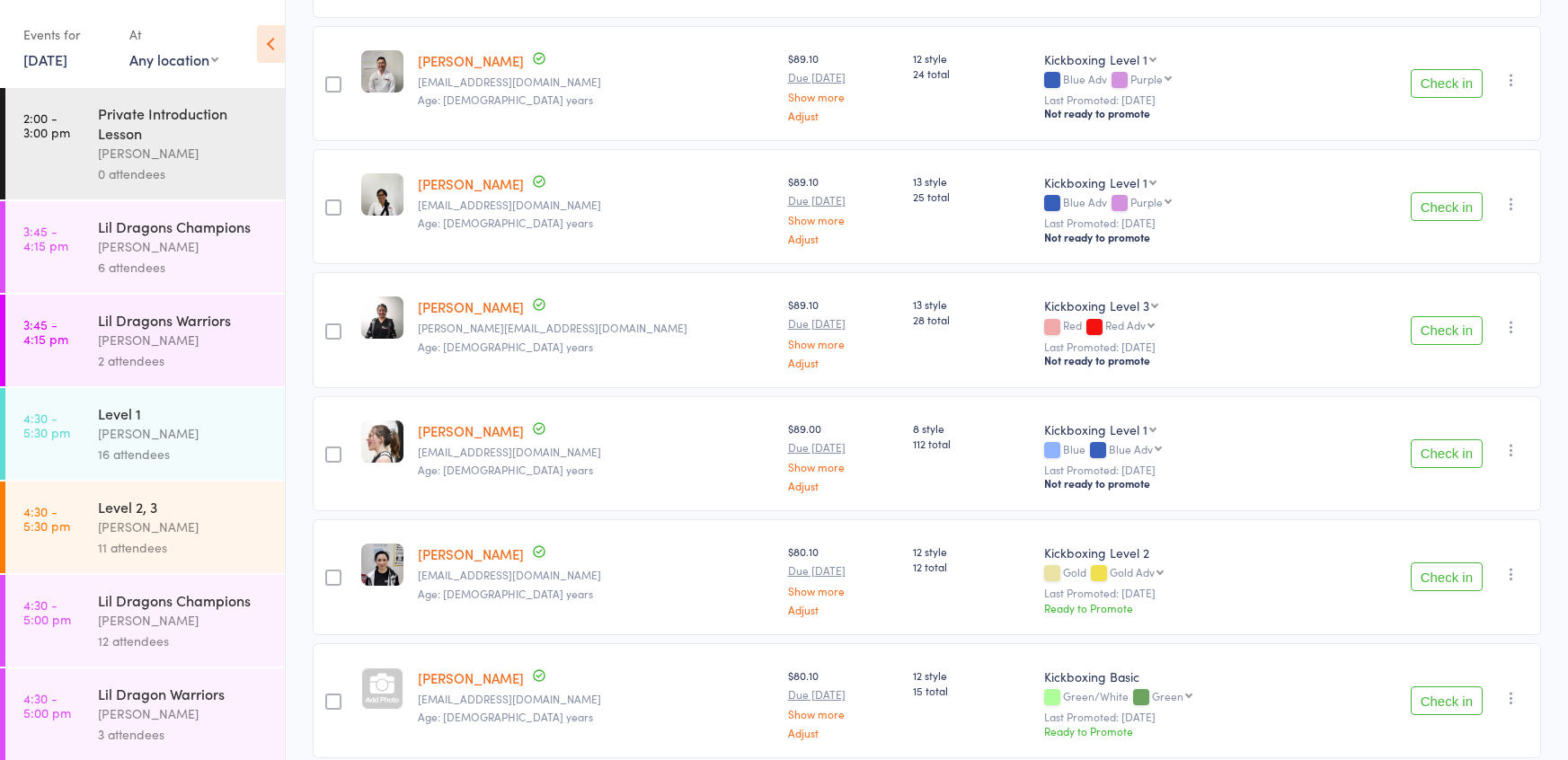
scroll to position [645, 0]
click at [1421, 569] on button "Check in" at bounding box center [1447, 574] width 72 height 29
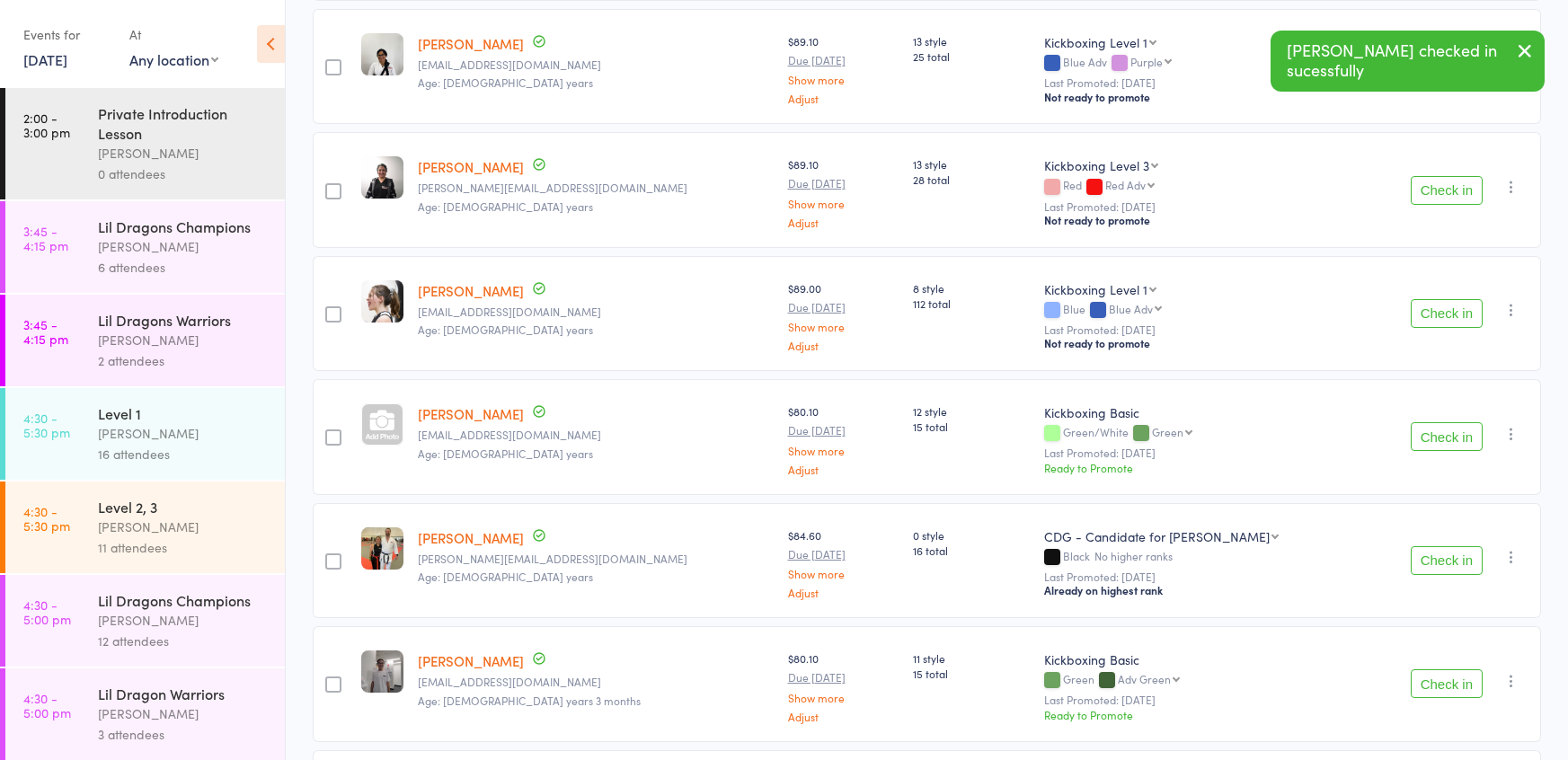
scroll to position [784, 0]
click at [1421, 549] on button "Check in" at bounding box center [1447, 560] width 72 height 29
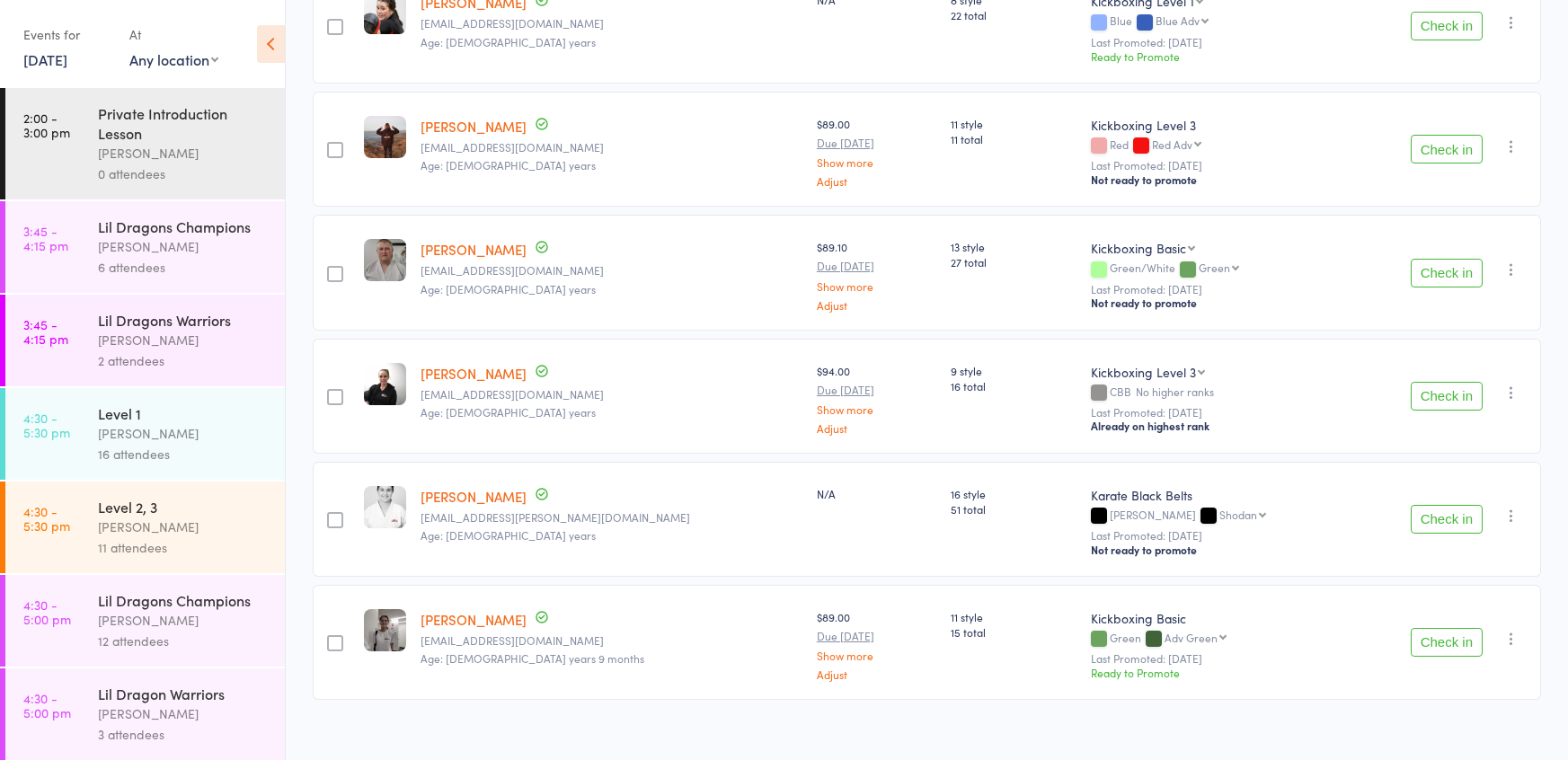
scroll to position [911, 0]
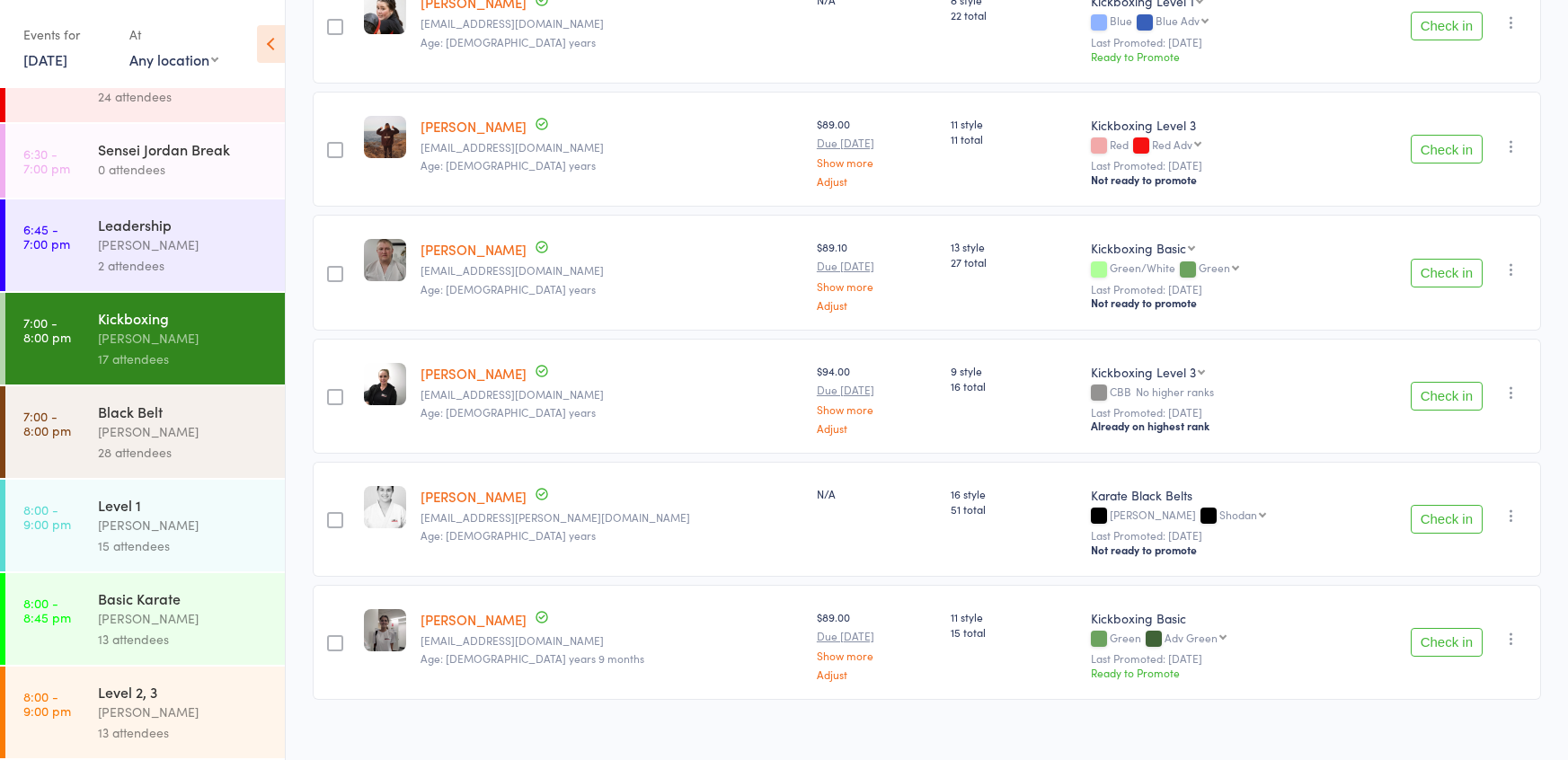
click at [194, 404] on div "Black Belt" at bounding box center [184, 411] width 172 height 19
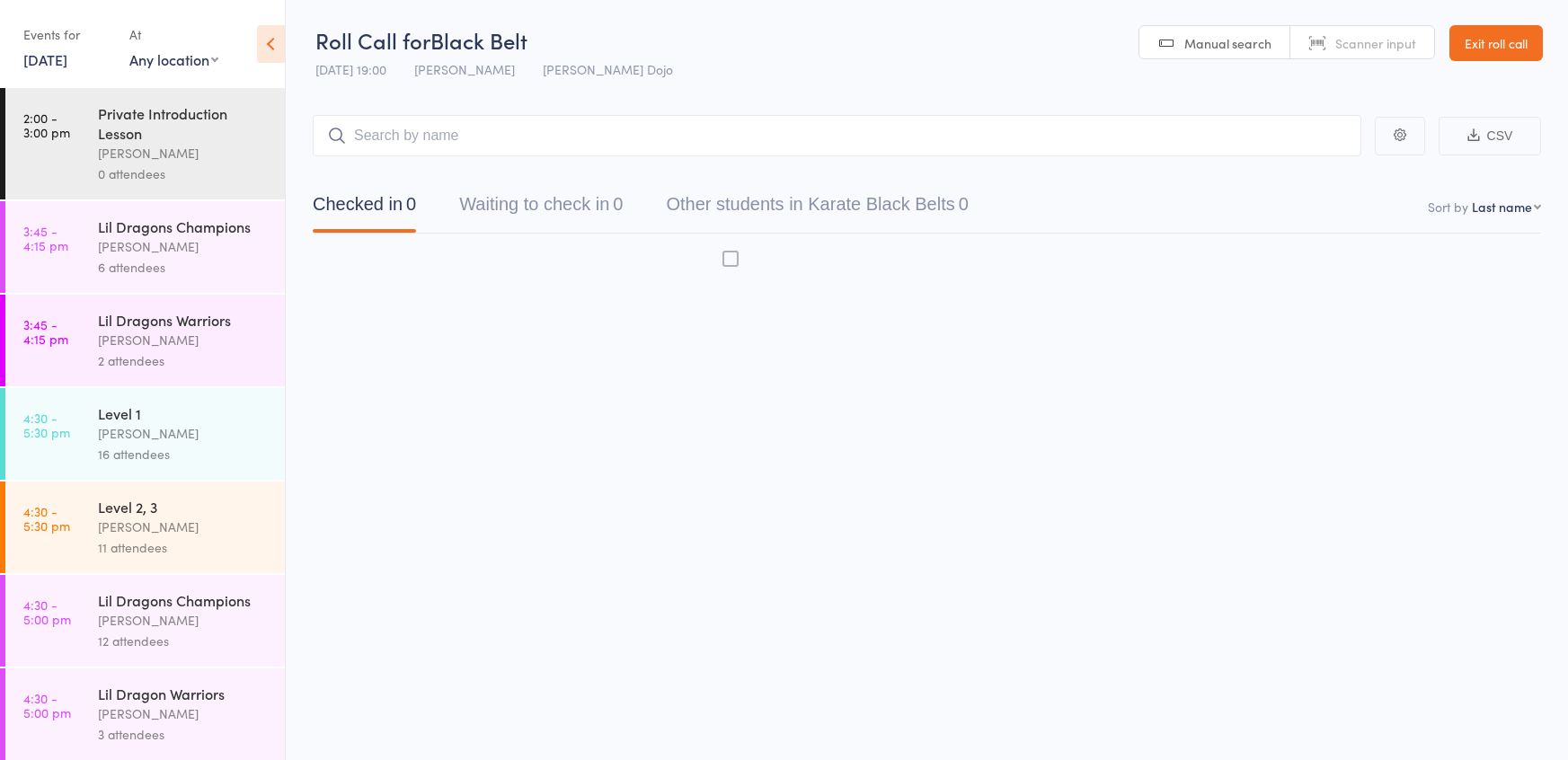
click at [585, 197] on button "Waiting to check in 0" at bounding box center [540, 209] width 163 height 48
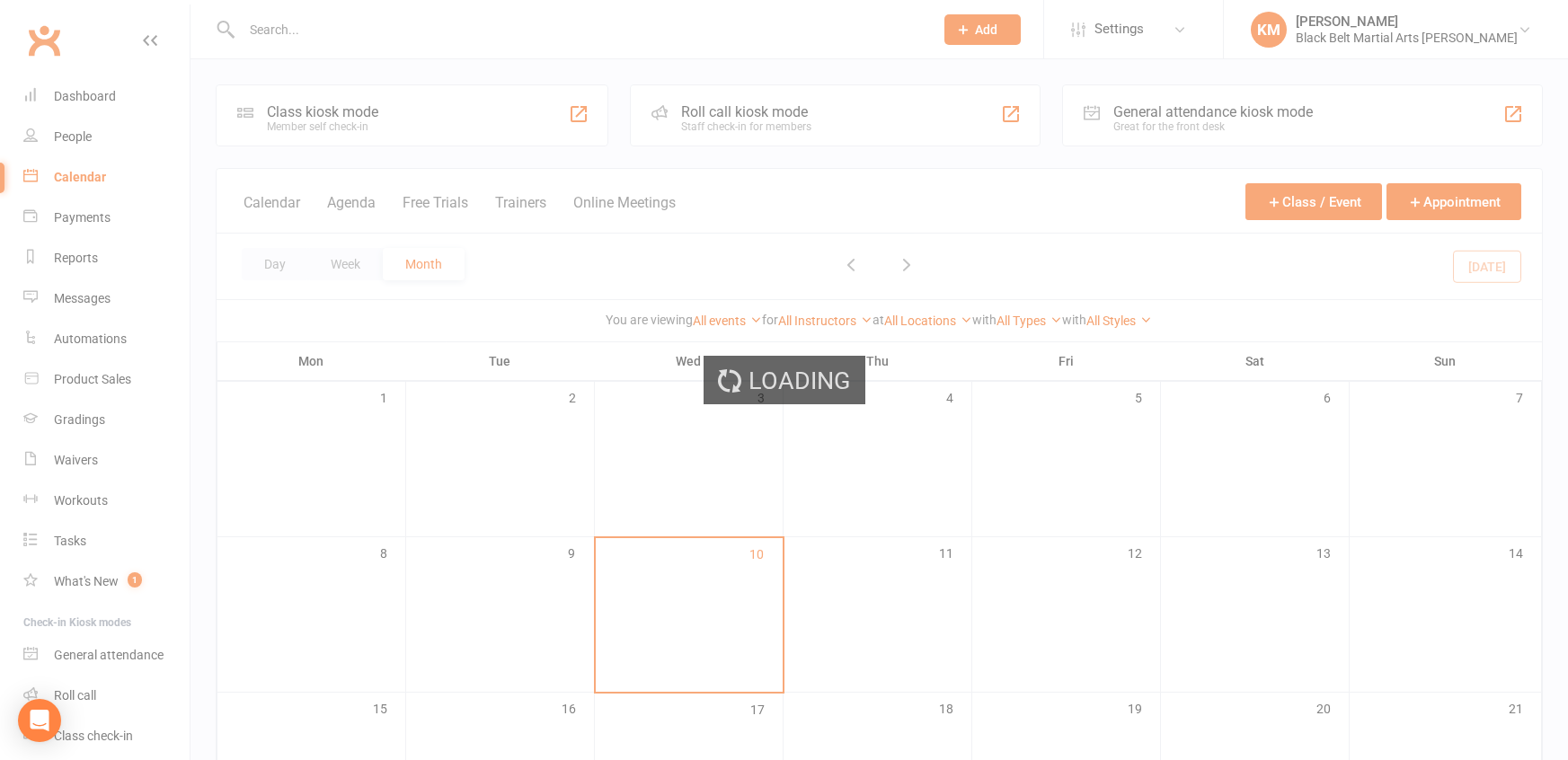
click at [268, 35] on div "Loading" at bounding box center [784, 380] width 1568 height 760
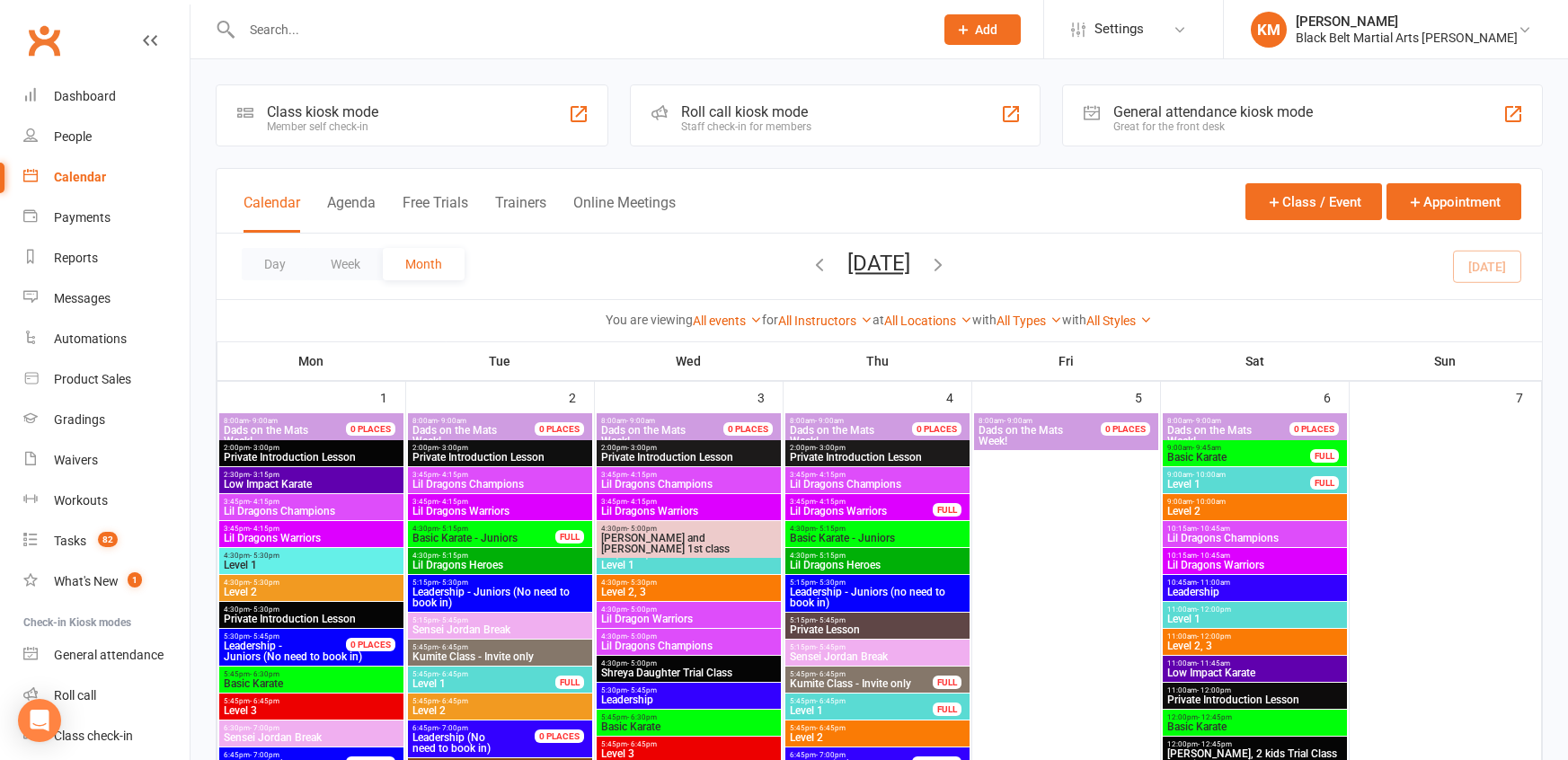
click at [270, 29] on input "text" at bounding box center [579, 29] width 685 height 25
type input "z"
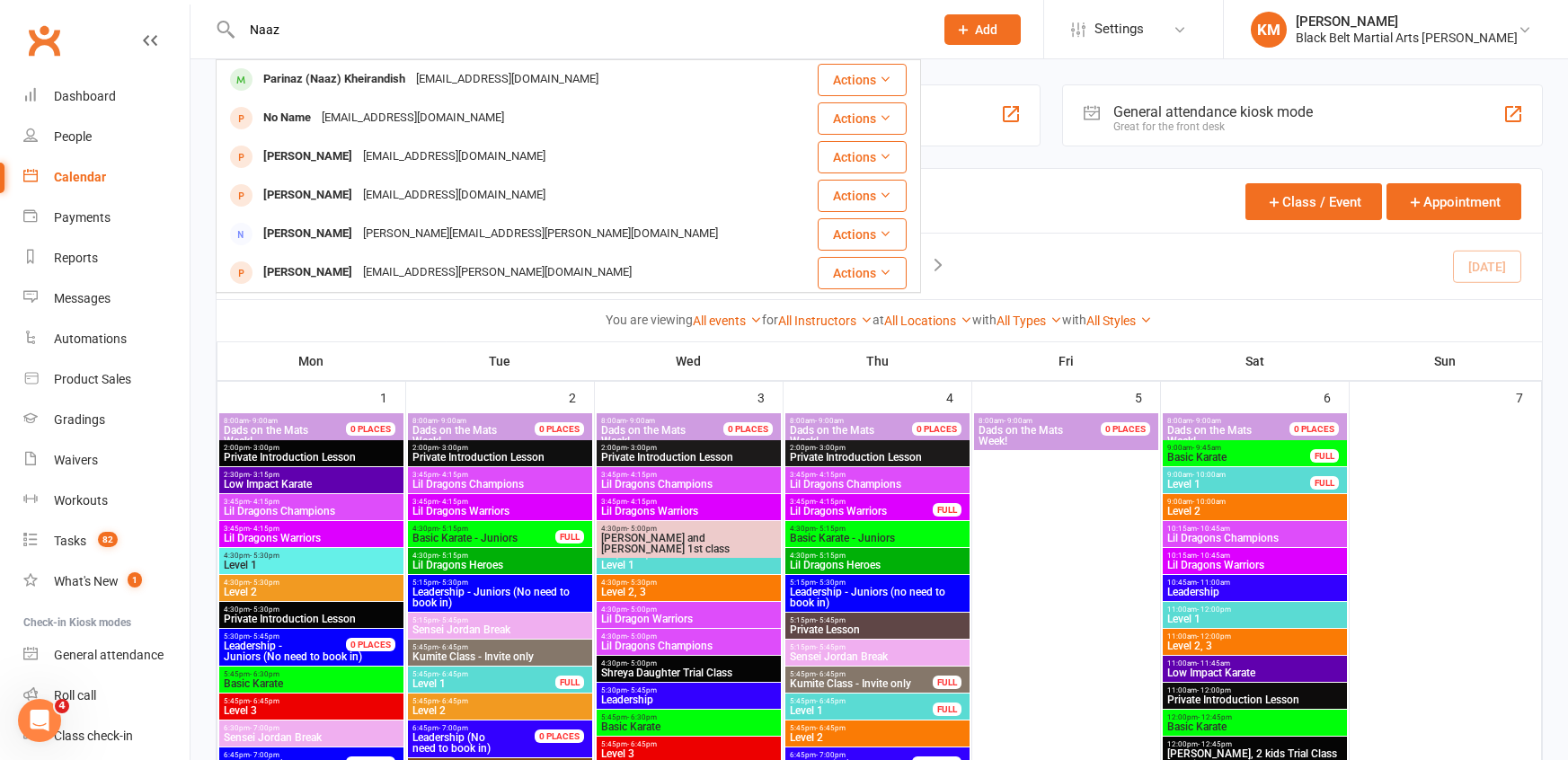
type input "Naaz"
click at [288, 78] on div "Parinaz (Naaz) Kheirandish" at bounding box center [333, 79] width 152 height 26
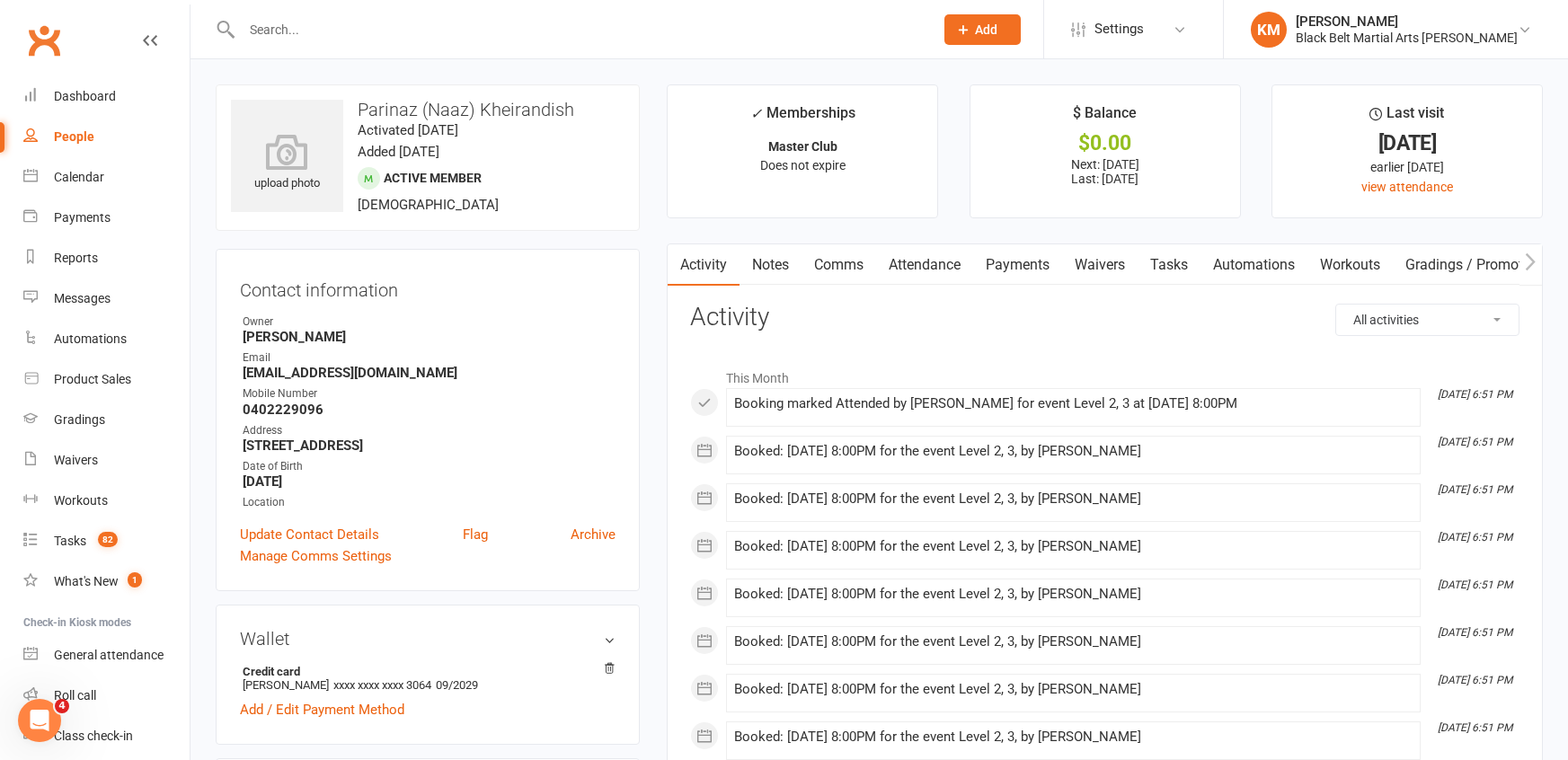
drag, startPoint x: 455, startPoint y: 374, endPoint x: 231, endPoint y: 369, distance: 224.1
click at [231, 369] on div "Contact information Owner Kathryn Marshall Email parinazkheirandish@outlook.com…" at bounding box center [428, 420] width 424 height 343
copy strong "[EMAIL_ADDRESS][DOMAIN_NAME]"
drag, startPoint x: 616, startPoint y: 112, endPoint x: 365, endPoint y: 101, distance: 251.2
click at [365, 101] on h3 "Parinaz (Naaz) Kheirandish" at bounding box center [428, 109] width 393 height 19
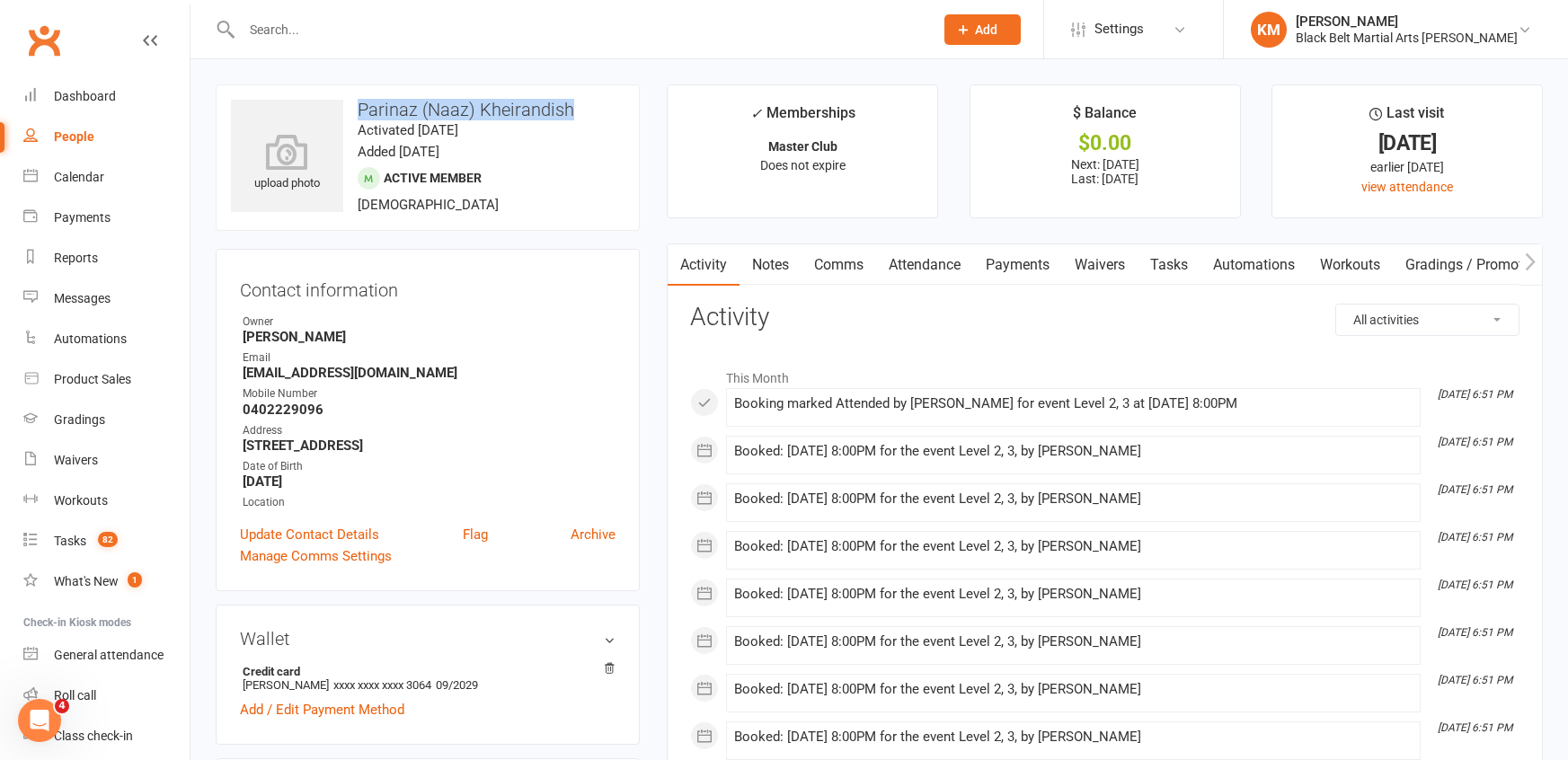
drag, startPoint x: 357, startPoint y: 103, endPoint x: 582, endPoint y: 109, distance: 225.1
click at [582, 109] on h3 "Parinaz (Naaz) Kheirandish" at bounding box center [428, 109] width 393 height 19
copy h3 "Parinaz (Naaz) Kheirandish"
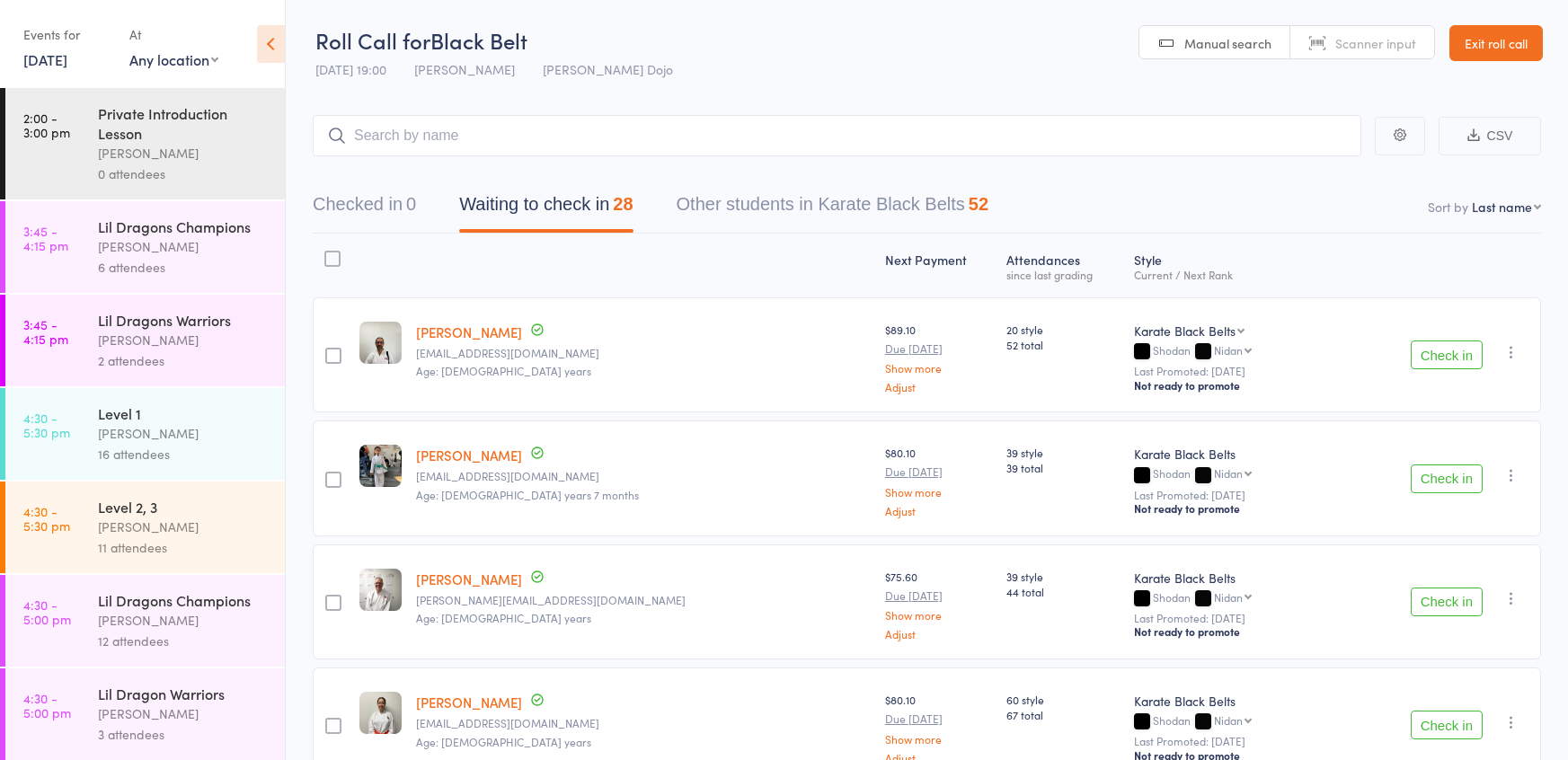
click at [1429, 589] on button "Check in" at bounding box center [1447, 601] width 72 height 29
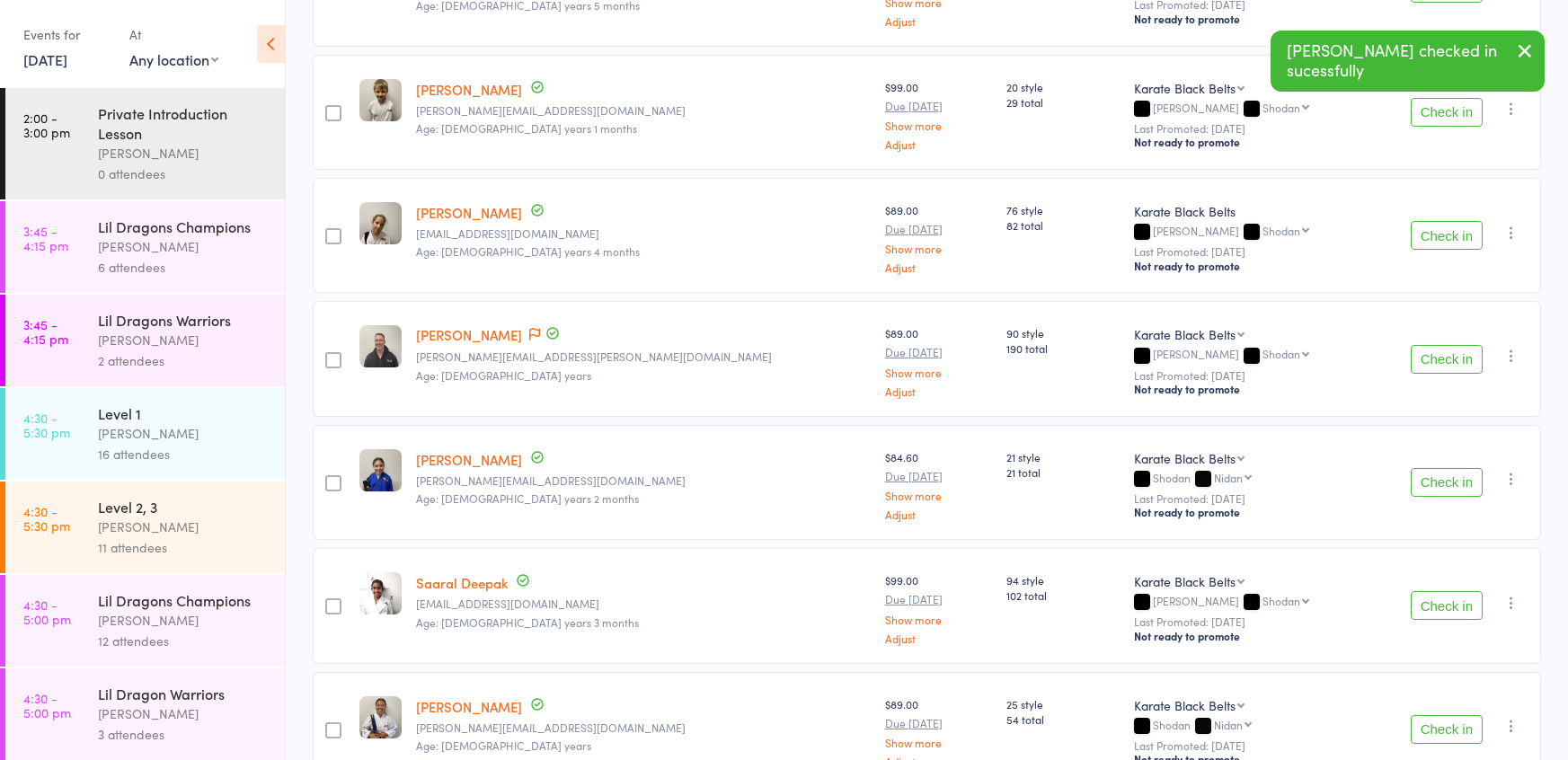
scroll to position [741, 0]
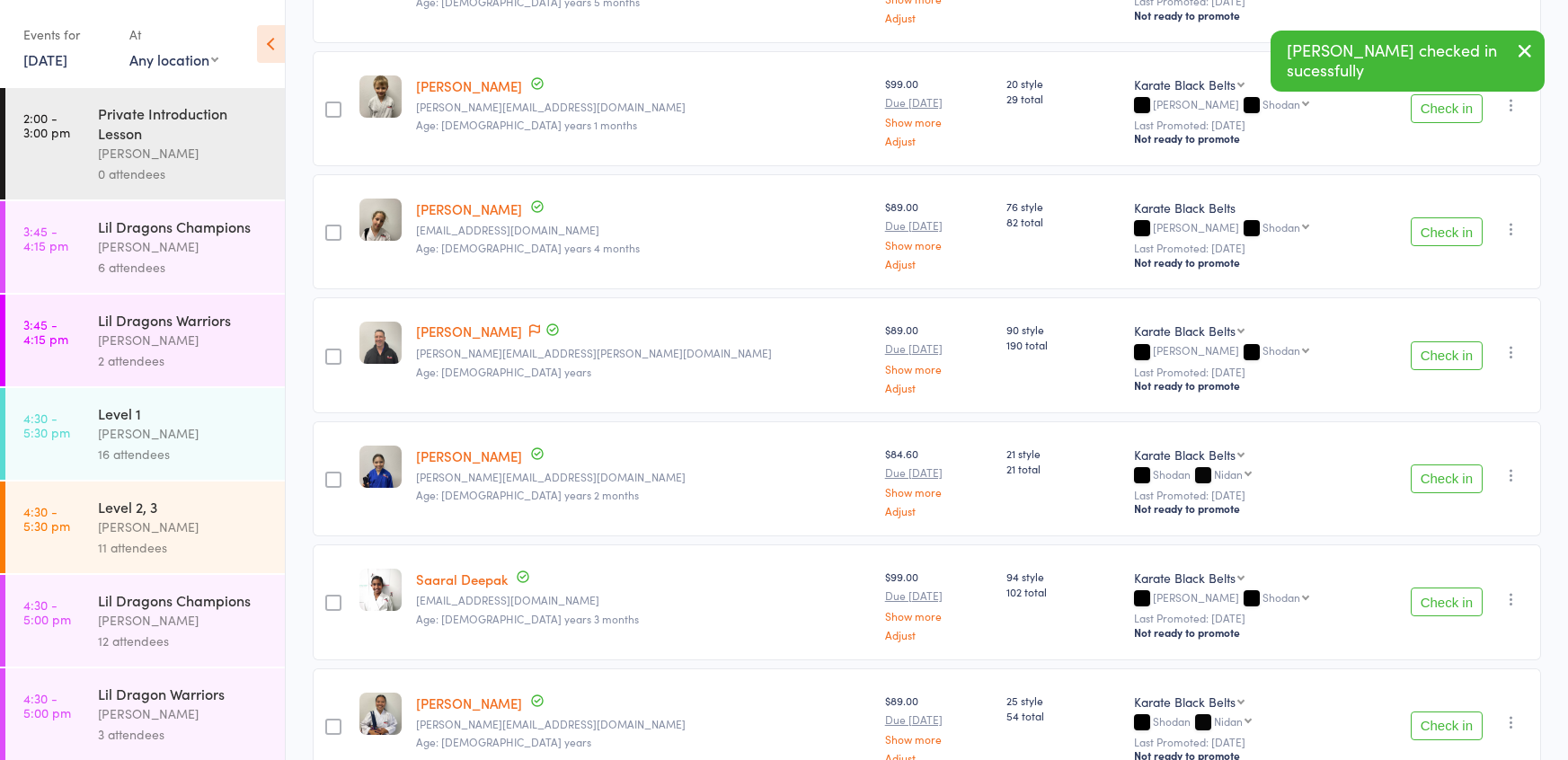
click at [1424, 592] on button "Check in" at bounding box center [1447, 601] width 72 height 29
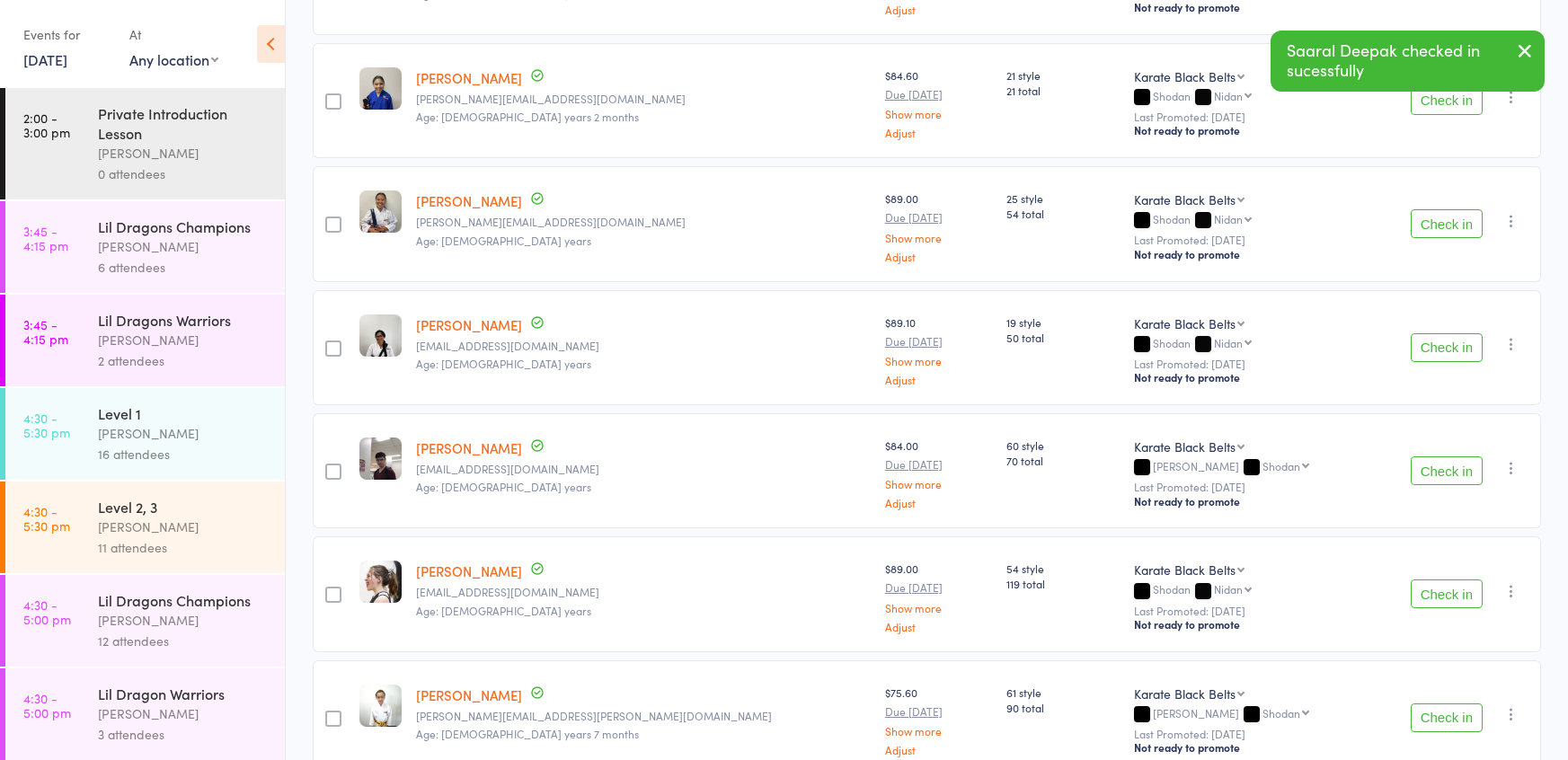
scroll to position [1121, 0]
click at [1424, 590] on button "Check in" at bounding box center [1447, 592] width 72 height 29
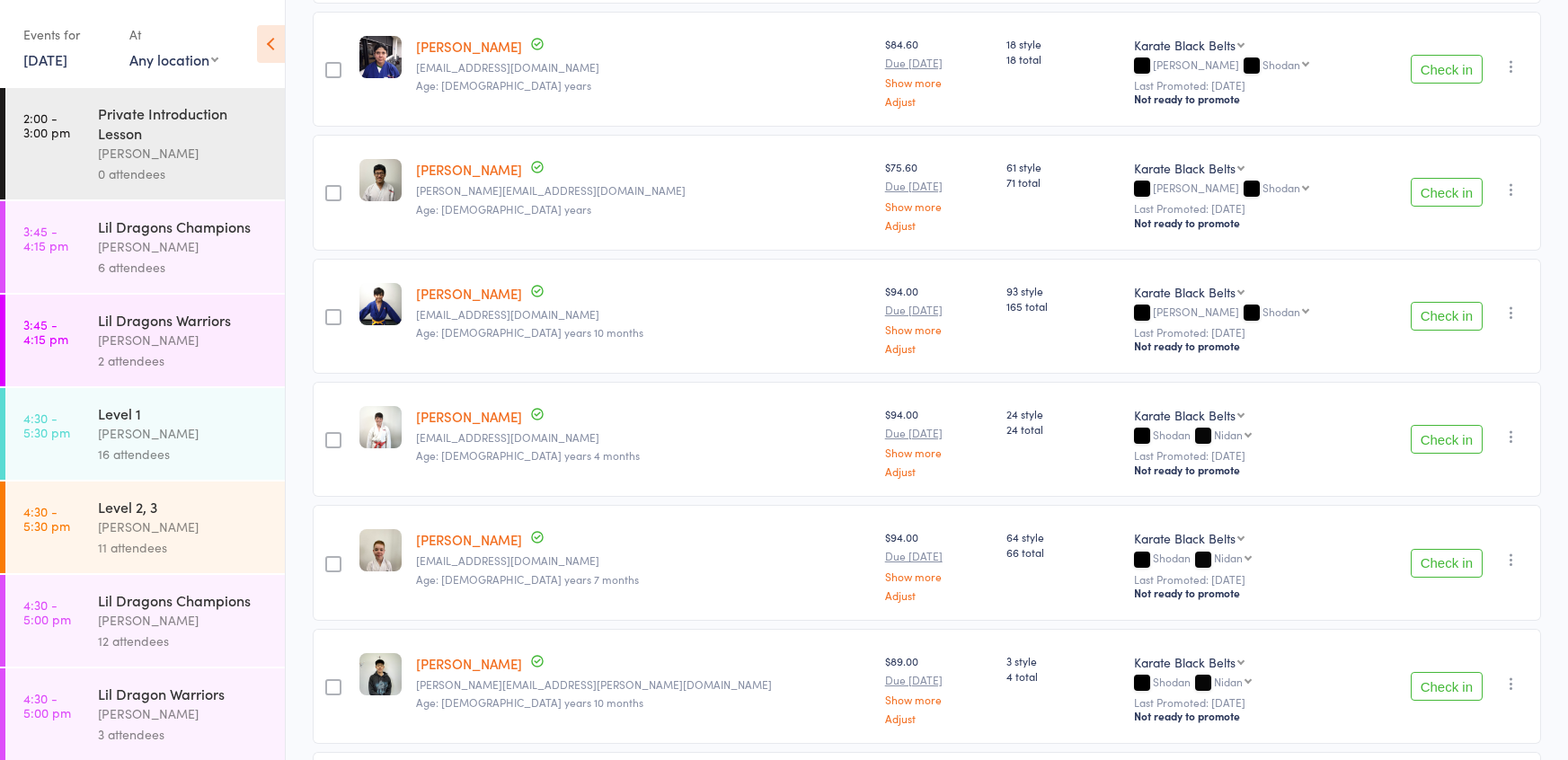
scroll to position [2139, 0]
click at [1430, 428] on button "Check in" at bounding box center [1447, 438] width 72 height 29
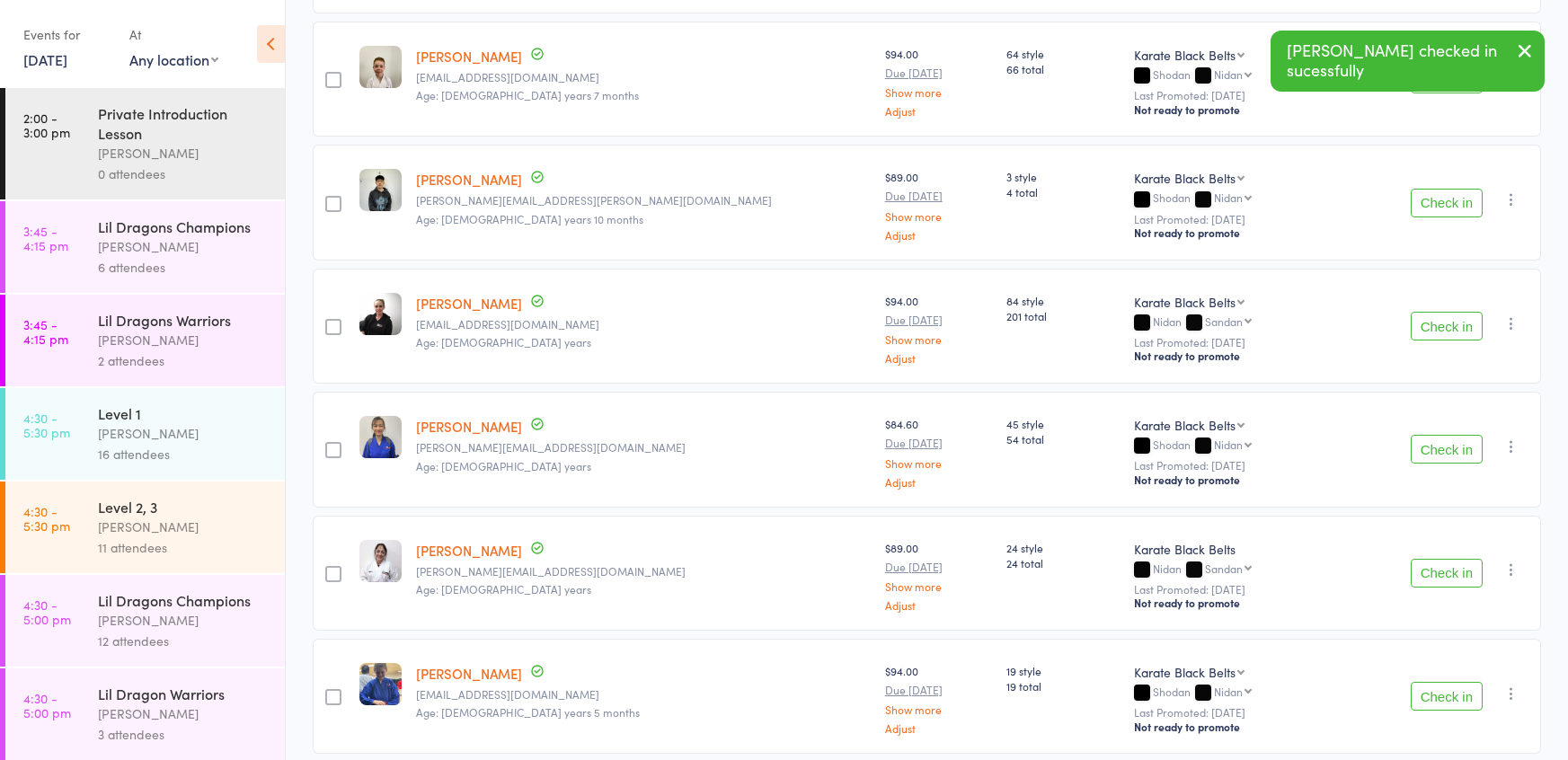
scroll to position [2554, 0]
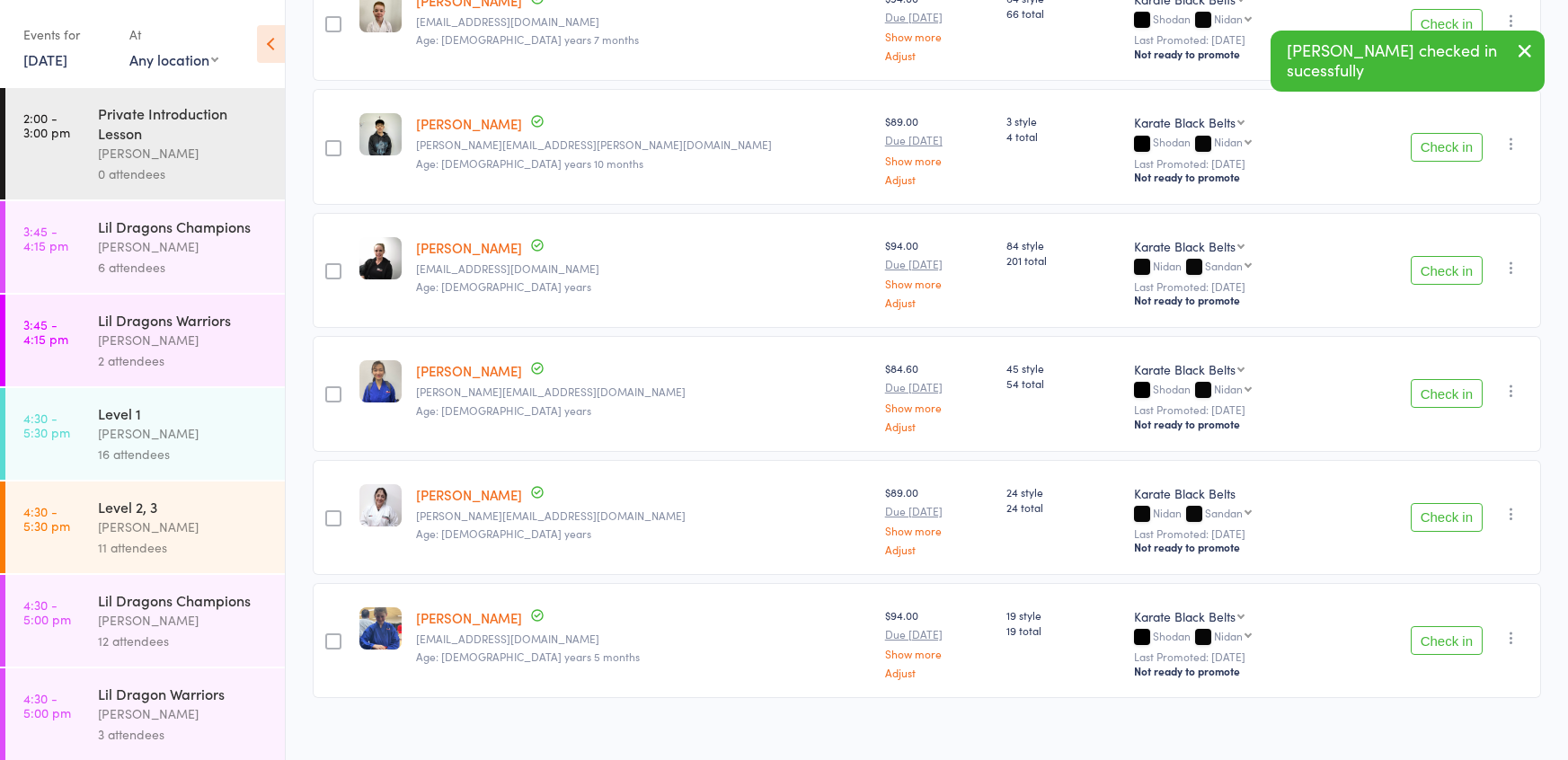
click at [1427, 626] on button "Check in" at bounding box center [1447, 640] width 72 height 29
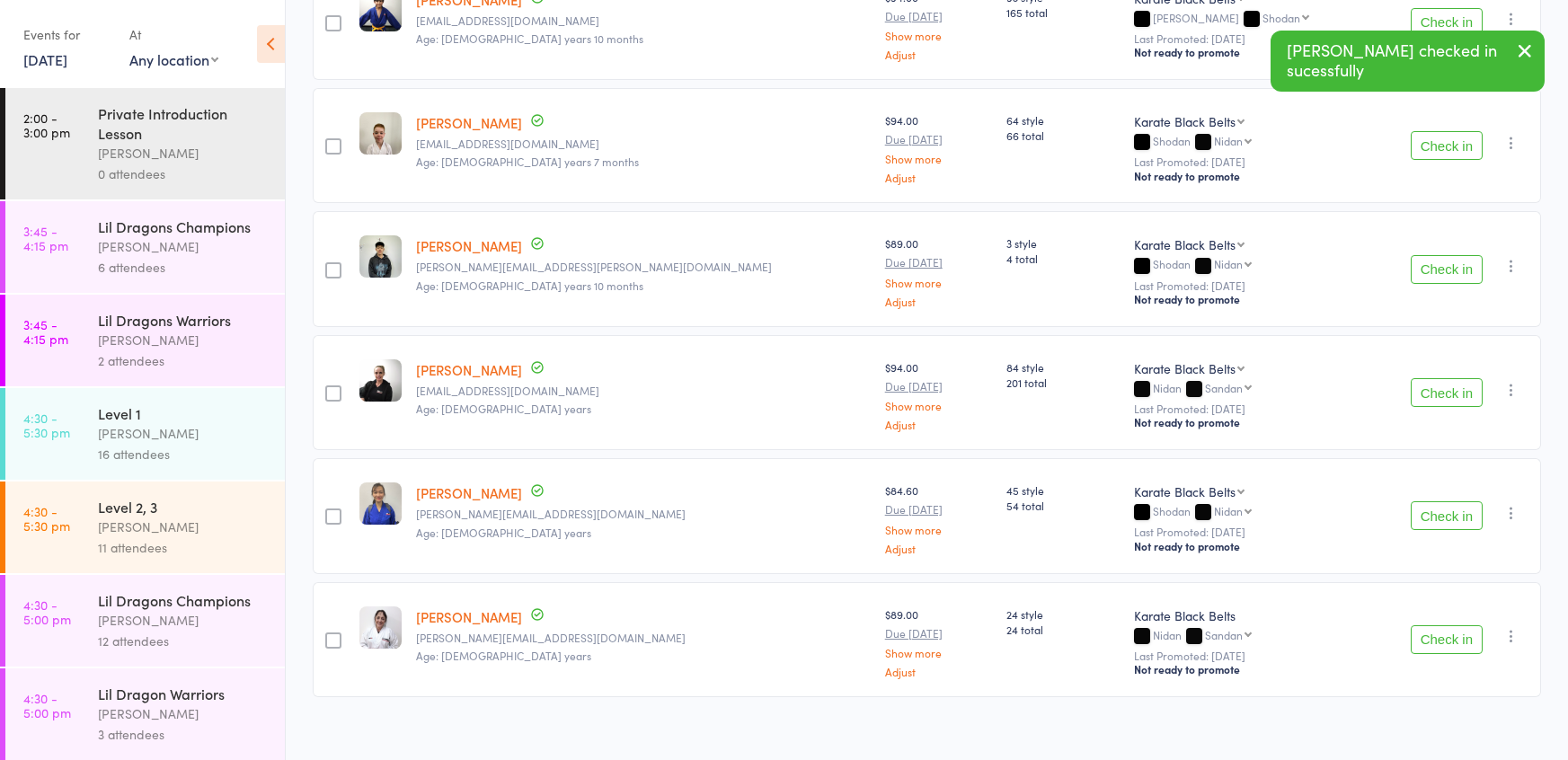
scroll to position [911, 0]
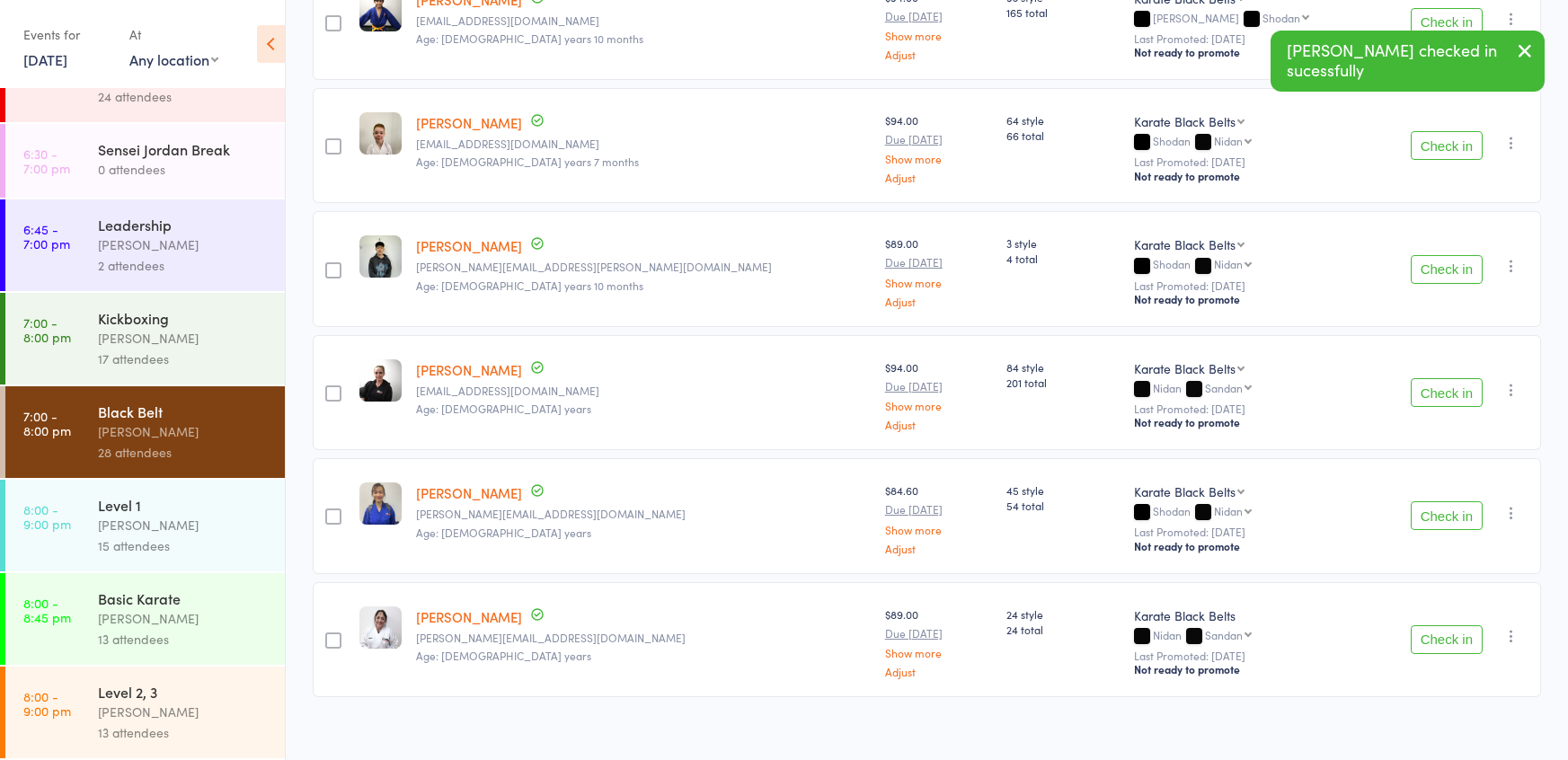
click at [101, 340] on div "[PERSON_NAME]" at bounding box center [184, 338] width 172 height 20
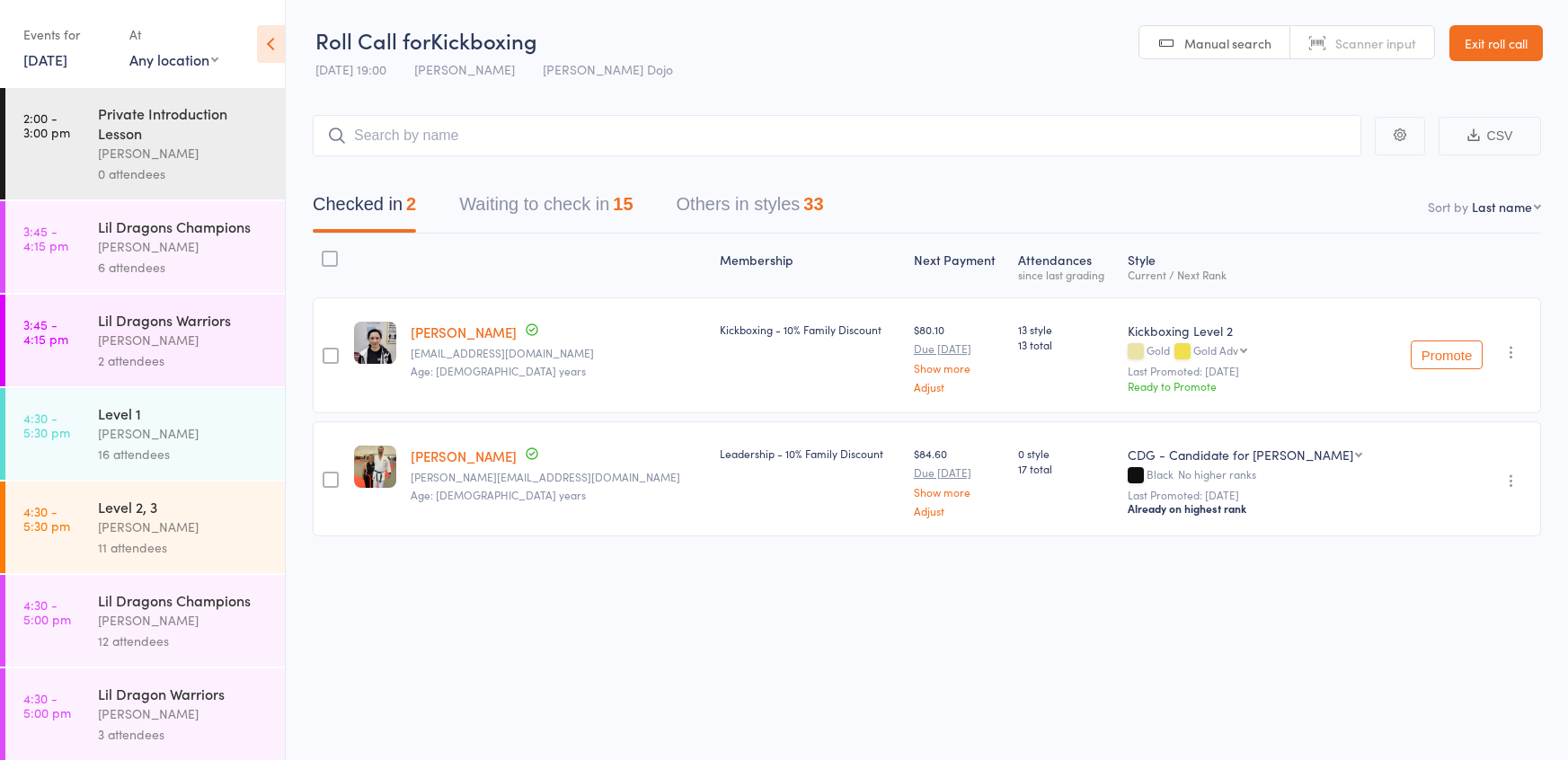
click at [495, 217] on button "Waiting to check in 15" at bounding box center [546, 209] width 174 height 48
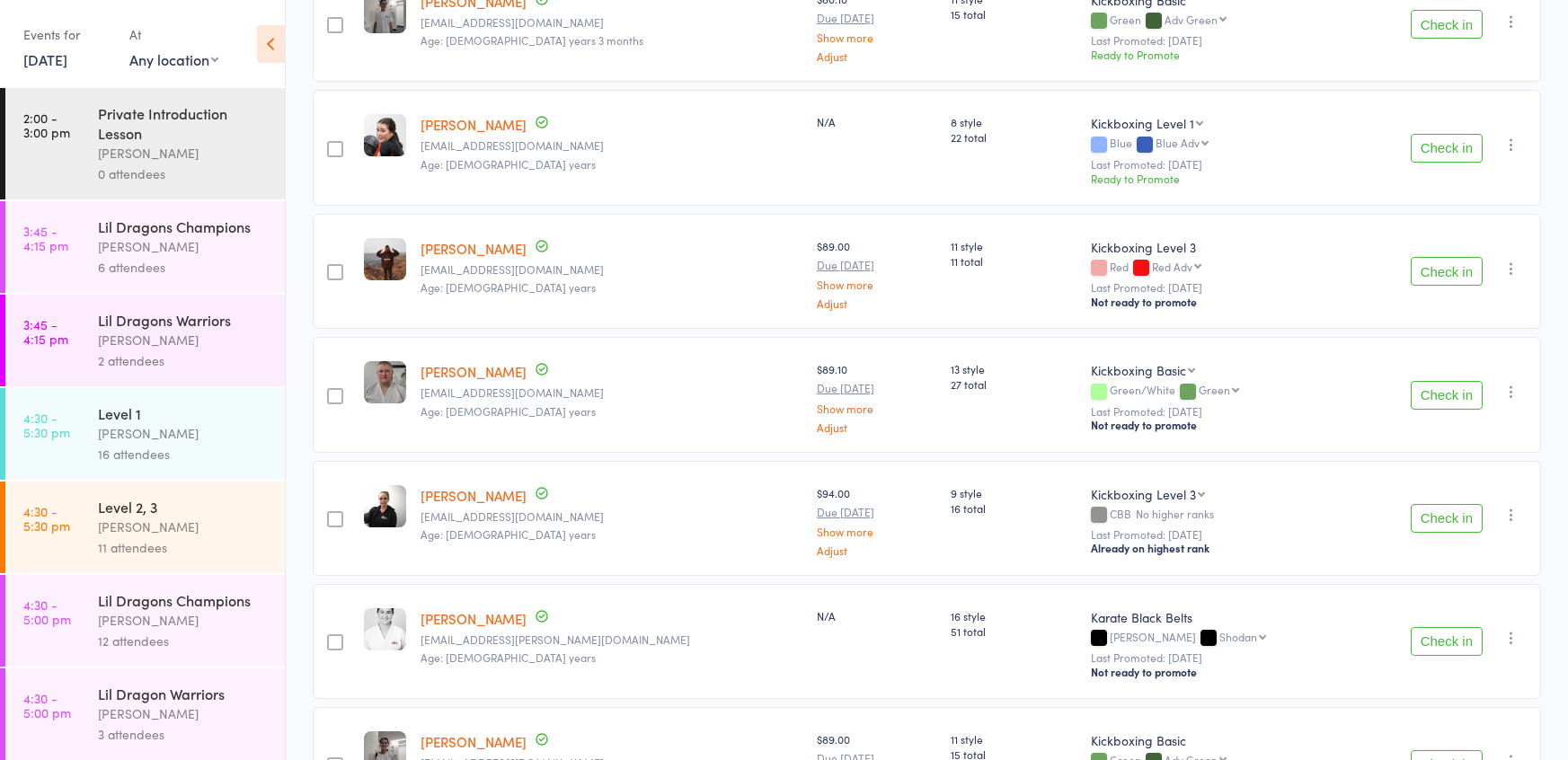
scroll to position [1331, 0]
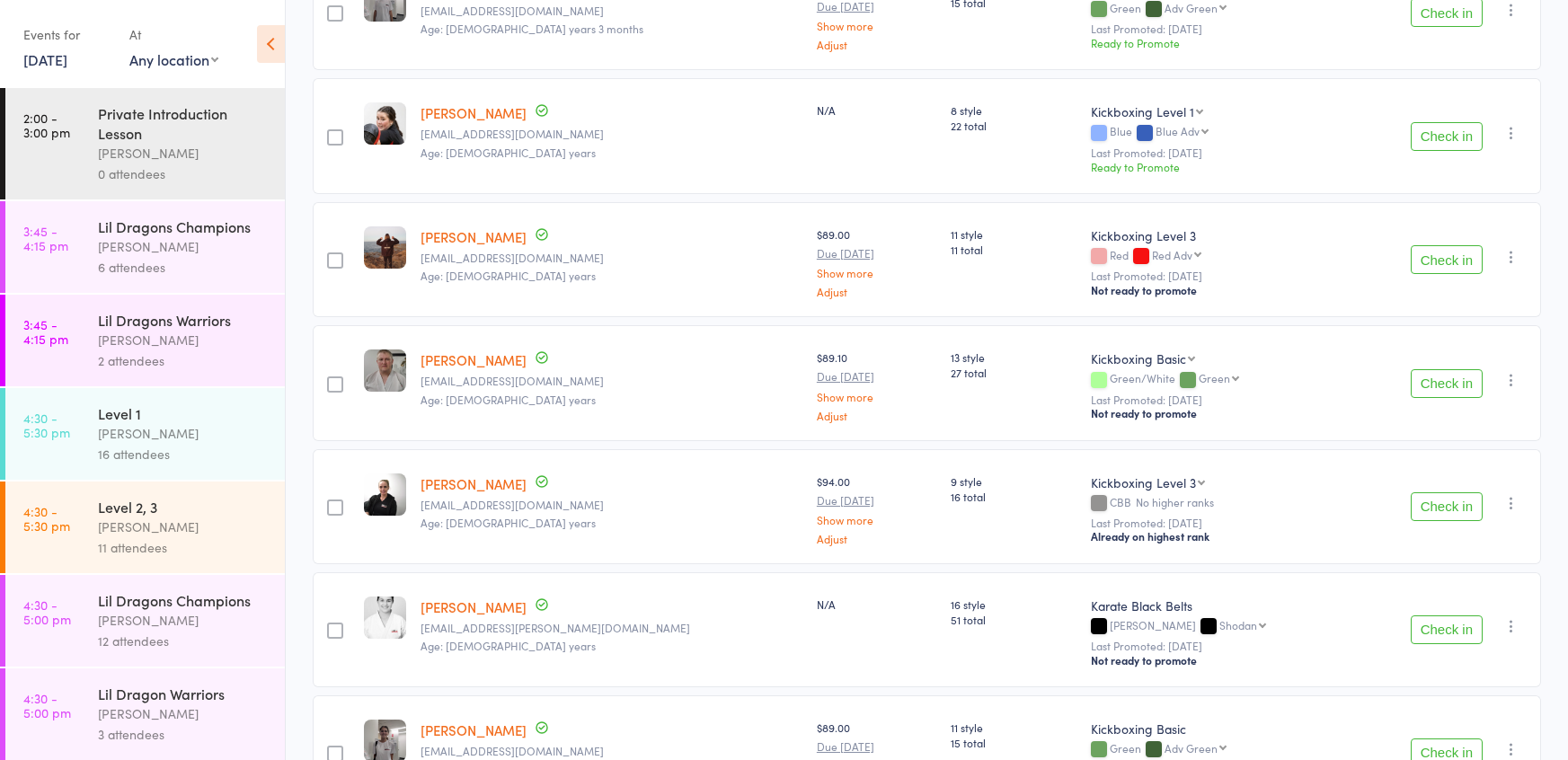
click at [1451, 497] on button "Check in" at bounding box center [1447, 506] width 72 height 29
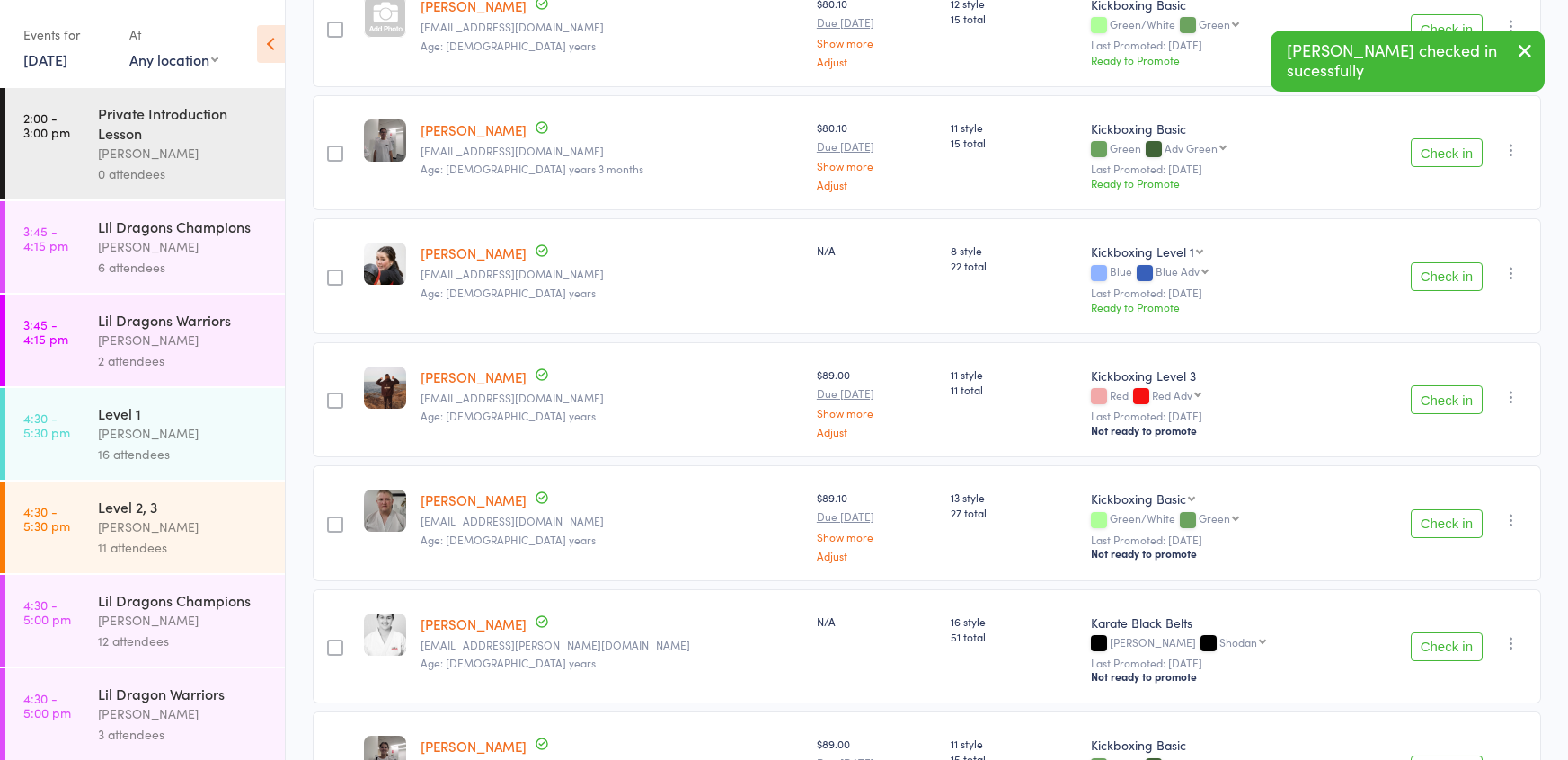
scroll to position [1141, 0]
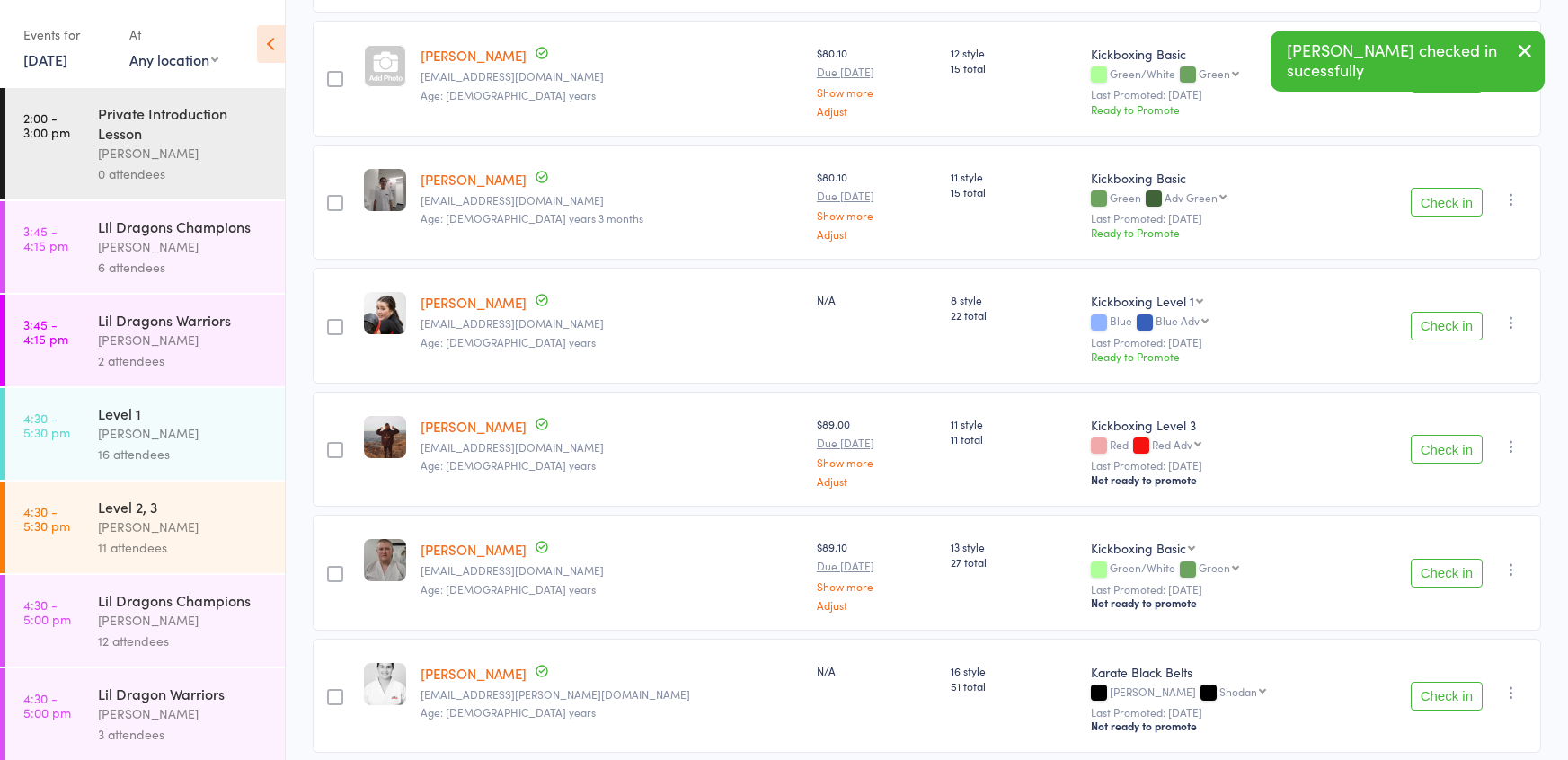
click at [1422, 194] on button "Check in" at bounding box center [1447, 201] width 72 height 29
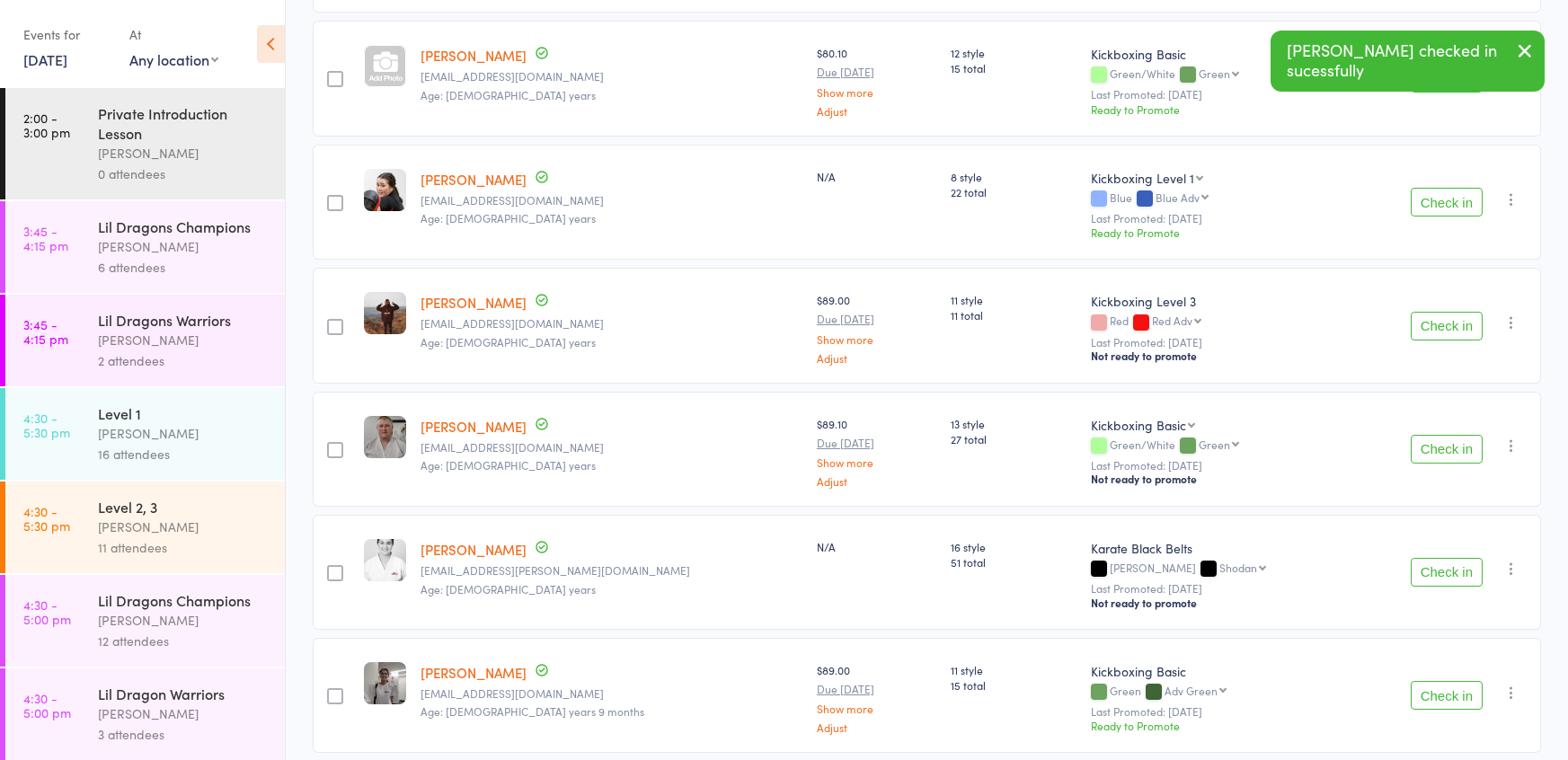
scroll to position [911, 0]
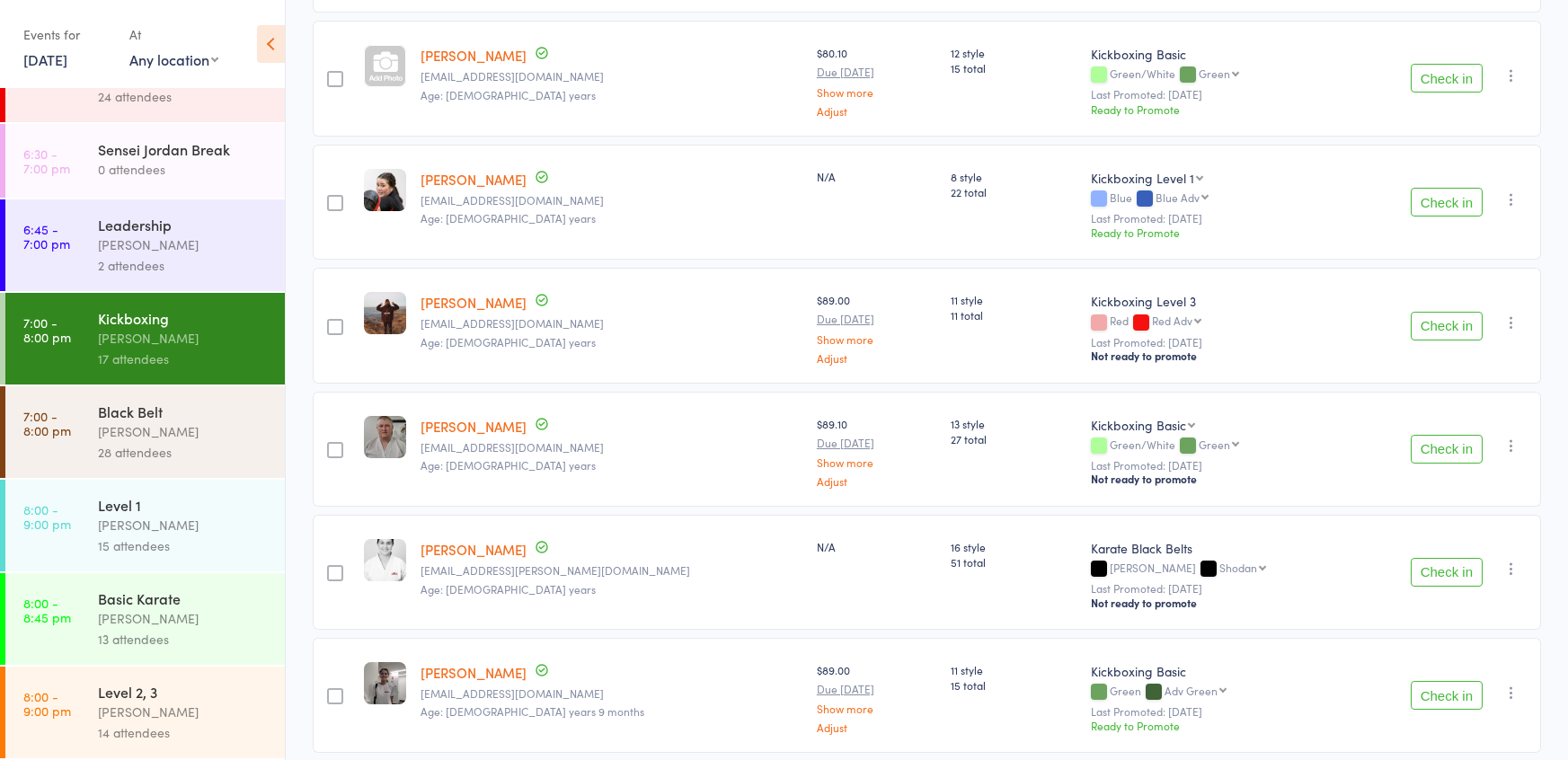
click at [78, 407] on link "7:00 - 8:00 pm Black Belt Joshua Marks 28 attendees" at bounding box center [145, 431] width 280 height 91
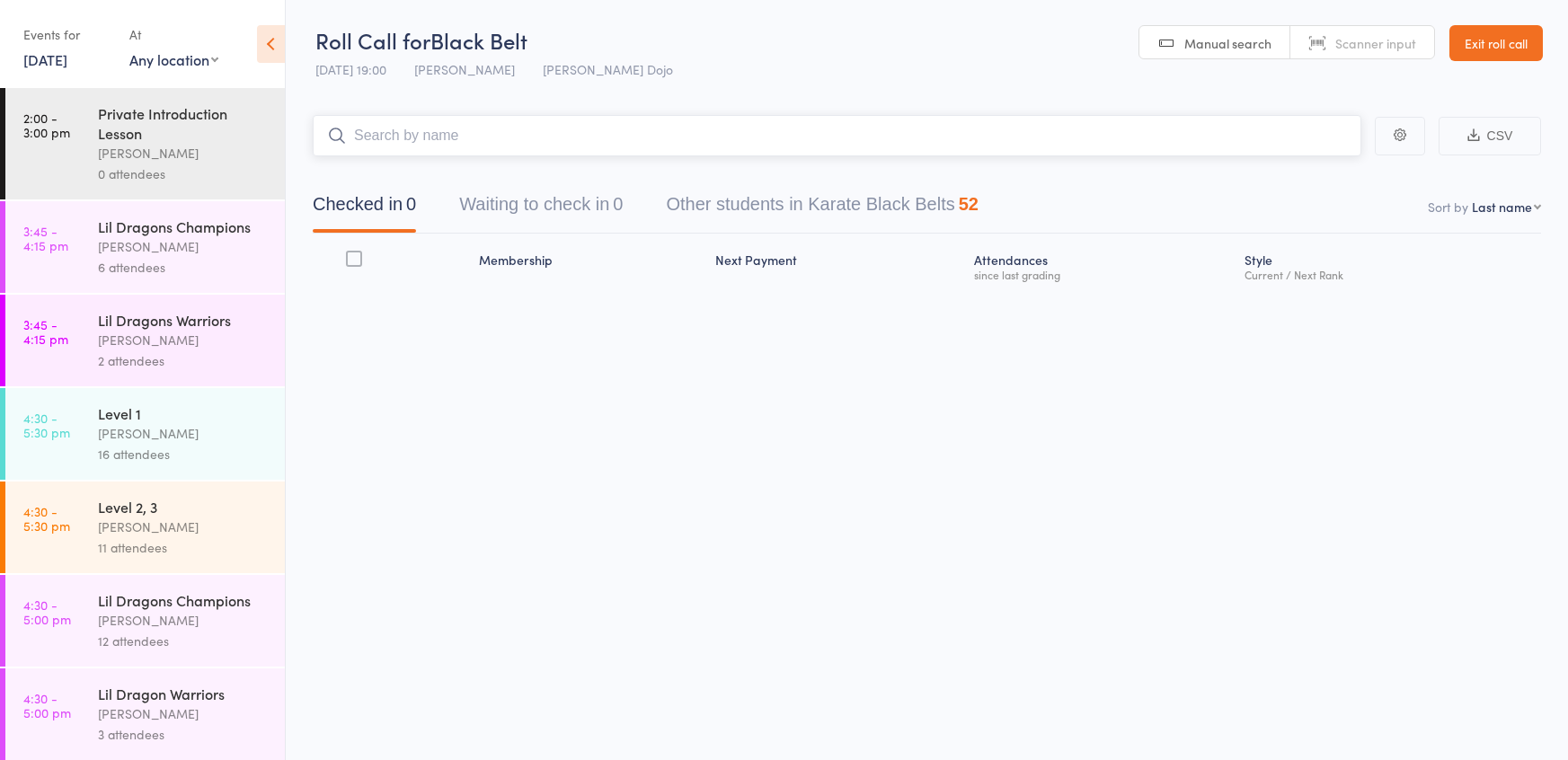
click at [555, 217] on button "Waiting to check in 0" at bounding box center [540, 209] width 163 height 48
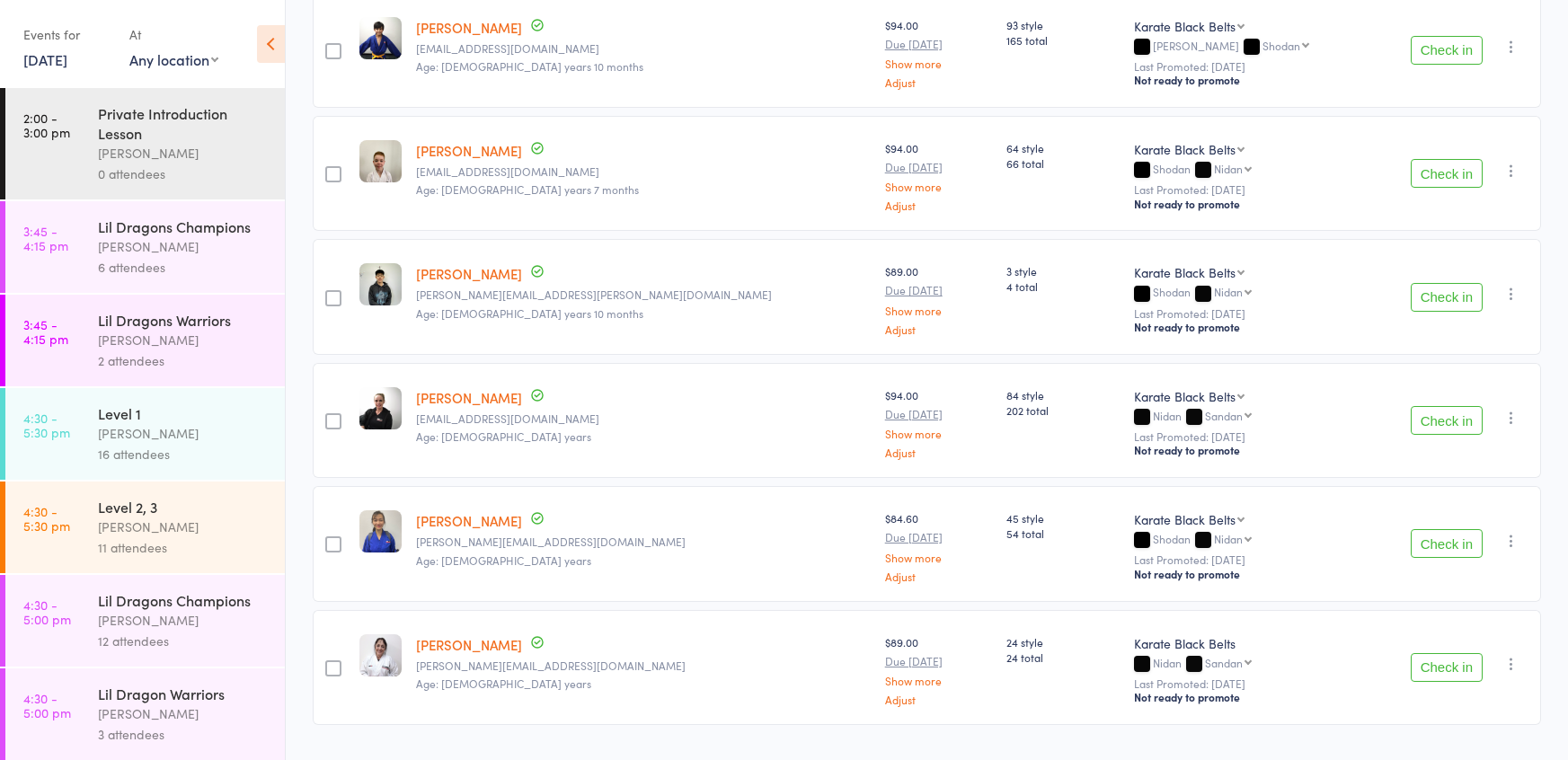
scroll to position [2431, 0]
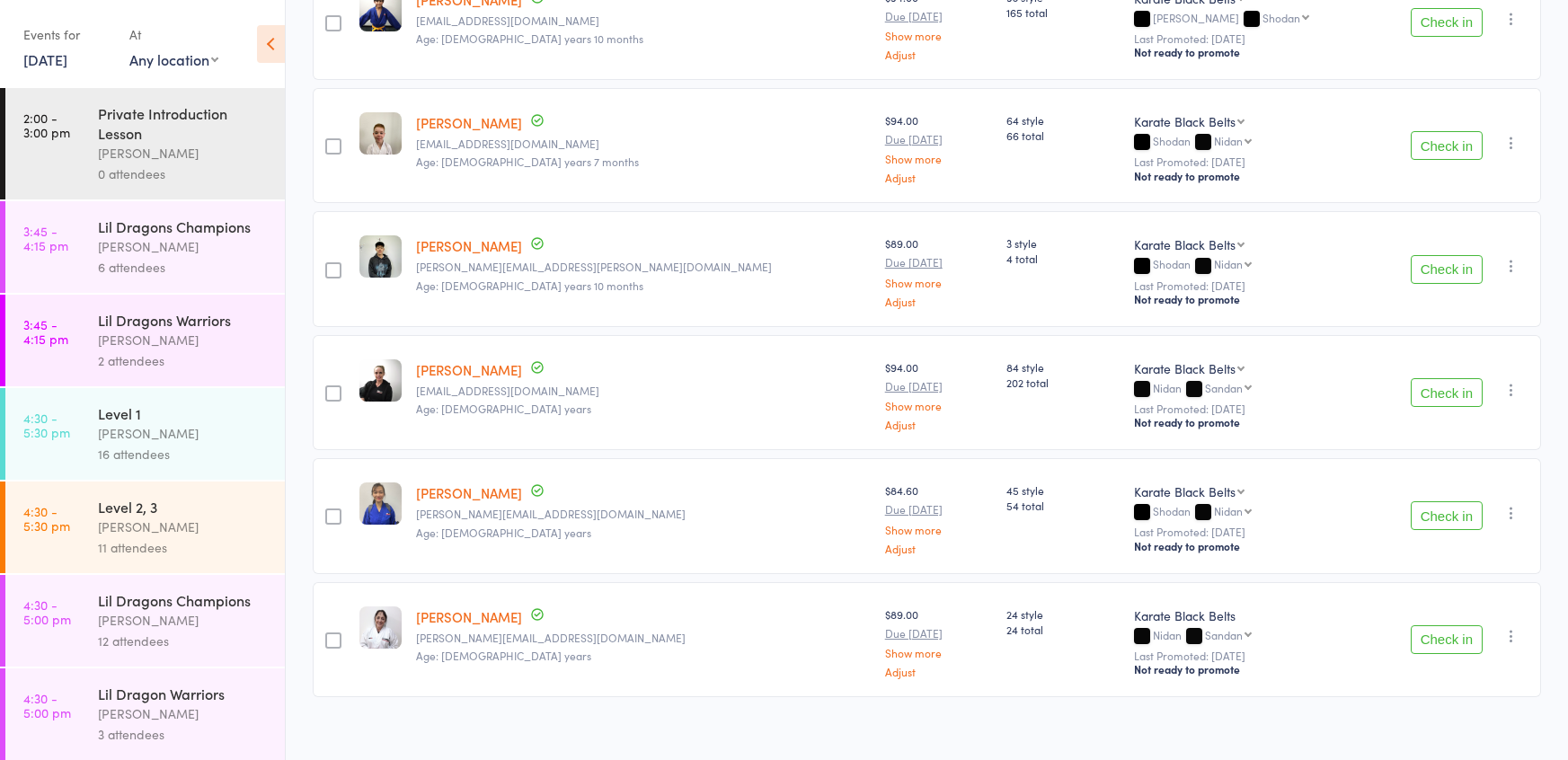
click at [1436, 501] on button "Check in" at bounding box center [1447, 515] width 72 height 29
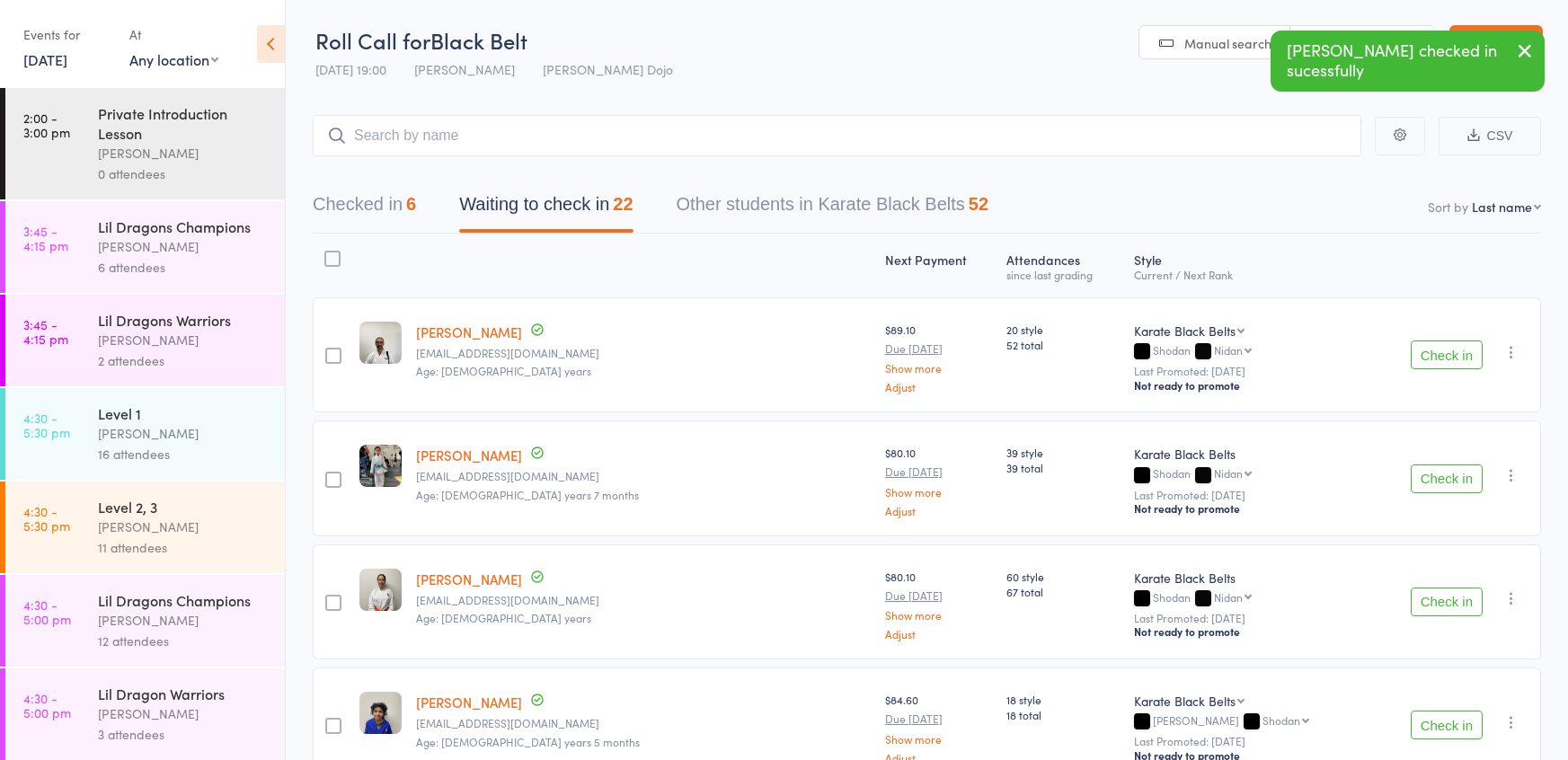
scroll to position [2309, 0]
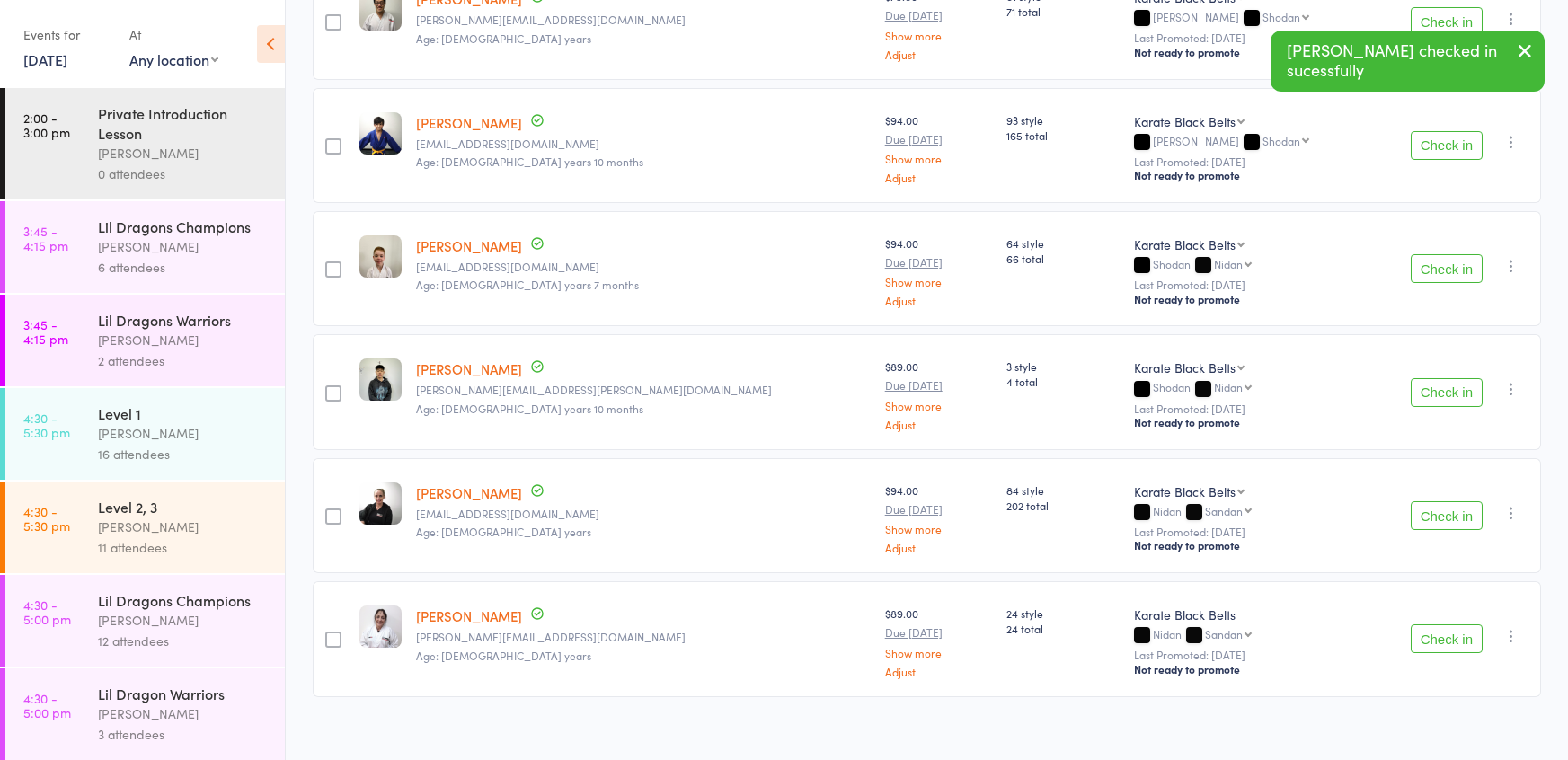
click at [1463, 254] on button "Check in" at bounding box center [1447, 268] width 72 height 29
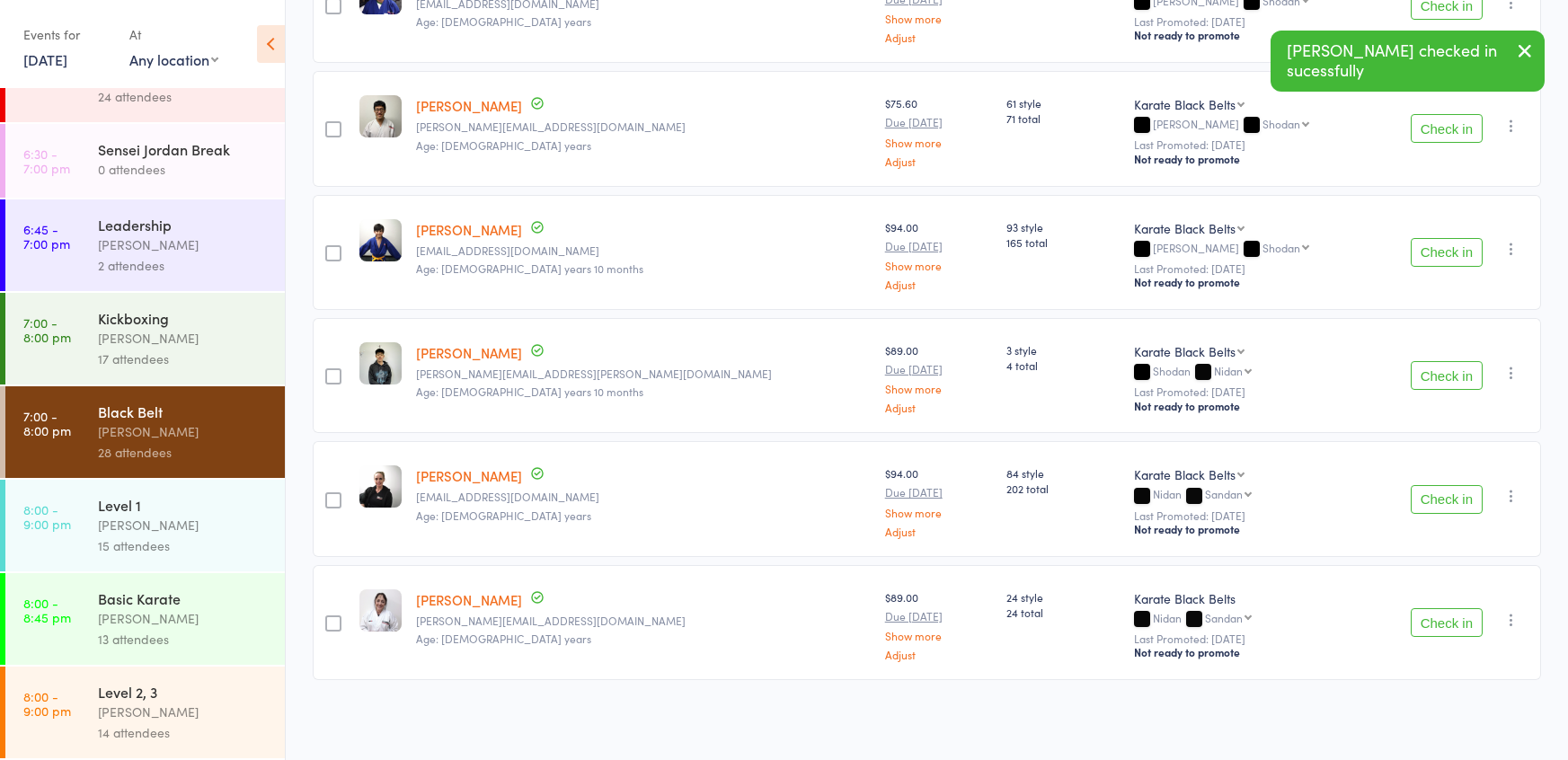
scroll to position [2187, 0]
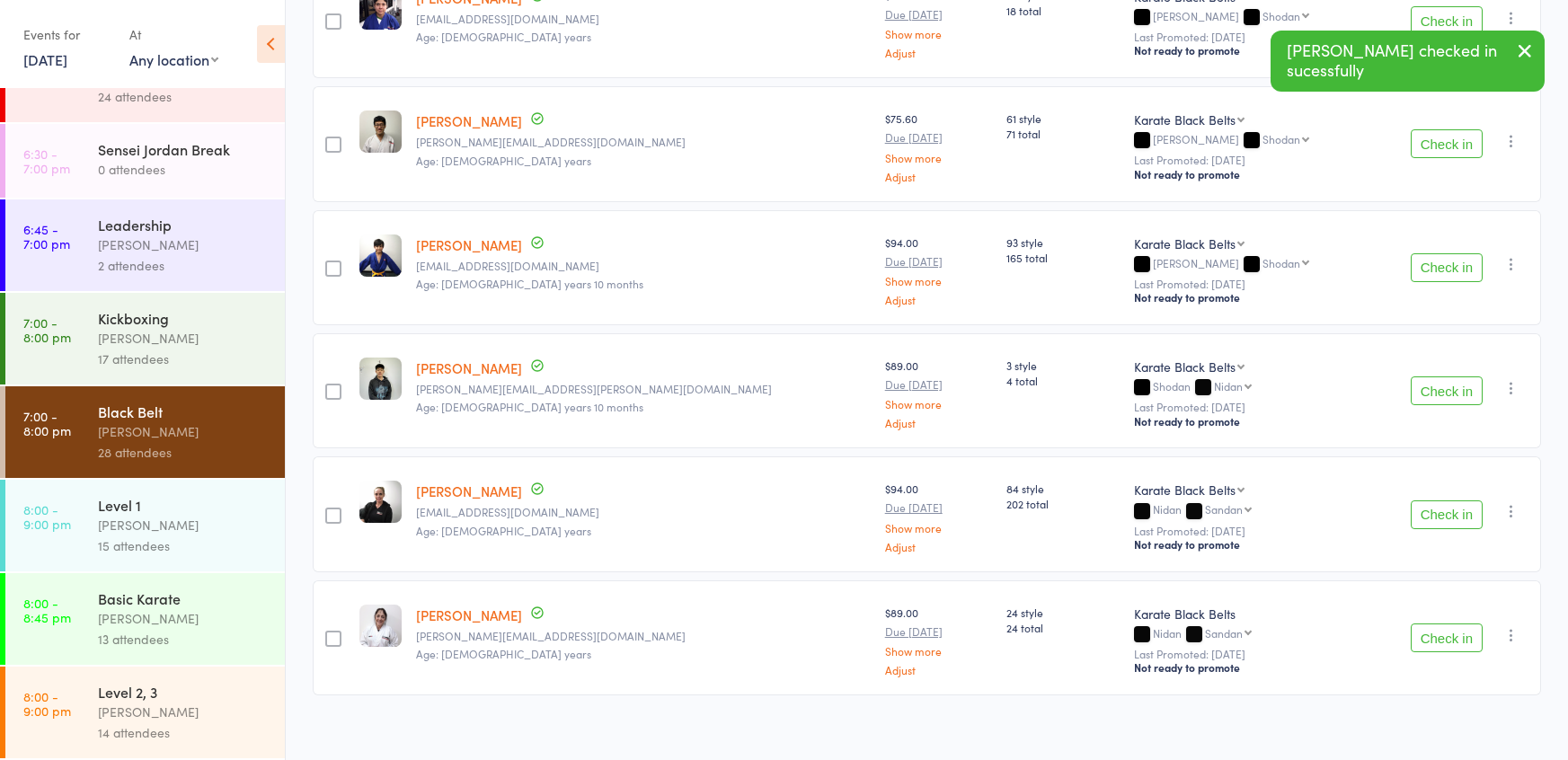
click at [179, 341] on div "[PERSON_NAME]" at bounding box center [184, 338] width 172 height 20
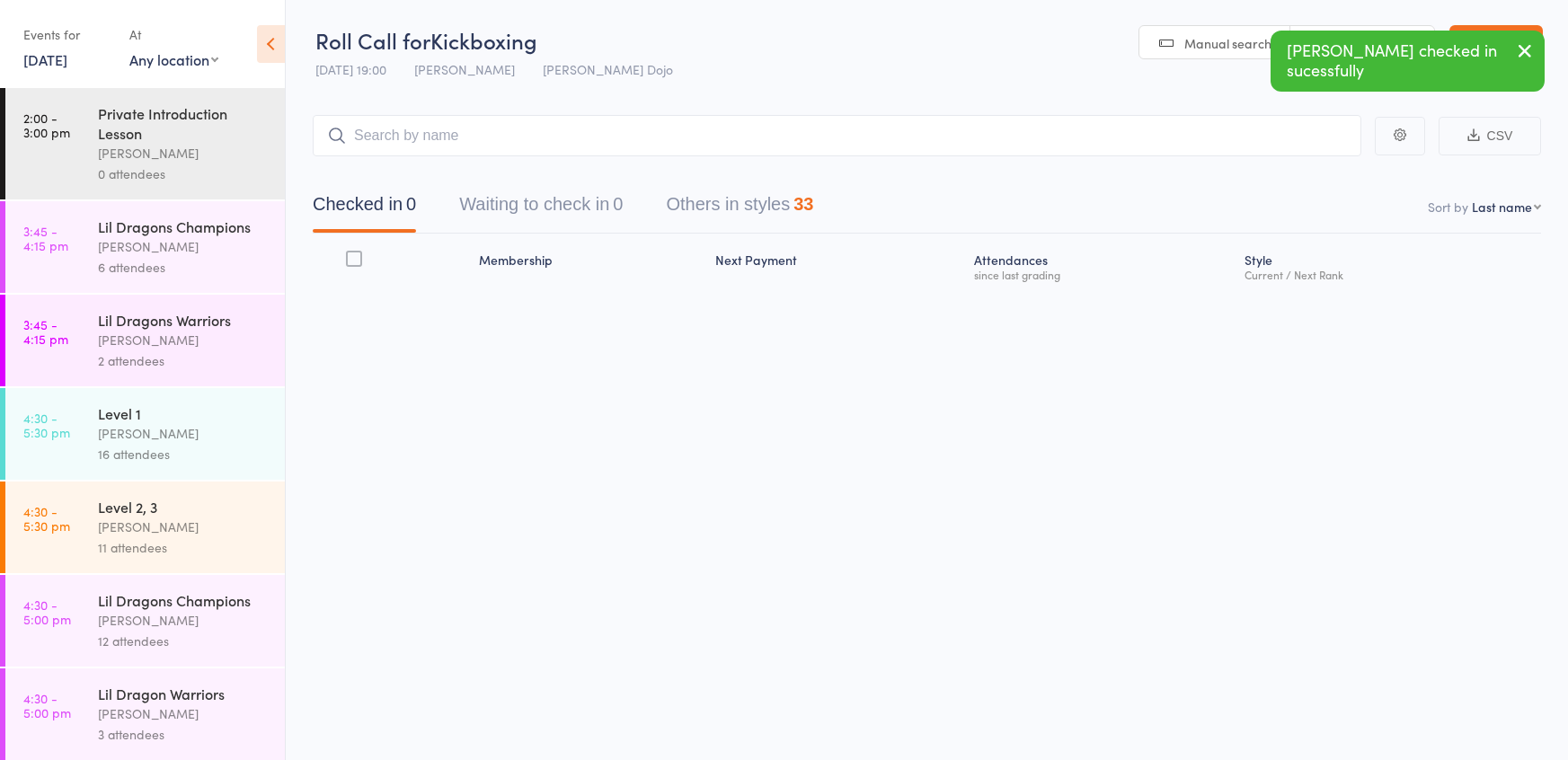
click at [589, 212] on button "Waiting to check in 0" at bounding box center [540, 209] width 163 height 48
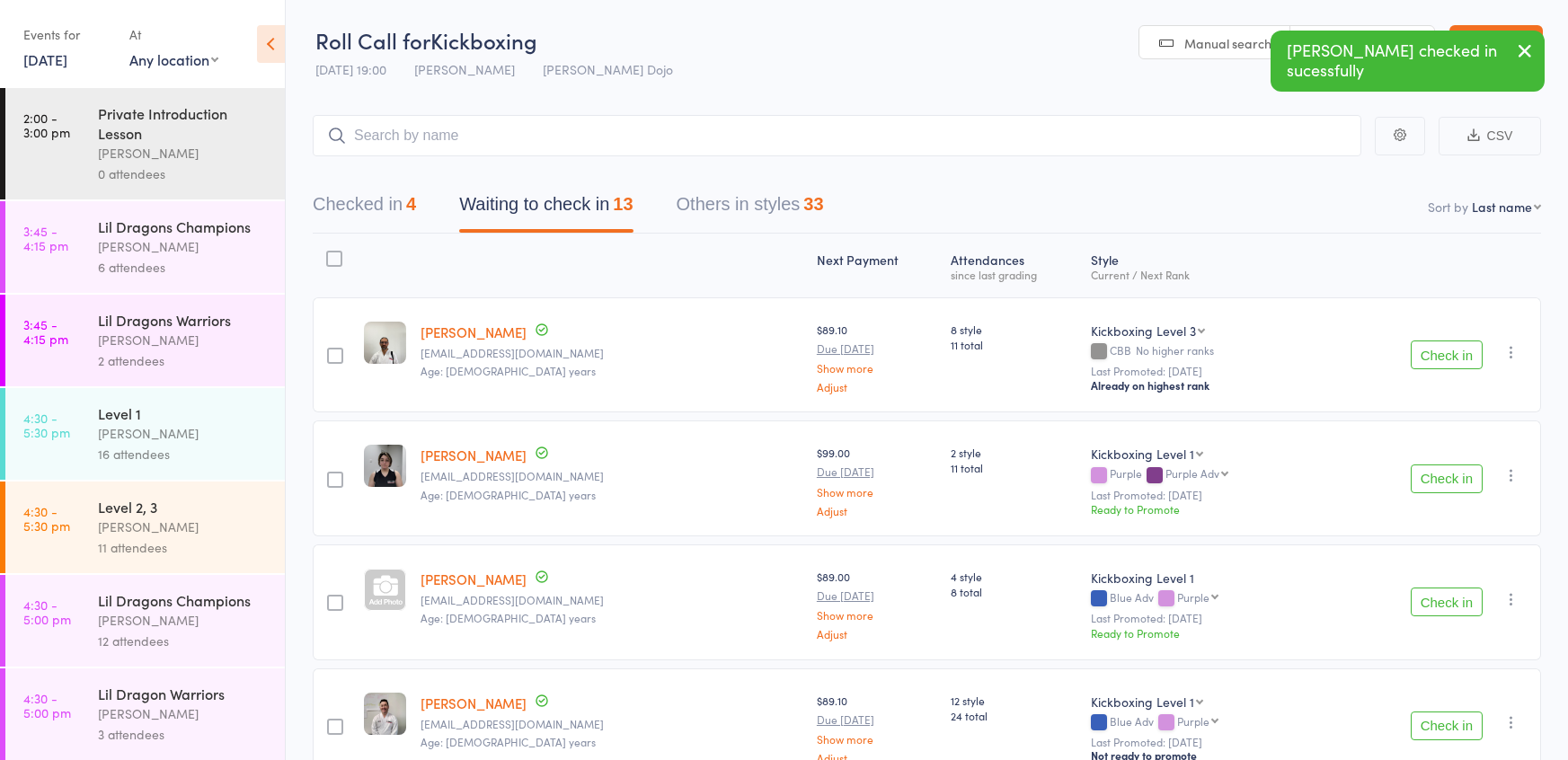
click at [1441, 338] on div "Check in Check in Send message Add Note Add Task Add Flag Remove Mark absent" at bounding box center [1445, 355] width 192 height 115
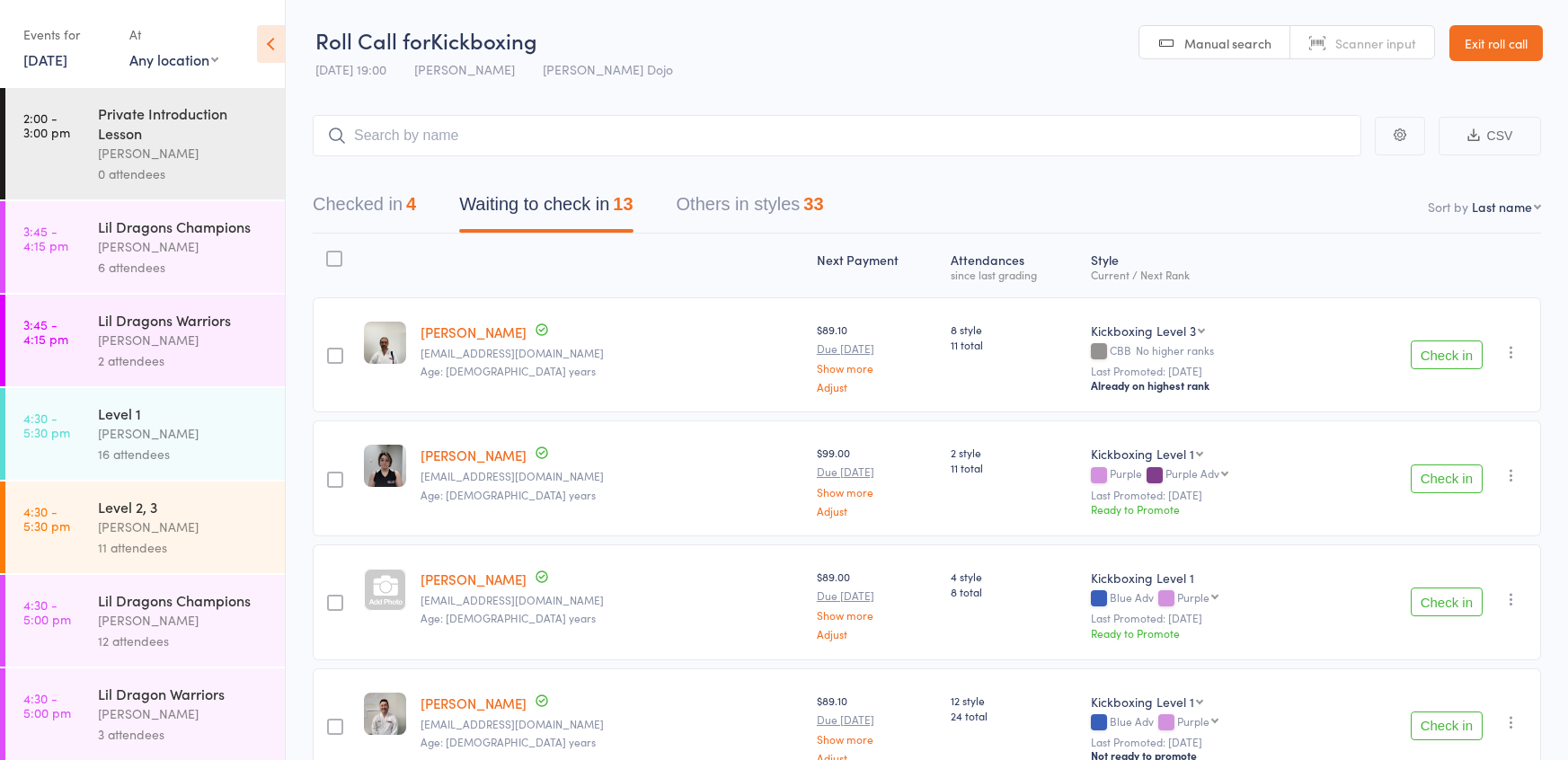
click at [1427, 349] on button "Check in" at bounding box center [1447, 355] width 72 height 29
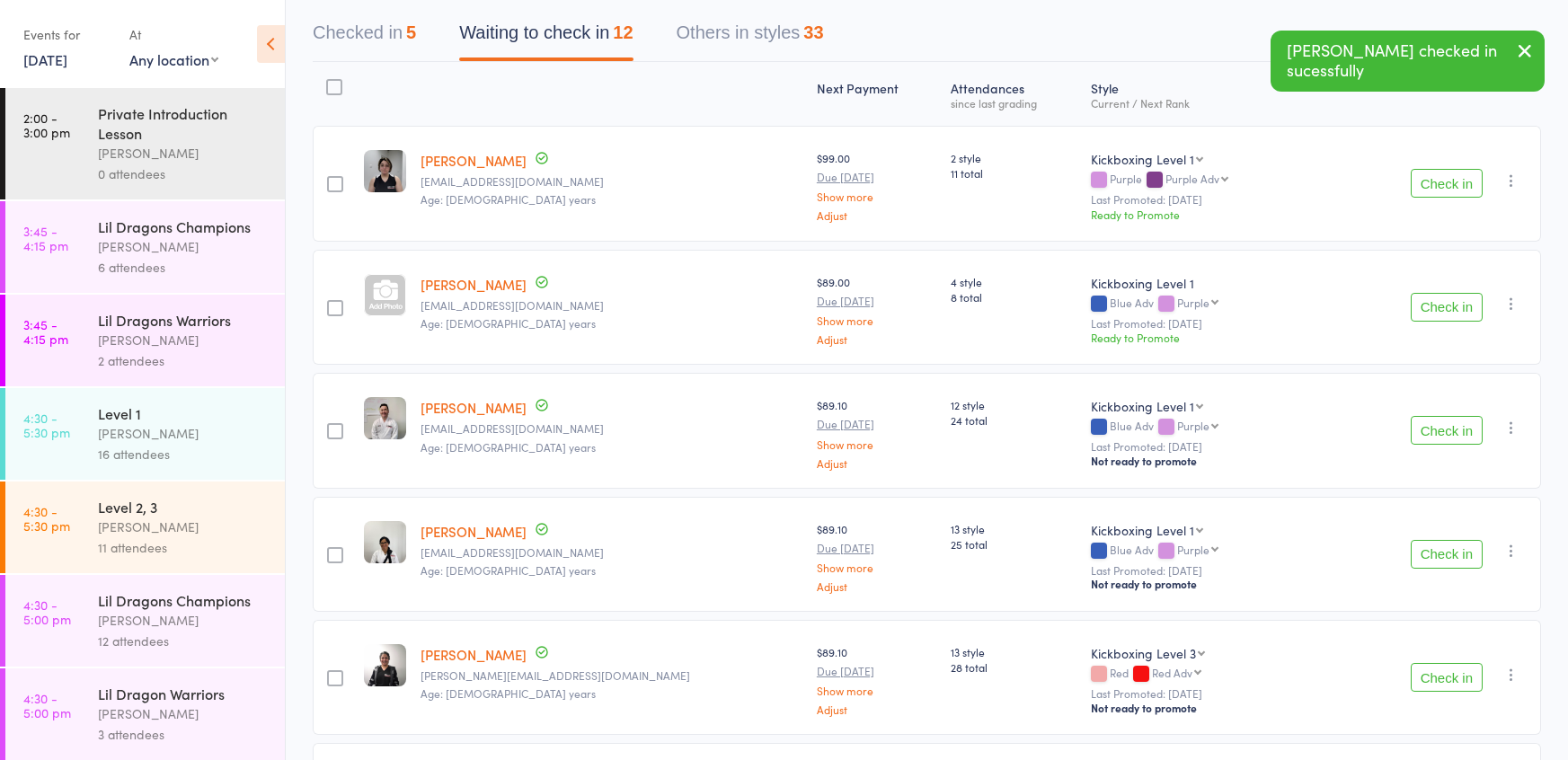
scroll to position [187, 0]
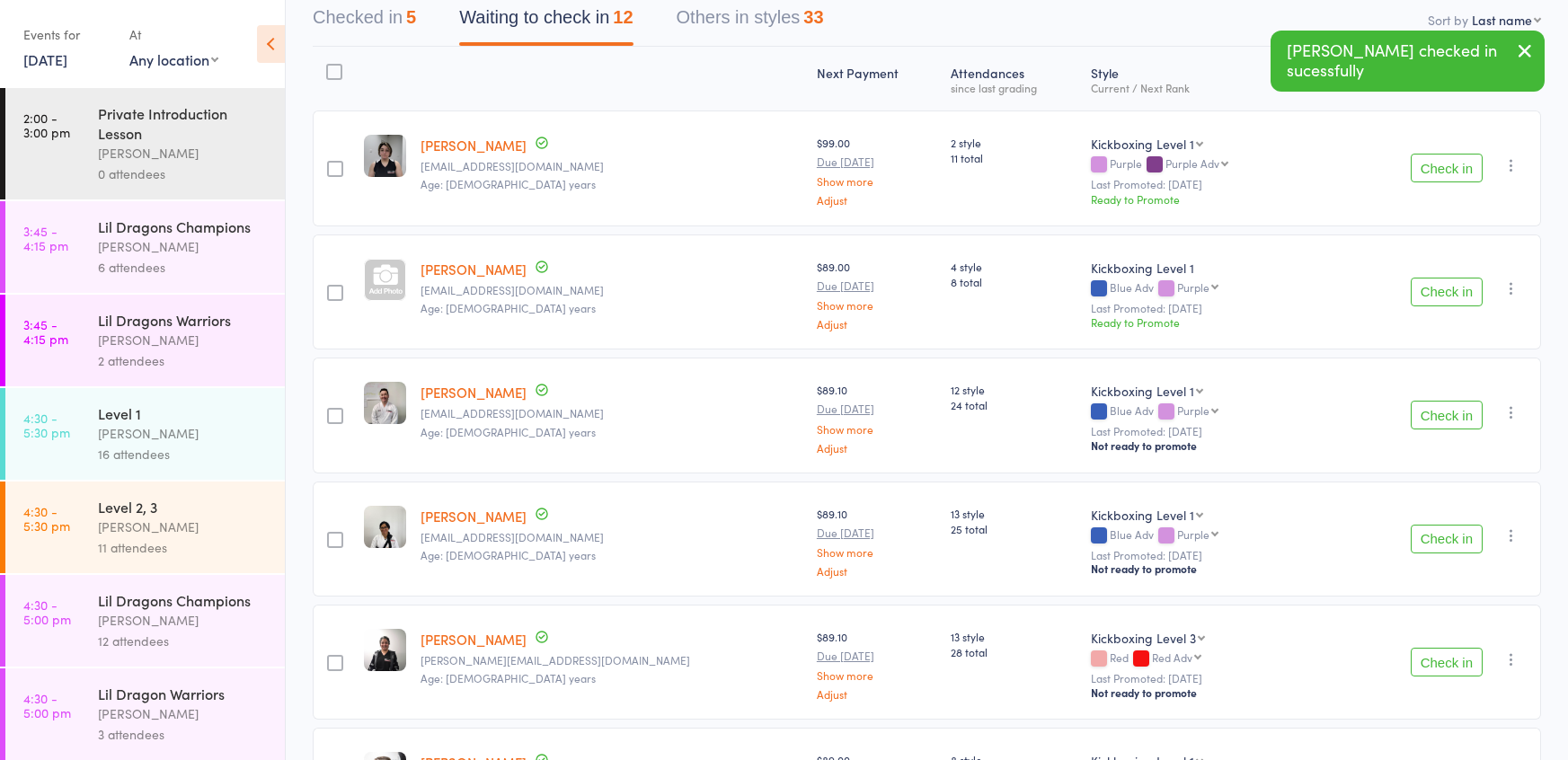
click at [1456, 526] on button "Check in" at bounding box center [1447, 538] width 72 height 29
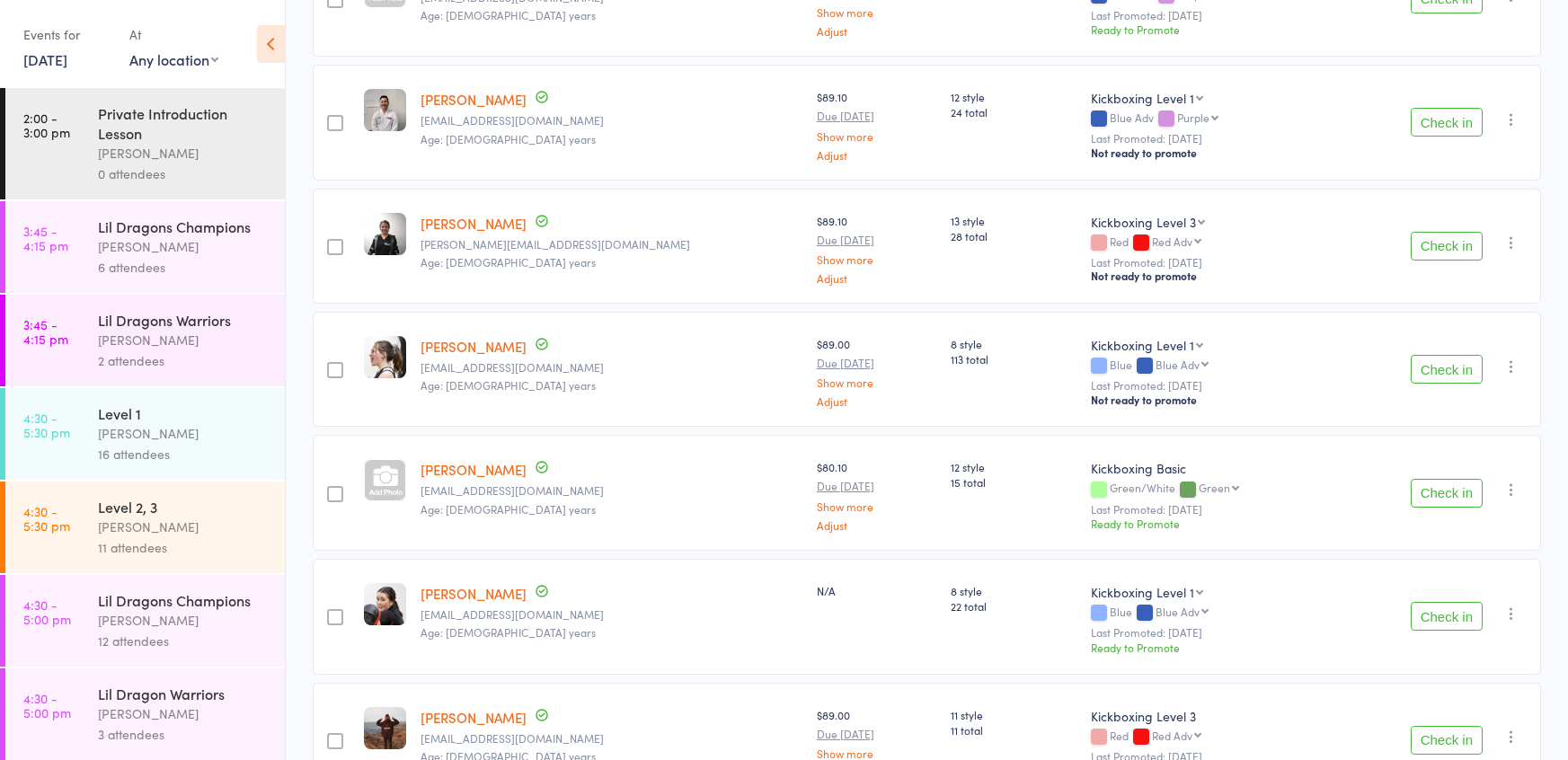
scroll to position [490, 0]
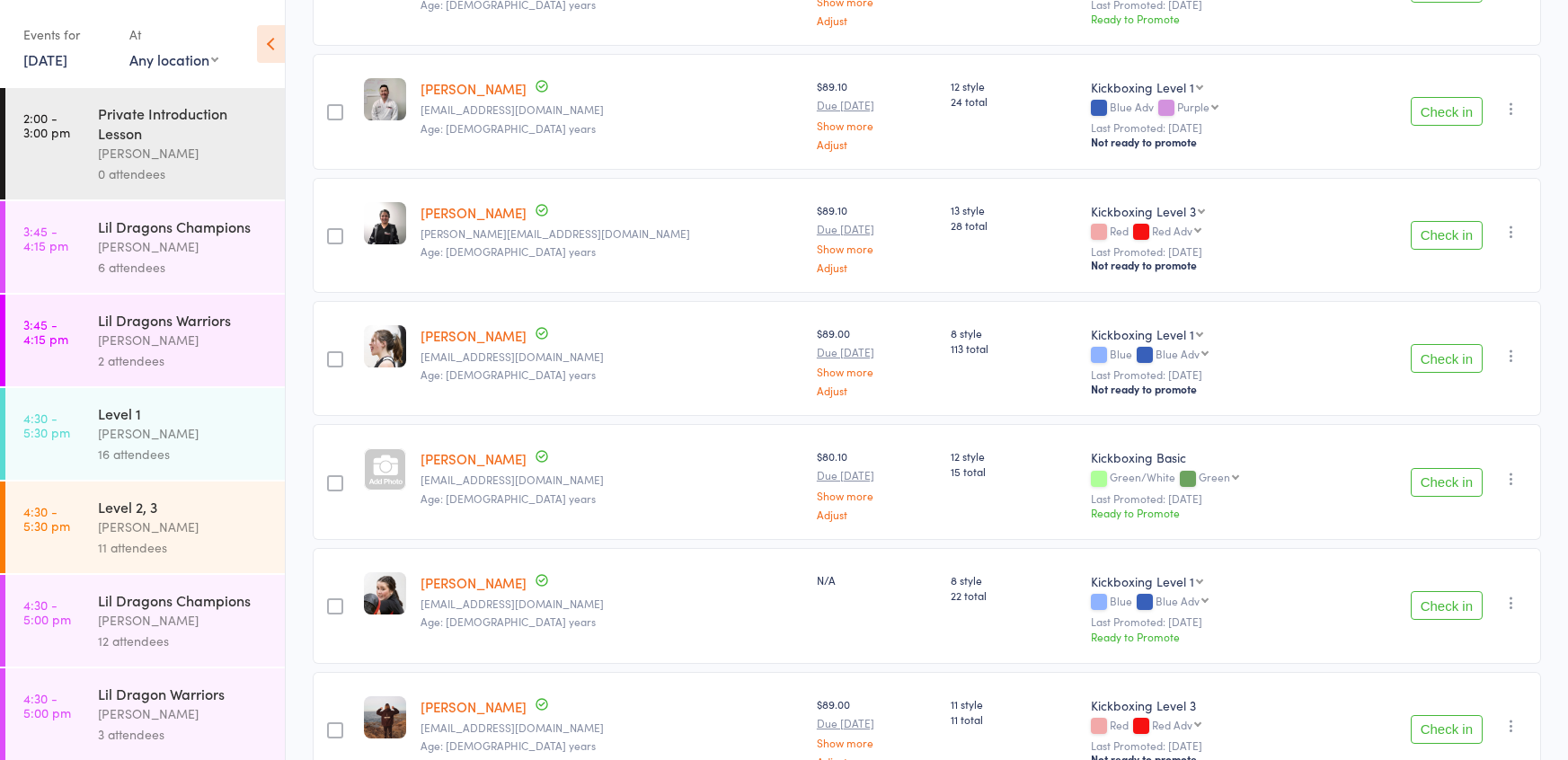
click at [1443, 485] on button "Check in" at bounding box center [1447, 482] width 72 height 29
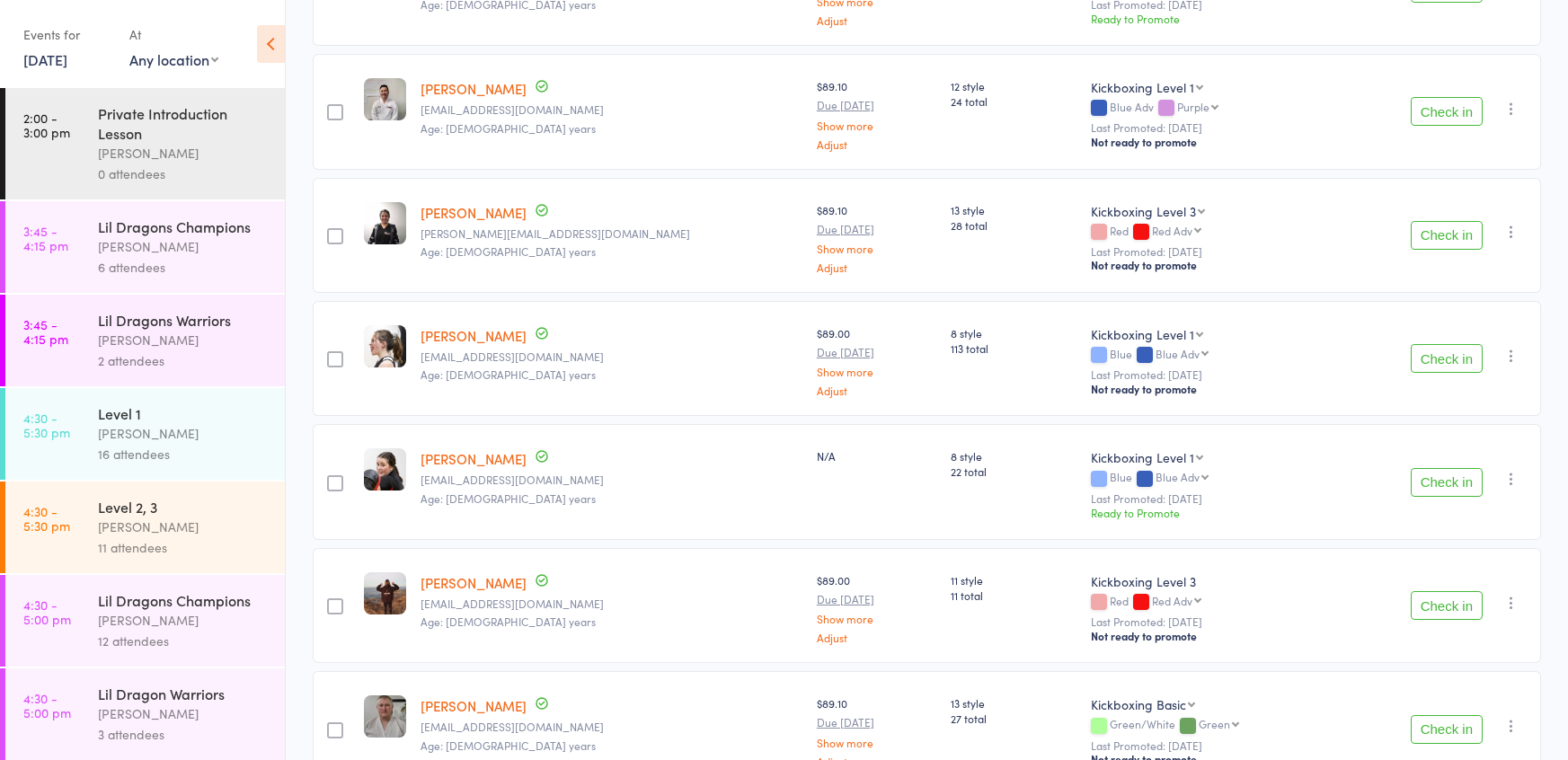
click at [1436, 111] on button "Check in" at bounding box center [1447, 111] width 72 height 29
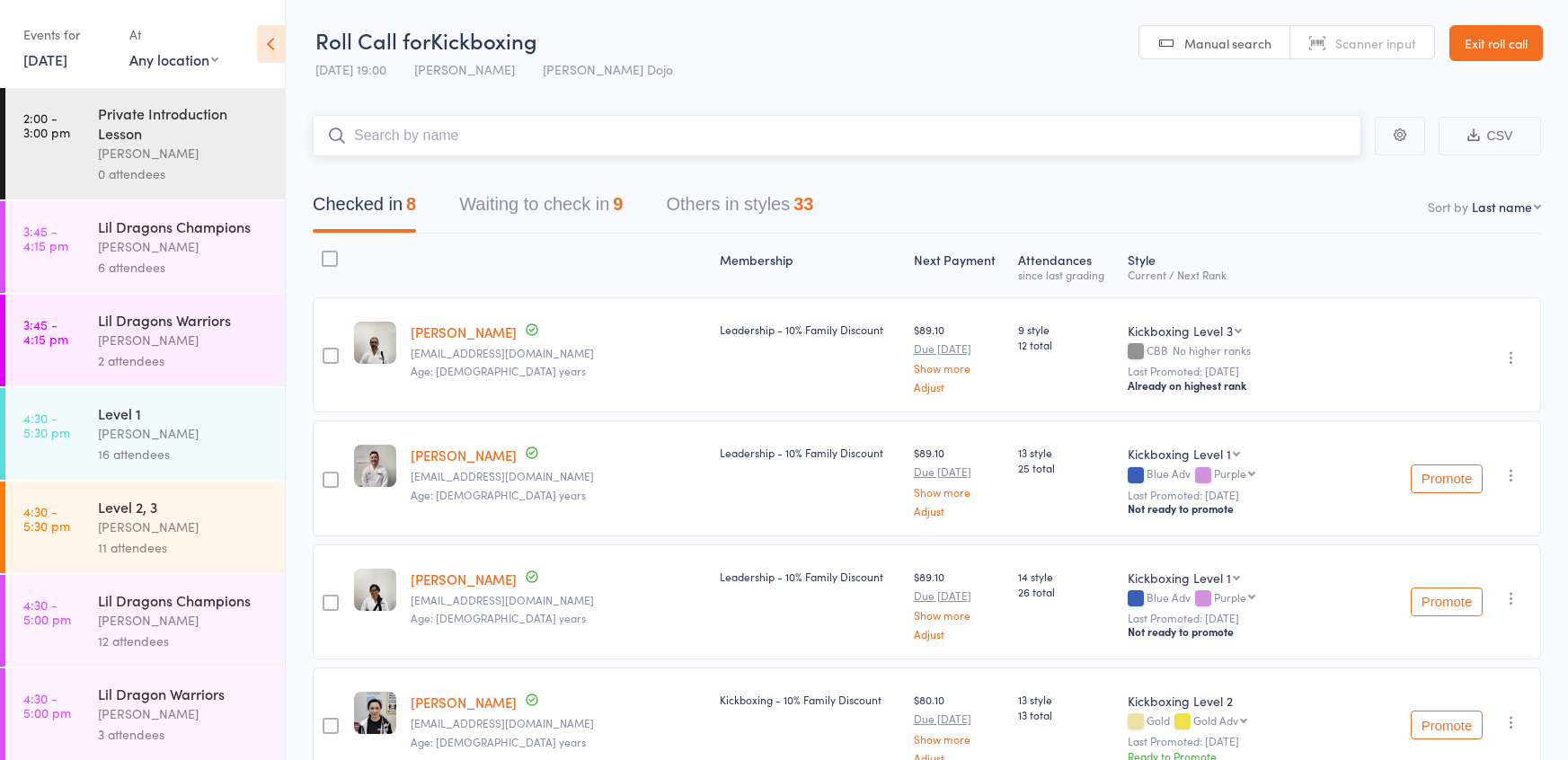
click at [502, 223] on button "Waiting to check in 9" at bounding box center [540, 209] width 163 height 48
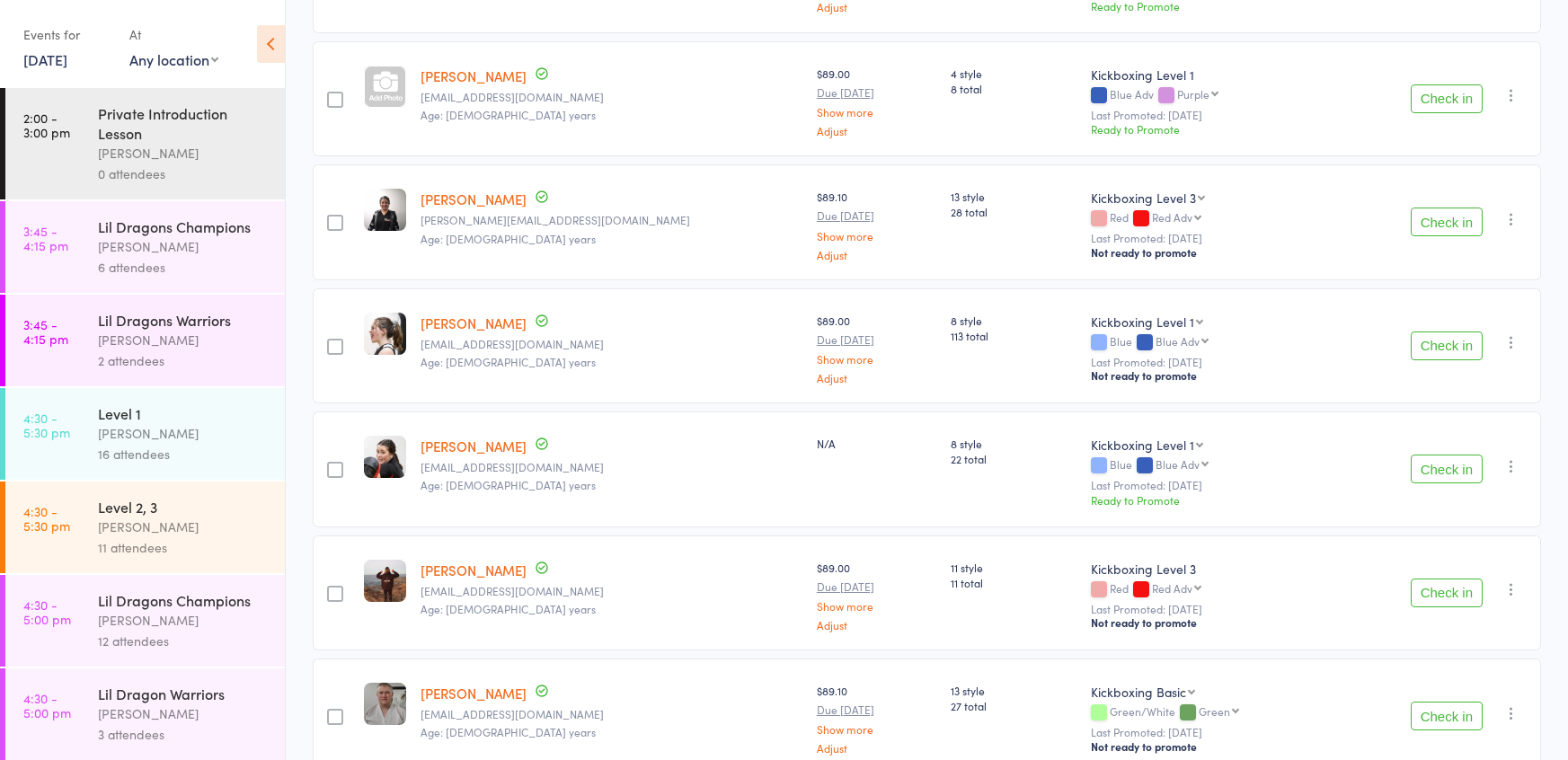
scroll to position [376, 0]
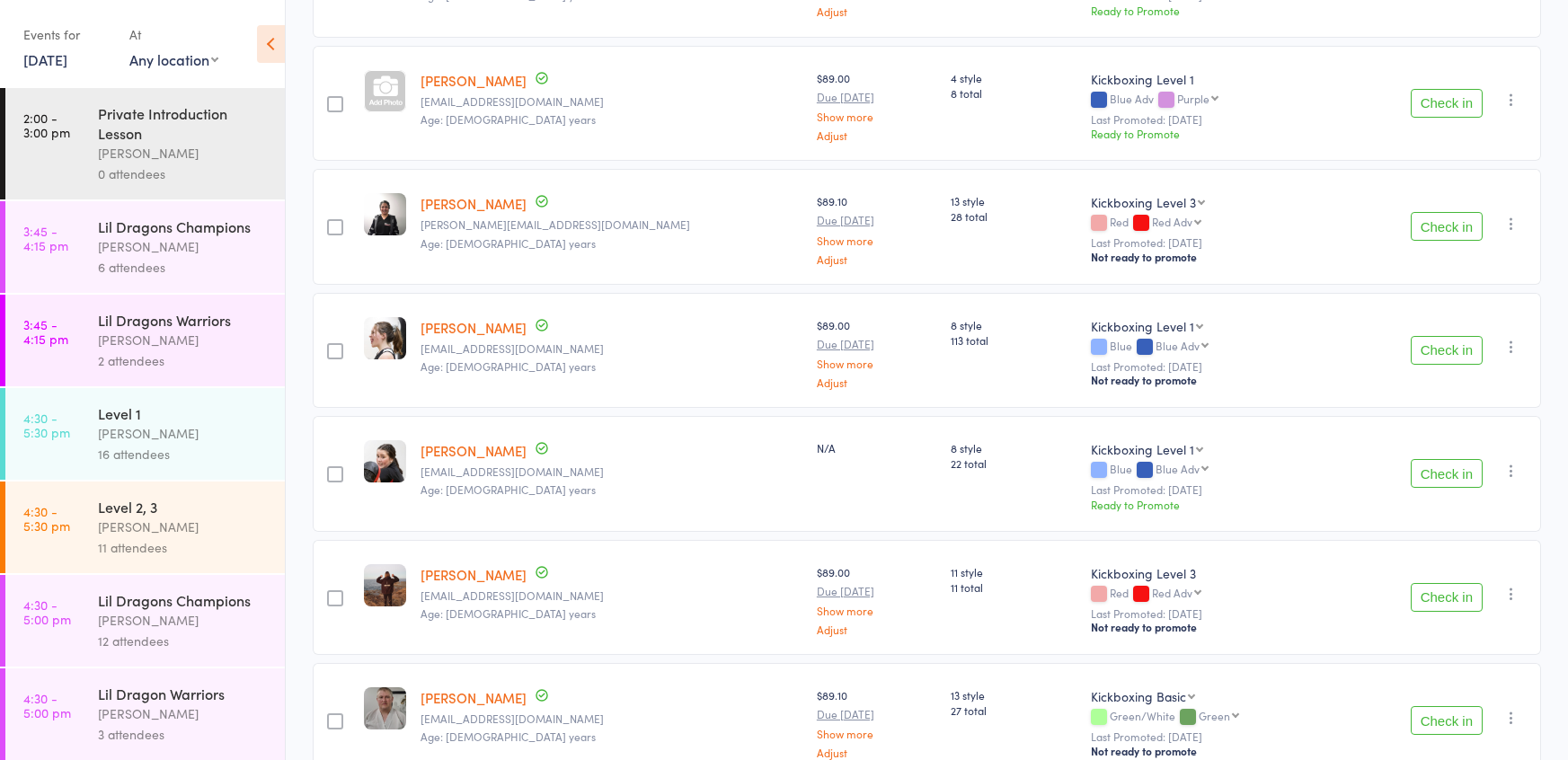
click at [1444, 226] on button "Check in" at bounding box center [1447, 226] width 72 height 29
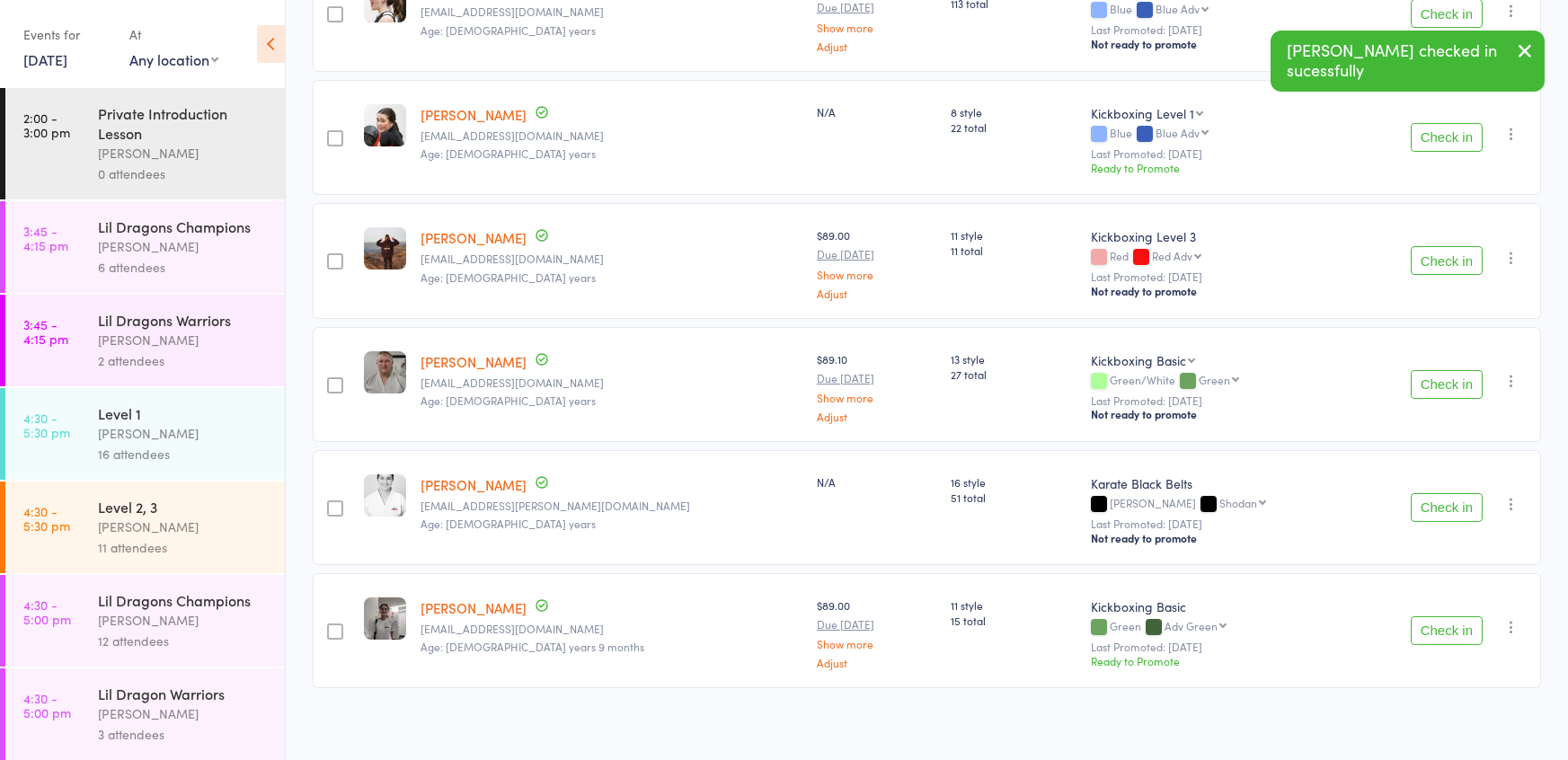
scroll to position [587, 0]
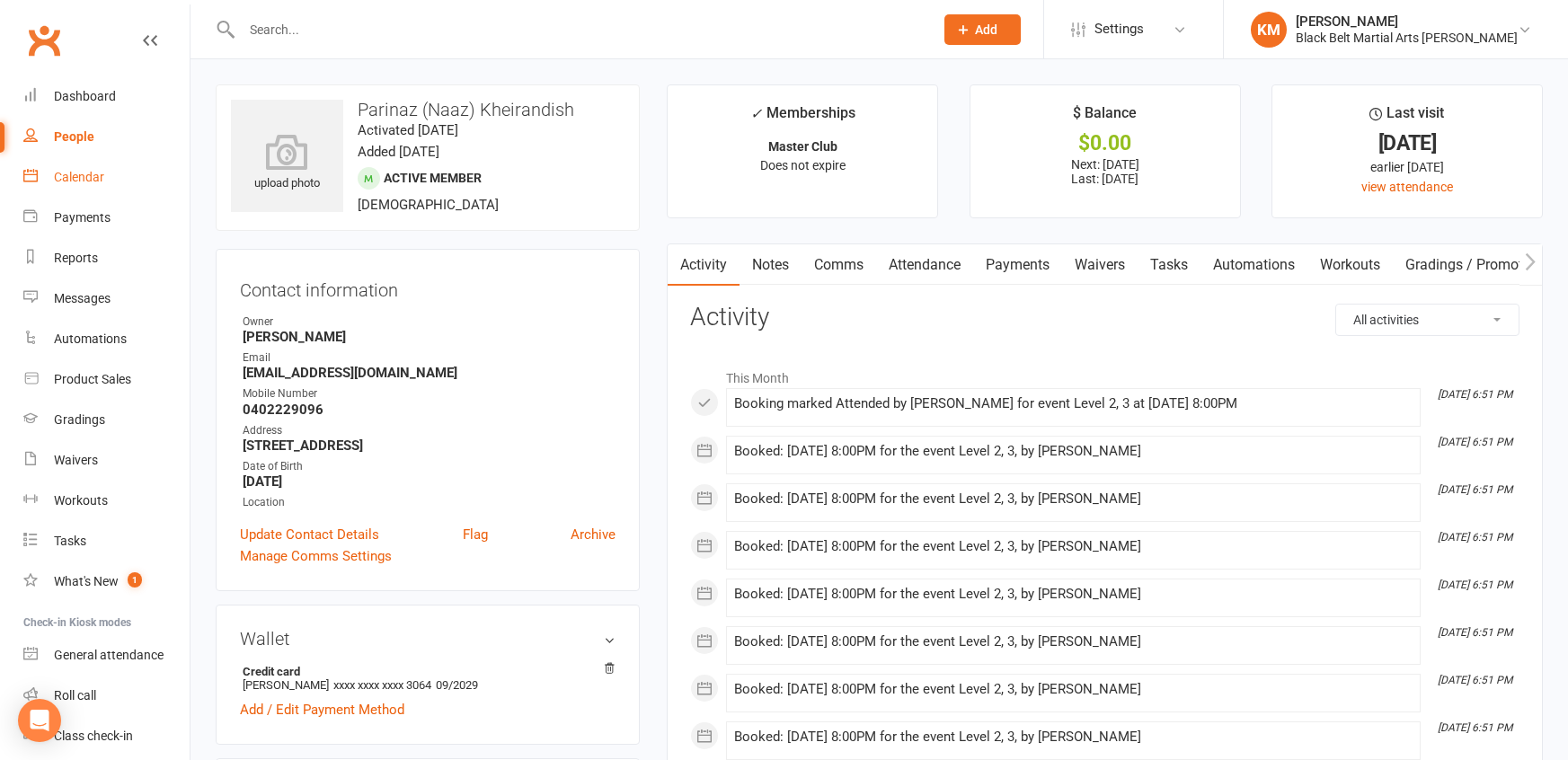
click at [73, 175] on div "Calendar" at bounding box center [78, 177] width 50 height 15
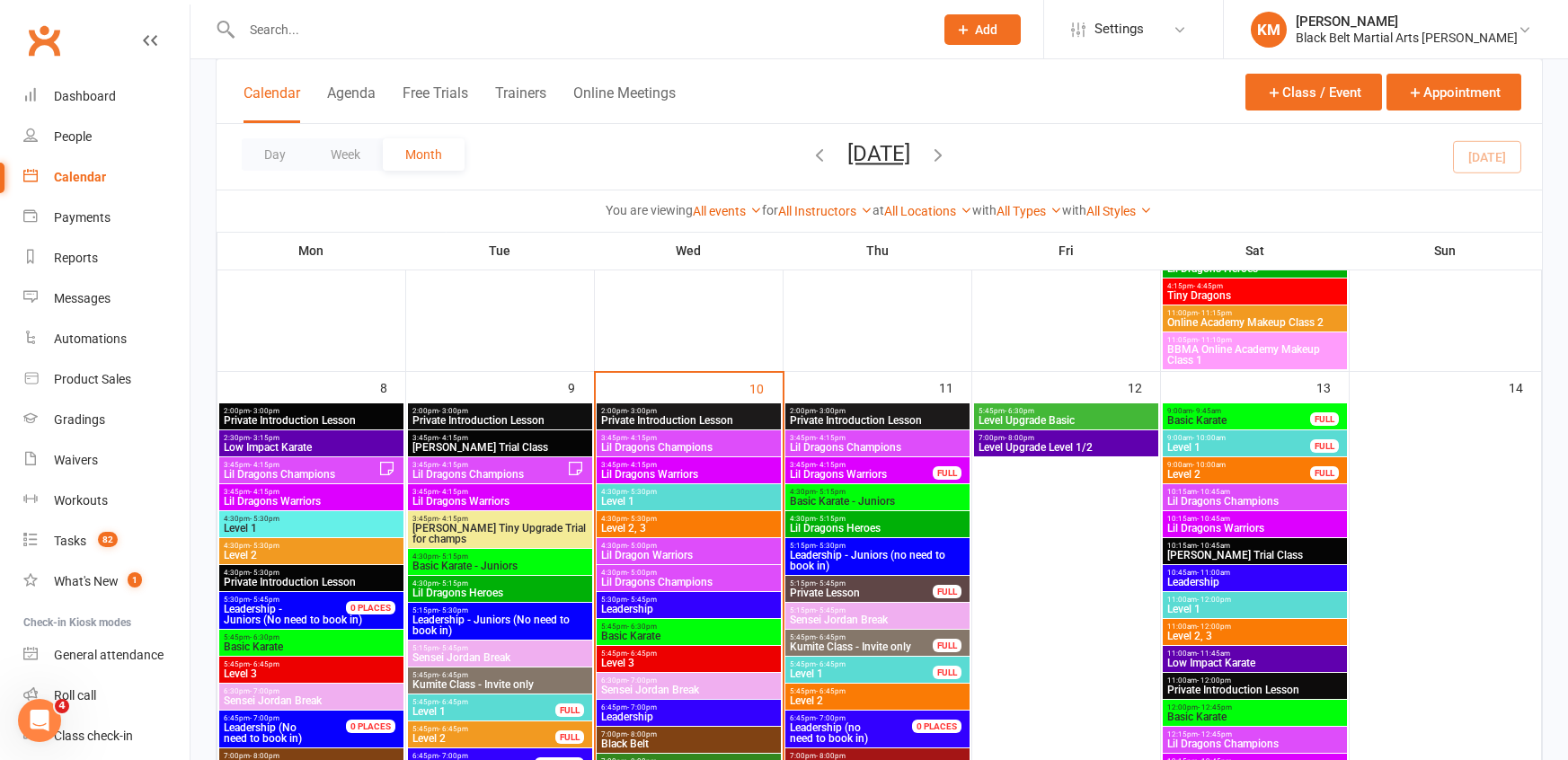
scroll to position [822, 0]
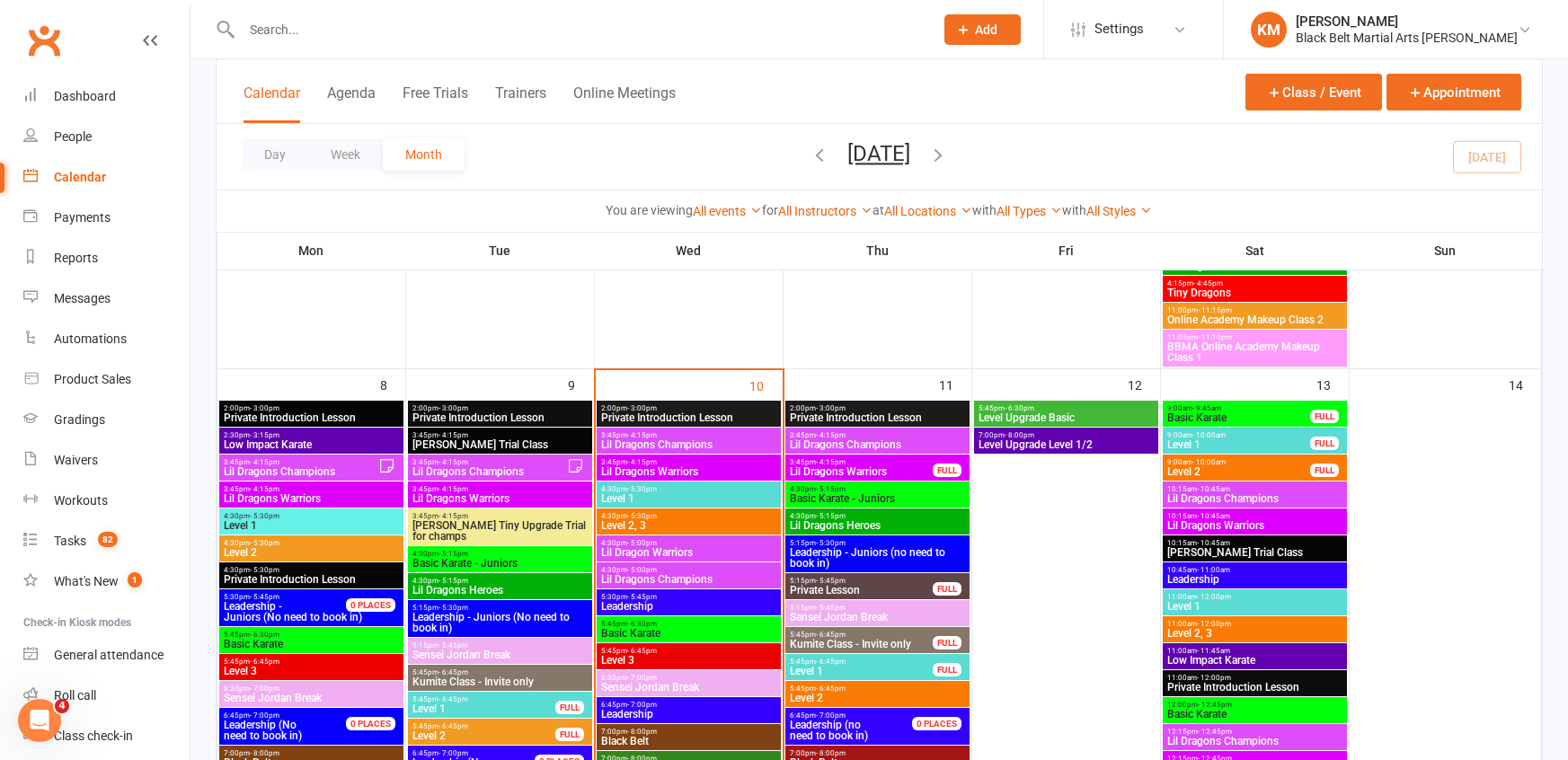
click at [1181, 472] on span "Level 2" at bounding box center [1238, 472] width 145 height 11
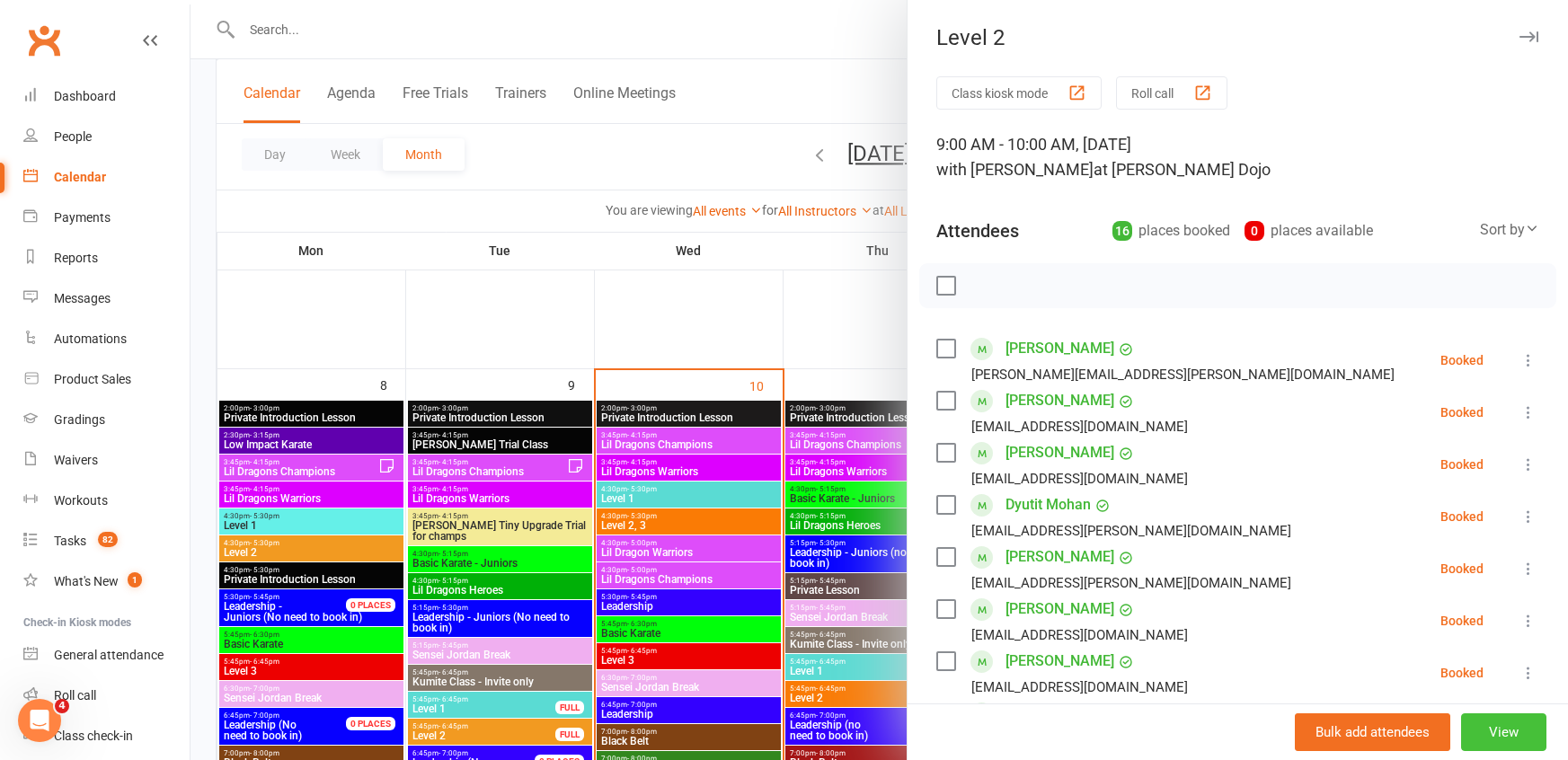
click at [1509, 722] on button "View" at bounding box center [1503, 732] width 85 height 38
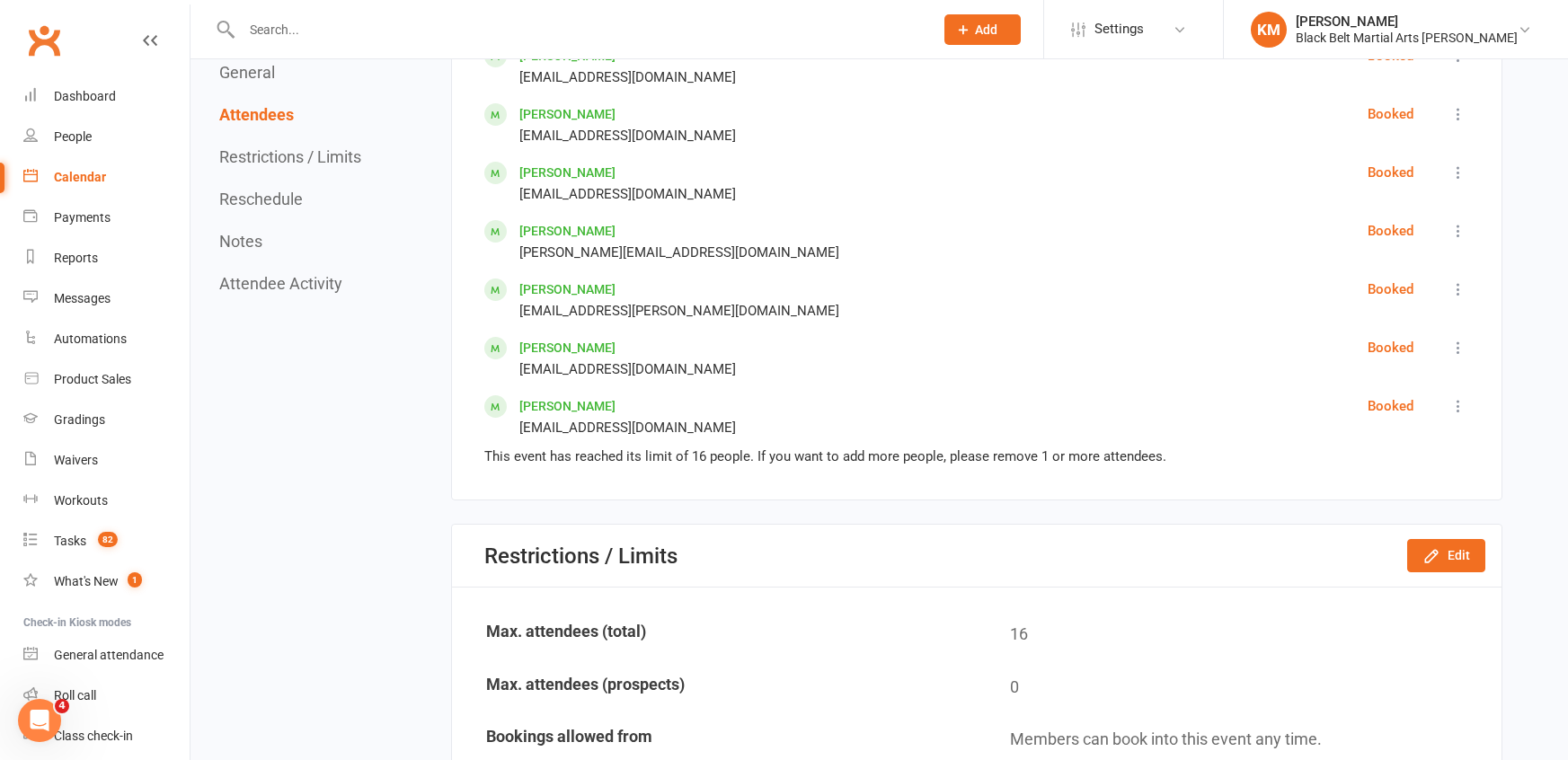
scroll to position [1586, 0]
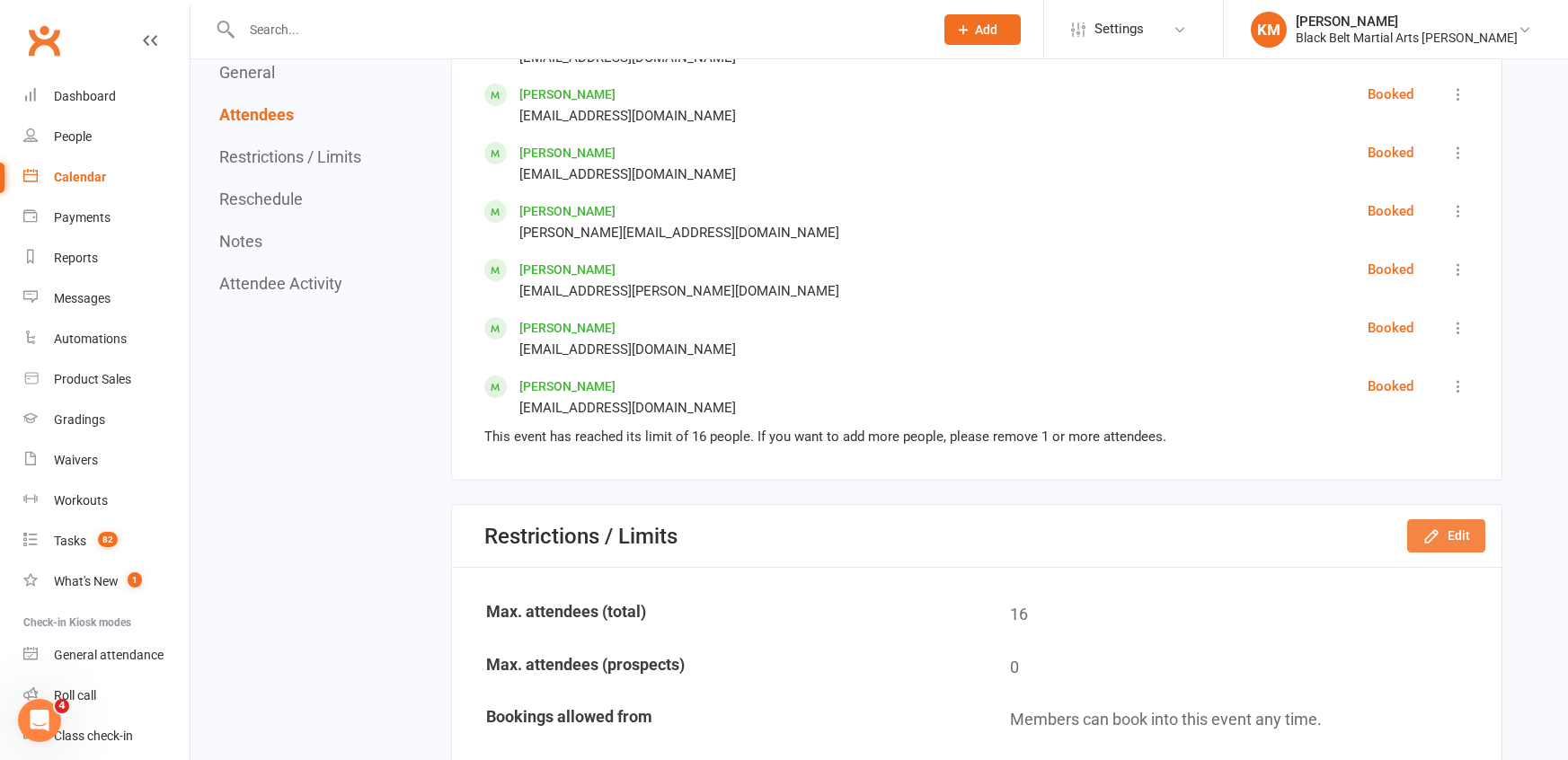
click at [1448, 541] on button "Edit" at bounding box center [1446, 535] width 78 height 32
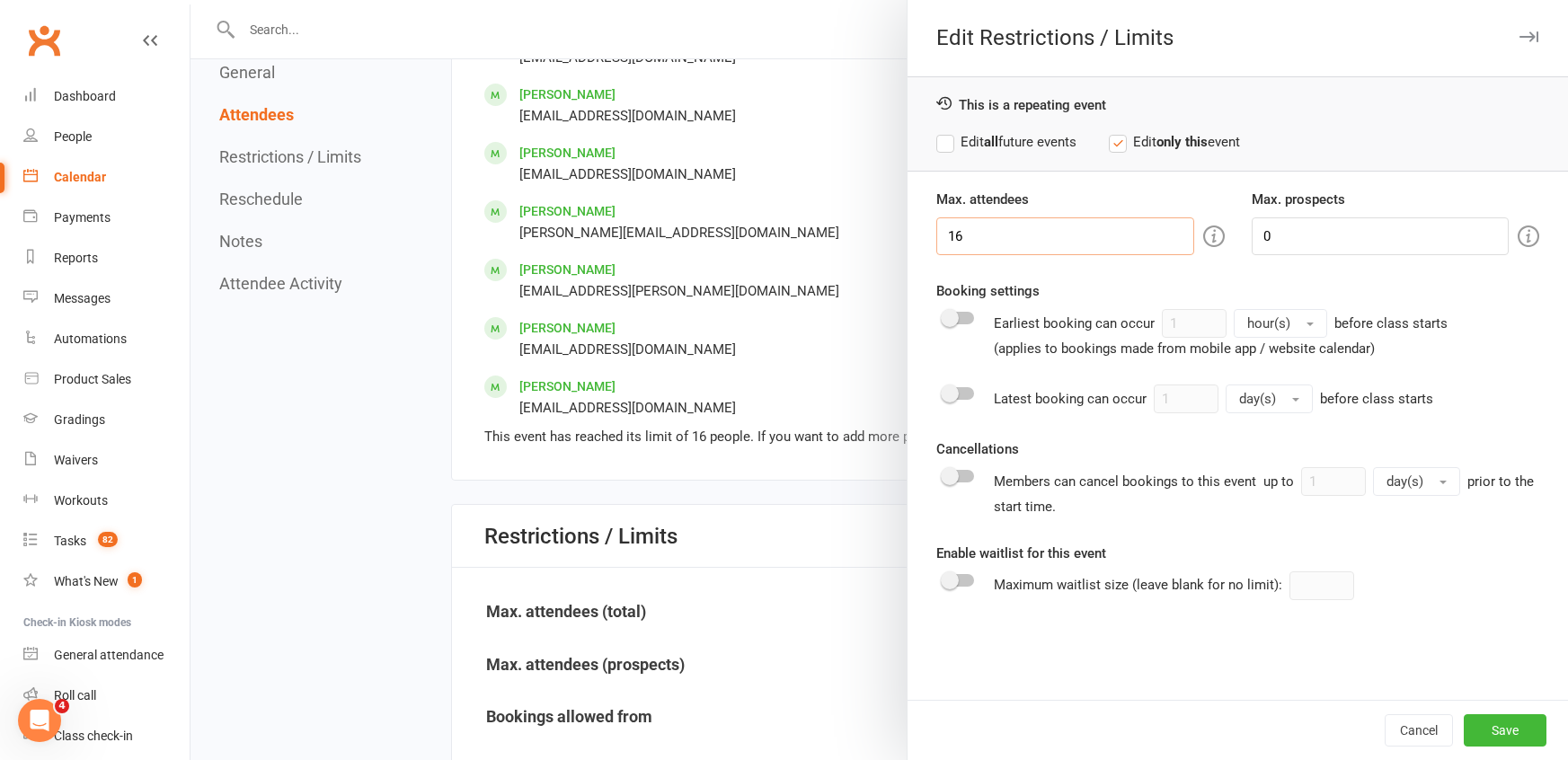
click at [983, 244] on input "16" at bounding box center [1065, 236] width 257 height 38
type input "17"
click at [1488, 733] on button "Save" at bounding box center [1505, 730] width 83 height 32
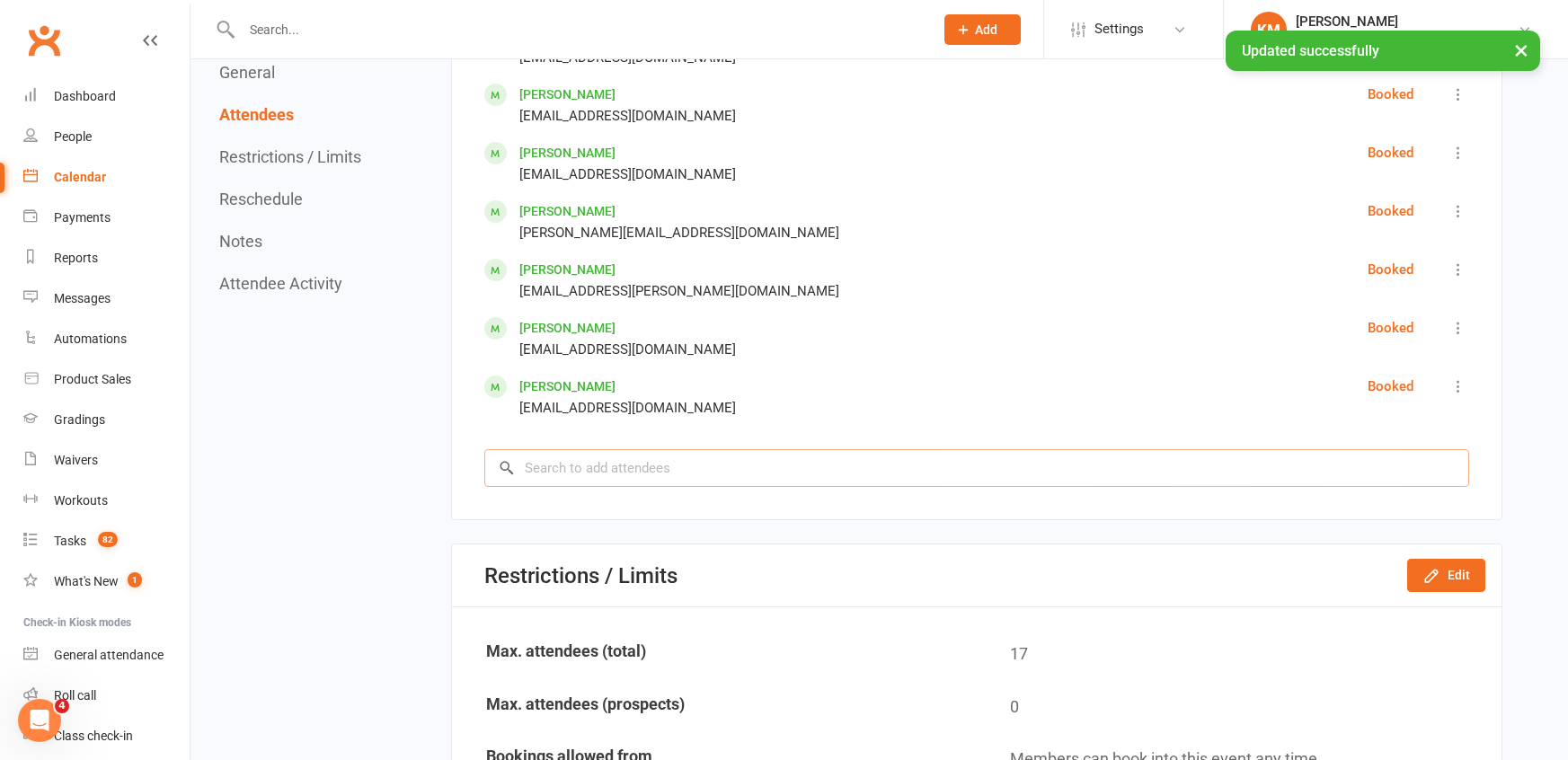
click at [550, 456] on input "search" at bounding box center [977, 468] width 985 height 38
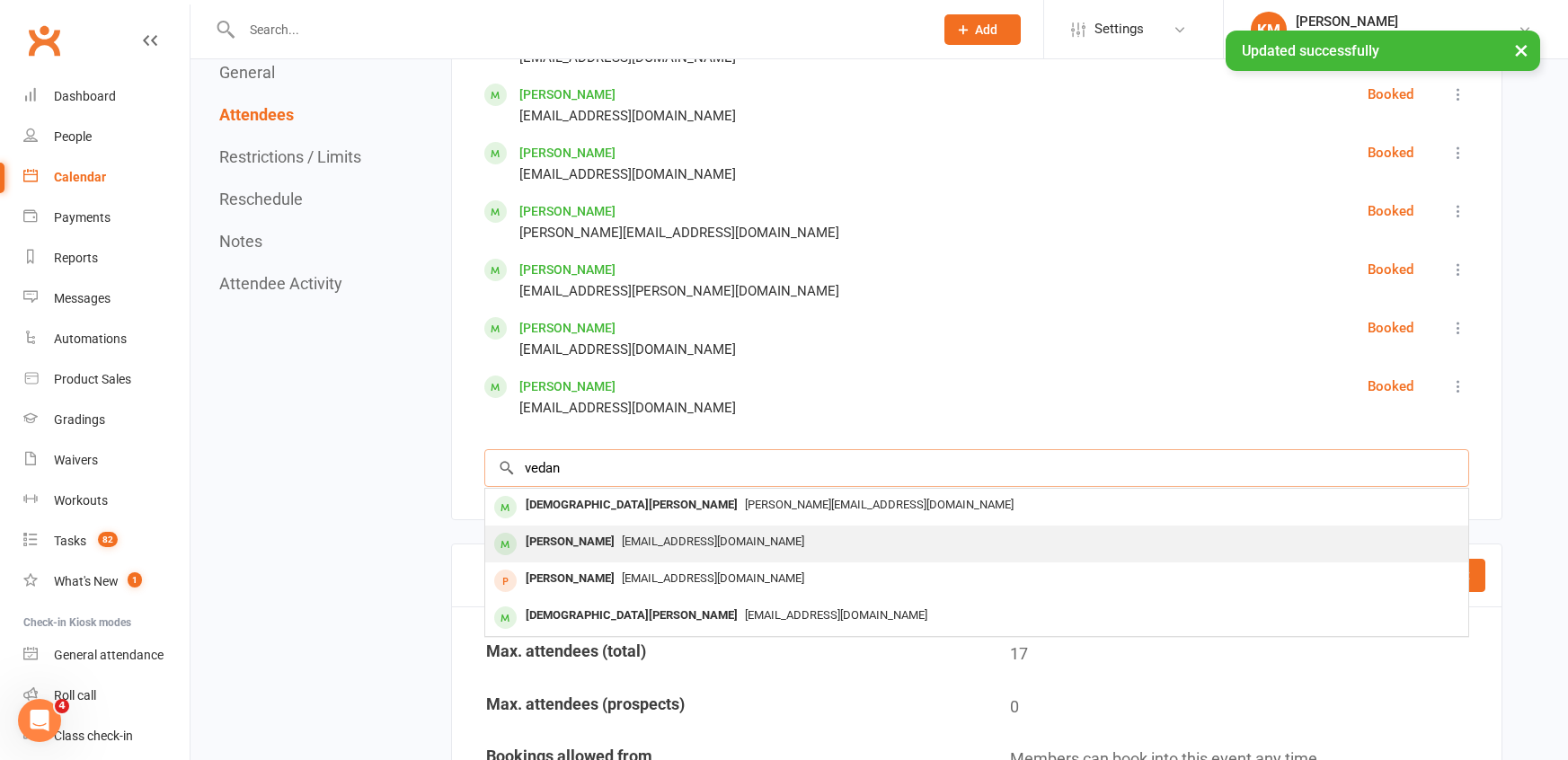
type input "vedan"
click at [546, 540] on div "Vedan Arunkumar" at bounding box center [571, 542] width 103 height 26
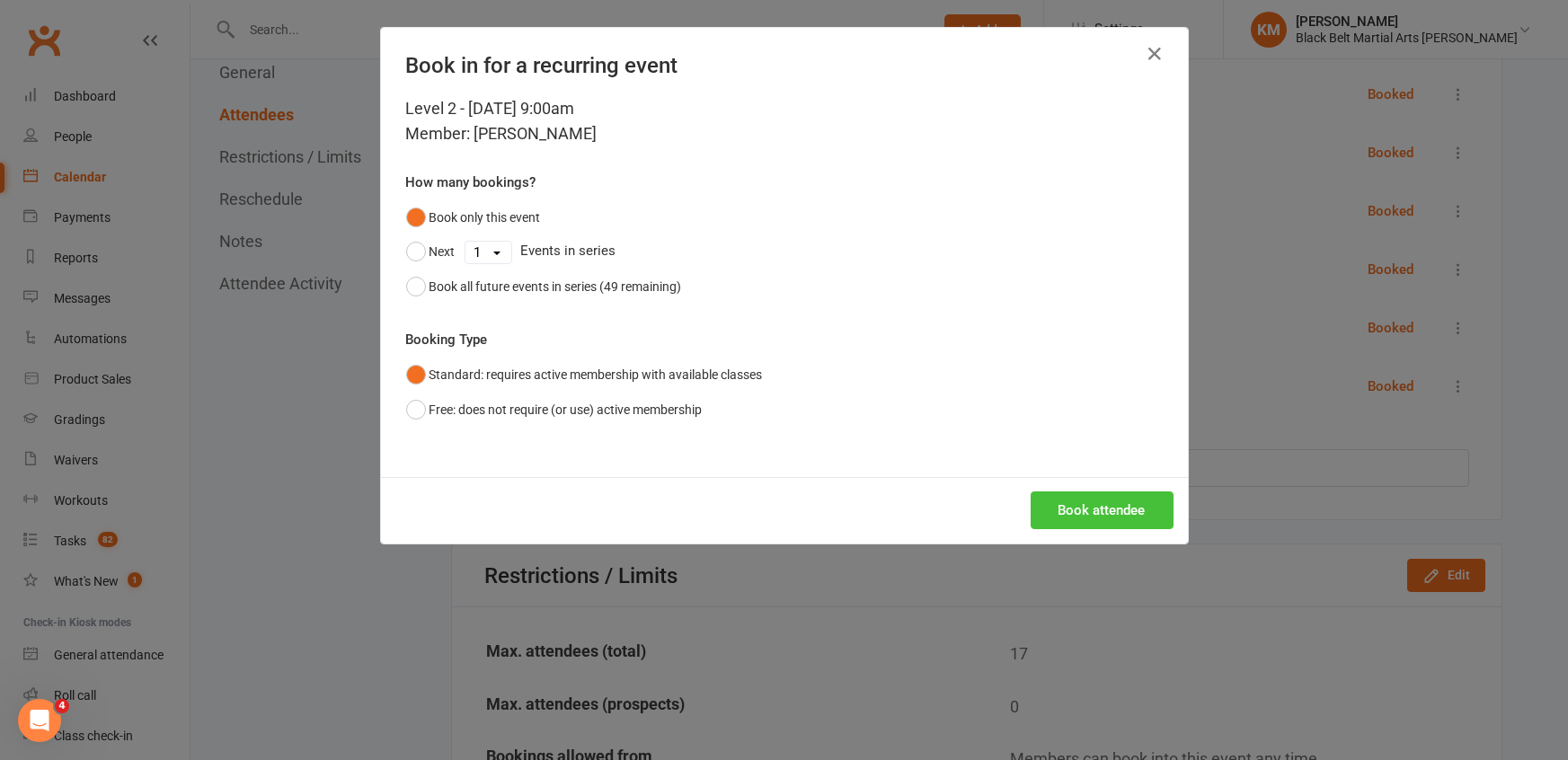
click at [1098, 514] on button "Book attendee" at bounding box center [1102, 510] width 143 height 38
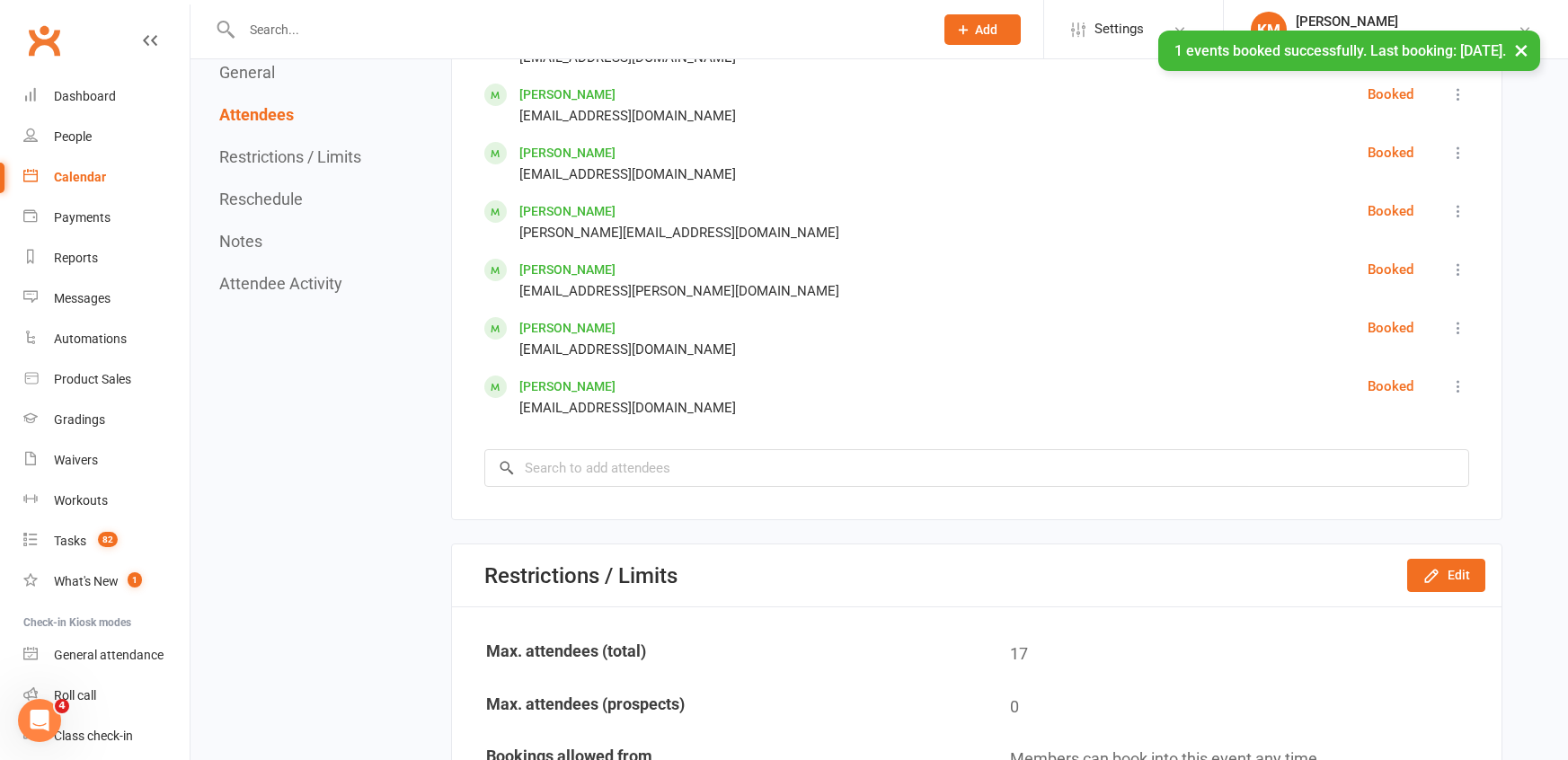
scroll to position [0, 0]
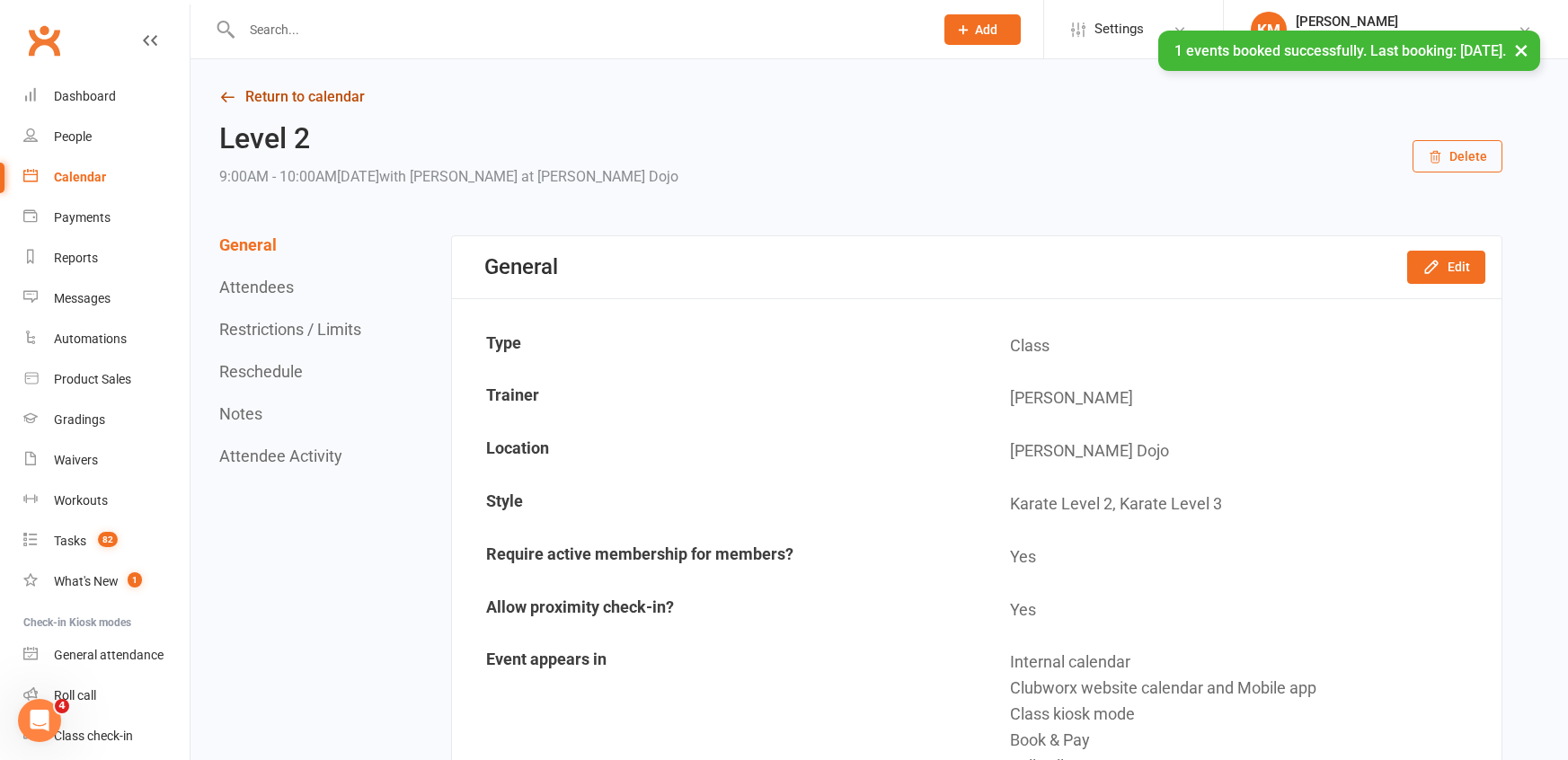
click at [330, 103] on link "Return to calendar" at bounding box center [861, 96] width 1284 height 25
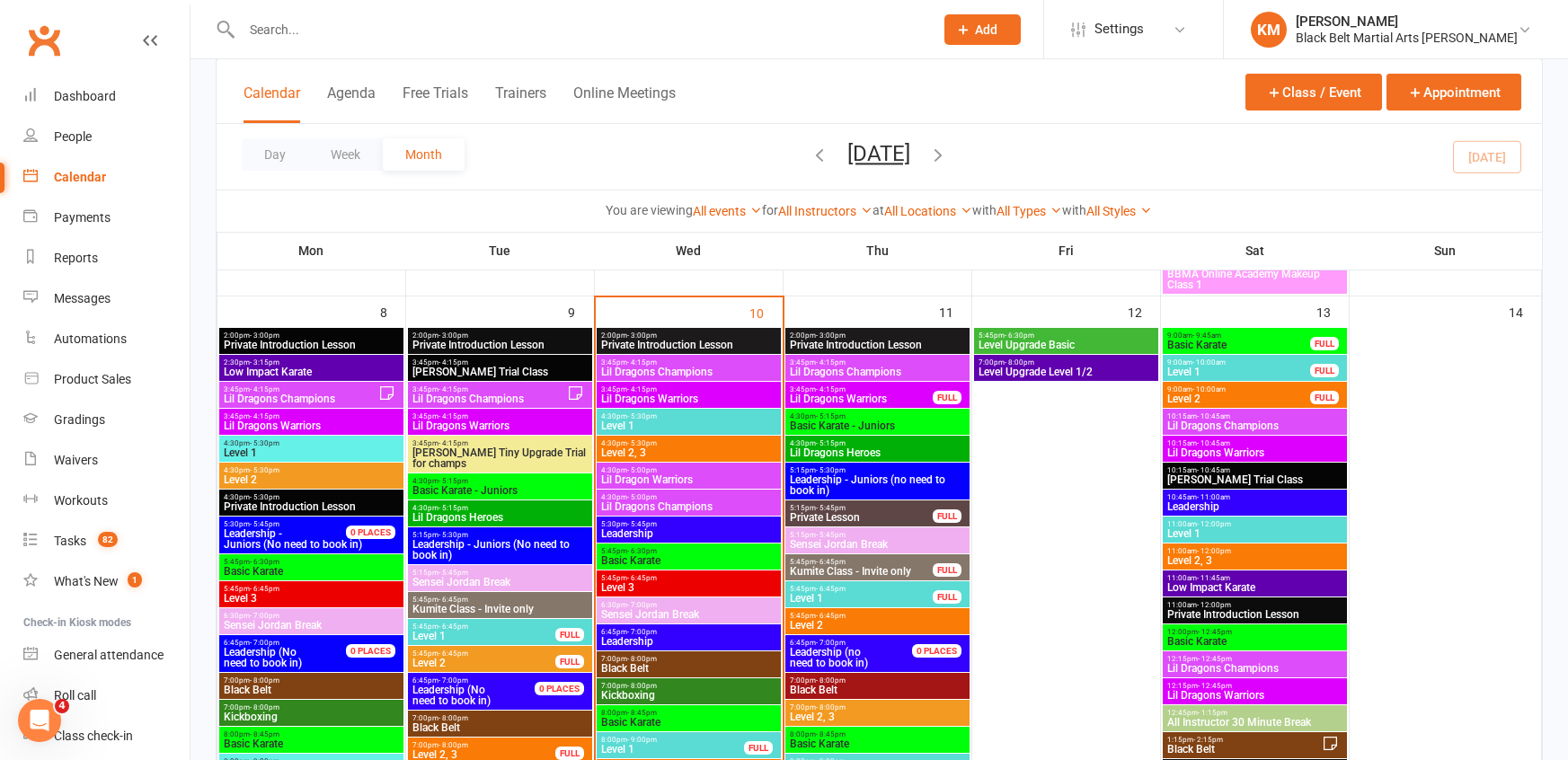
scroll to position [891, 0]
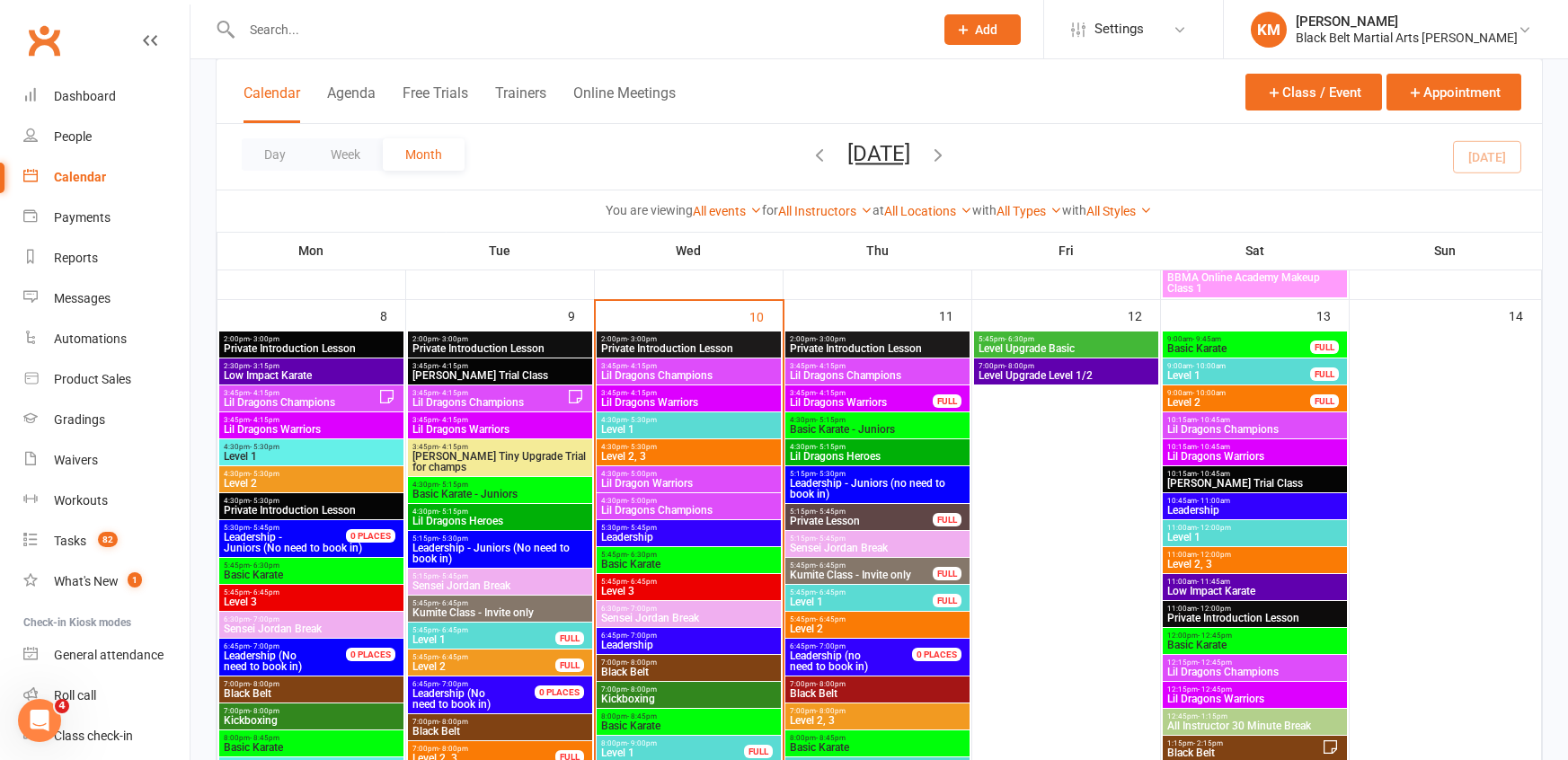
click at [1255, 555] on span "11:00am - 12:00pm" at bounding box center [1255, 555] width 177 height 8
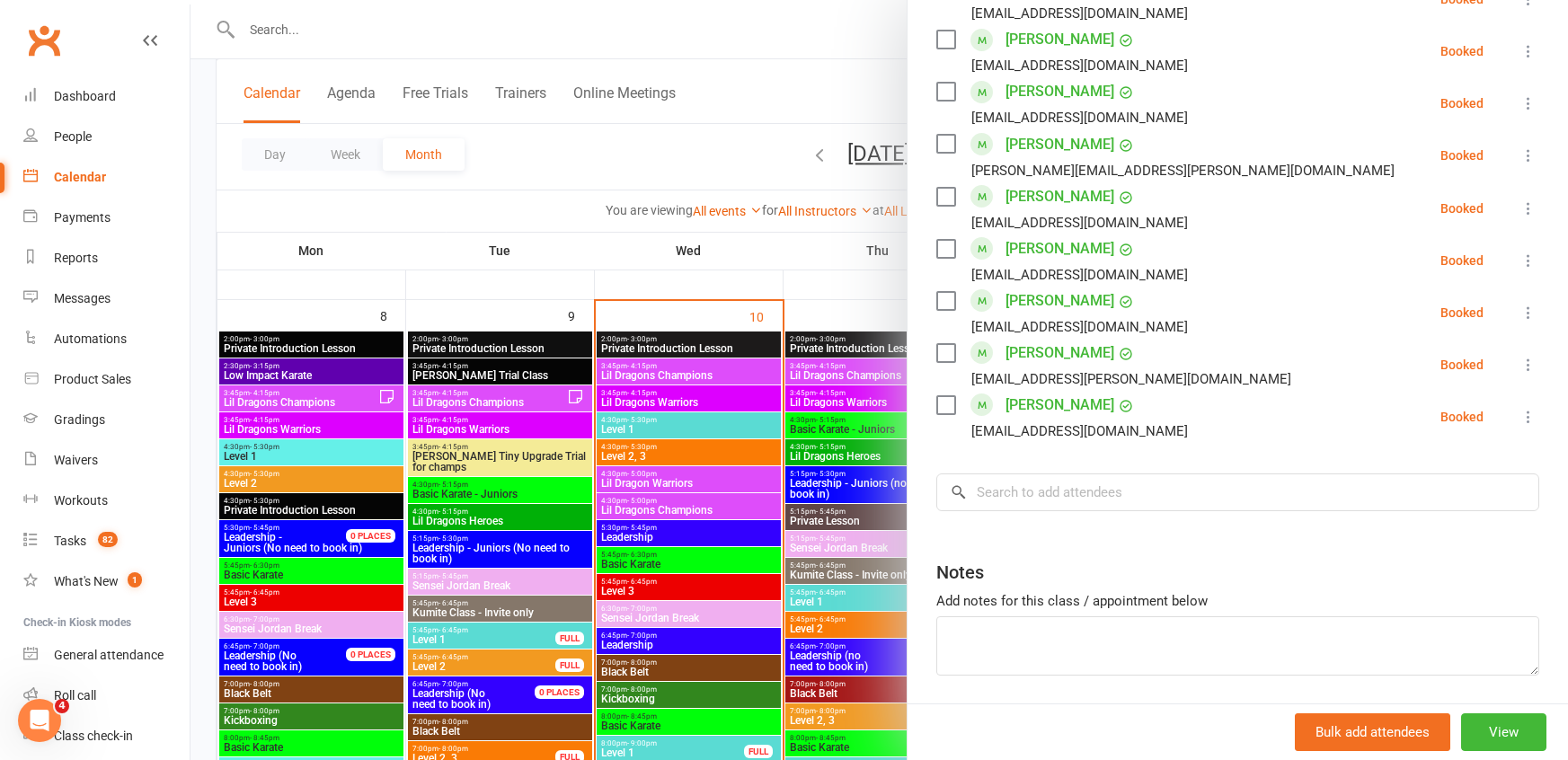
scroll to position [1047, 0]
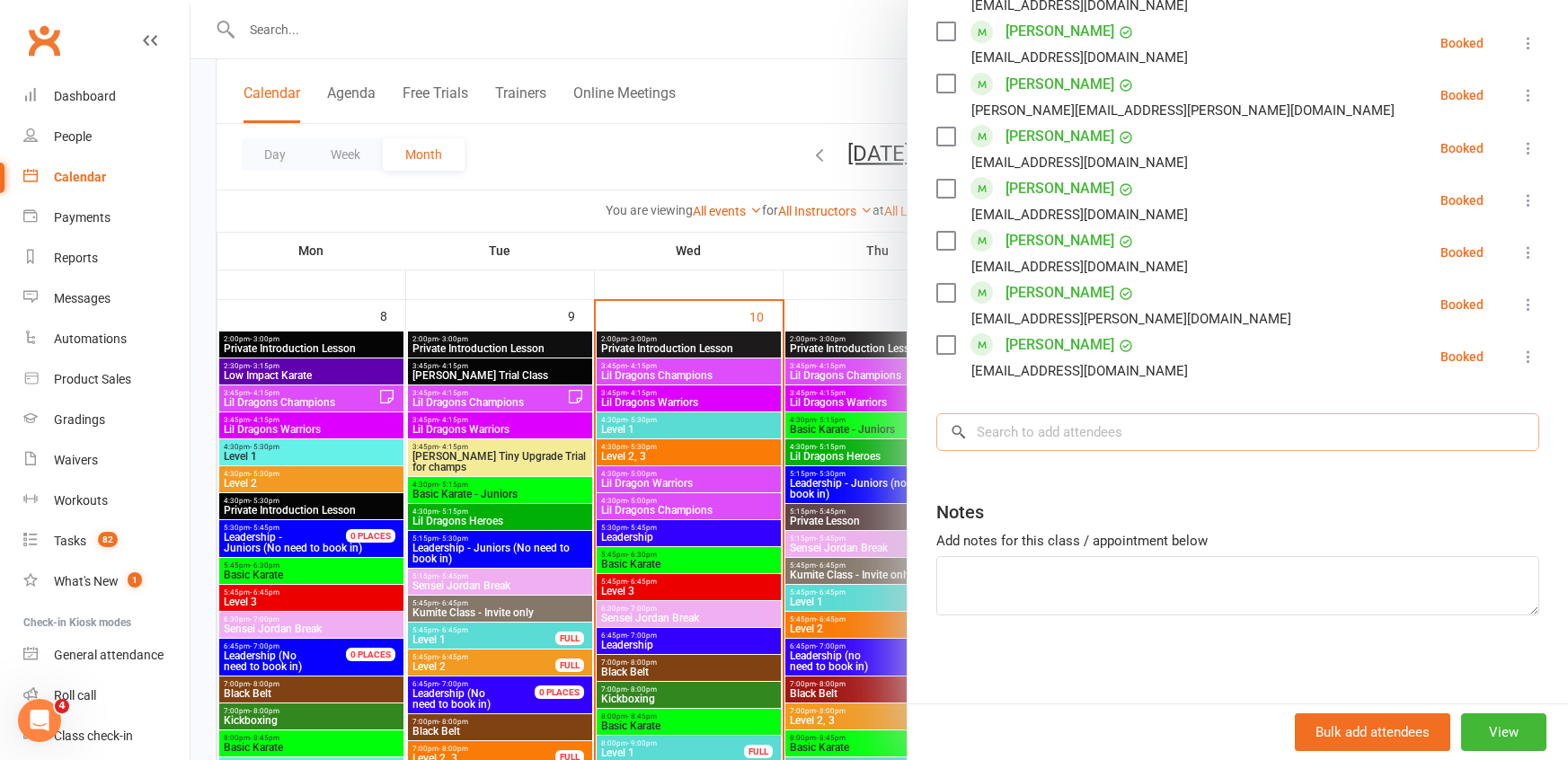
click at [1138, 428] on input "search" at bounding box center [1237, 432] width 603 height 38
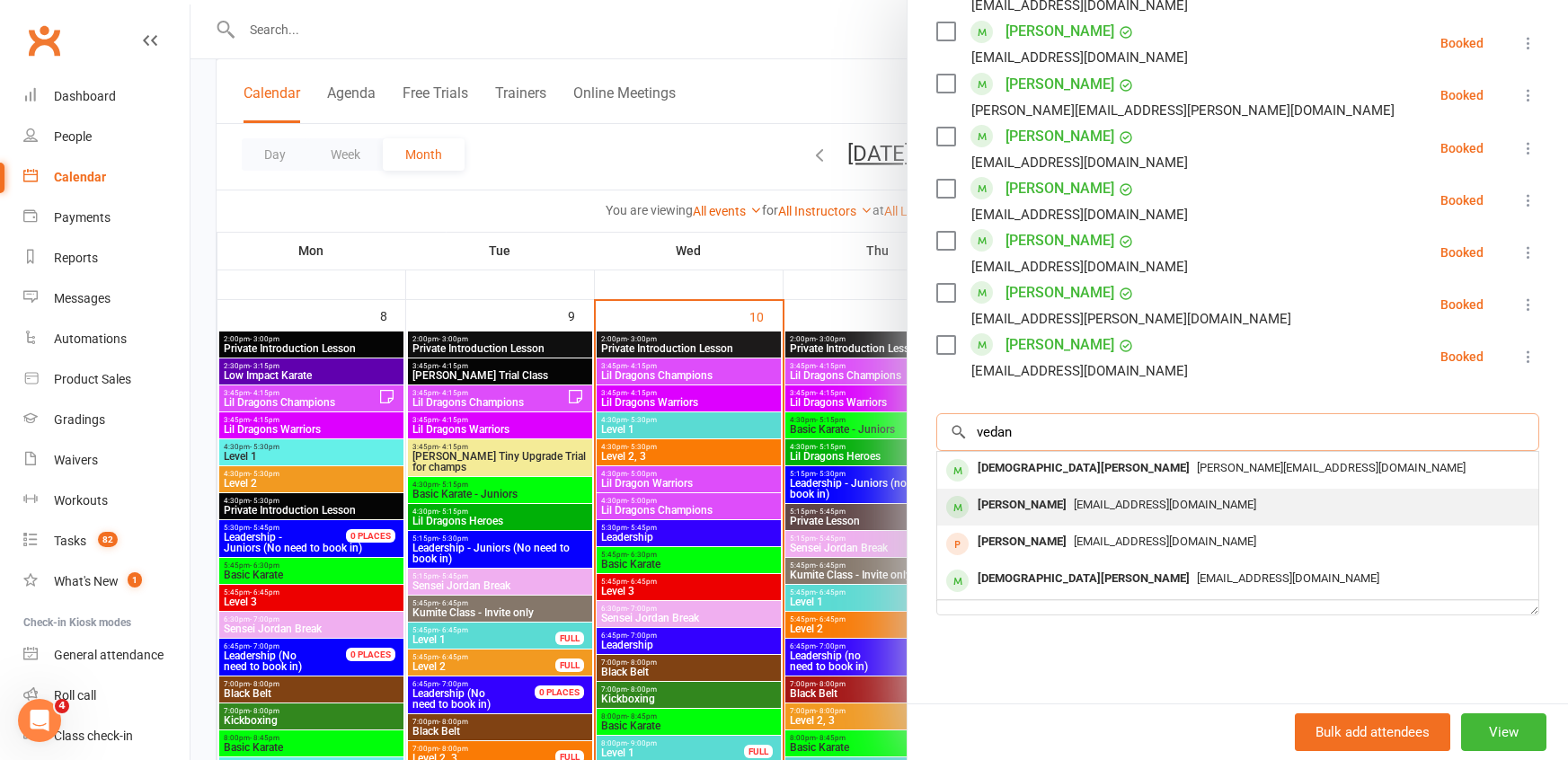
type input "vedan"
click at [1084, 504] on span "Padmavoothani@gmail.com" at bounding box center [1165, 504] width 183 height 14
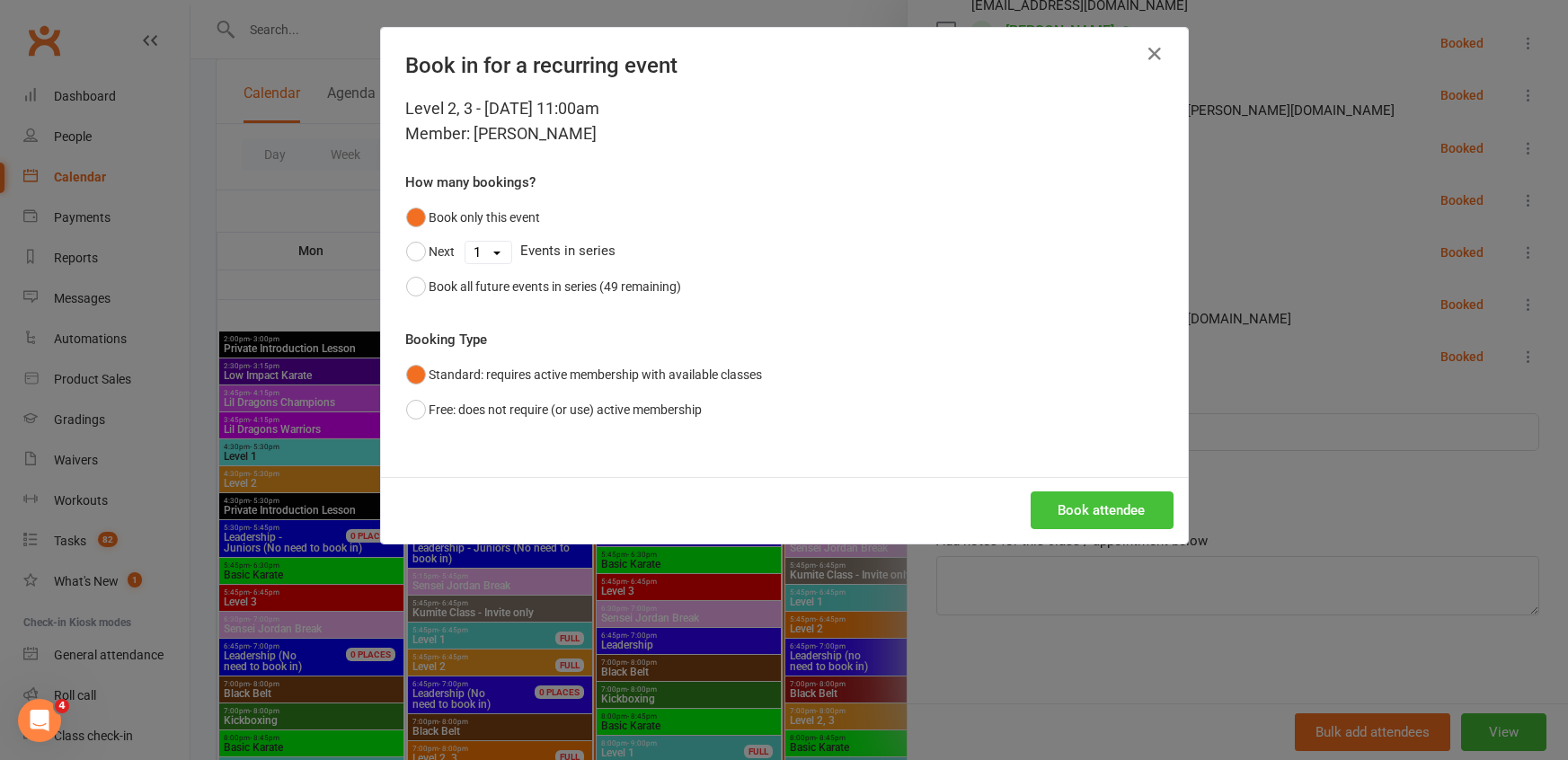
click at [1080, 505] on button "Book attendee" at bounding box center [1102, 510] width 143 height 38
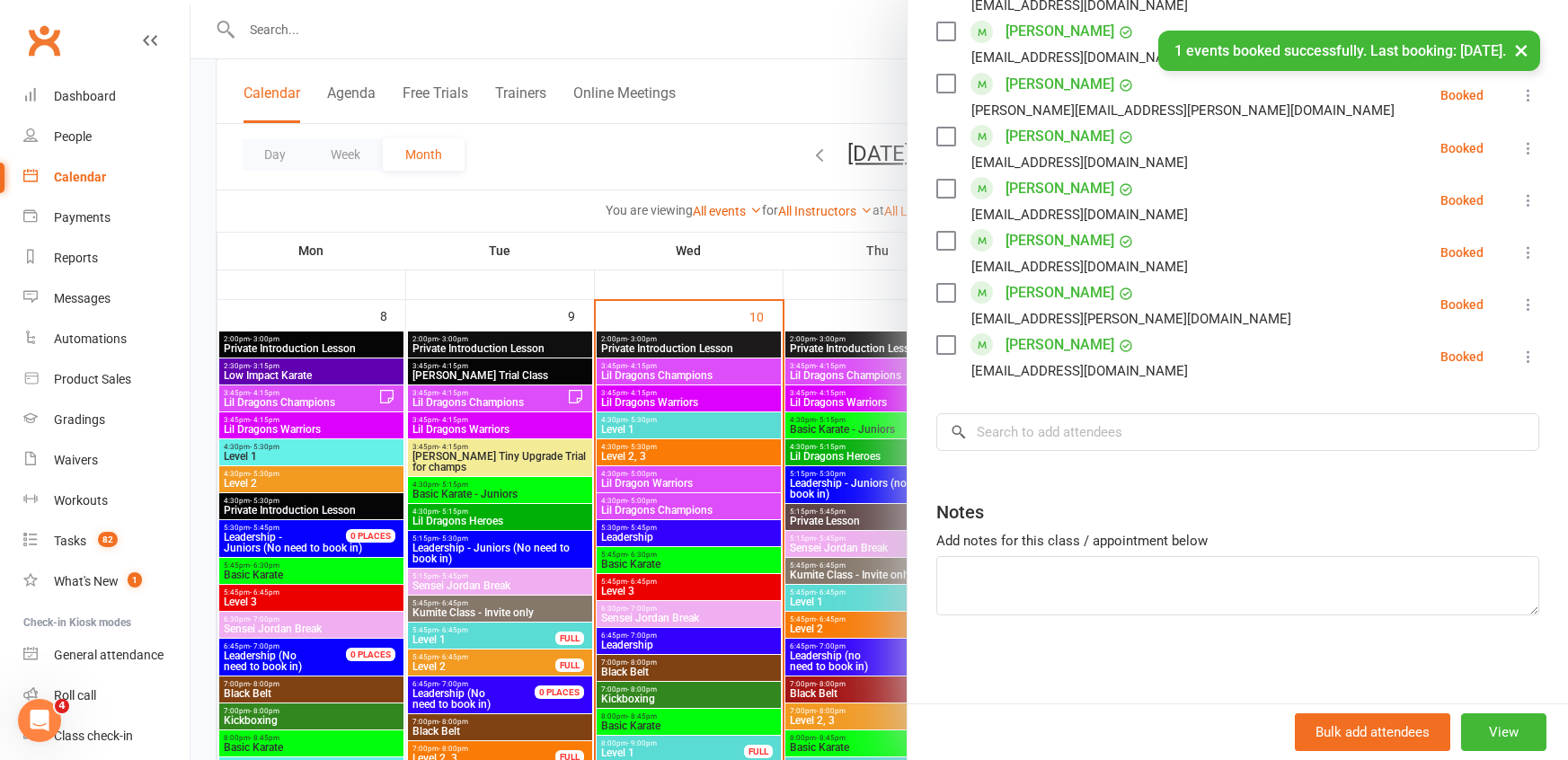
scroll to position [1099, 0]
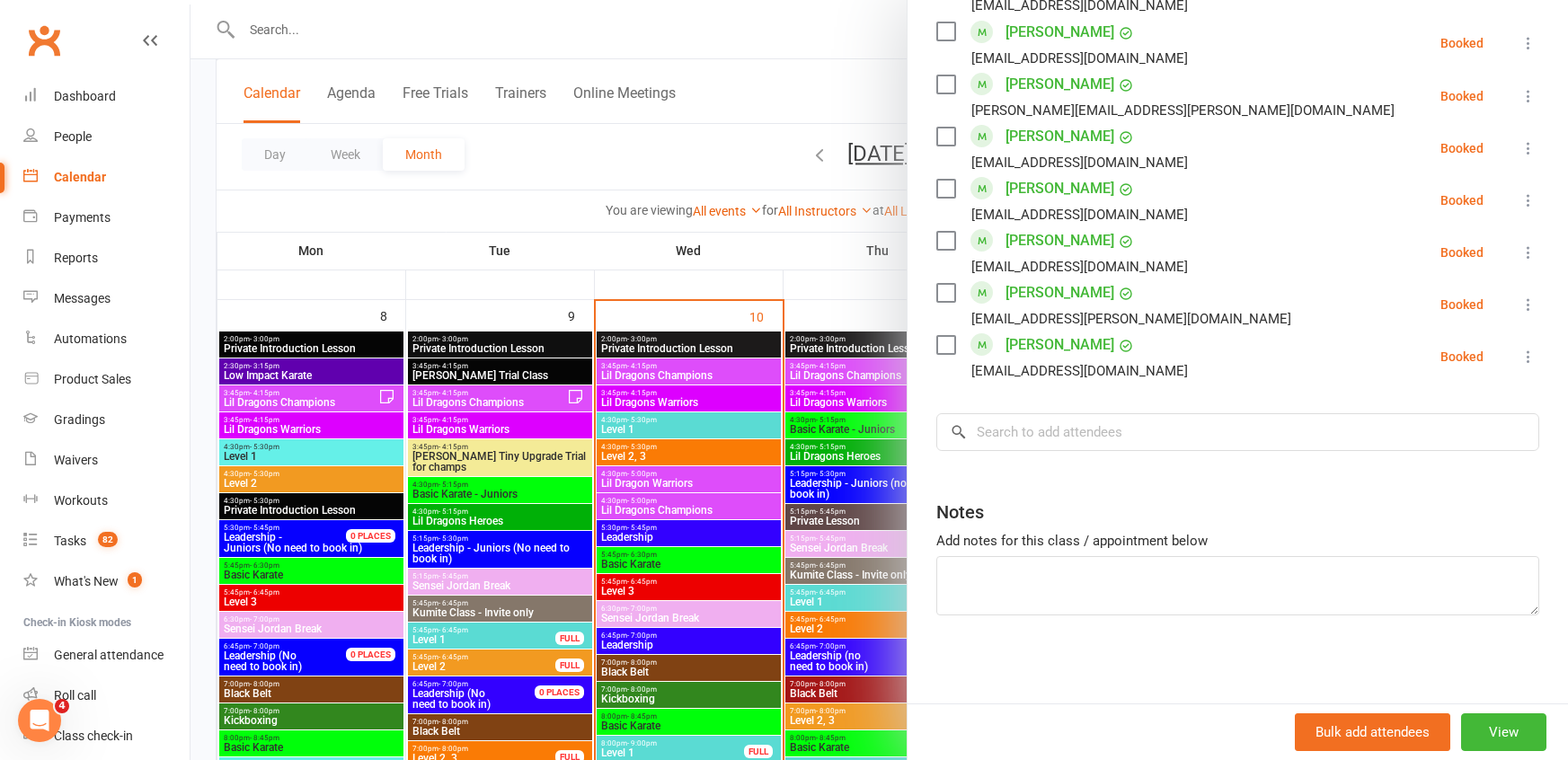
click at [771, 129] on div at bounding box center [879, 380] width 1378 height 760
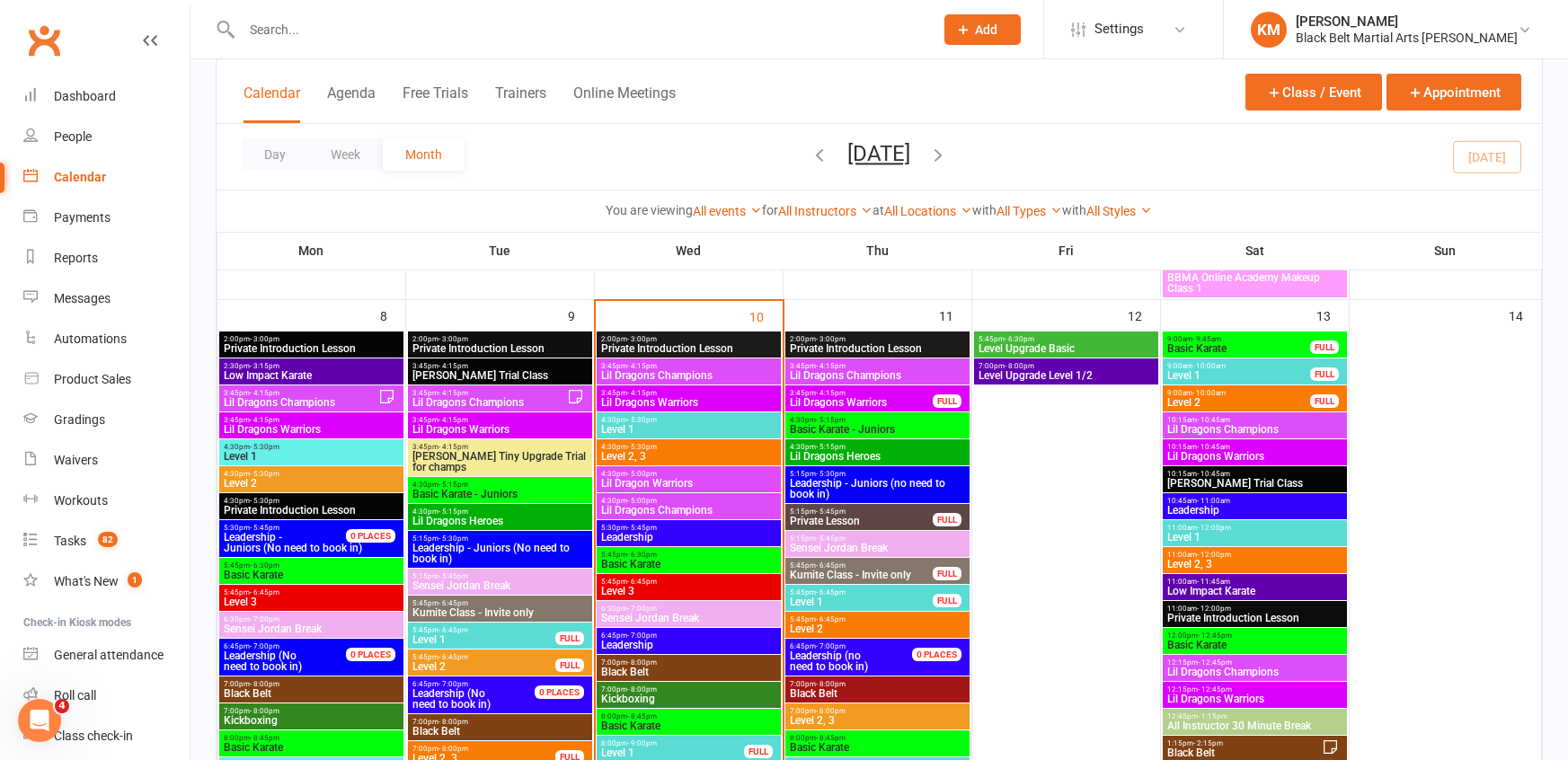
click at [1194, 403] on span "Level 2" at bounding box center [1238, 403] width 145 height 11
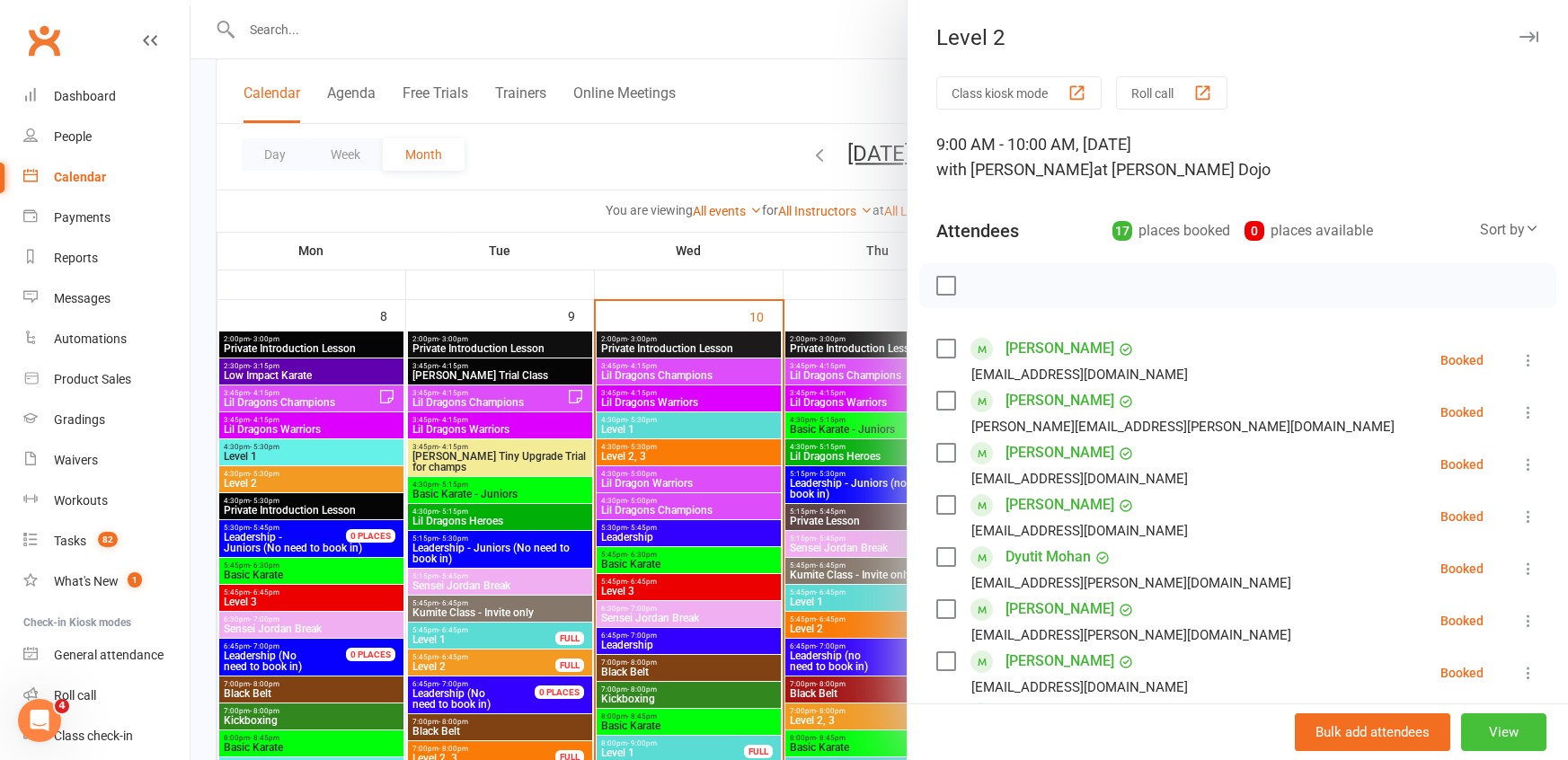
click at [1509, 725] on button "View" at bounding box center [1503, 732] width 85 height 38
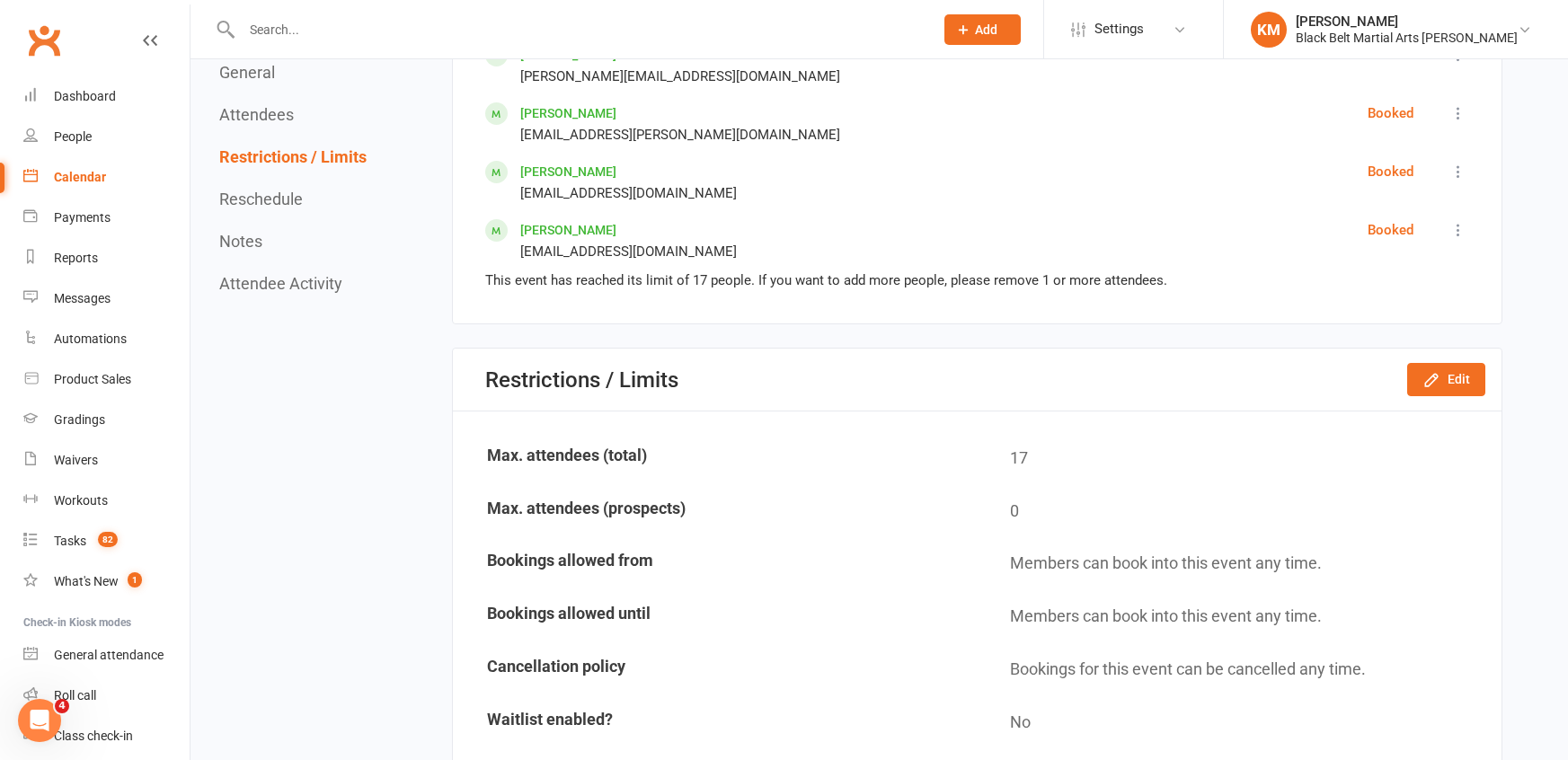
scroll to position [1817, 0]
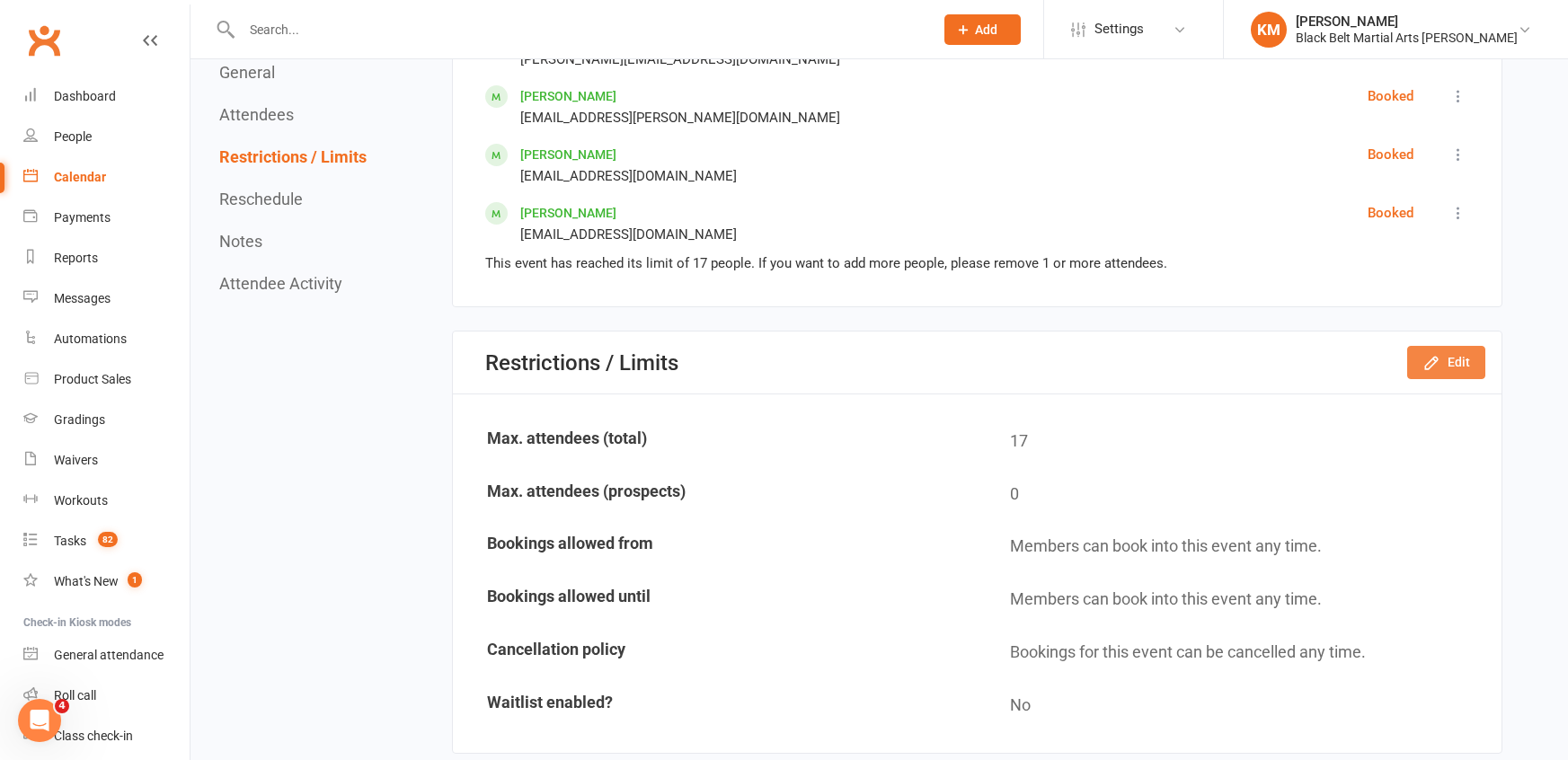
click at [1431, 354] on icon "button" at bounding box center [1431, 362] width 18 height 18
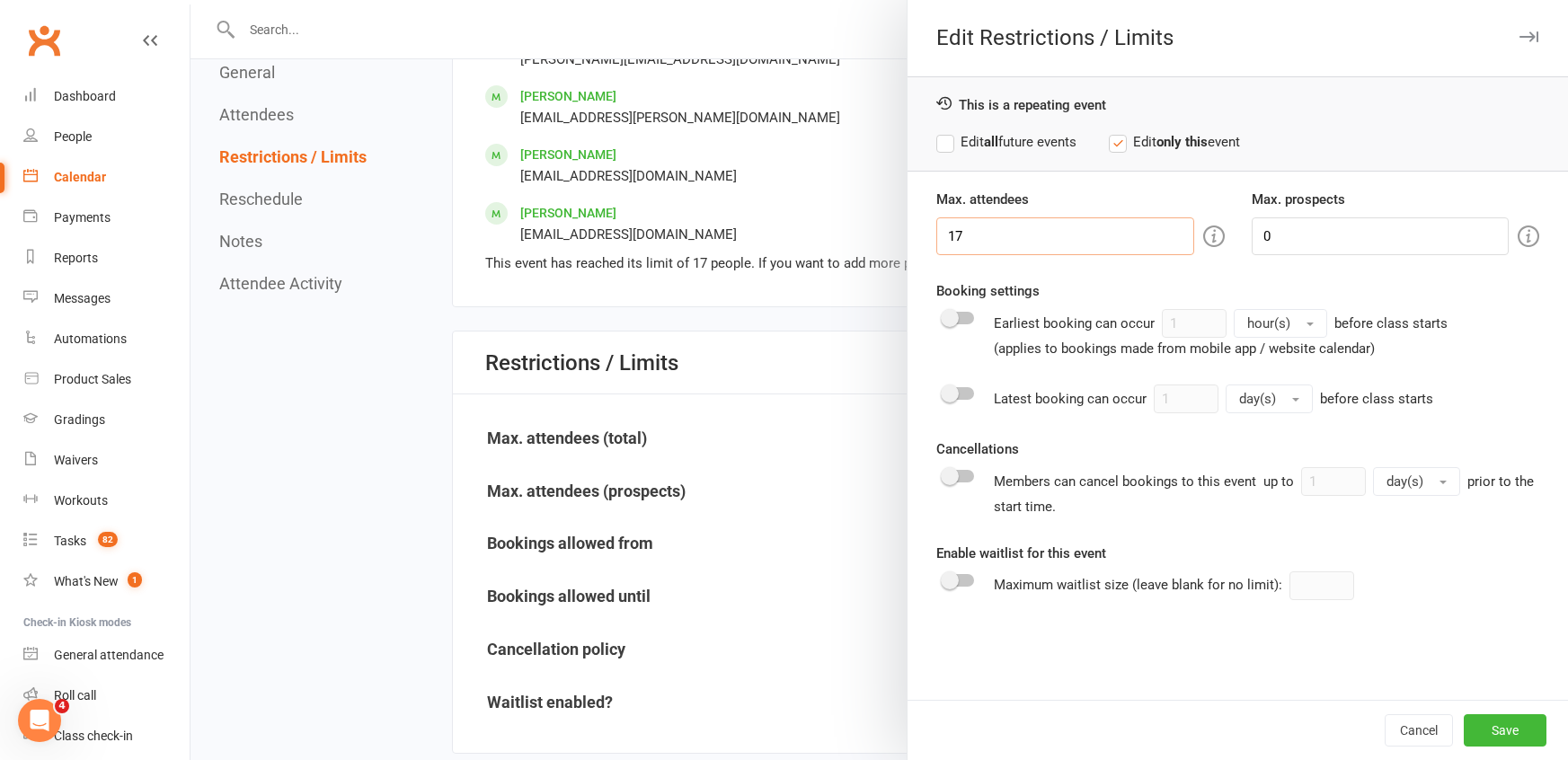
click at [1034, 245] on input "17" at bounding box center [1065, 236] width 257 height 38
type input "18"
click at [1484, 723] on button "Save" at bounding box center [1505, 730] width 83 height 32
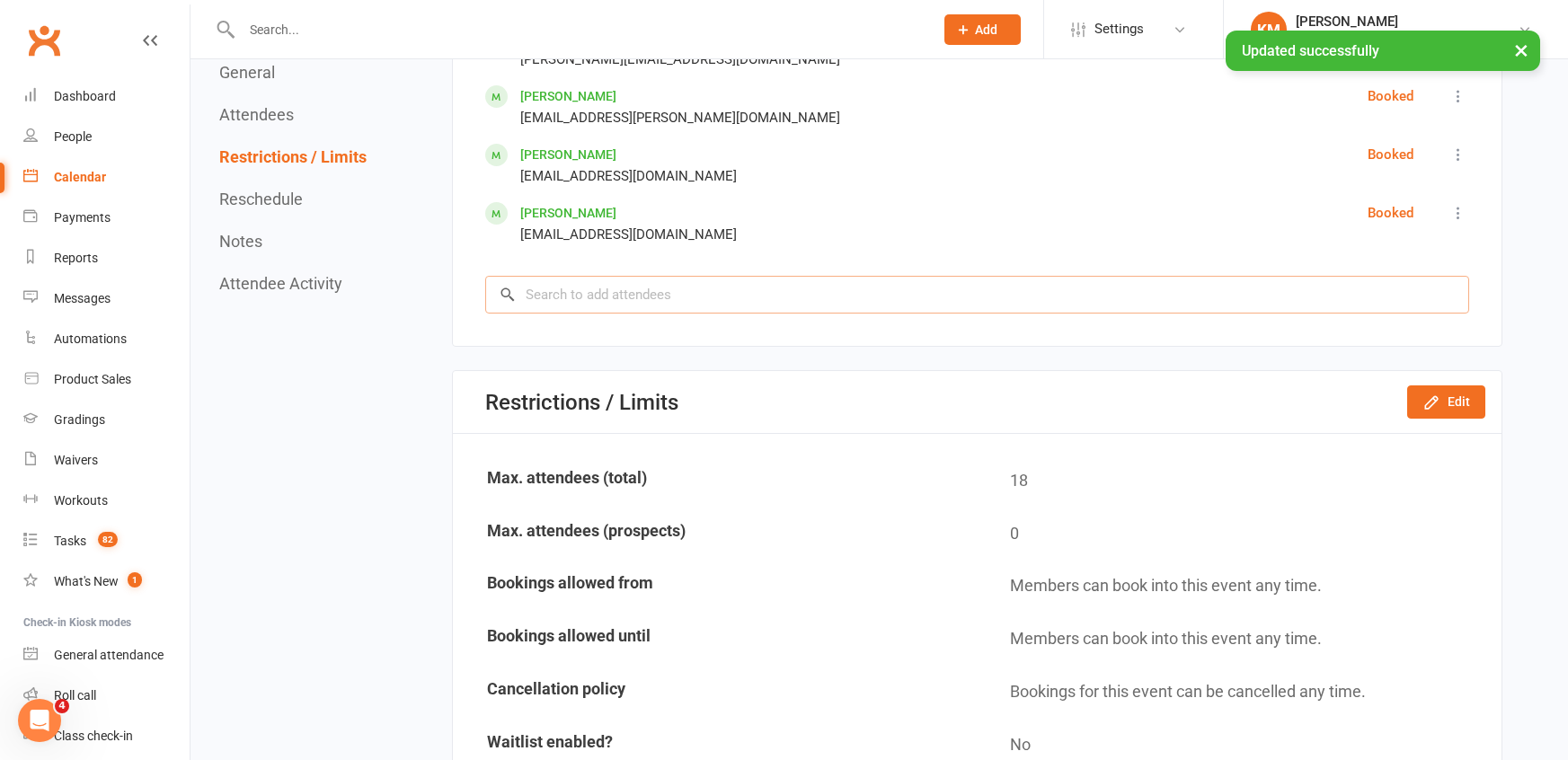
click at [551, 284] on input "search" at bounding box center [978, 295] width 984 height 38
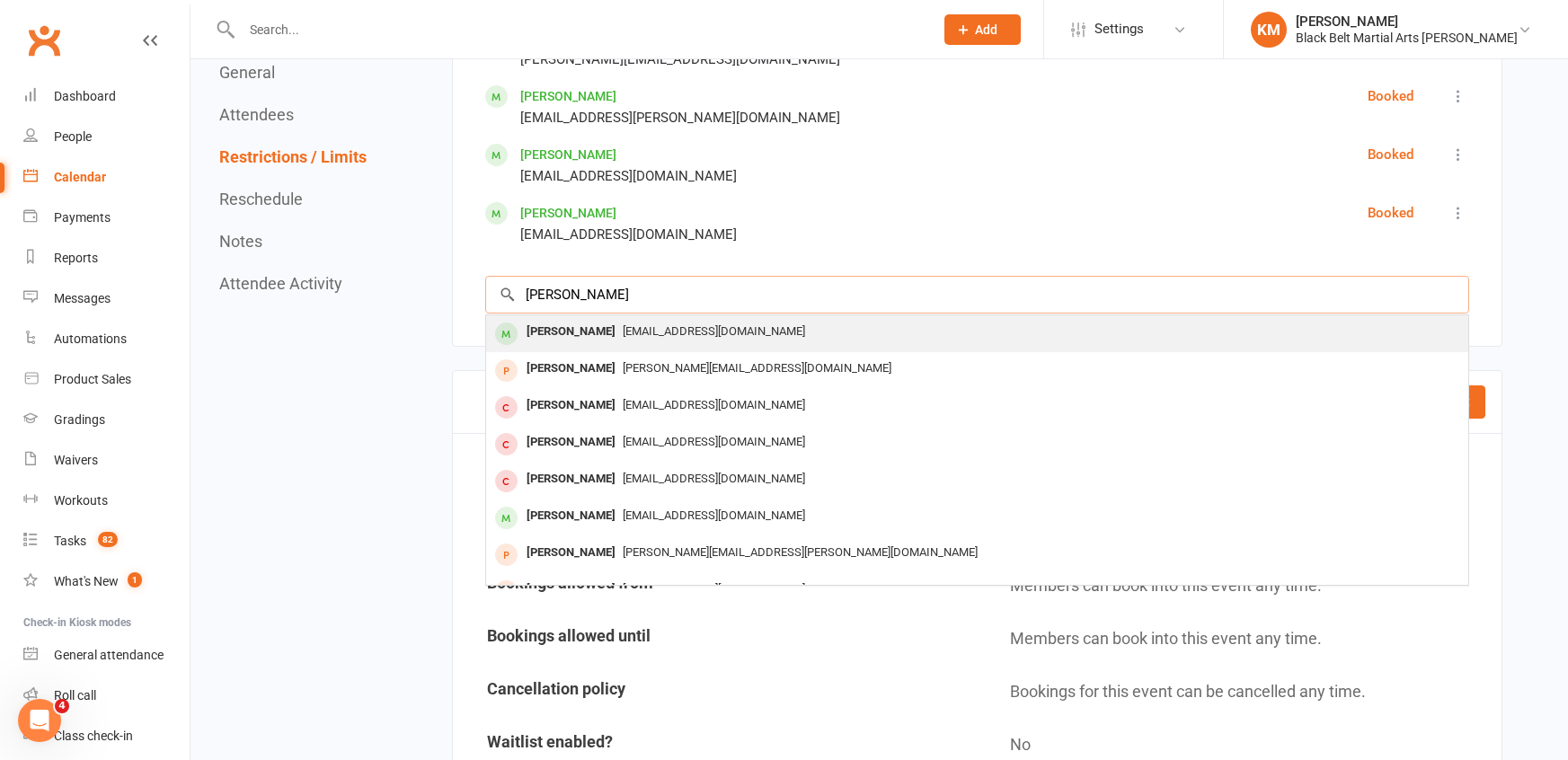
type input "Isabella wyatt"
click at [550, 331] on div "Isabella Wyatt" at bounding box center [571, 332] width 103 height 26
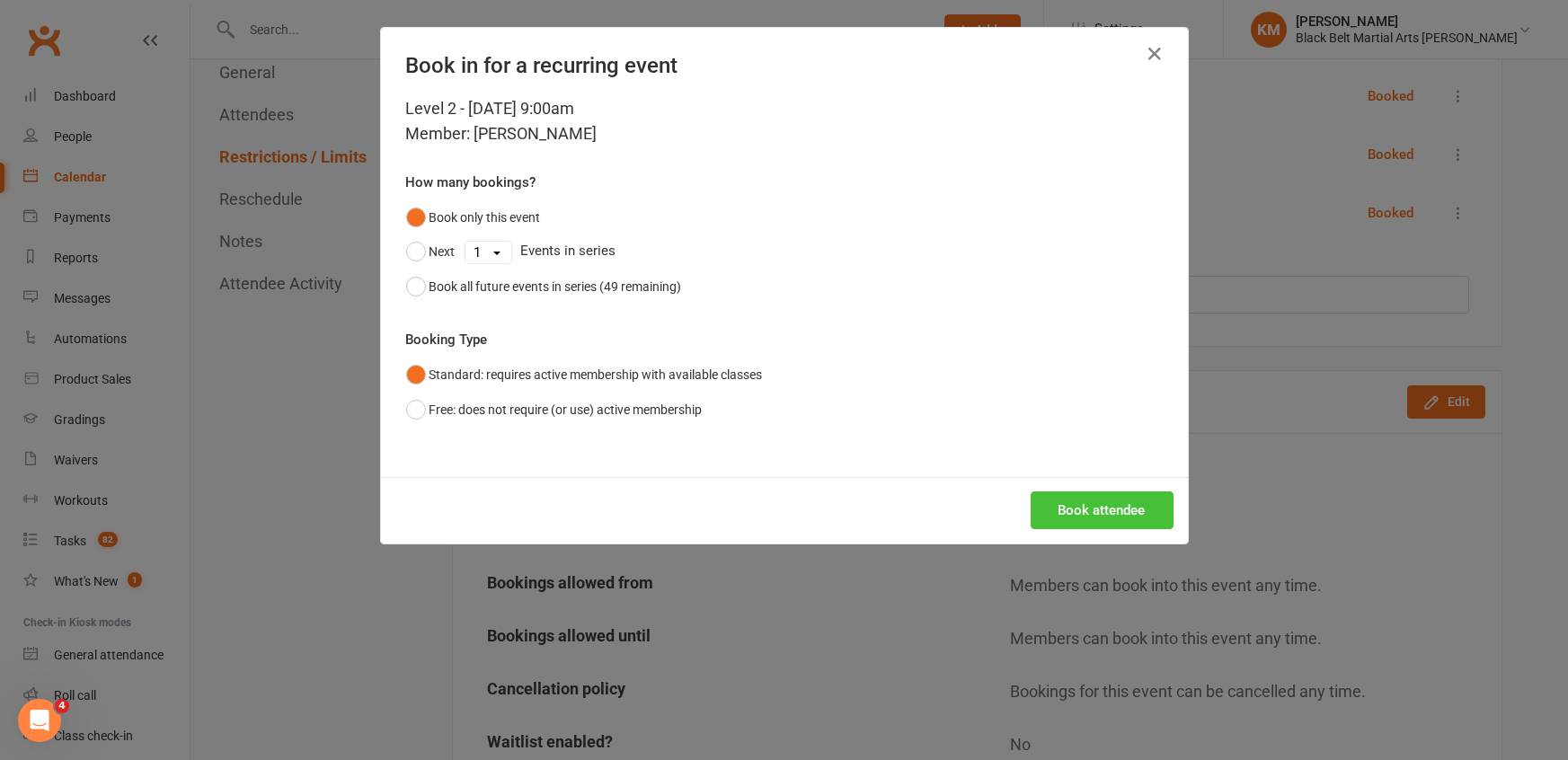
click at [1153, 524] on button "Book attendee" at bounding box center [1102, 510] width 143 height 38
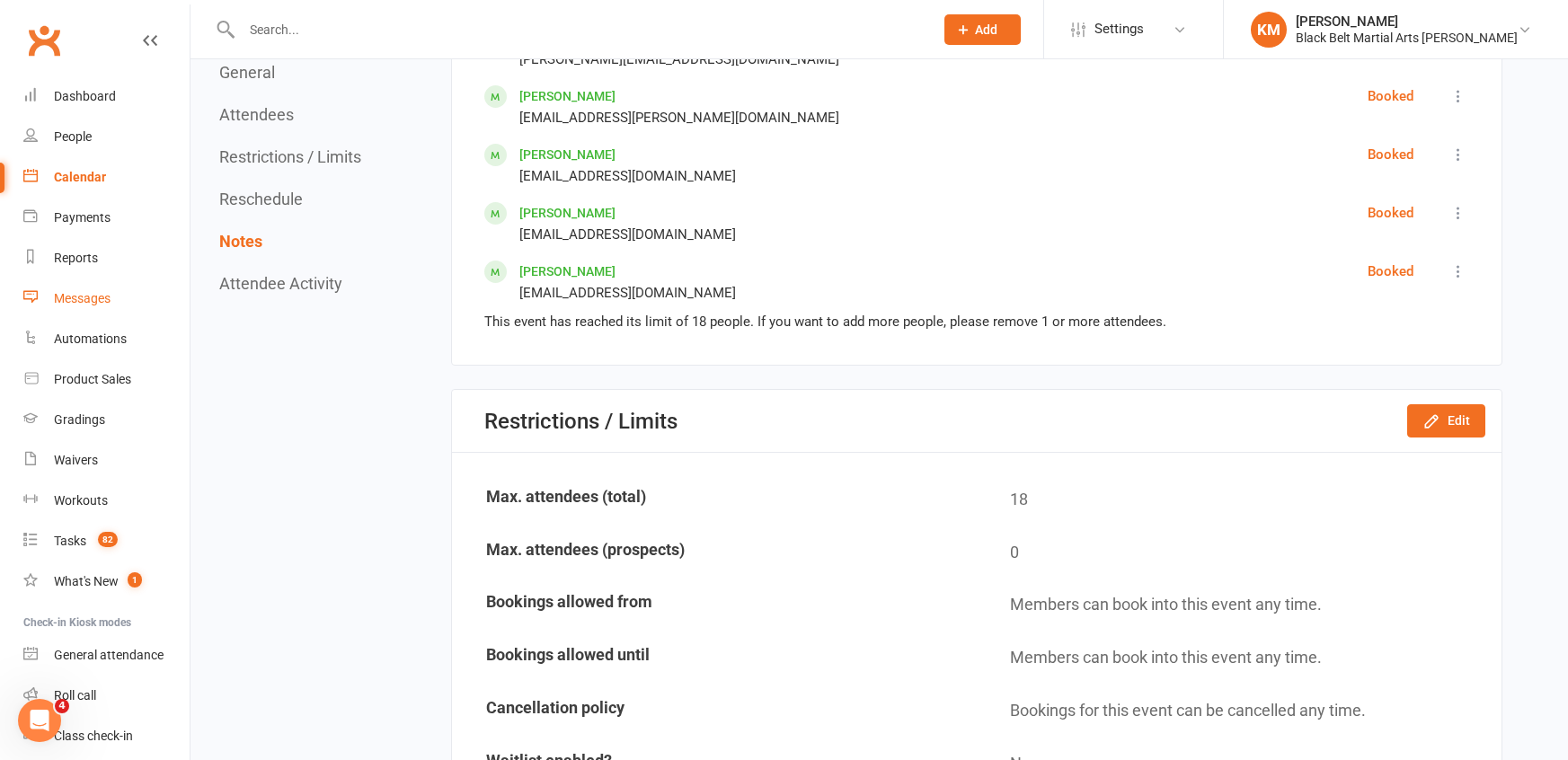
click at [100, 287] on link "Messages" at bounding box center [106, 299] width 166 height 41
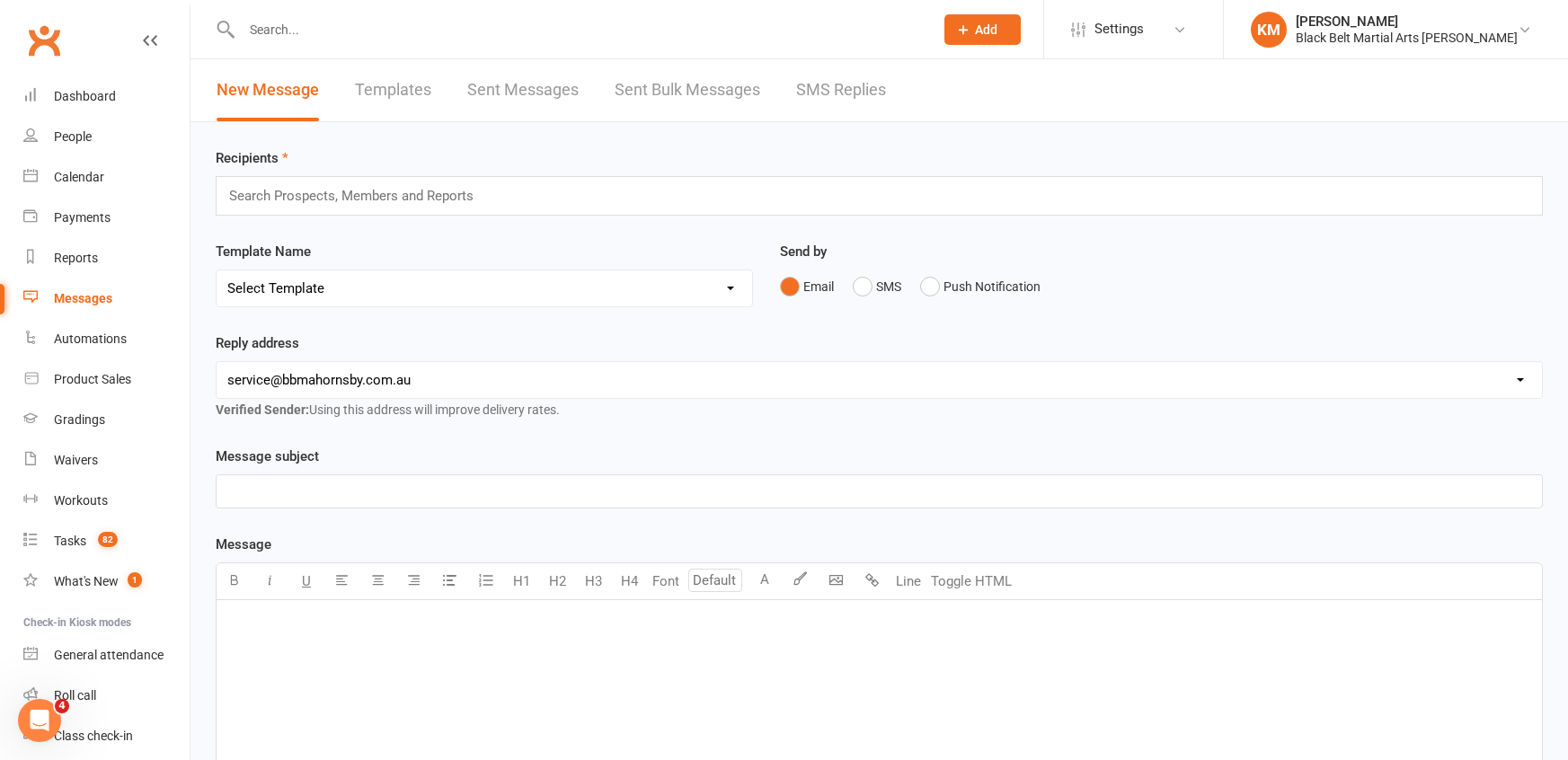
click at [831, 84] on link "SMS Replies" at bounding box center [840, 90] width 90 height 62
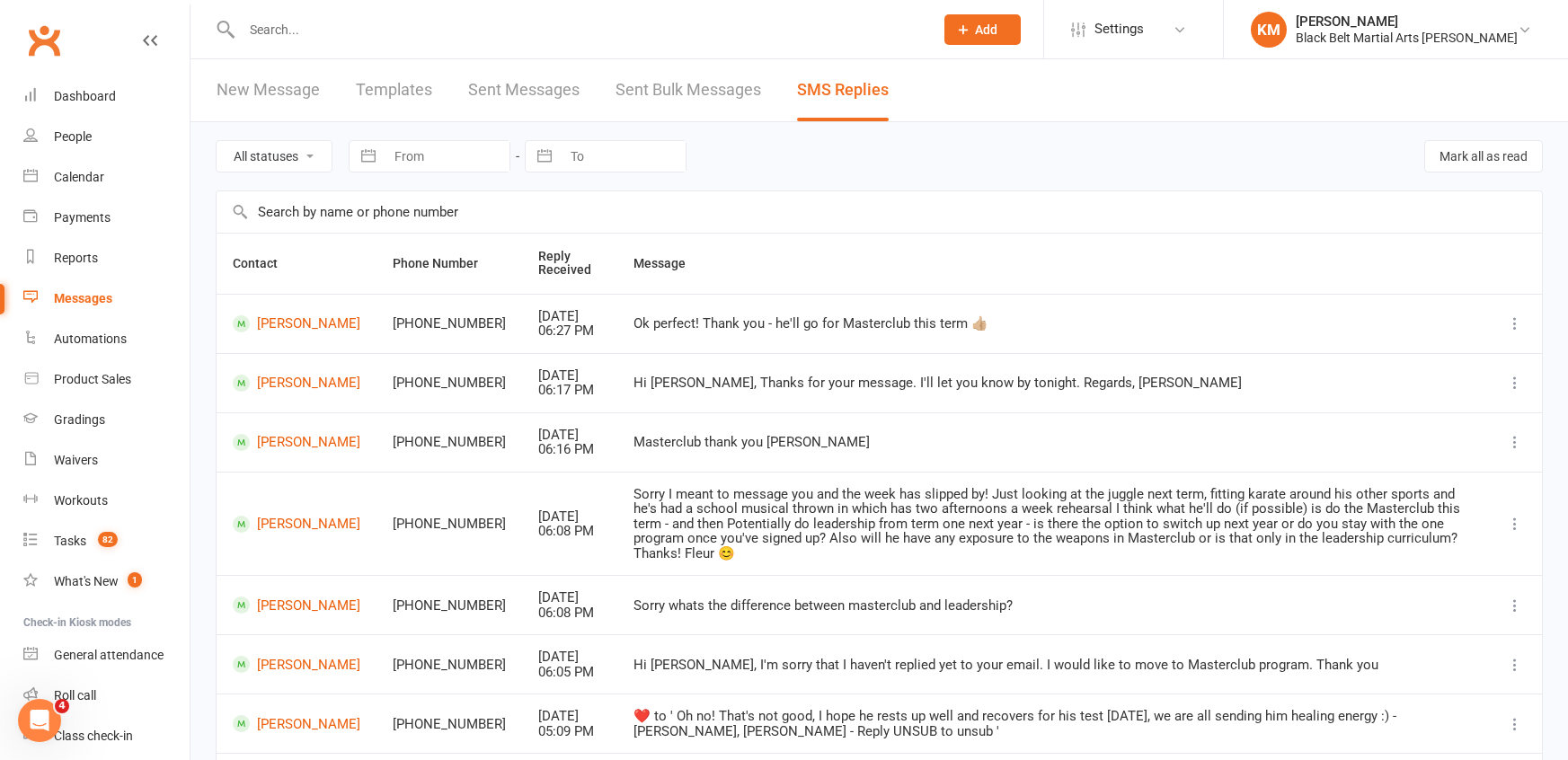
click at [327, 30] on input "text" at bounding box center [579, 29] width 685 height 25
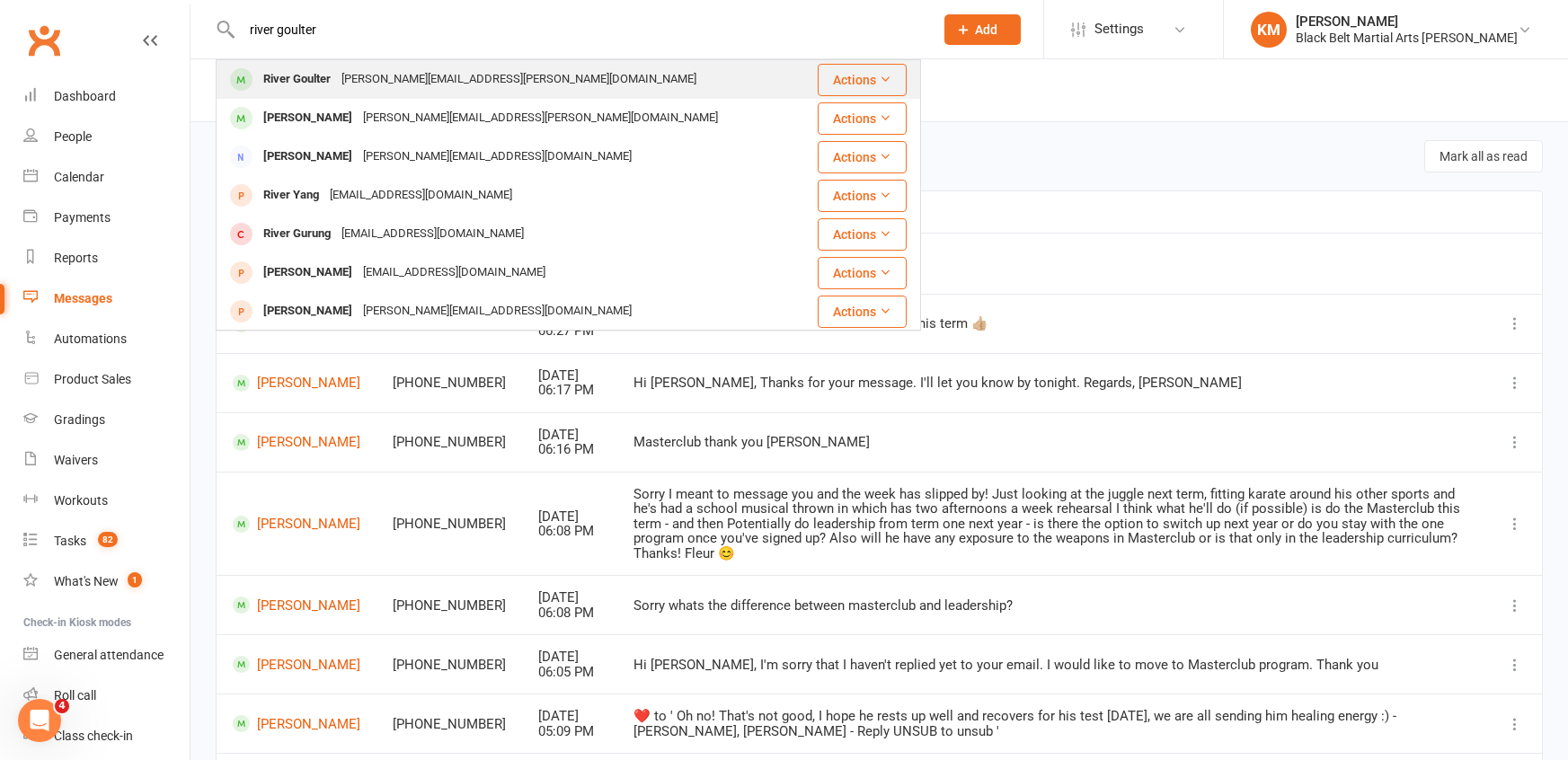
type input "river goulter"
click at [317, 78] on div "River Goulter" at bounding box center [296, 79] width 78 height 26
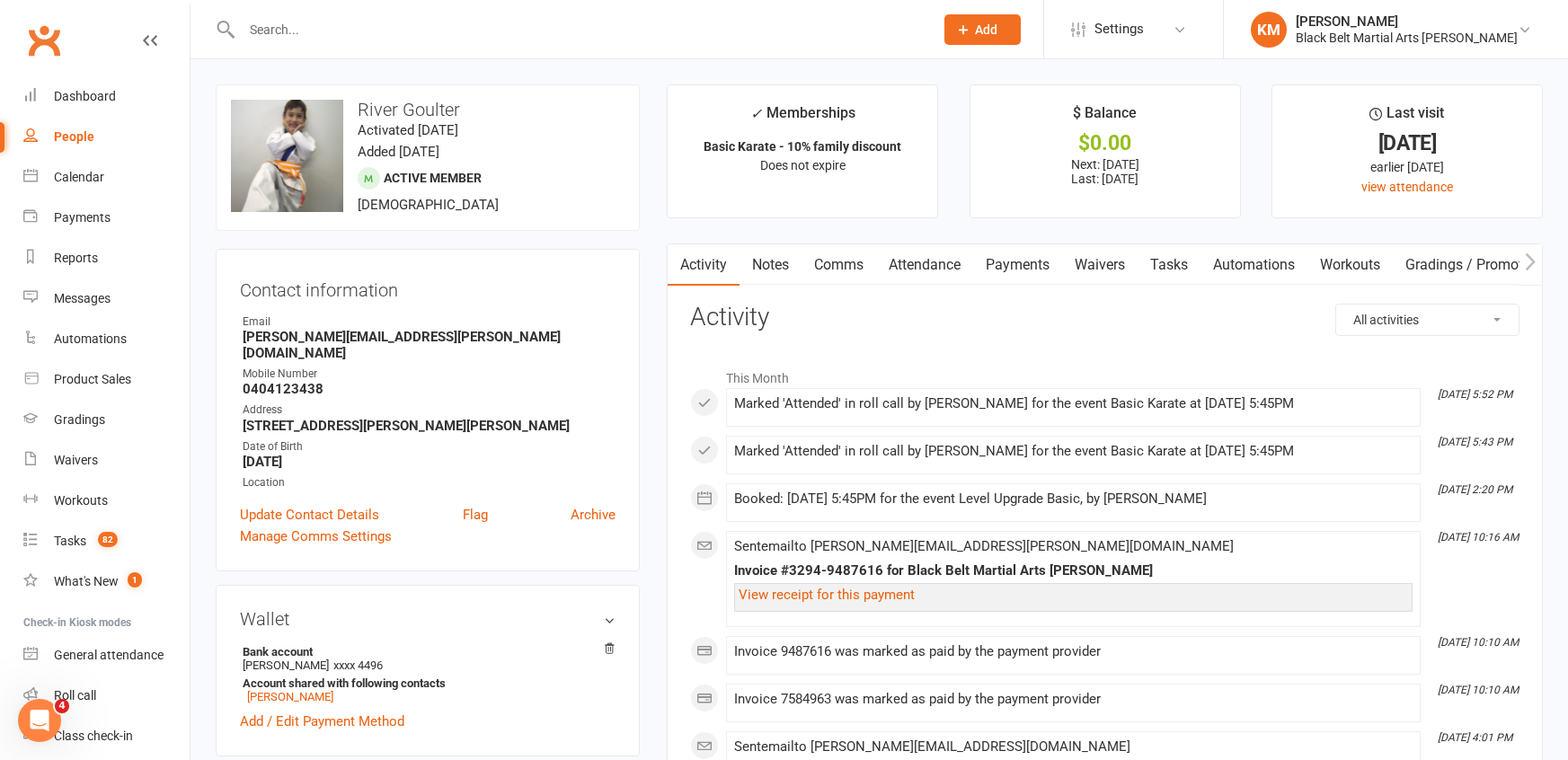
click at [1033, 264] on link "Payments" at bounding box center [1018, 265] width 89 height 42
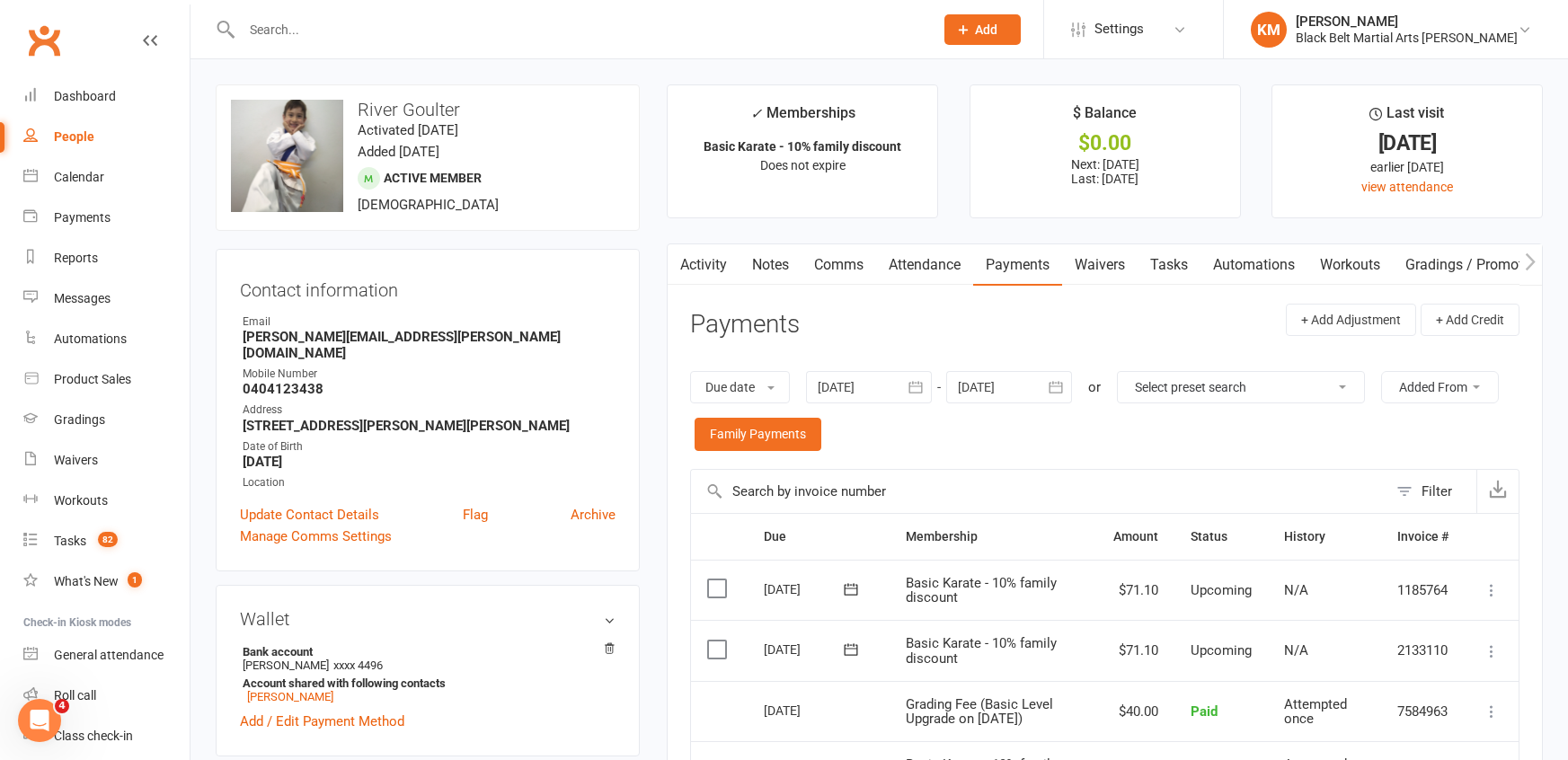
click at [994, 380] on div at bounding box center [1009, 387] width 126 height 32
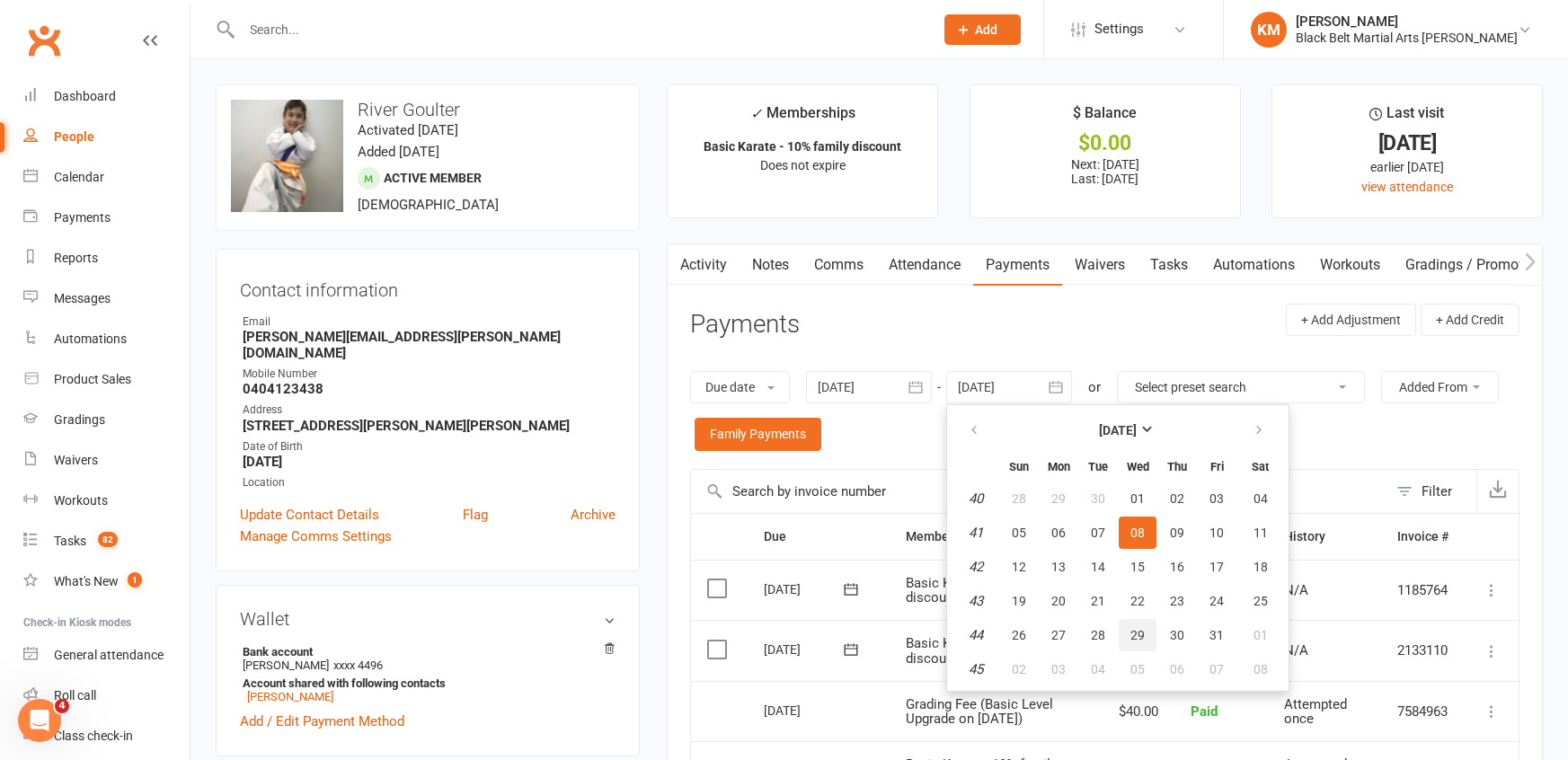
click at [1141, 645] on button "29" at bounding box center [1138, 635] width 38 height 32
type input "29 Oct 2025"
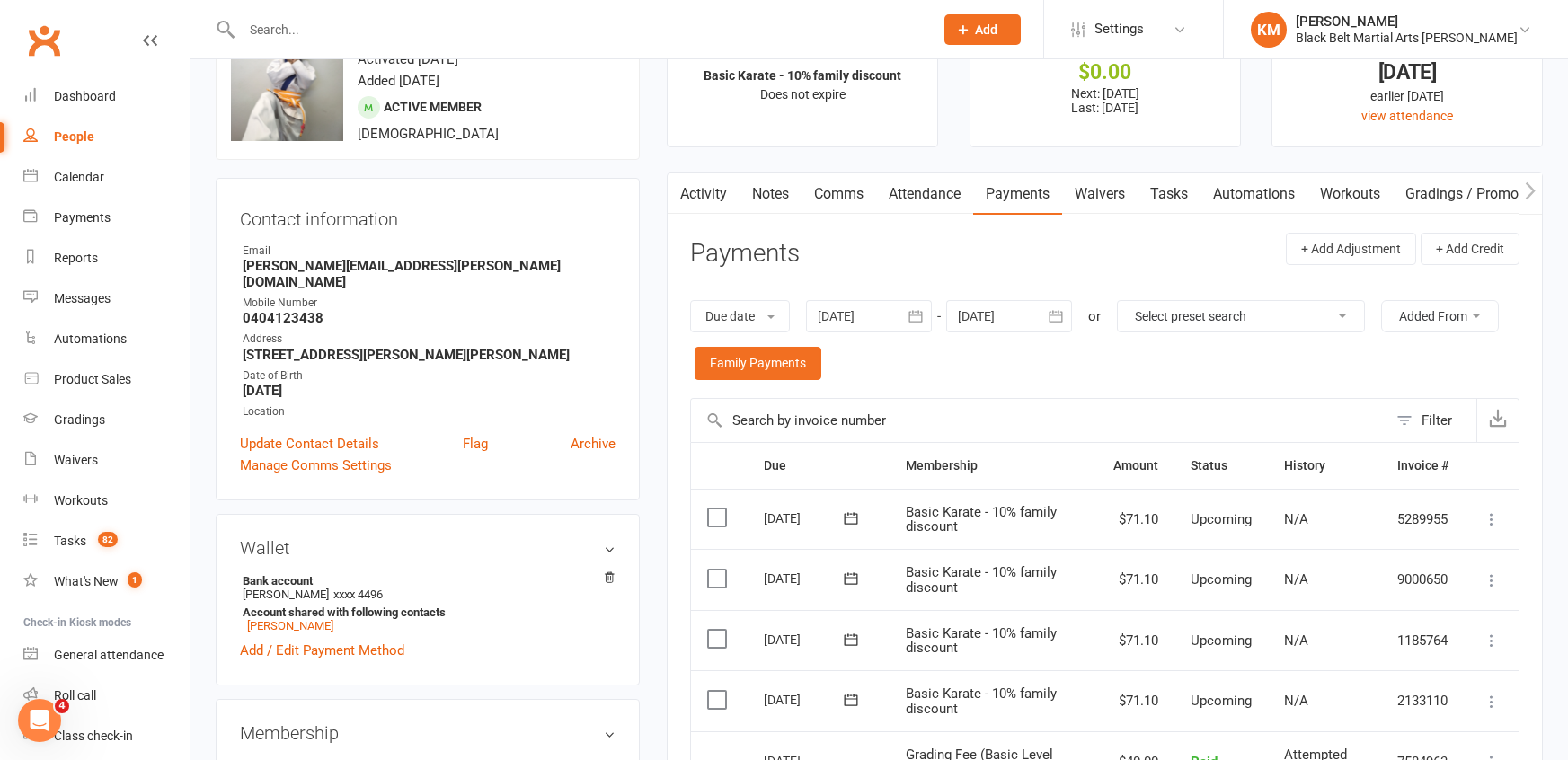
scroll to position [75, 0]
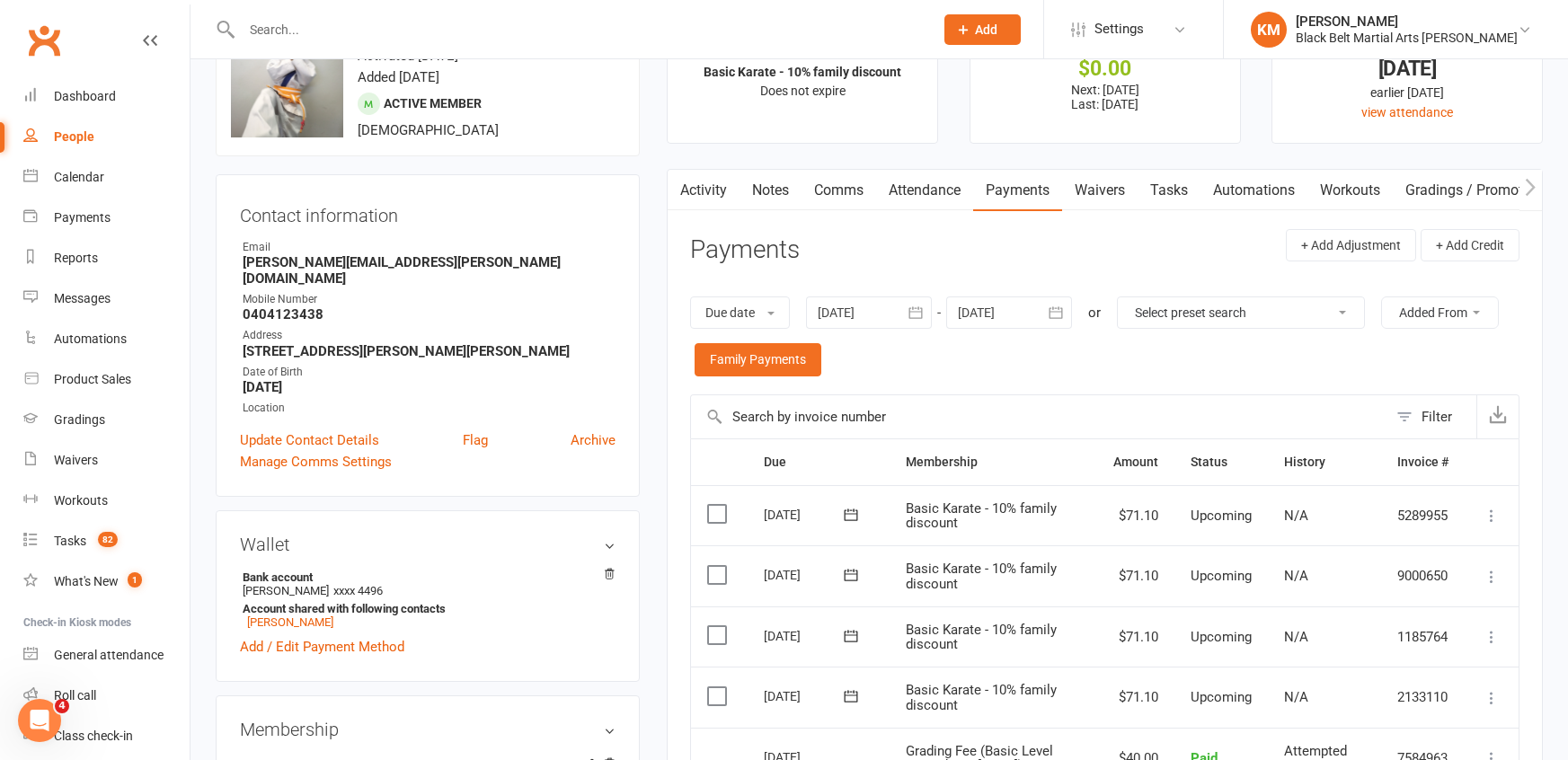
click at [756, 37] on input "text" at bounding box center [579, 29] width 685 height 25
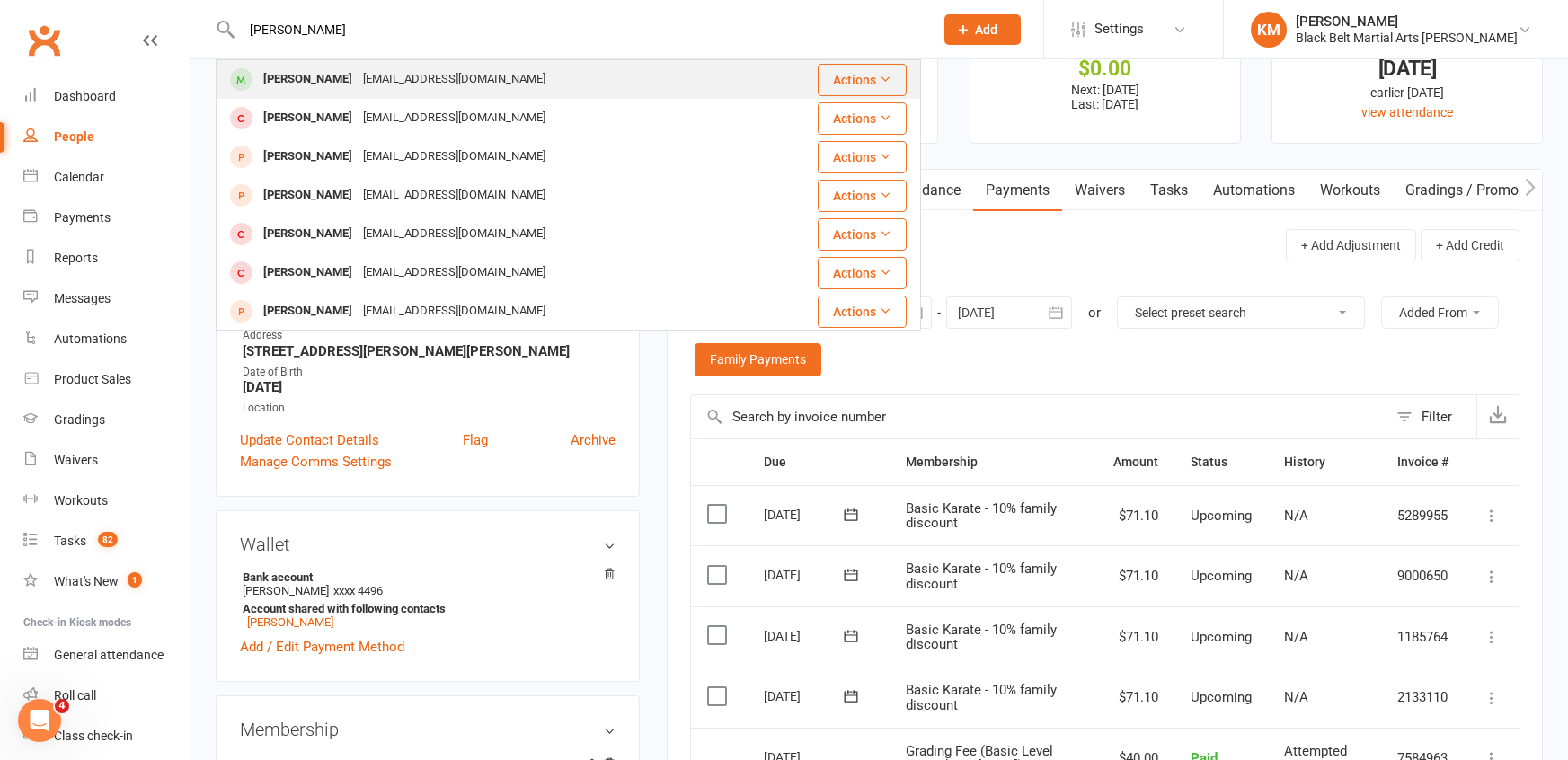
type input "ava khan"
click at [735, 70] on div "Ava Khanjani bahareh.rashti@gmail.com" at bounding box center [501, 79] width 566 height 37
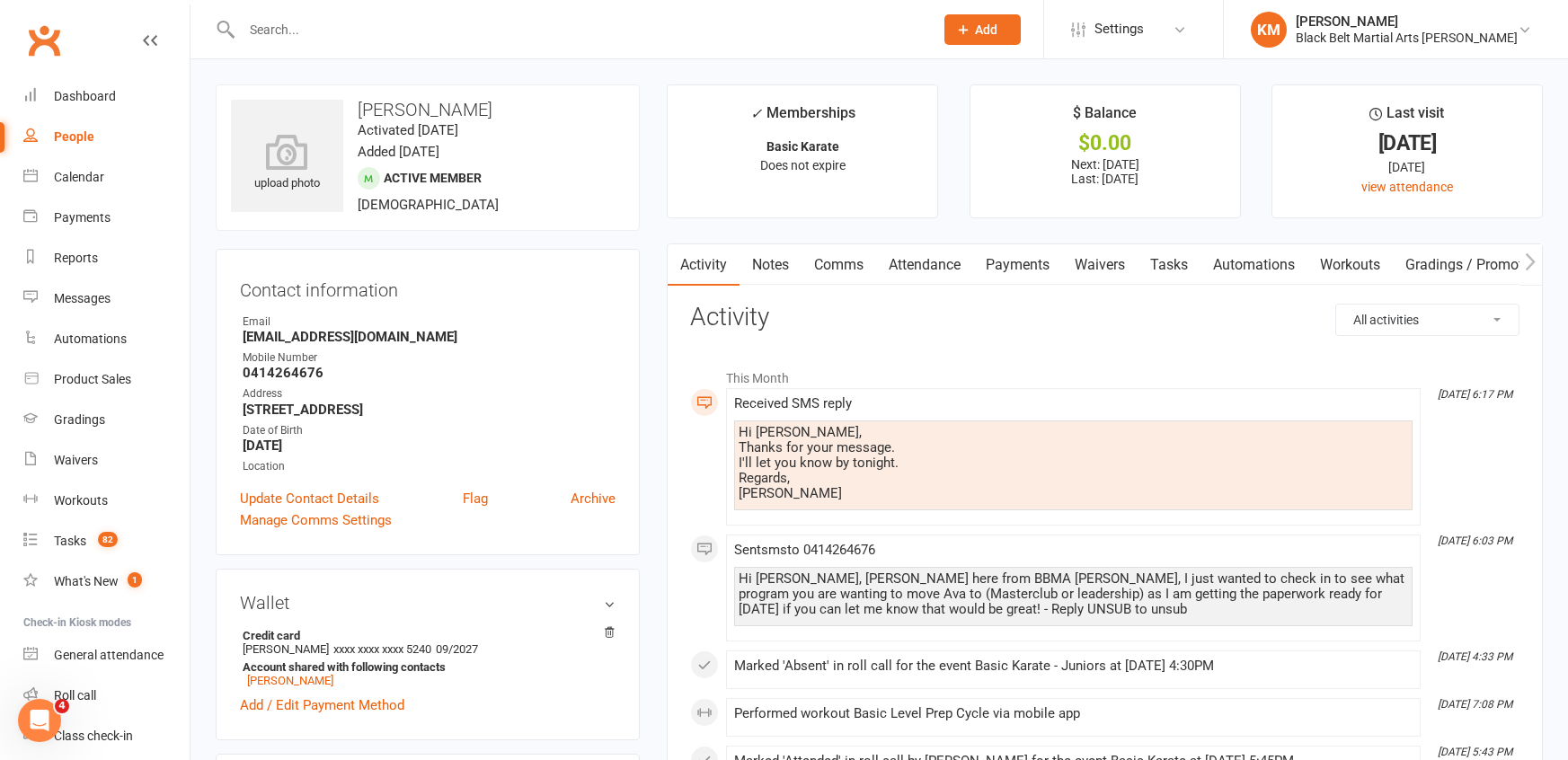
click at [1006, 262] on link "Payments" at bounding box center [1018, 265] width 89 height 42
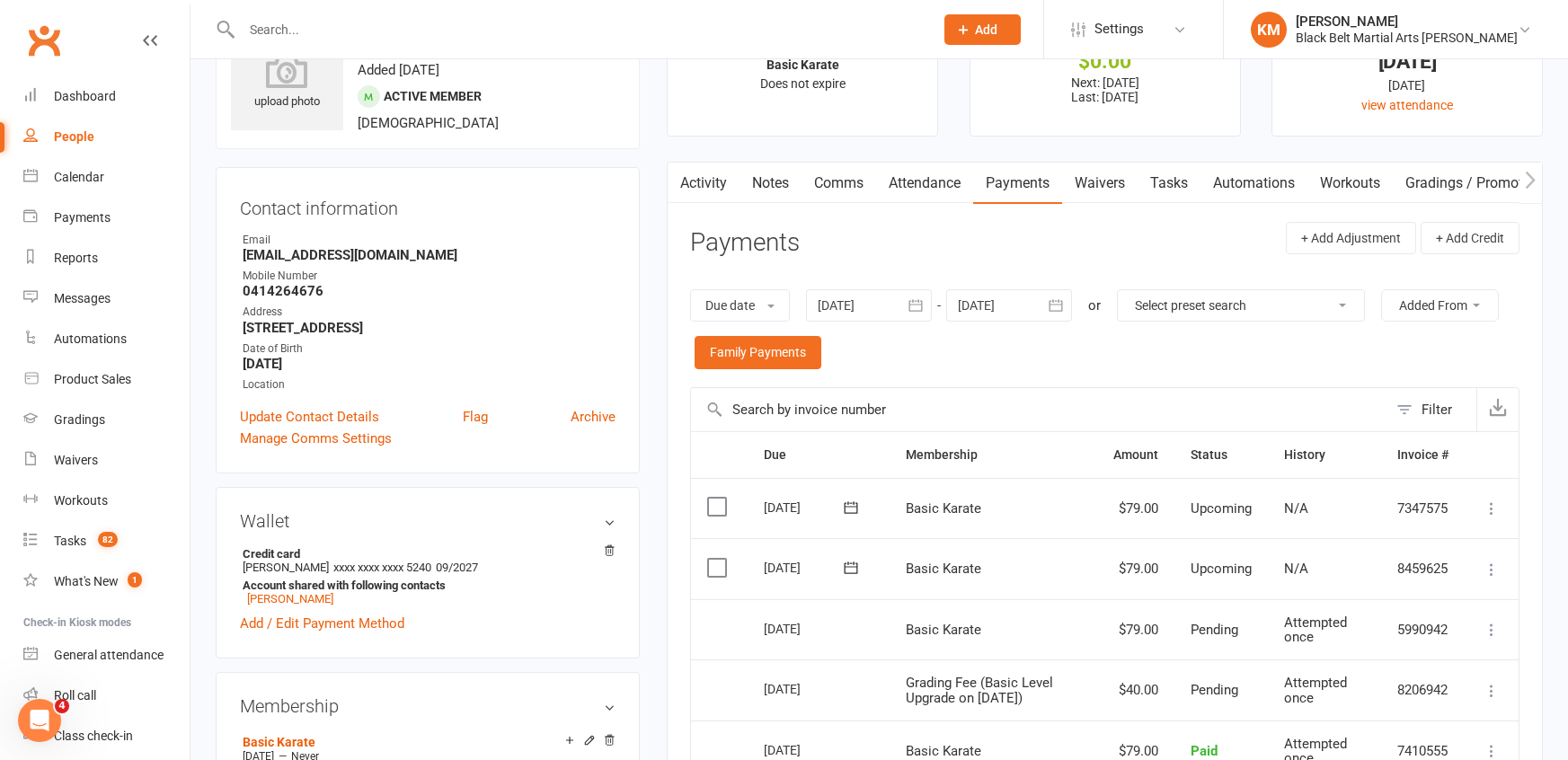
scroll to position [103, 0]
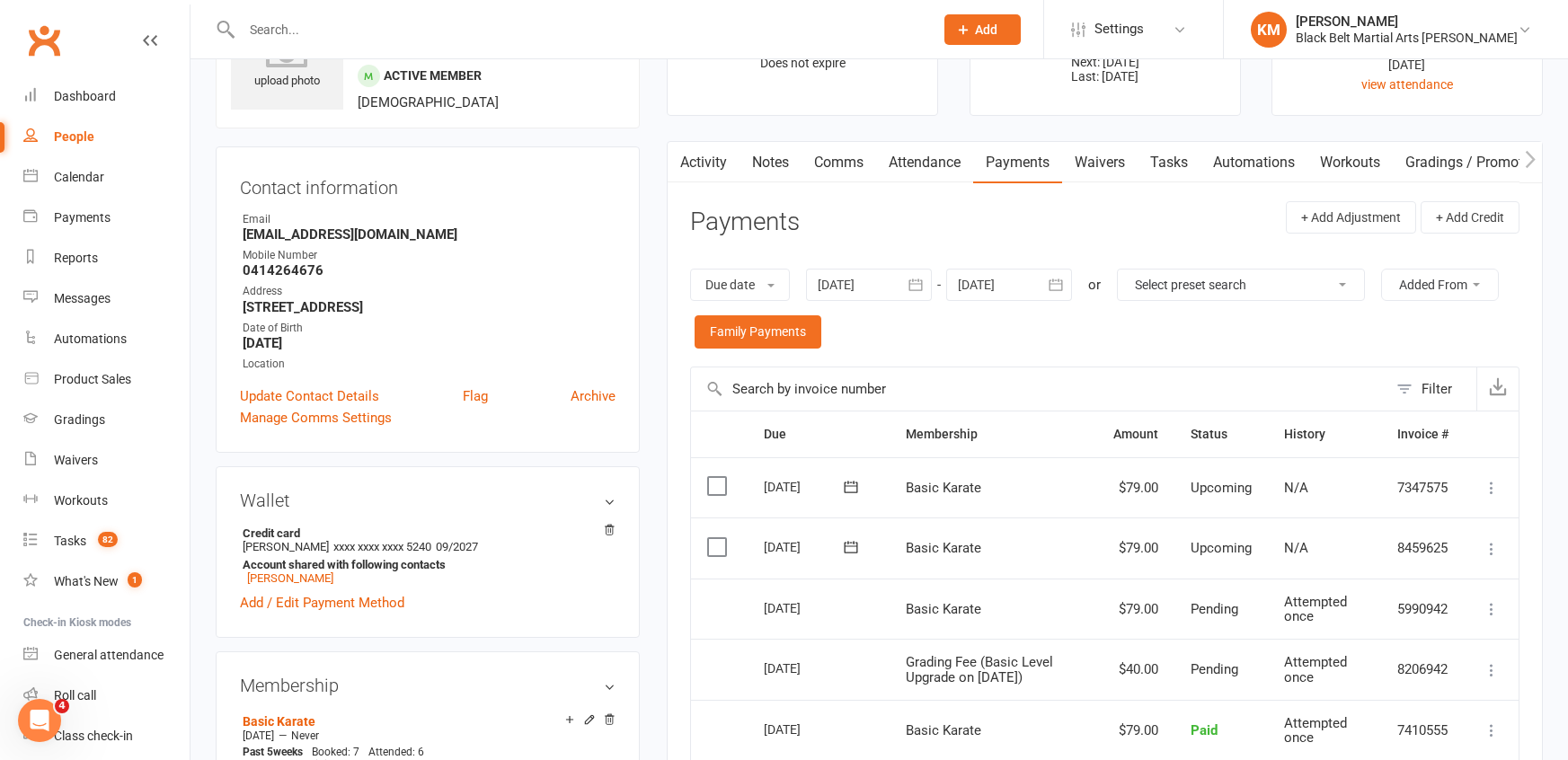
click at [1022, 285] on div at bounding box center [1009, 284] width 126 height 32
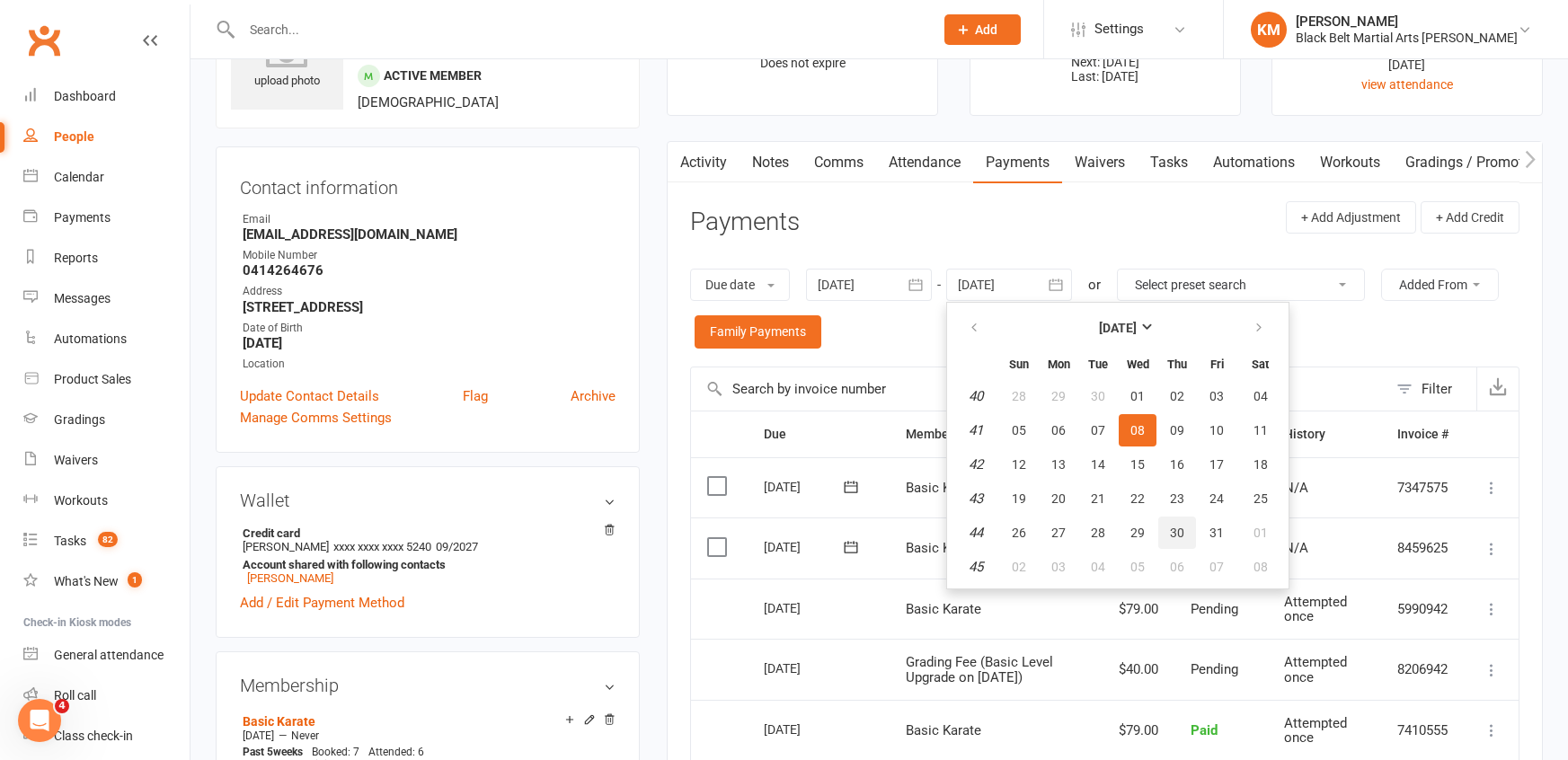
click at [1160, 522] on button "30" at bounding box center [1176, 533] width 38 height 32
type input "30 Oct 2025"
